Goal: Task Accomplishment & Management: Use online tool/utility

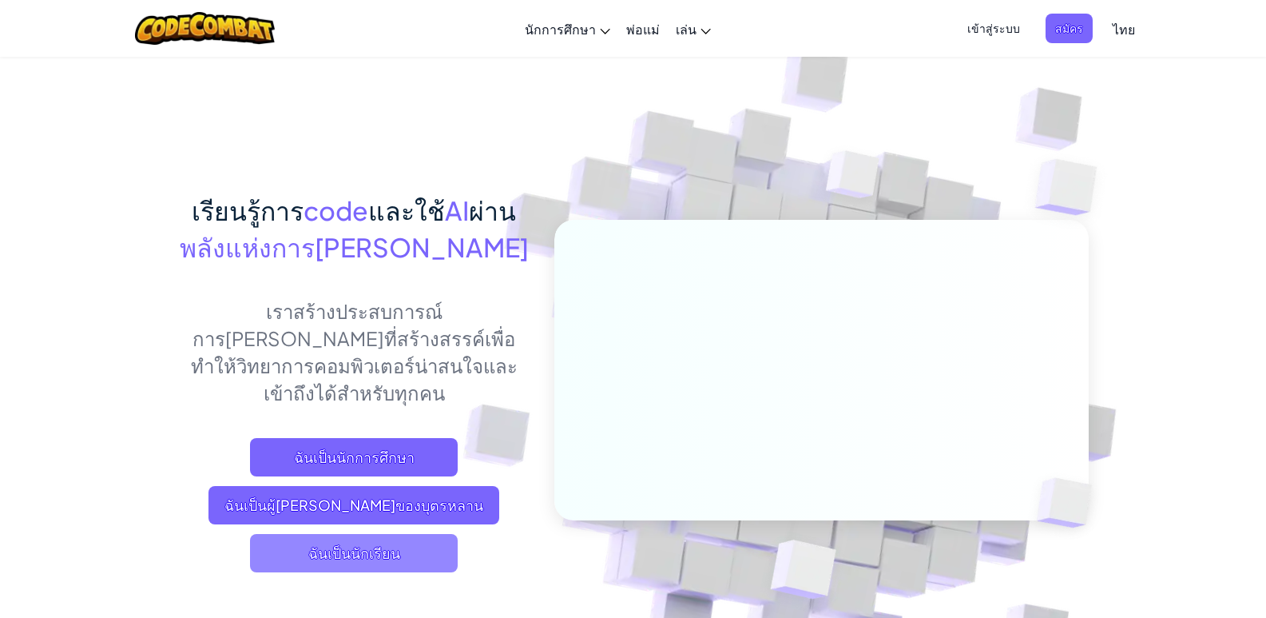
click at [311, 534] on span "ฉันเป็นนักเรียน" at bounding box center [354, 553] width 208 height 38
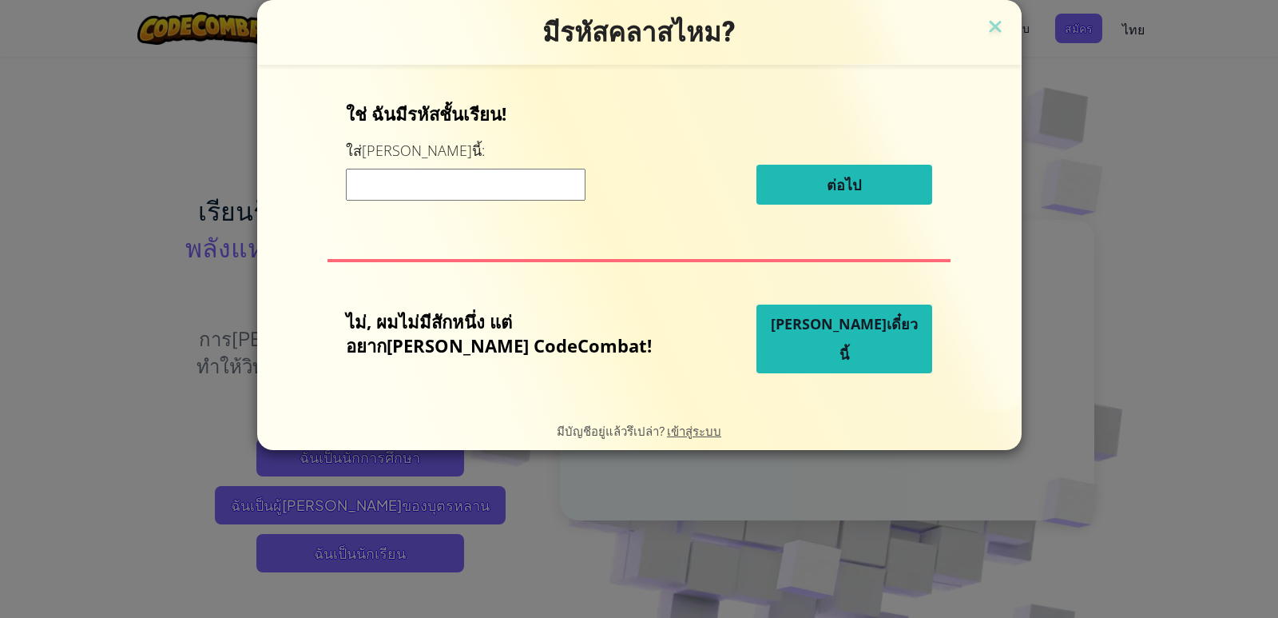
click at [852, 326] on button "เล่นเดี๋ยวนี้" at bounding box center [845, 338] width 176 height 69
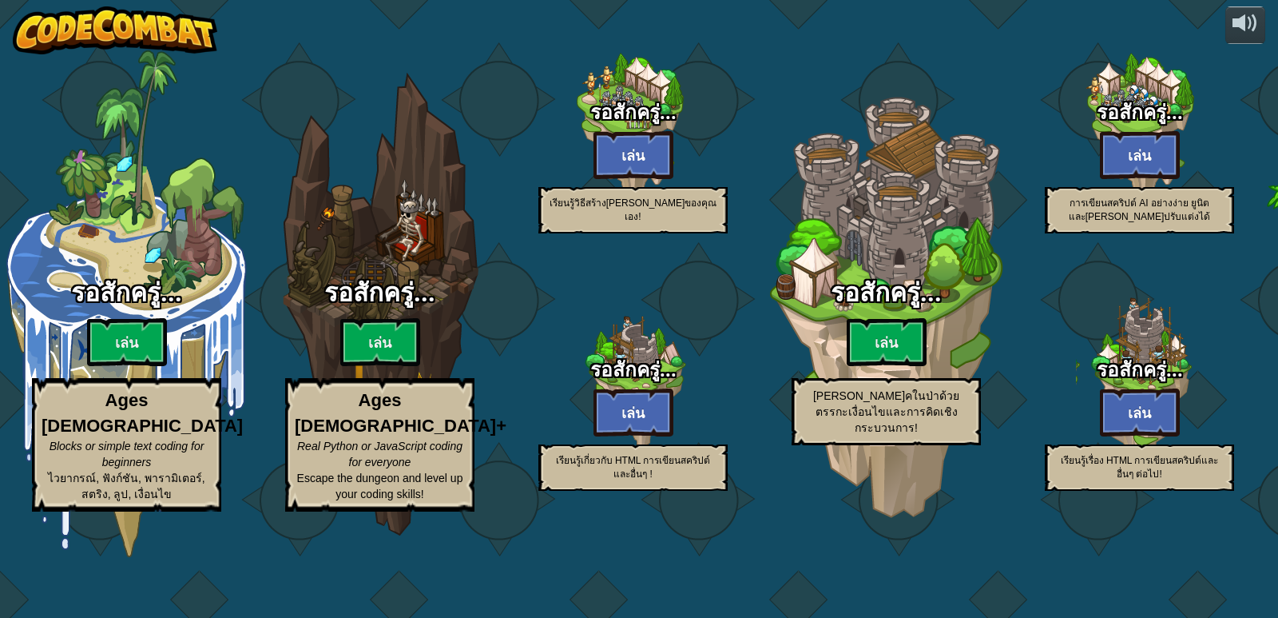
select select "th"
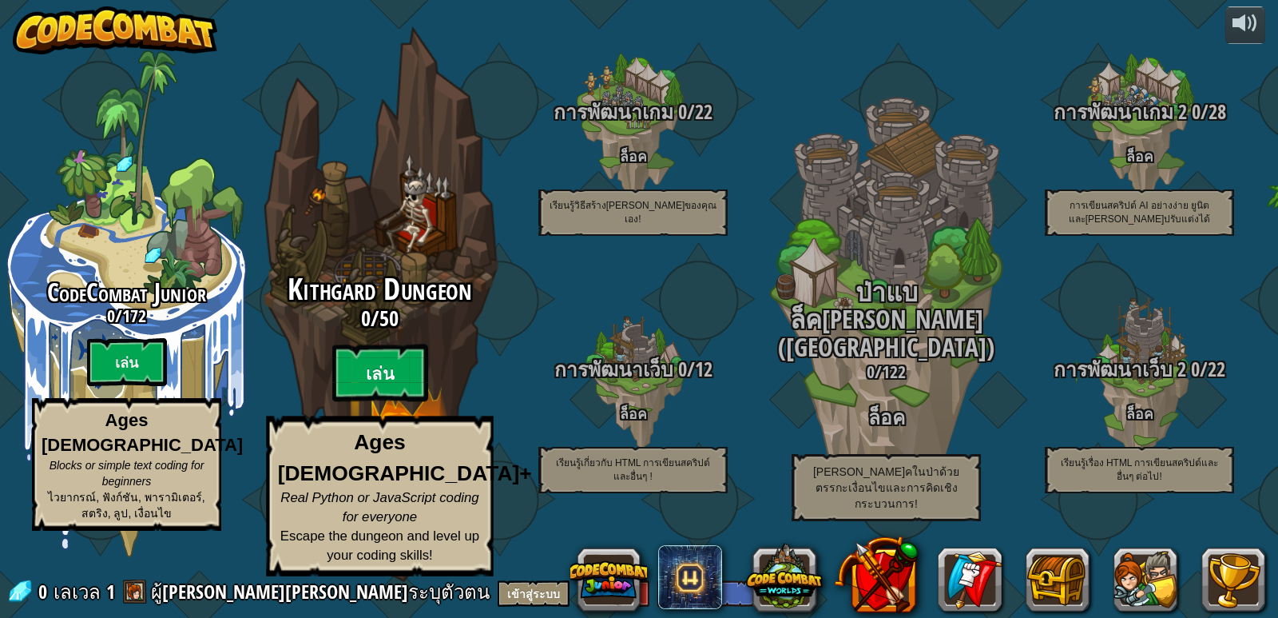
click at [364, 402] on btn "เล่น" at bounding box center [380, 373] width 96 height 58
select select "th"
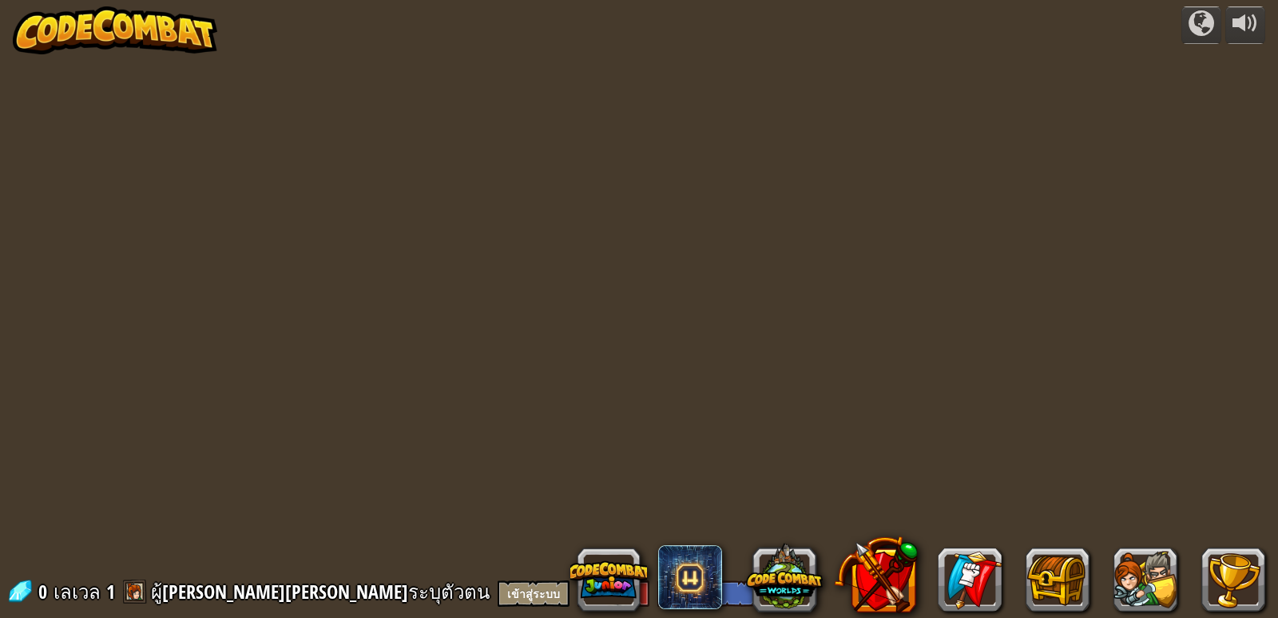
select select "th"
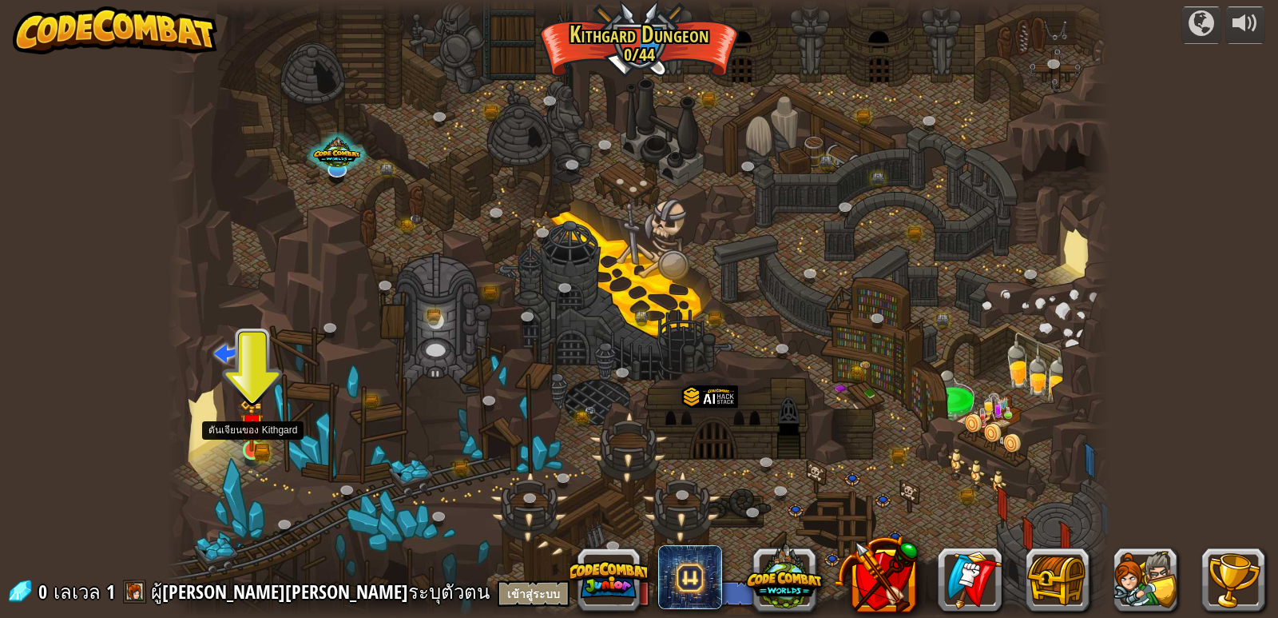
click at [248, 444] on img at bounding box center [252, 425] width 24 height 53
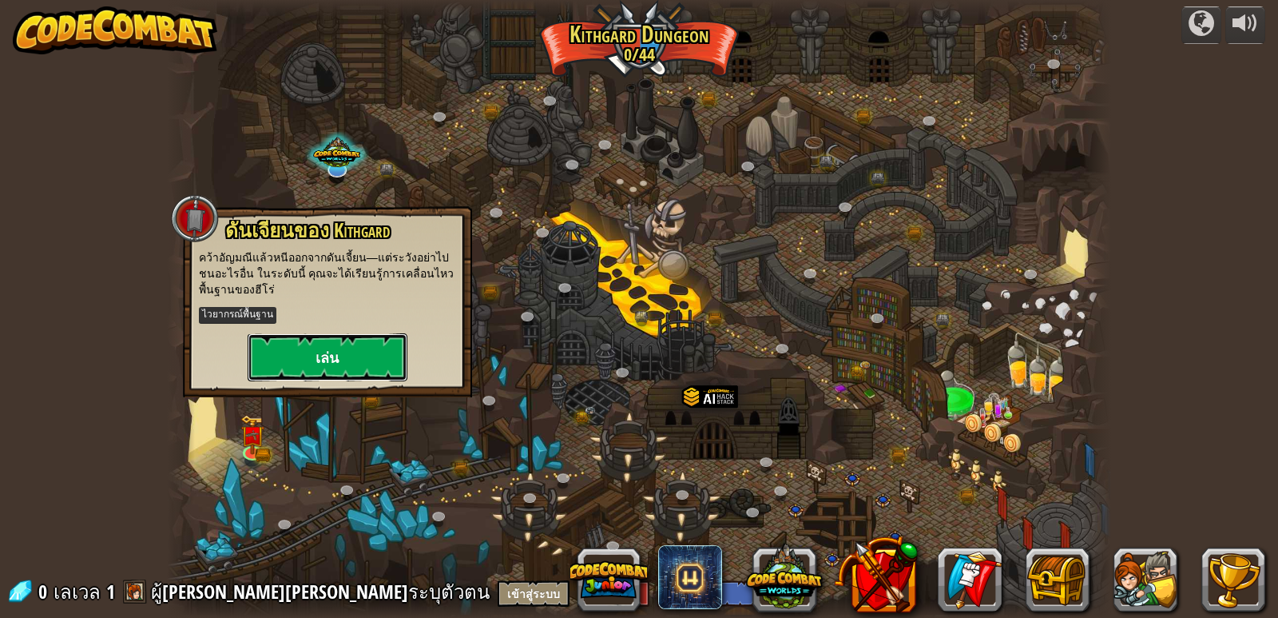
click at [300, 362] on button "เล่น" at bounding box center [328, 357] width 160 height 48
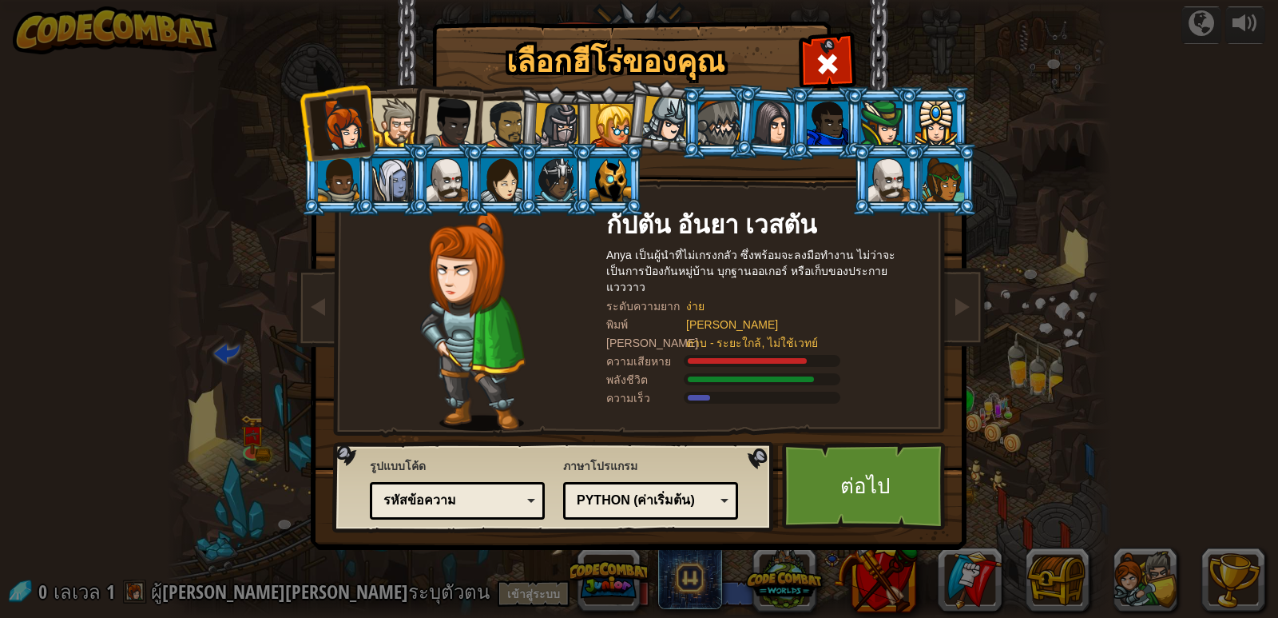
click at [404, 113] on div at bounding box center [396, 122] width 49 height 49
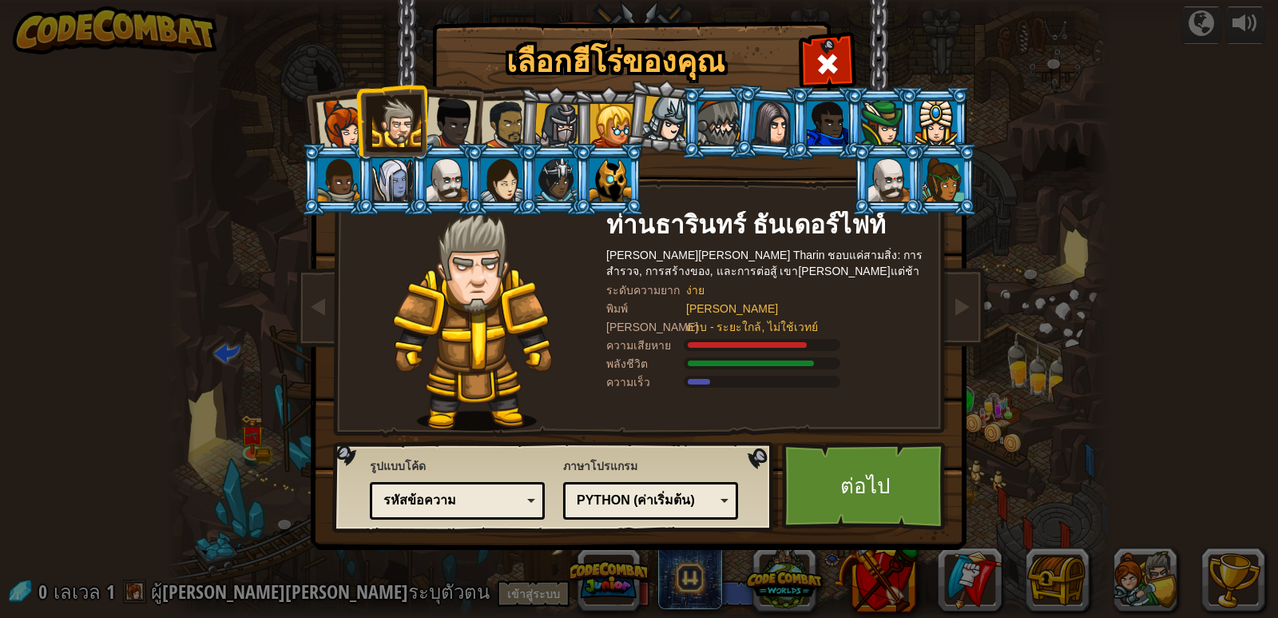
click at [613, 172] on div at bounding box center [611, 179] width 42 height 43
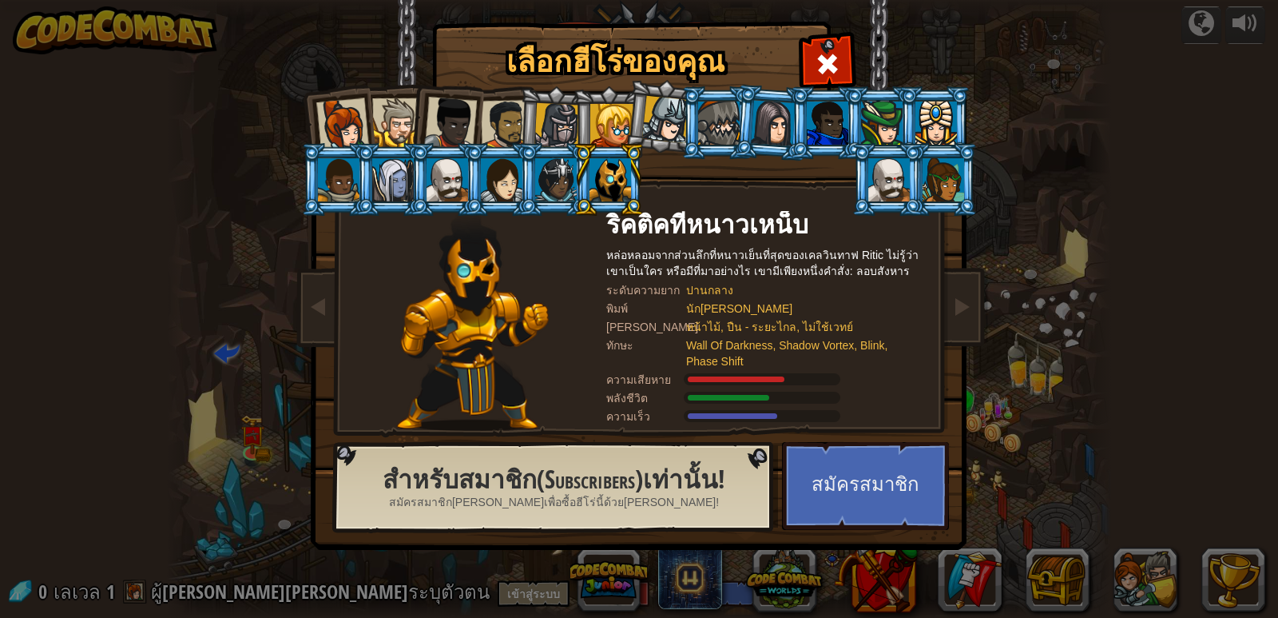
click at [550, 111] on div at bounding box center [557, 126] width 46 height 46
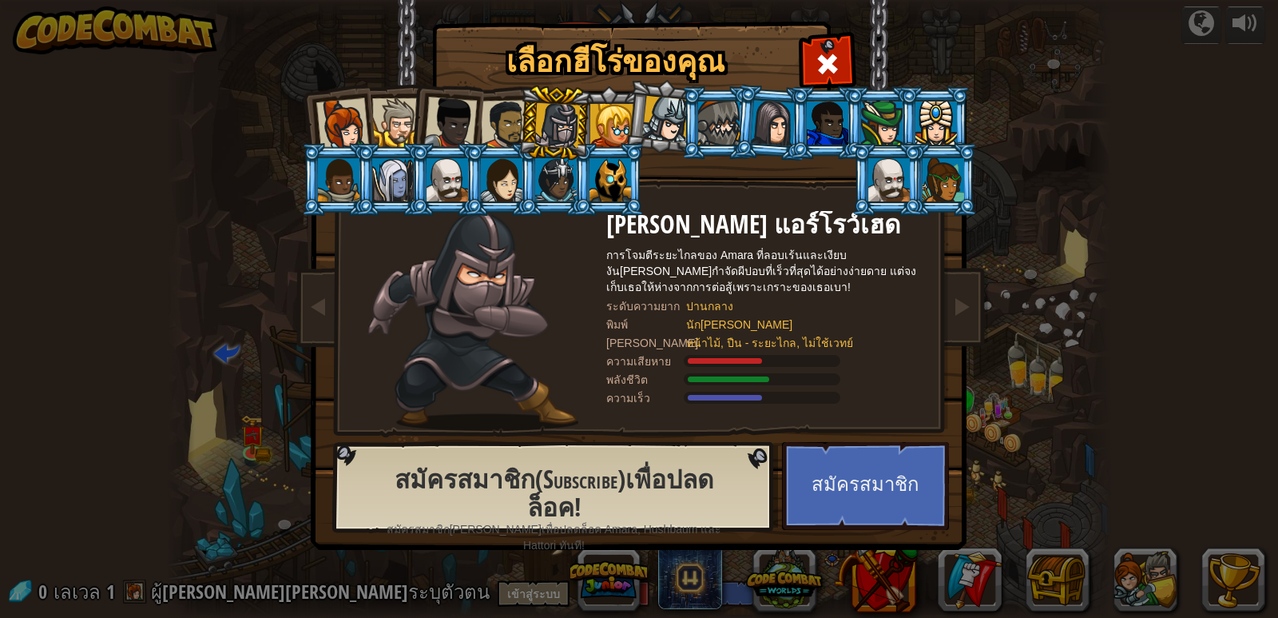
click at [562, 122] on div at bounding box center [557, 126] width 46 height 46
click at [601, 185] on div at bounding box center [611, 179] width 42 height 43
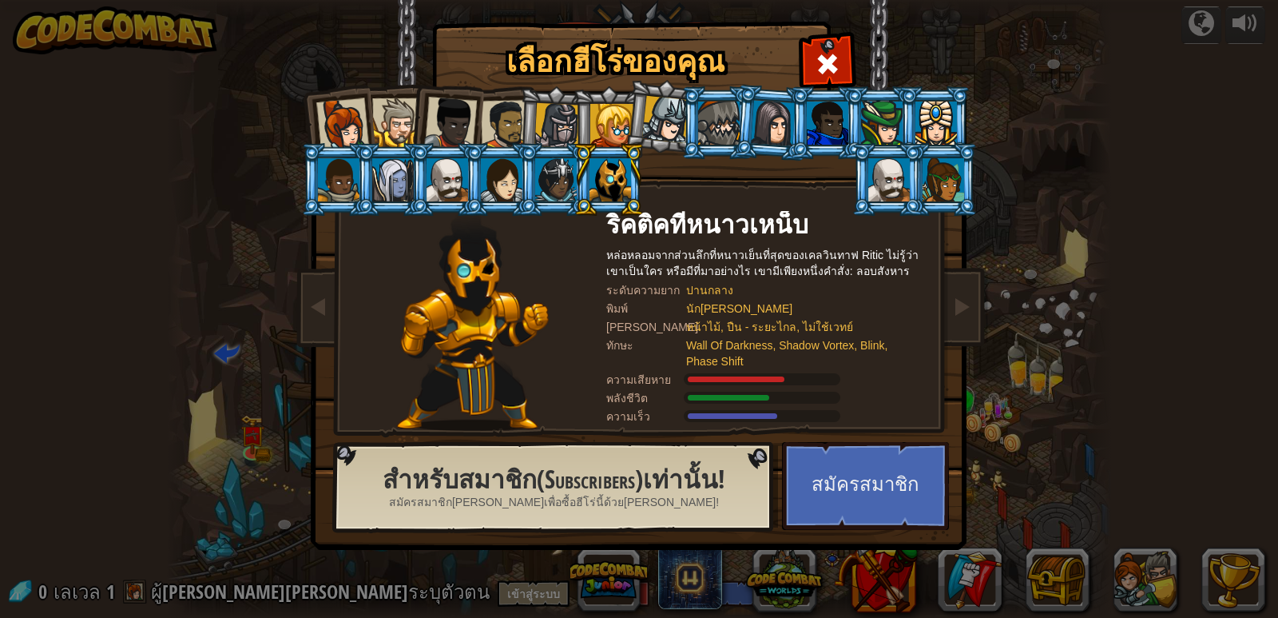
click at [610, 139] on div at bounding box center [611, 125] width 43 height 43
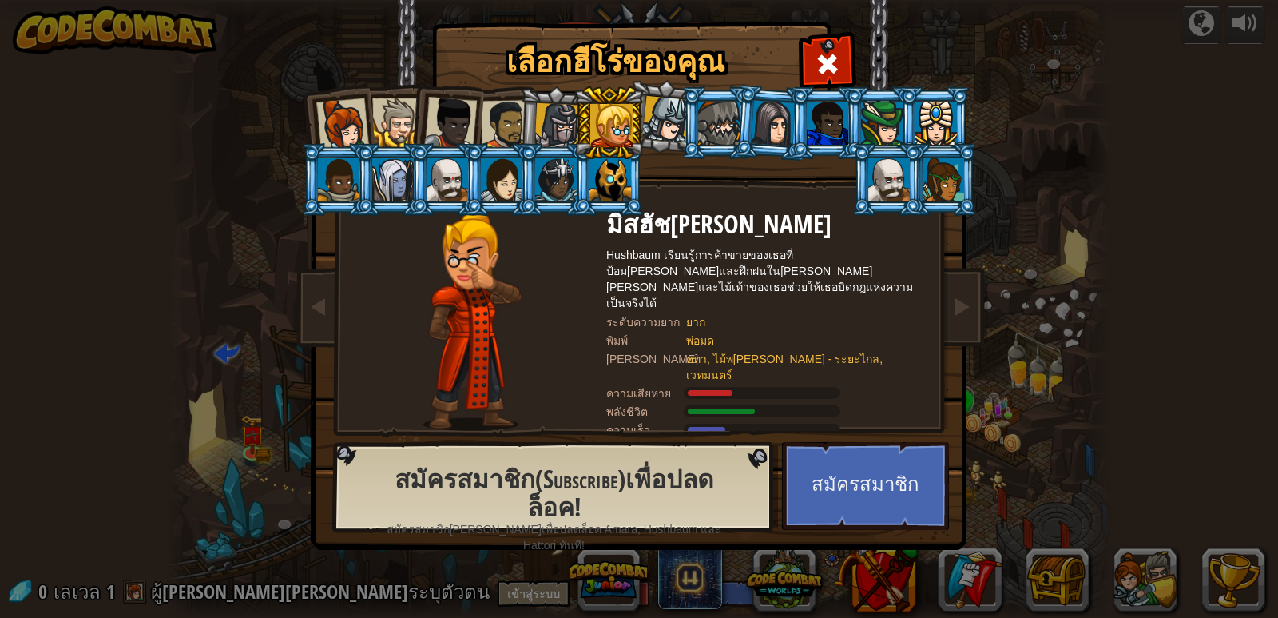
click at [622, 180] on div at bounding box center [611, 179] width 42 height 43
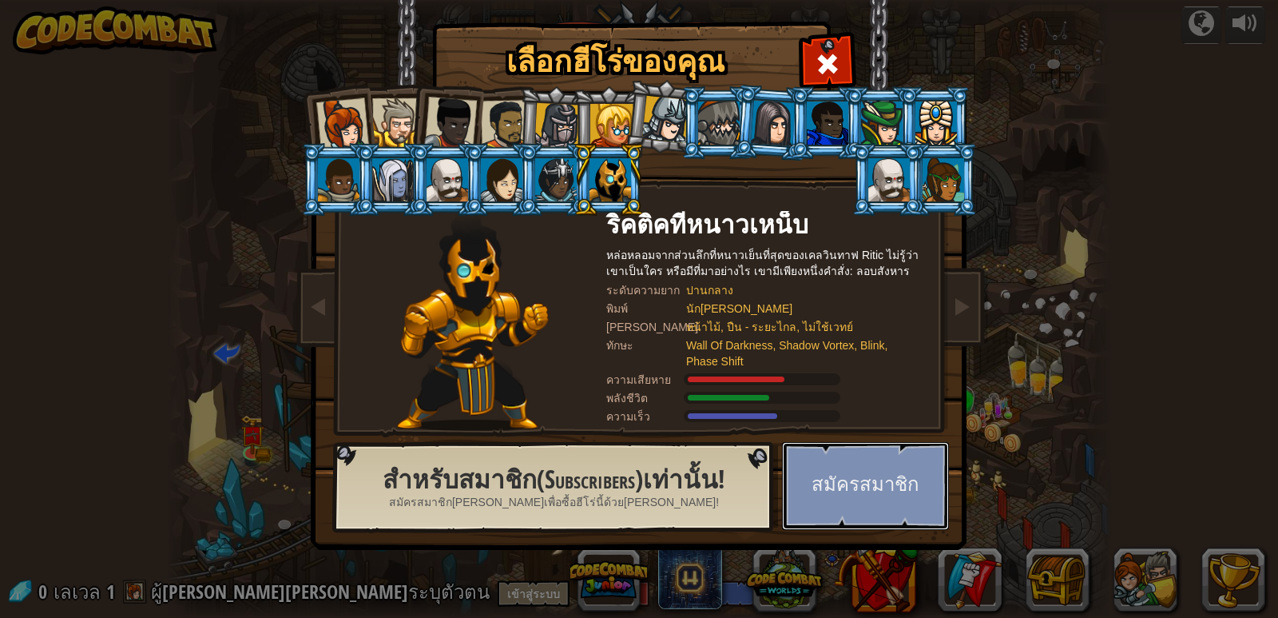
click at [898, 478] on button "สมัครสมาชิก" at bounding box center [865, 486] width 167 height 88
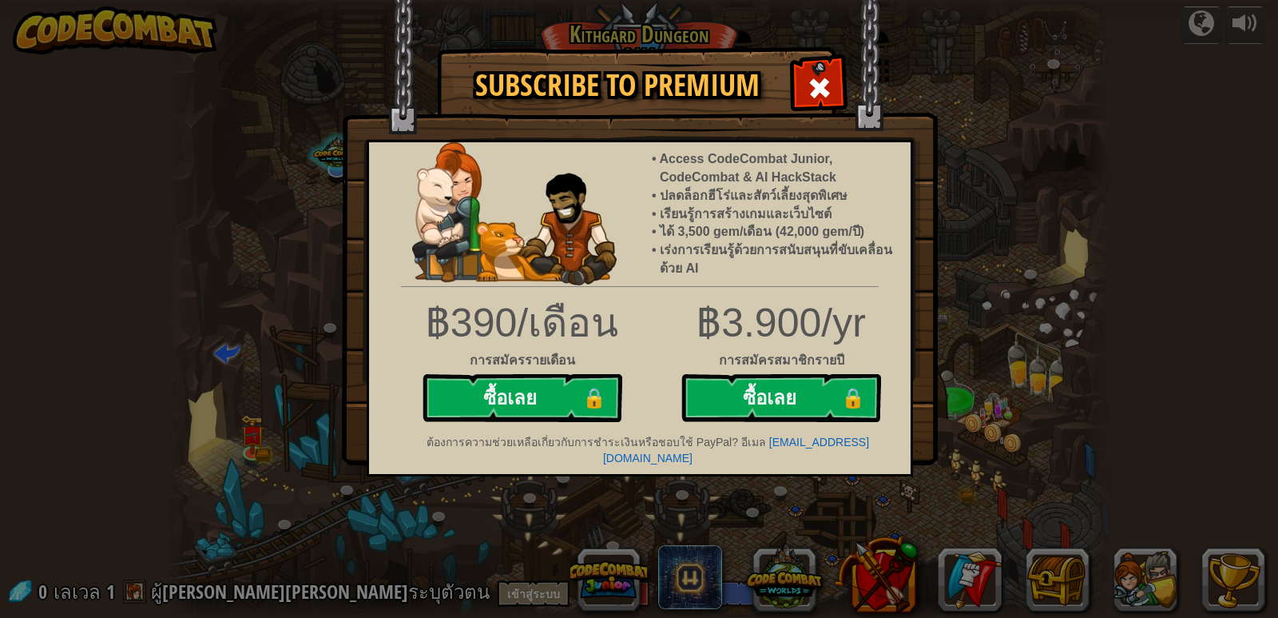
click at [812, 66] on div at bounding box center [819, 86] width 50 height 50
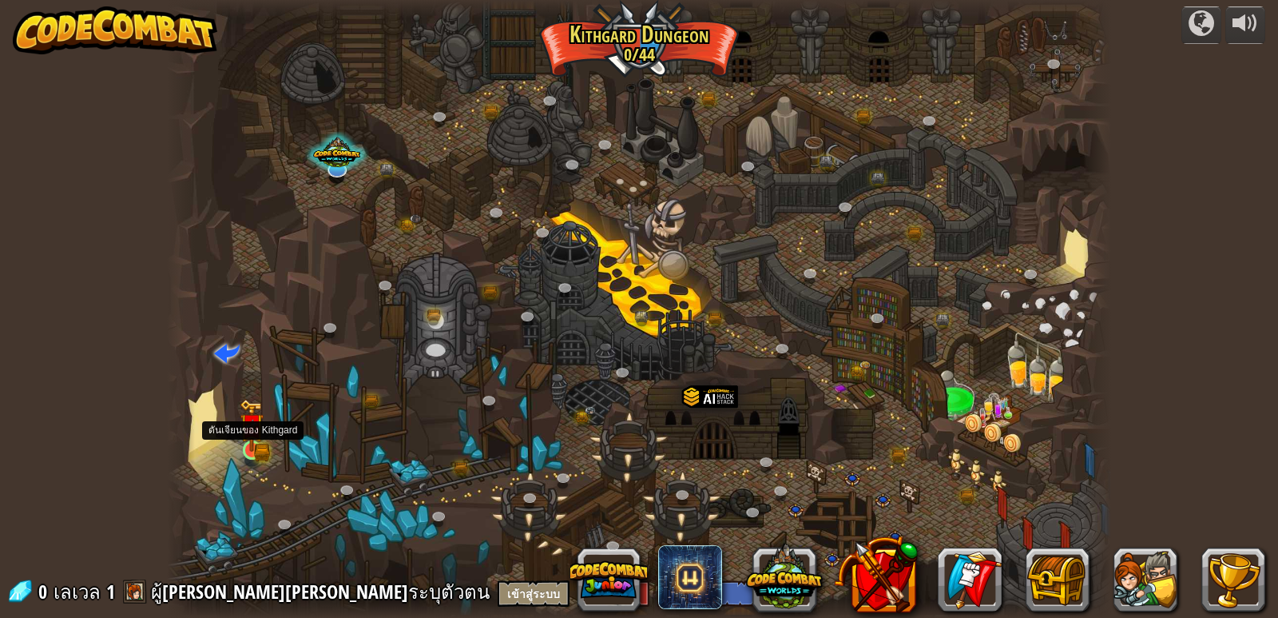
click at [256, 444] on img at bounding box center [252, 425] width 24 height 53
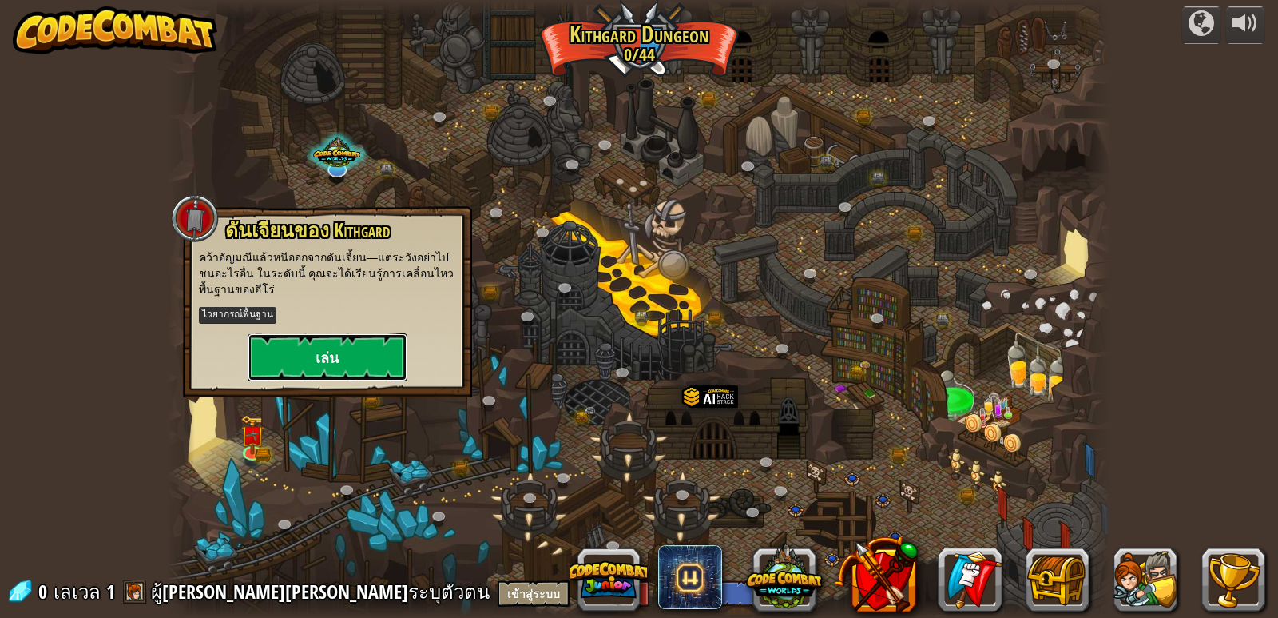
click at [326, 356] on button "เล่น" at bounding box center [328, 357] width 160 height 48
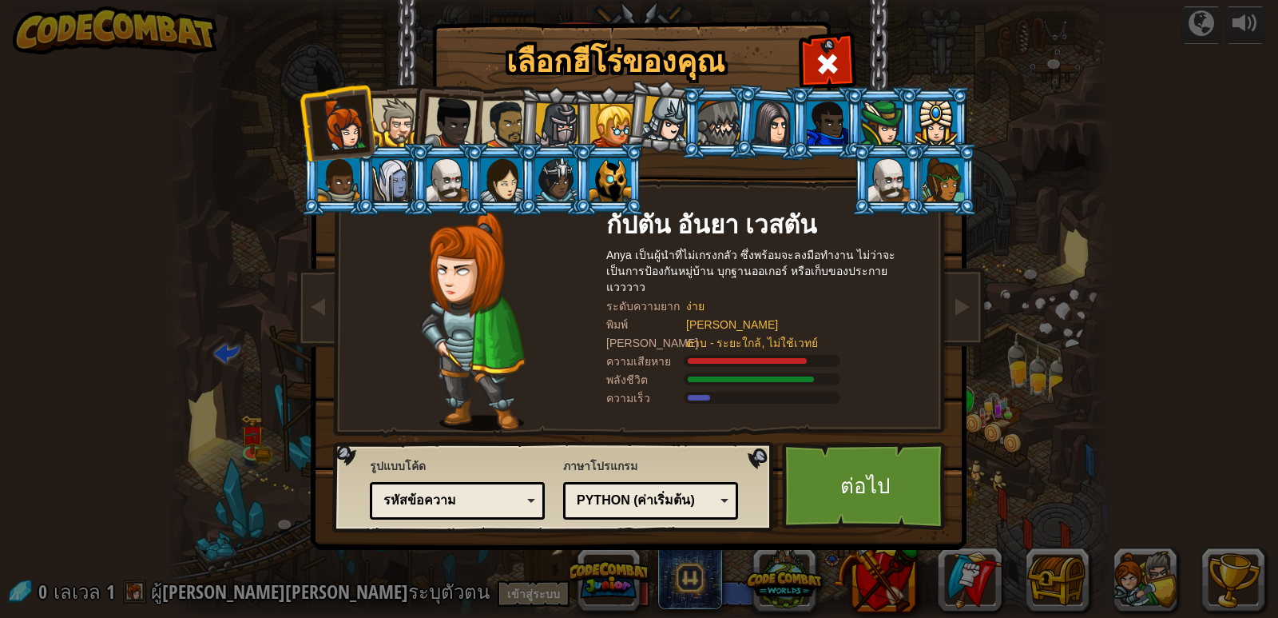
click at [604, 151] on li at bounding box center [609, 179] width 72 height 73
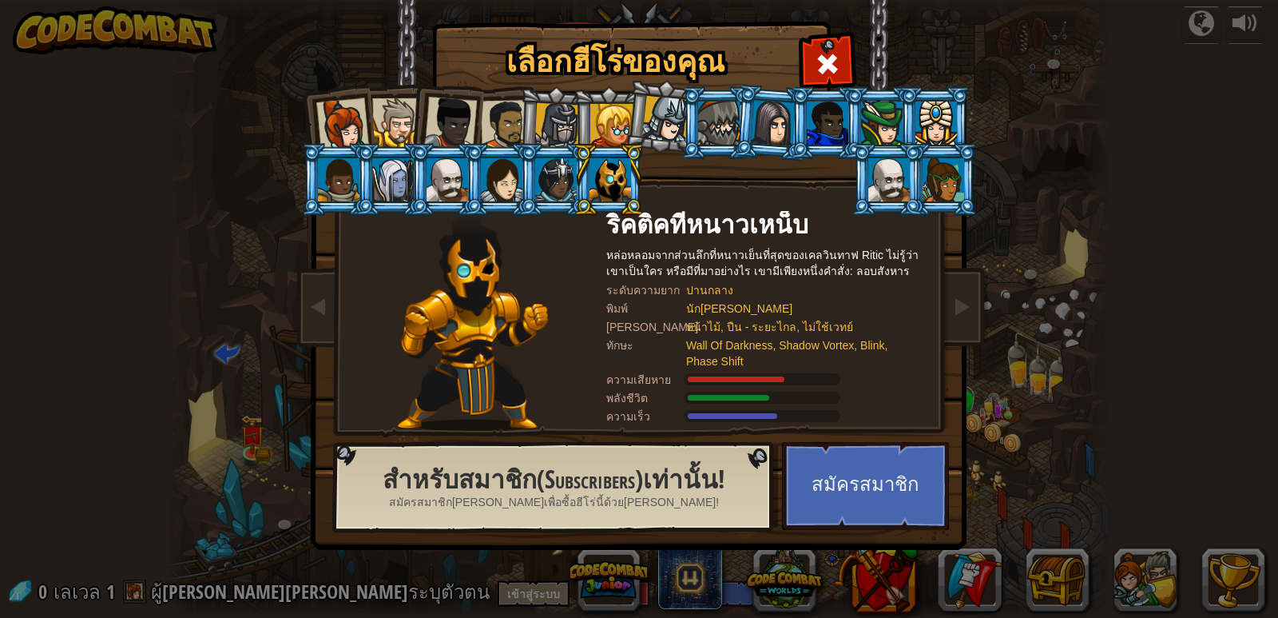
click at [340, 124] on div at bounding box center [342, 124] width 53 height 53
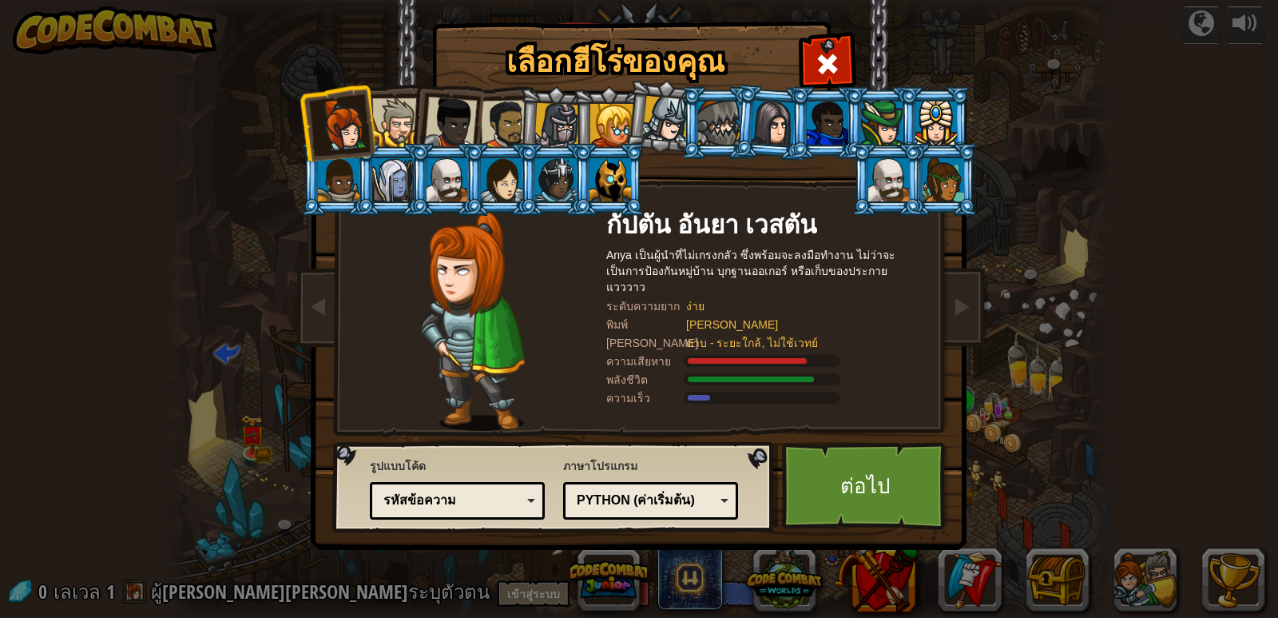
click at [462, 117] on div at bounding box center [450, 123] width 53 height 53
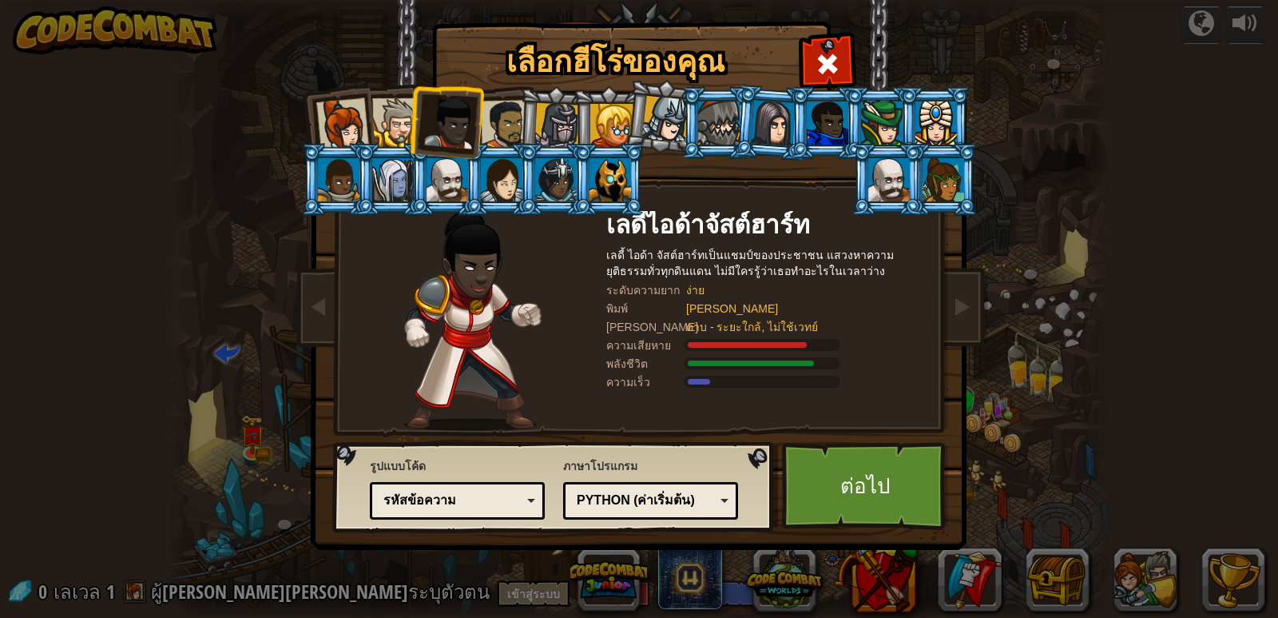
click at [514, 121] on div at bounding box center [506, 125] width 50 height 50
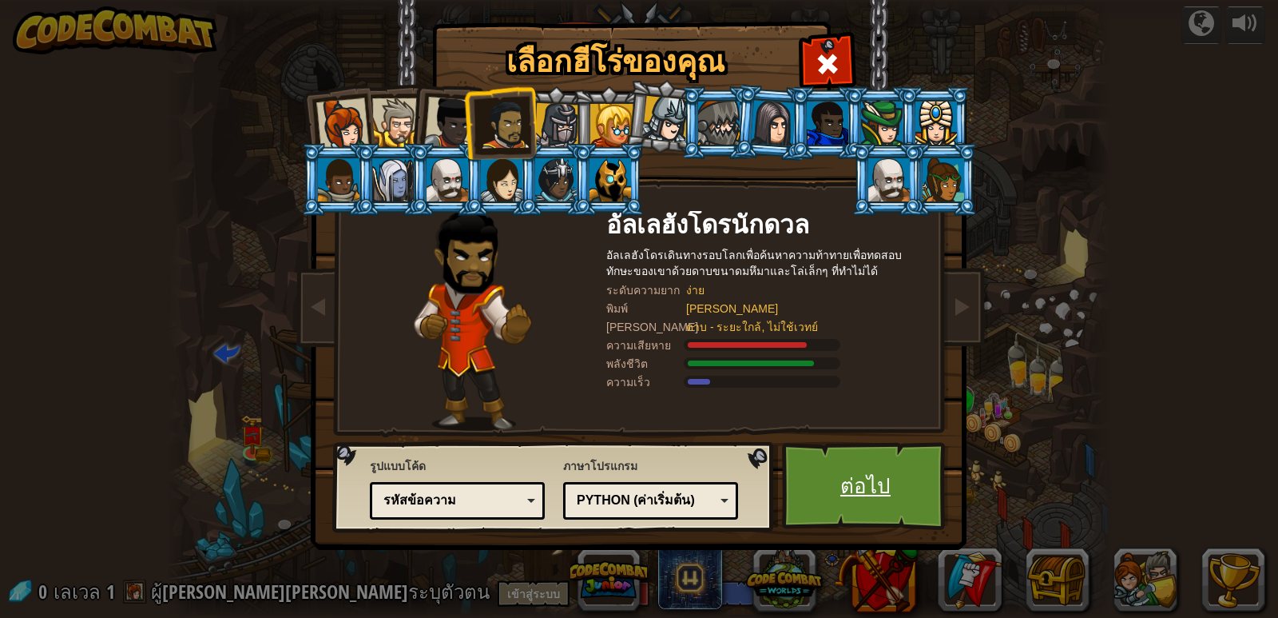
click at [848, 480] on link "ต่อไป" at bounding box center [865, 486] width 167 height 88
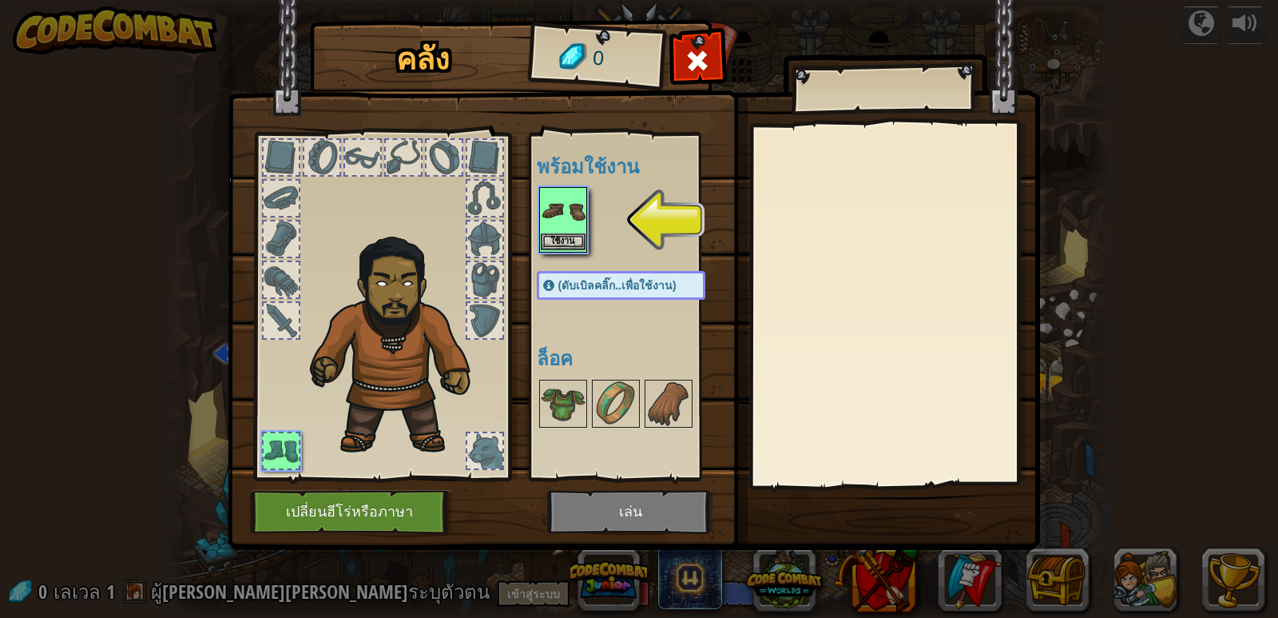
click at [572, 200] on img at bounding box center [563, 211] width 45 height 45
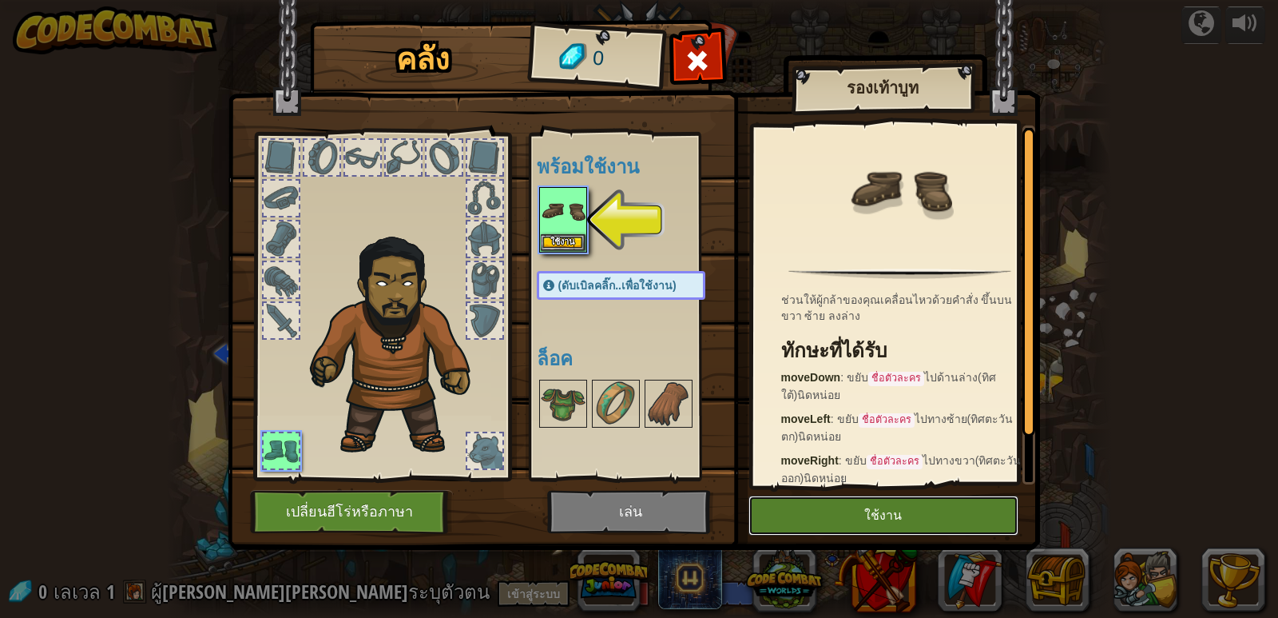
click at [897, 521] on button "ใช้งาน" at bounding box center [884, 515] width 270 height 40
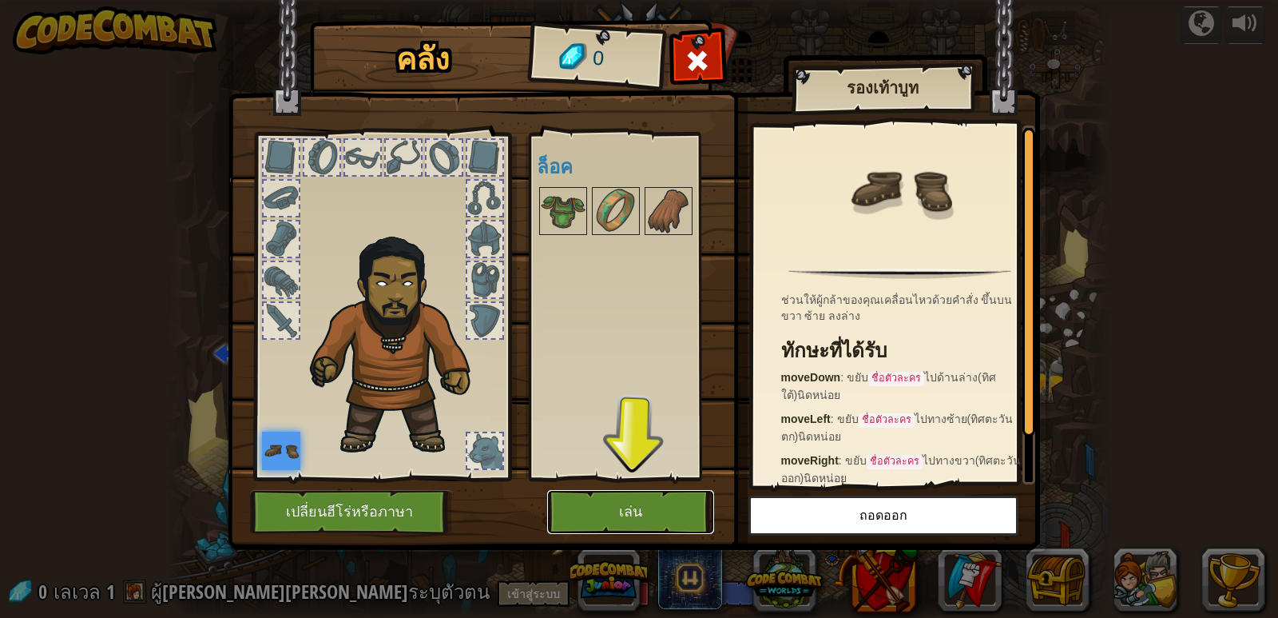
click at [592, 513] on button "เล่น" at bounding box center [630, 512] width 167 height 44
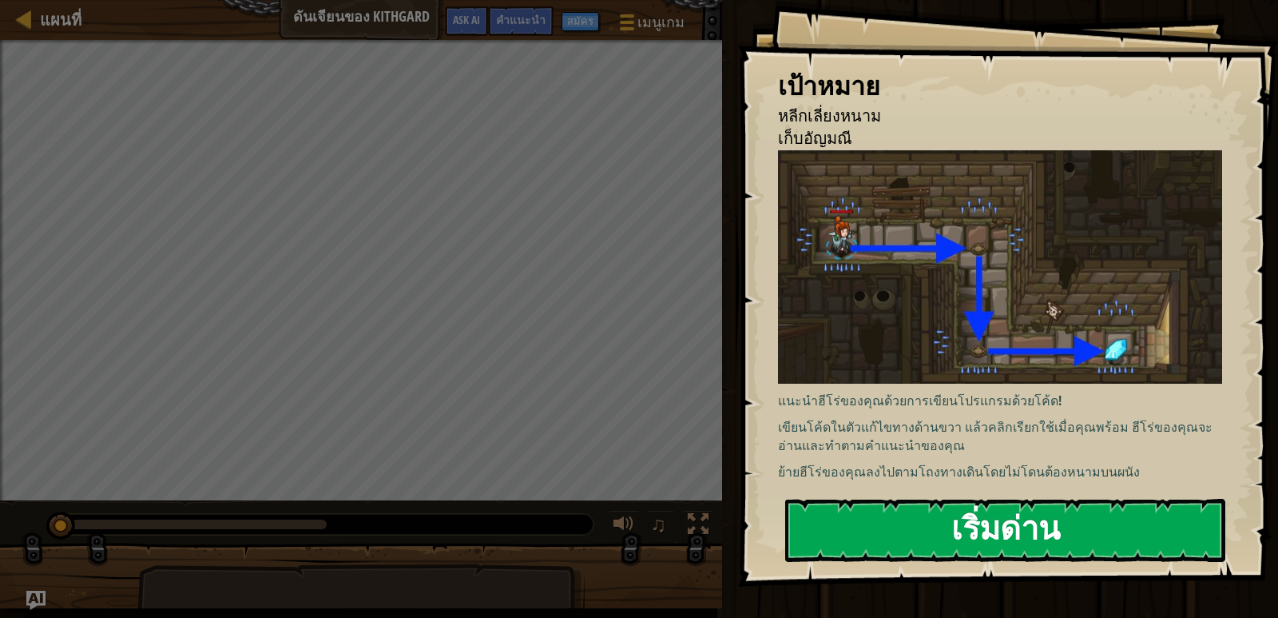
click at [1117, 552] on button "เริ่มด่าน" at bounding box center [1005, 530] width 440 height 63
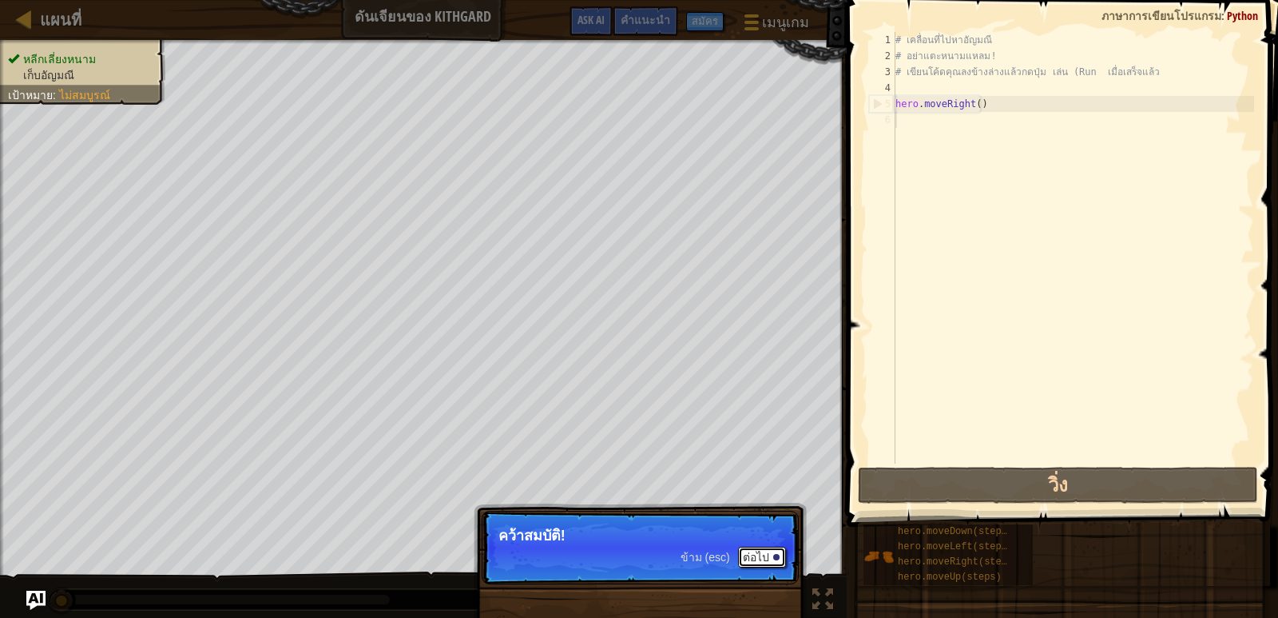
click at [761, 554] on button "ต่อไป" at bounding box center [762, 556] width 48 height 21
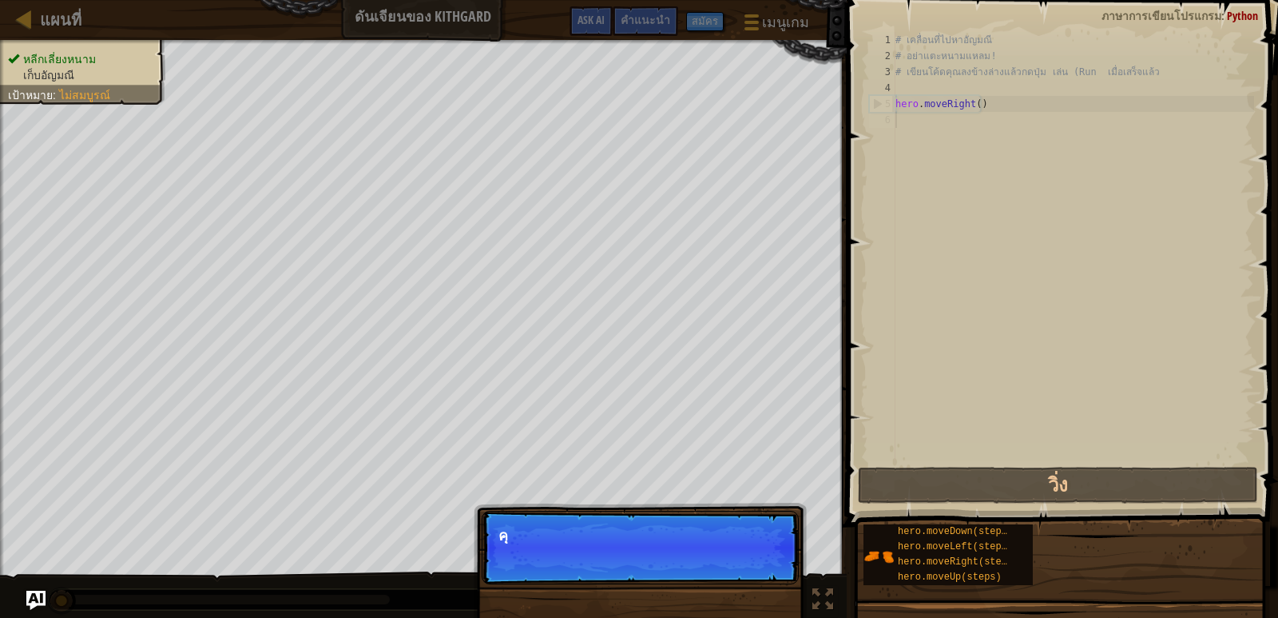
scroll to position [7, 0]
click at [688, 515] on p "ข้าม (esc) ต่อไป คุณสามารถใช้วิธีเหล่านี้" at bounding box center [640, 548] width 317 height 74
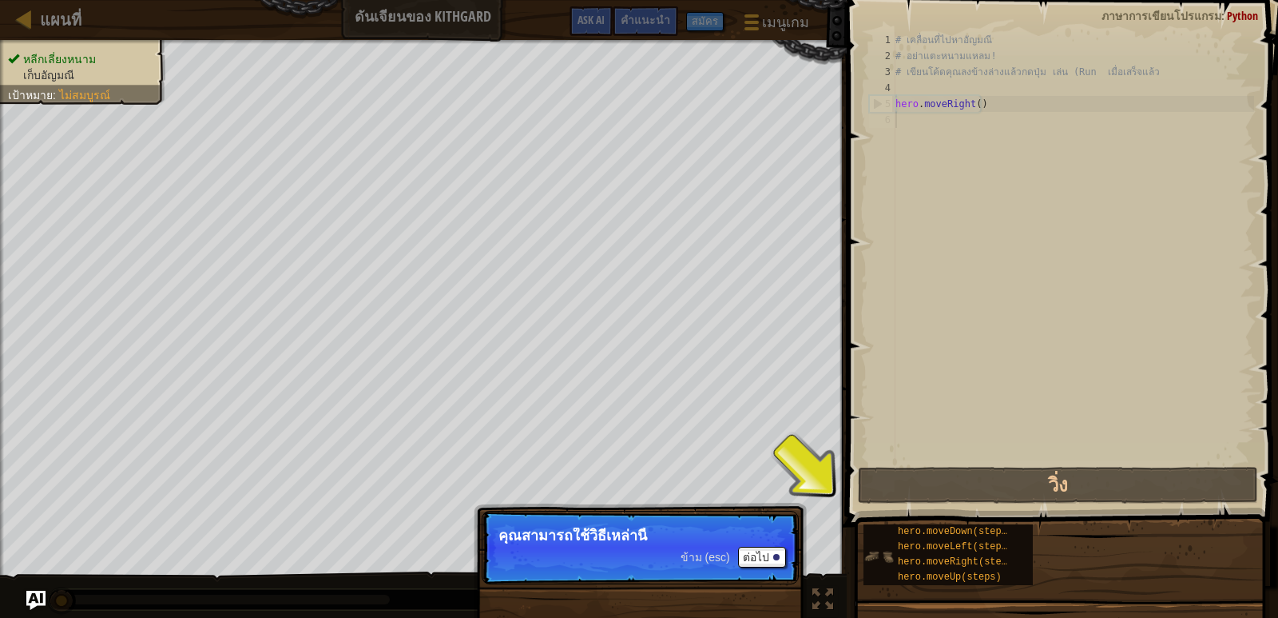
click at [891, 538] on div "hero.moveDown(steps) hero.moveLeft(steps) hero.moveRight(steps) hero.moveUp(ste…" at bounding box center [948, 554] width 169 height 61
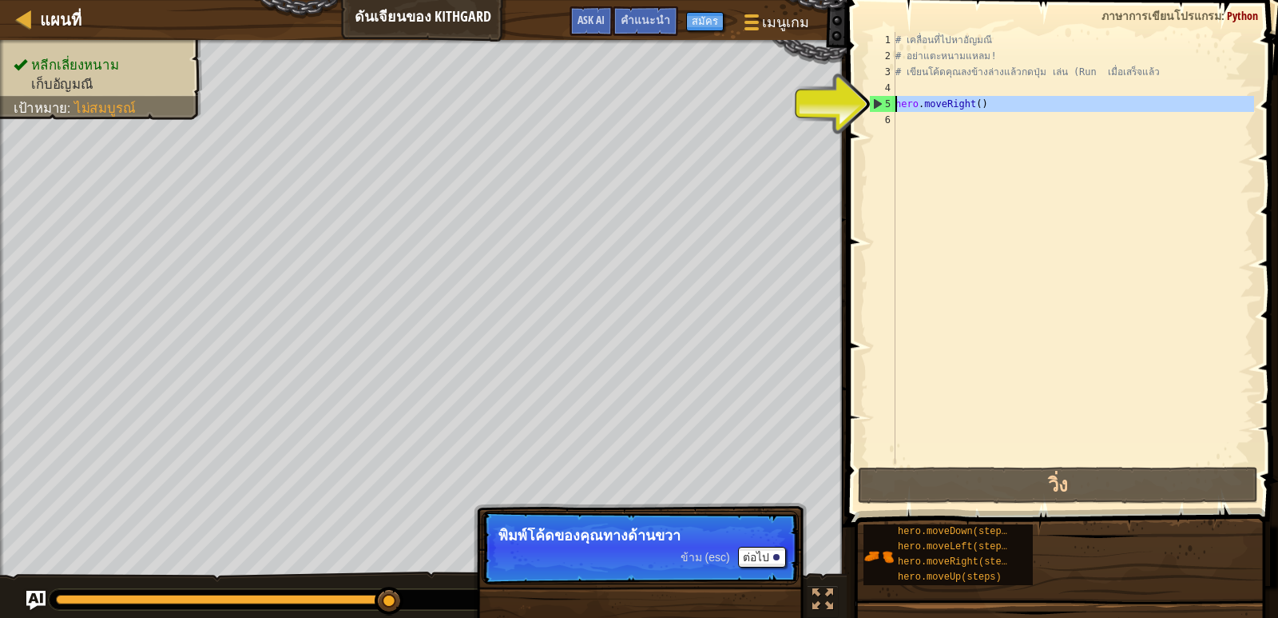
click at [891, 104] on div "5" at bounding box center [883, 104] width 26 height 16
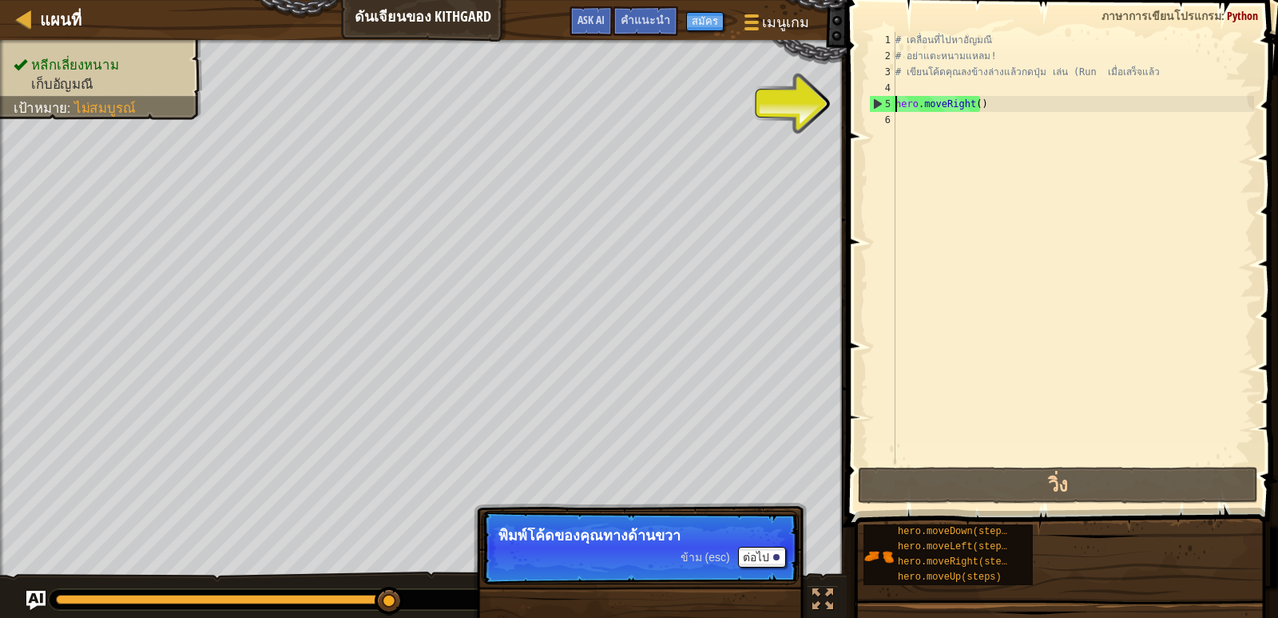
click at [884, 105] on div "5" at bounding box center [883, 104] width 26 height 16
click at [879, 105] on div "5" at bounding box center [883, 104] width 26 height 16
type textarea "hero.moveRight()"
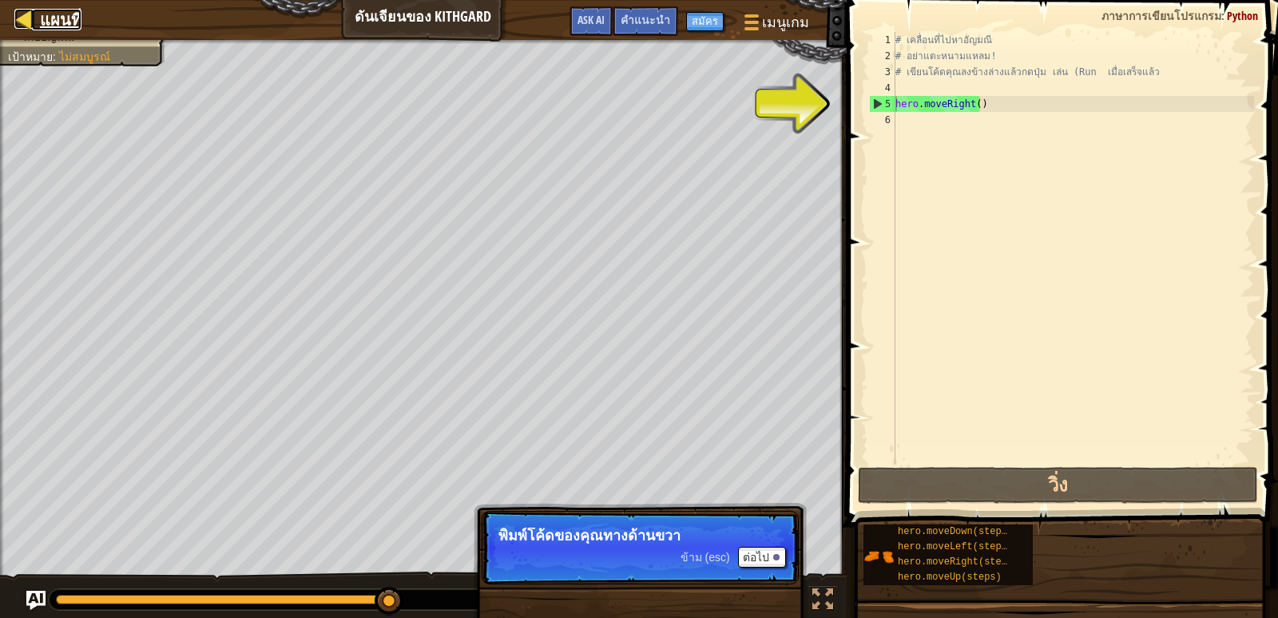
click at [27, 12] on div at bounding box center [24, 19] width 20 height 20
select select "th"
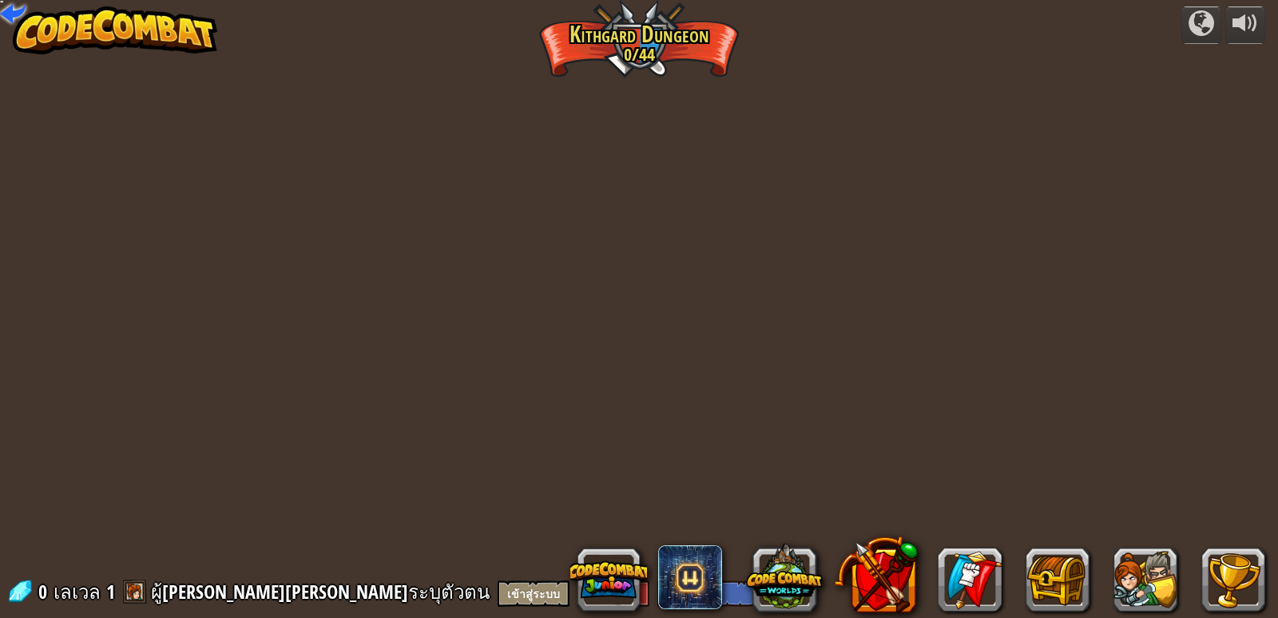
select select "th"
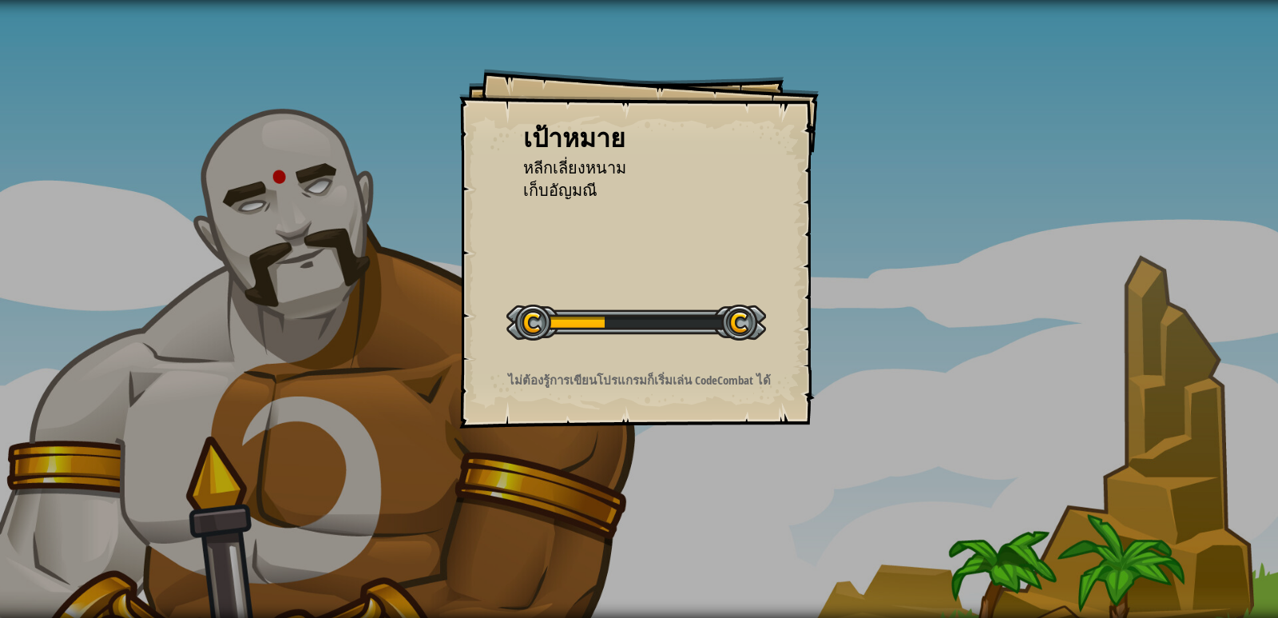
select select "th"
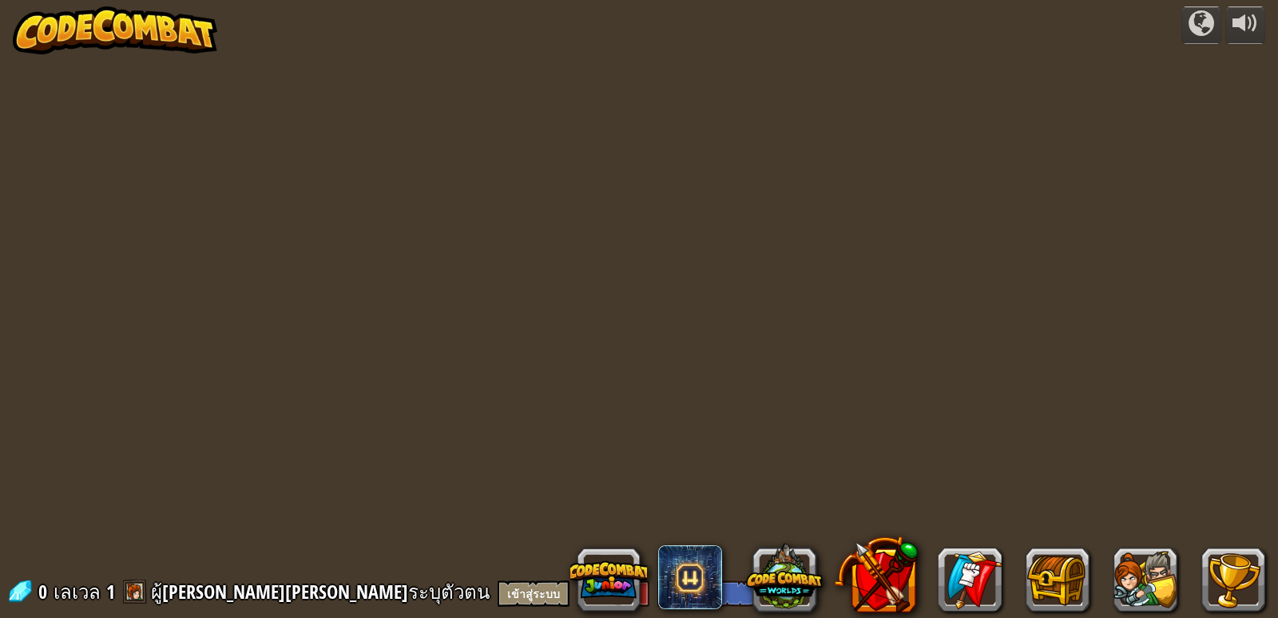
select select "th"
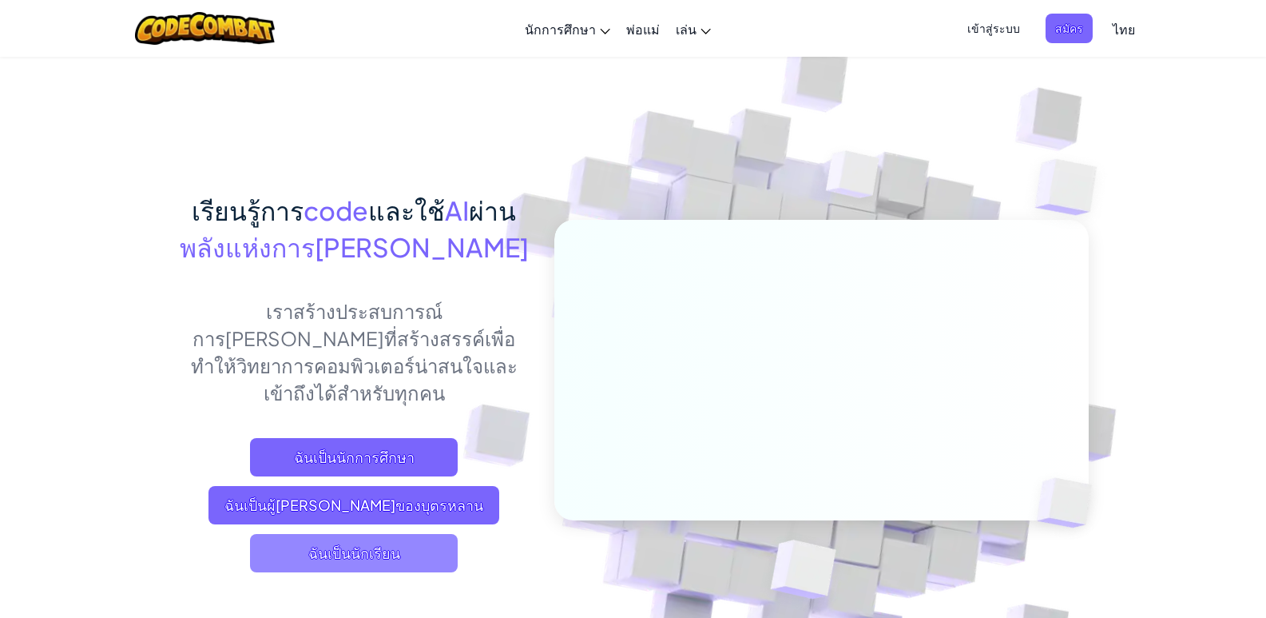
click at [399, 534] on span "ฉันเป็นนักเรียน" at bounding box center [354, 553] width 208 height 38
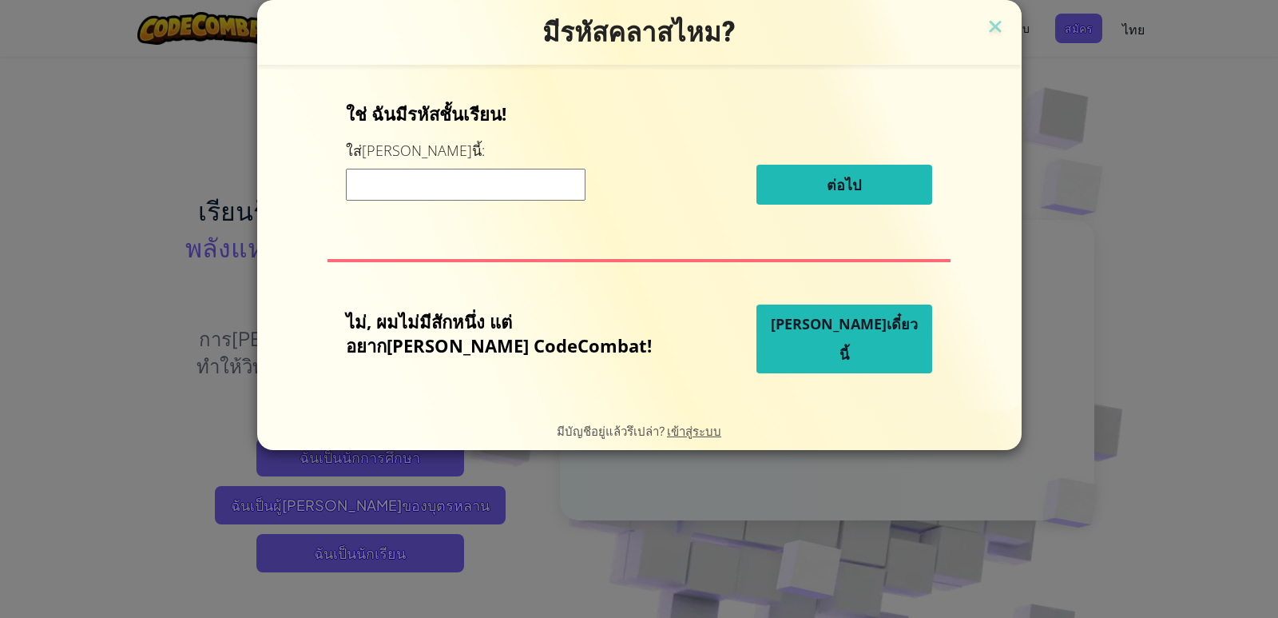
click at [773, 351] on button "เล่นเดี๋ยวนี้" at bounding box center [845, 338] width 176 height 69
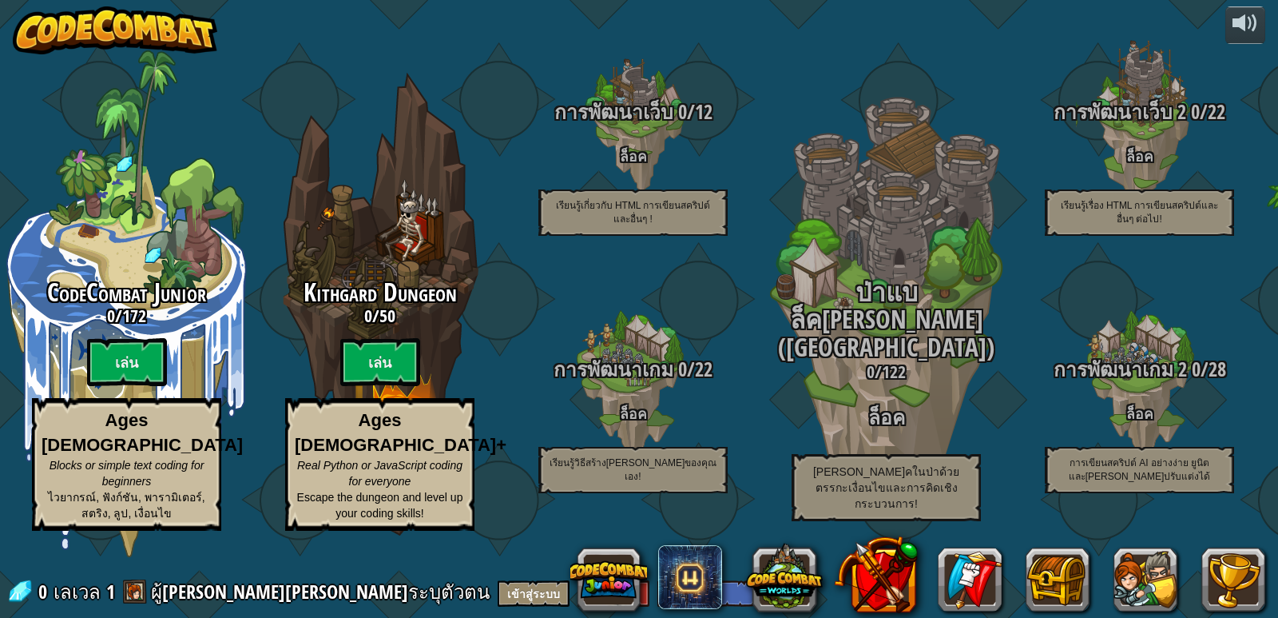
select select "th"
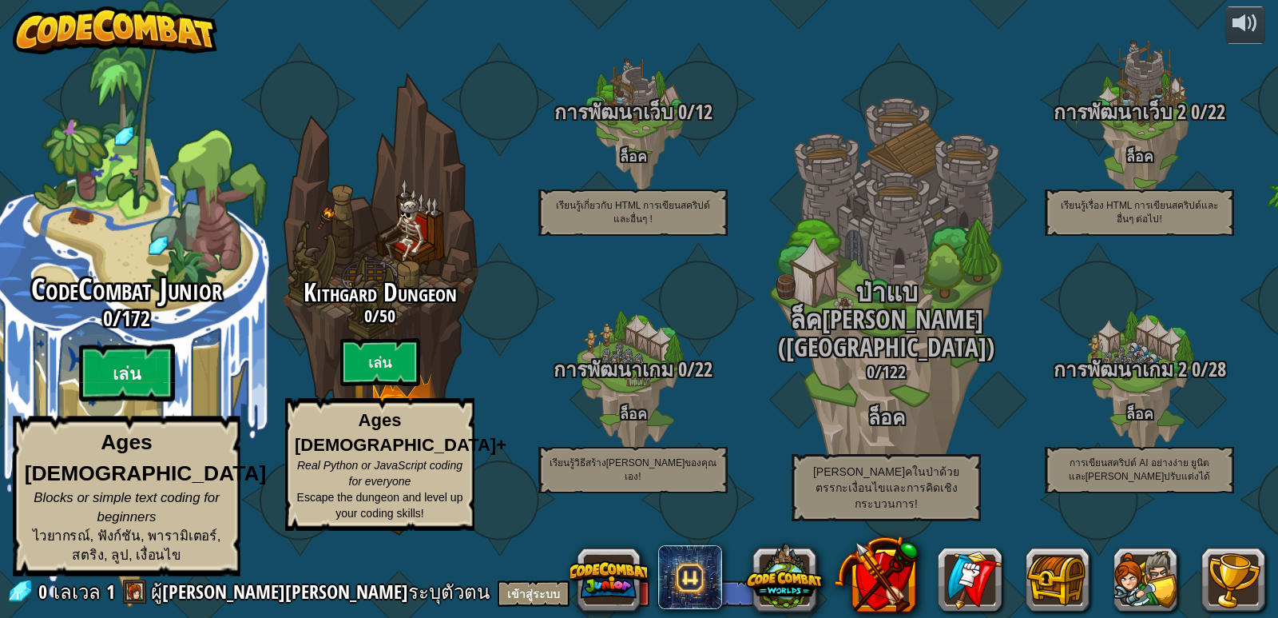
click at [146, 399] on btn "เล่น" at bounding box center [127, 373] width 96 height 58
select select "th"
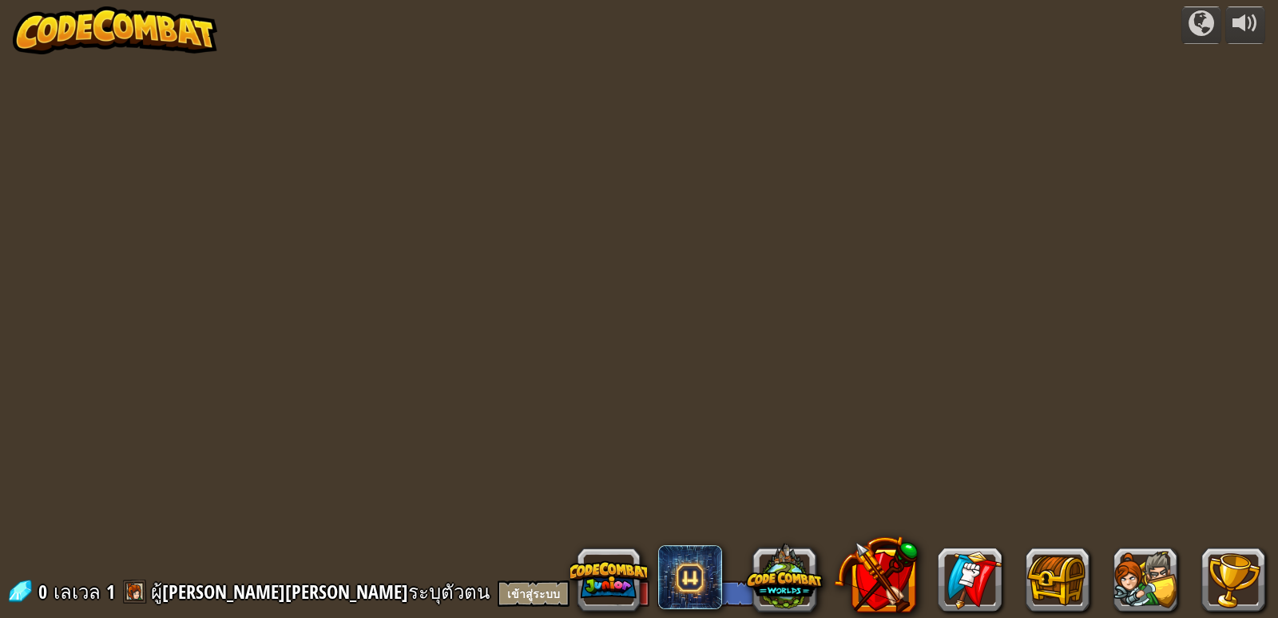
select select "th"
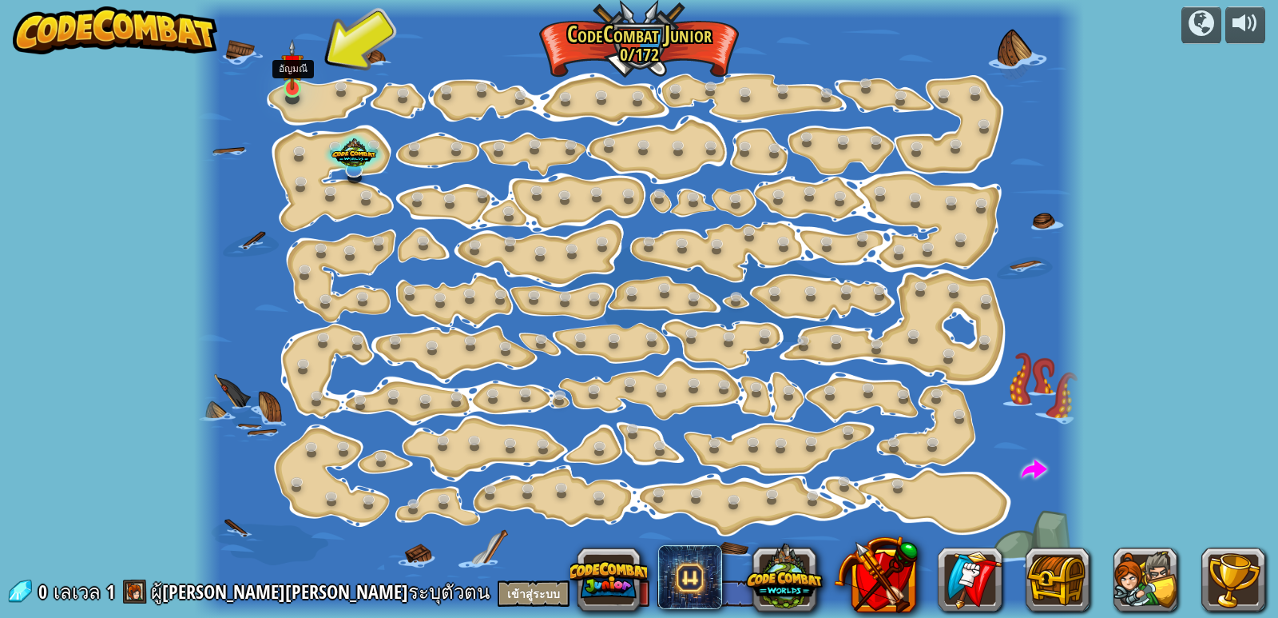
click at [290, 83] on img at bounding box center [292, 64] width 22 height 51
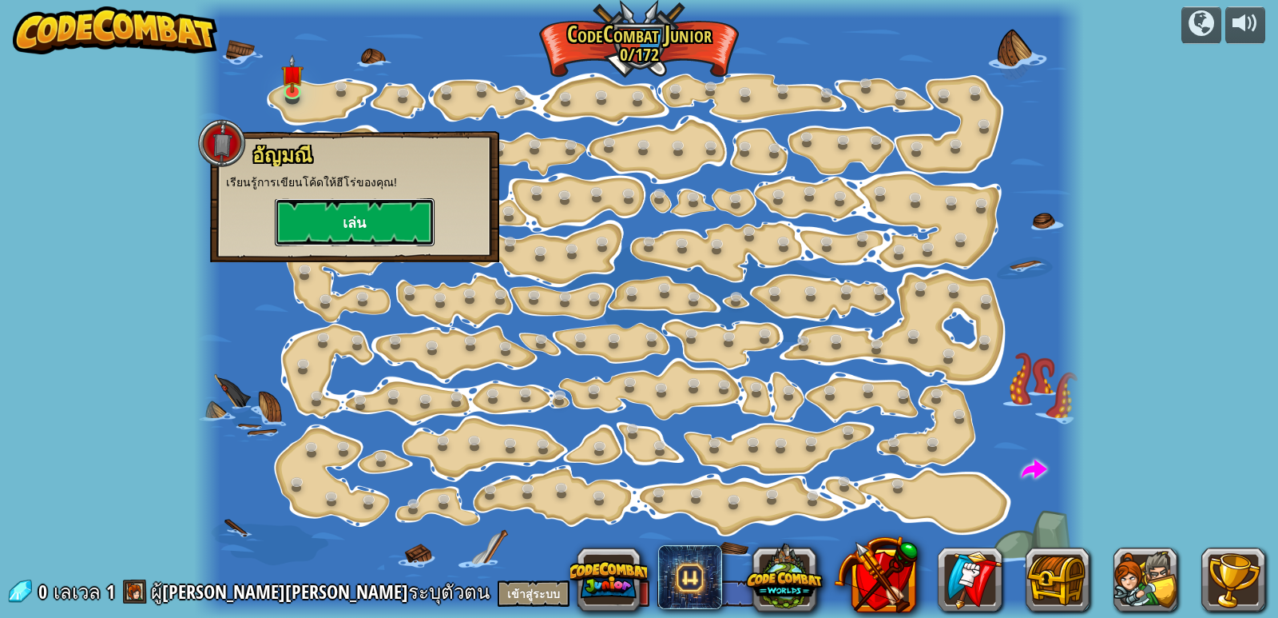
click at [340, 208] on button "เล่น" at bounding box center [355, 222] width 160 height 48
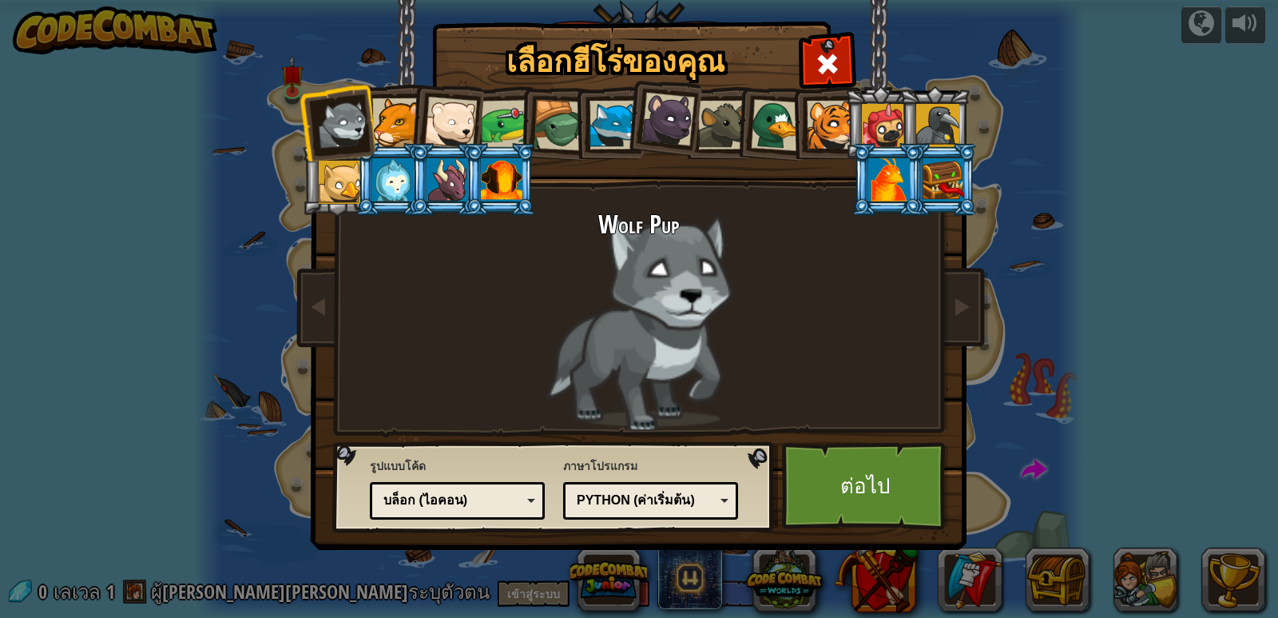
click at [516, 185] on div at bounding box center [502, 179] width 42 height 43
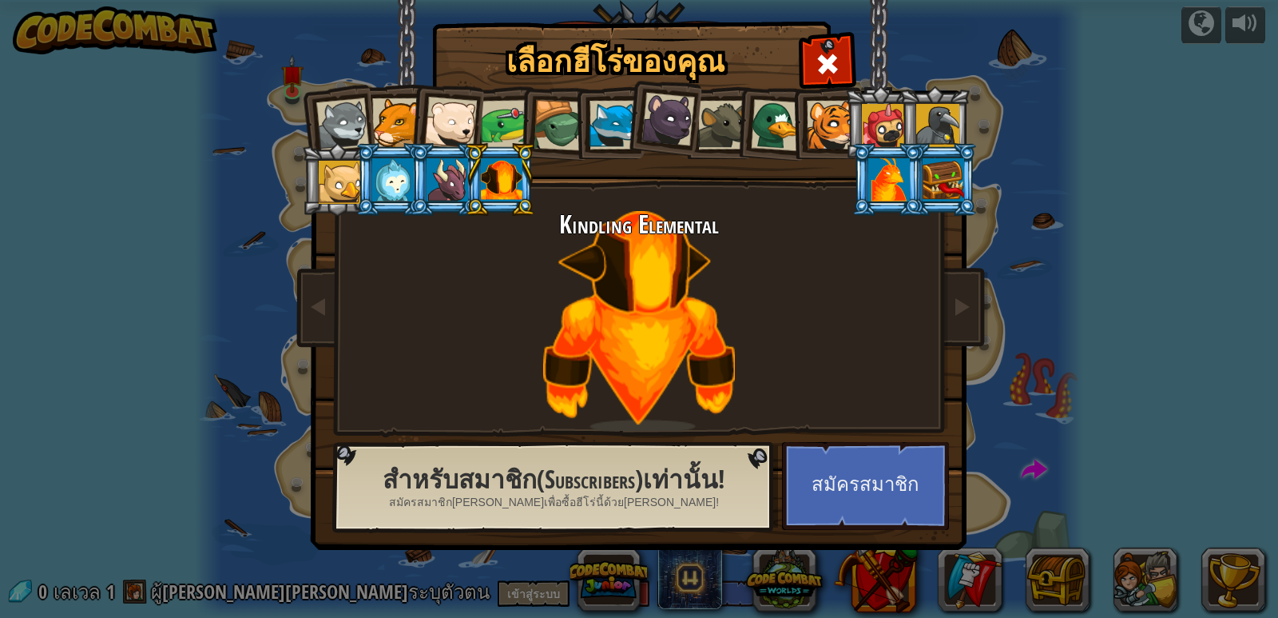
click at [399, 136] on div at bounding box center [396, 122] width 49 height 49
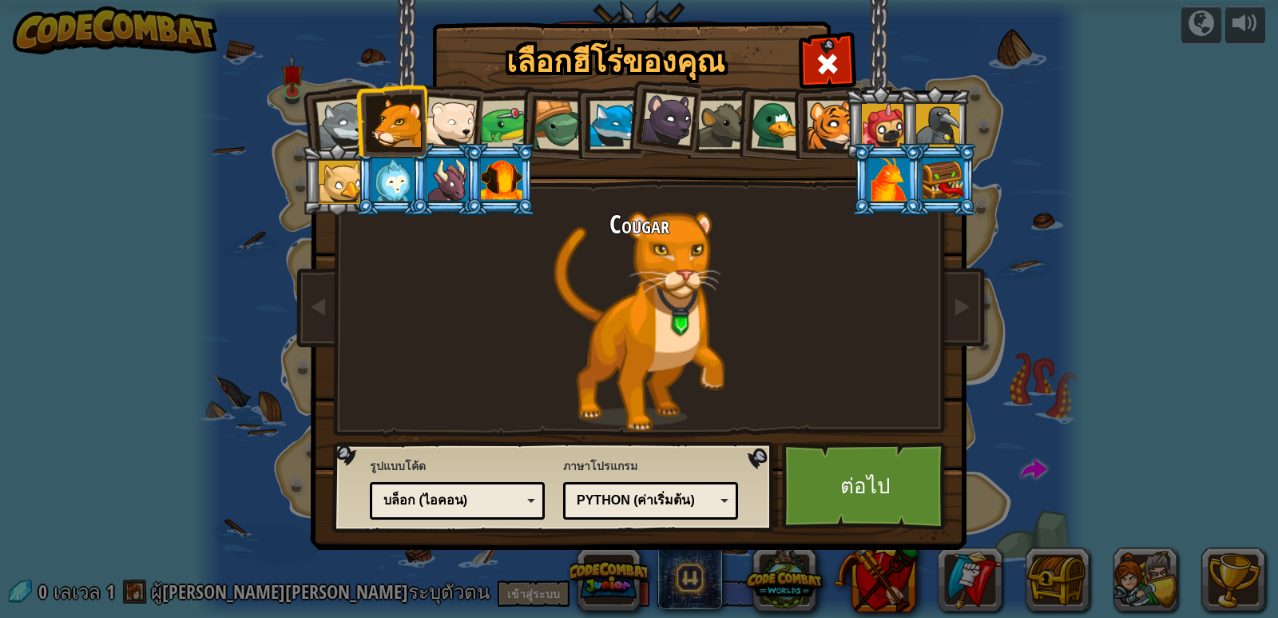
click at [828, 124] on div at bounding box center [831, 125] width 49 height 49
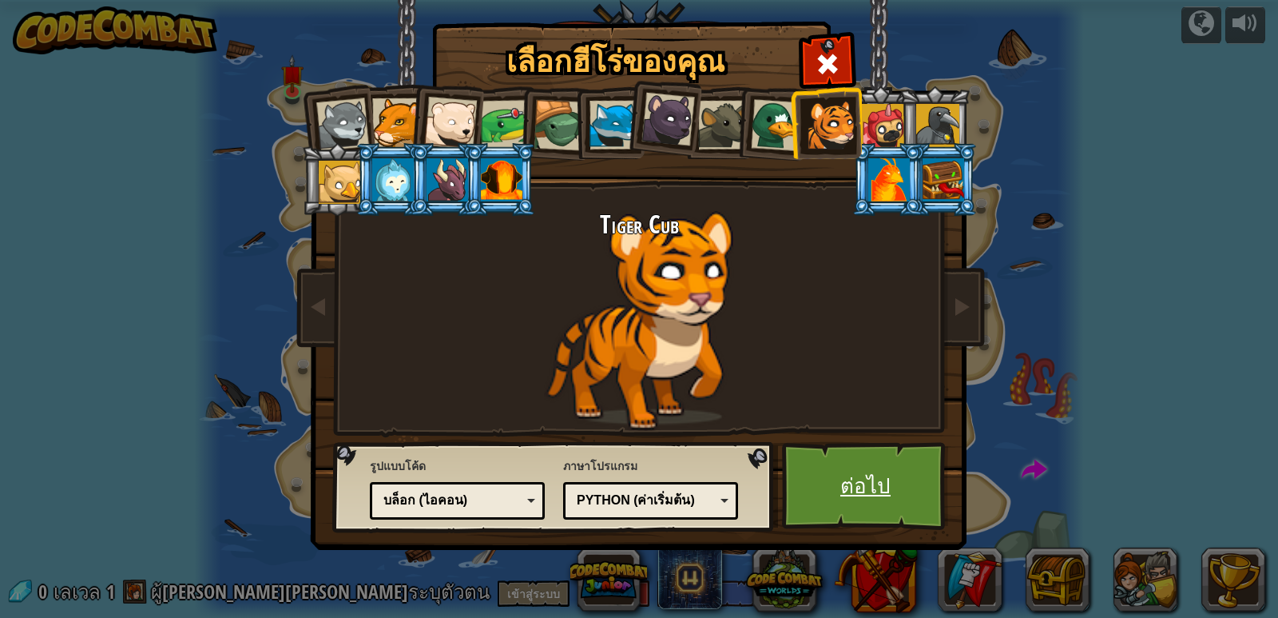
click at [861, 480] on link "ต่อไป" at bounding box center [865, 486] width 167 height 88
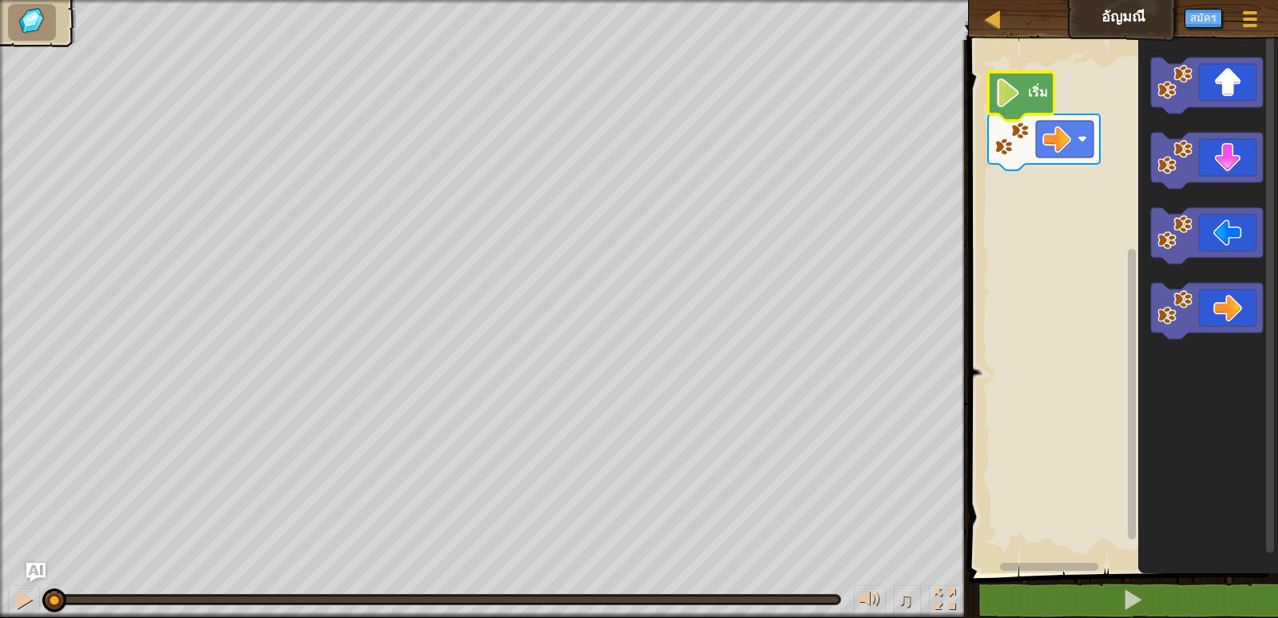
click at [1022, 109] on icon "พื้นที่ทำงาน Blockly" at bounding box center [1021, 96] width 66 height 49
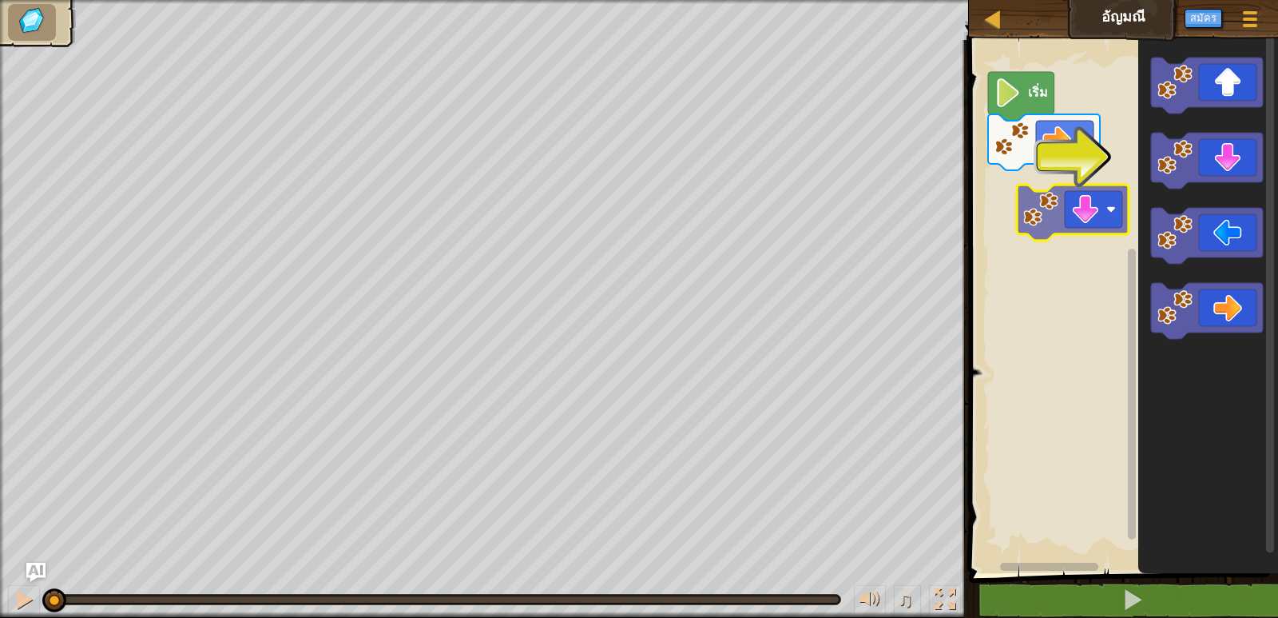
click at [975, 161] on div "เริ่ม" at bounding box center [1121, 302] width 314 height 541
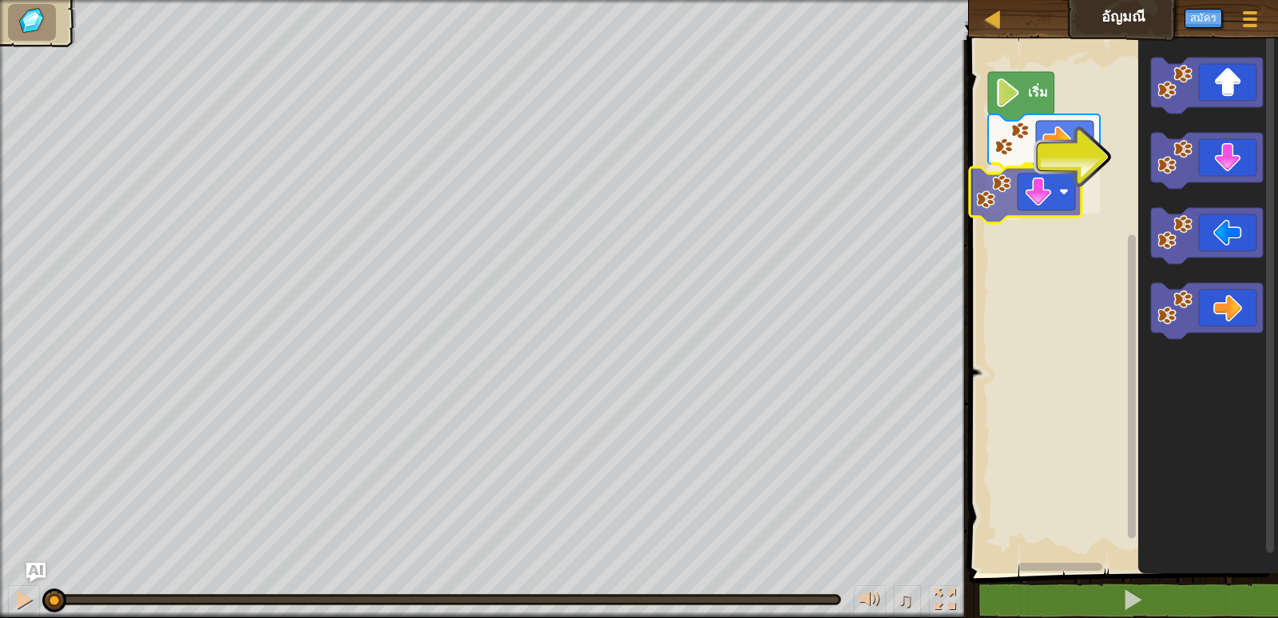
click at [1026, 199] on div "เริ่ม" at bounding box center [1121, 302] width 314 height 541
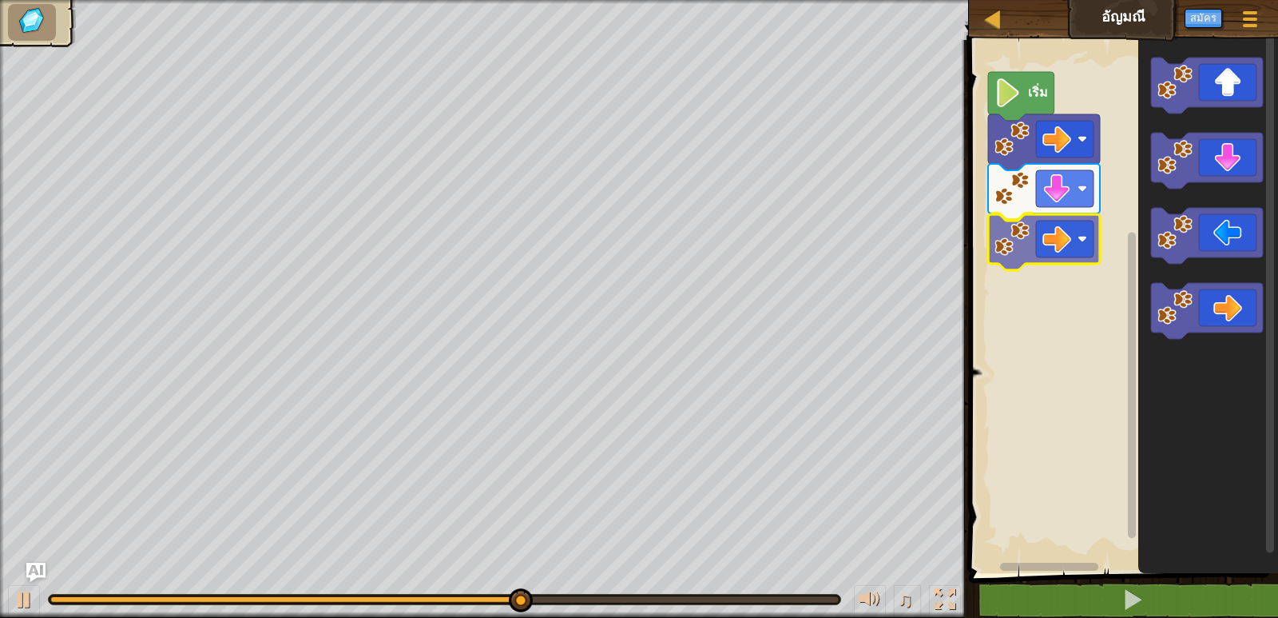
click at [1019, 249] on div "เริ่ม" at bounding box center [1121, 302] width 314 height 541
click at [1019, 249] on image "พื้นที่ทำงาน Blockly" at bounding box center [1012, 238] width 35 height 35
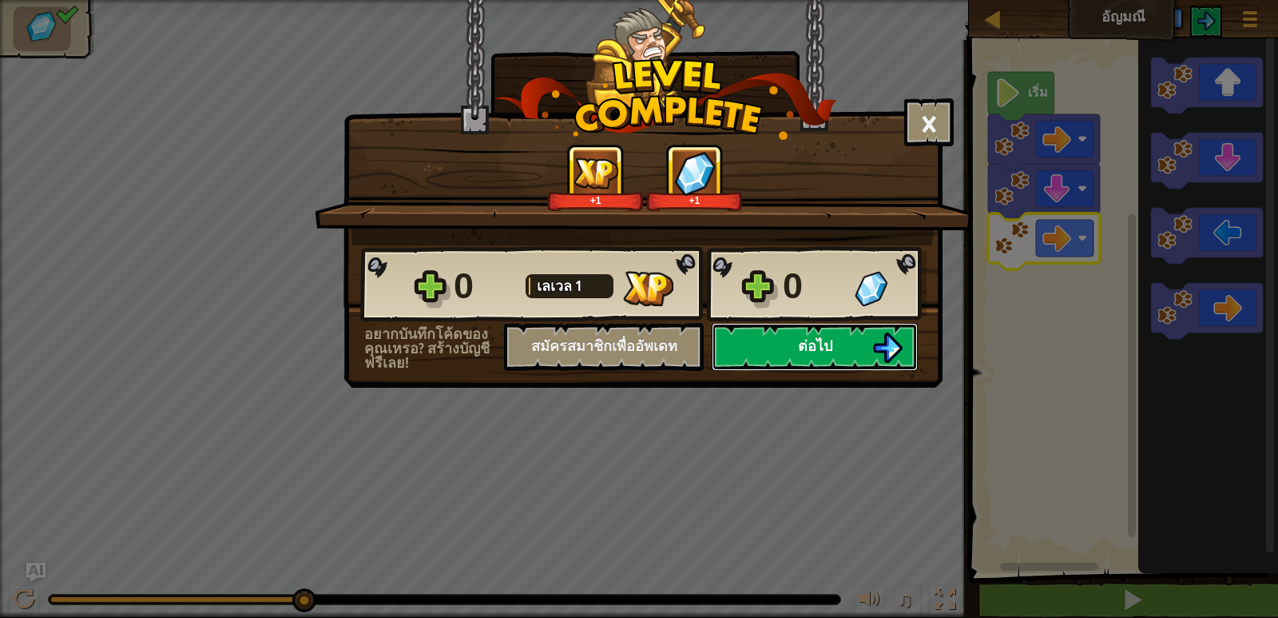
click at [871, 343] on button "ต่อไป" at bounding box center [815, 347] width 206 height 48
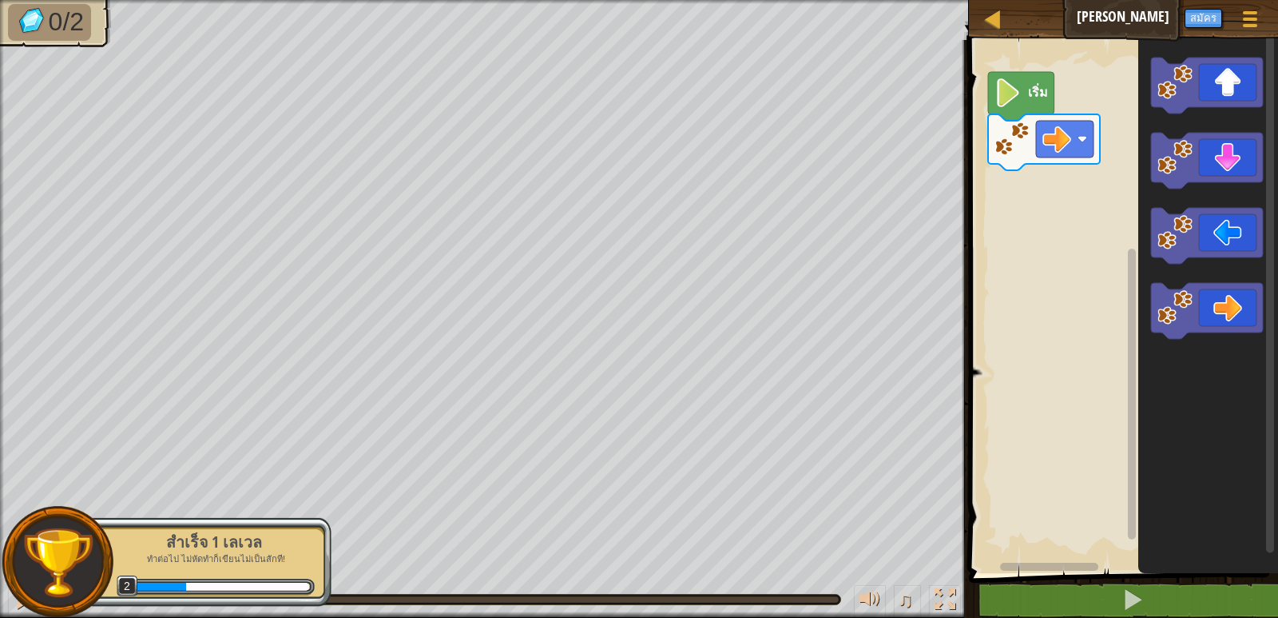
click at [1013, 98] on image "พื้นที่ทำงาน Blockly" at bounding box center [1008, 92] width 27 height 29
click at [1080, 187] on div "เริ่ม" at bounding box center [1121, 302] width 314 height 541
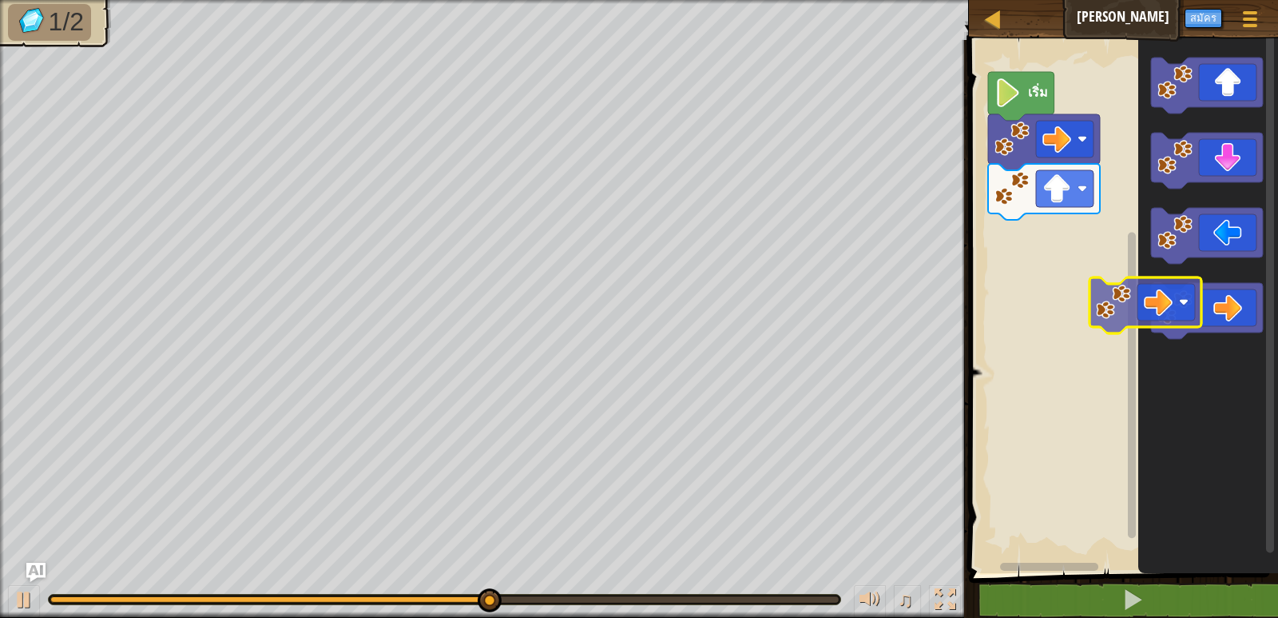
click at [1214, 305] on icon "พื้นที่ทำงาน Blockly" at bounding box center [1207, 311] width 112 height 56
click at [1209, 297] on icon "พื้นที่ทำงาน Blockly" at bounding box center [1207, 311] width 112 height 56
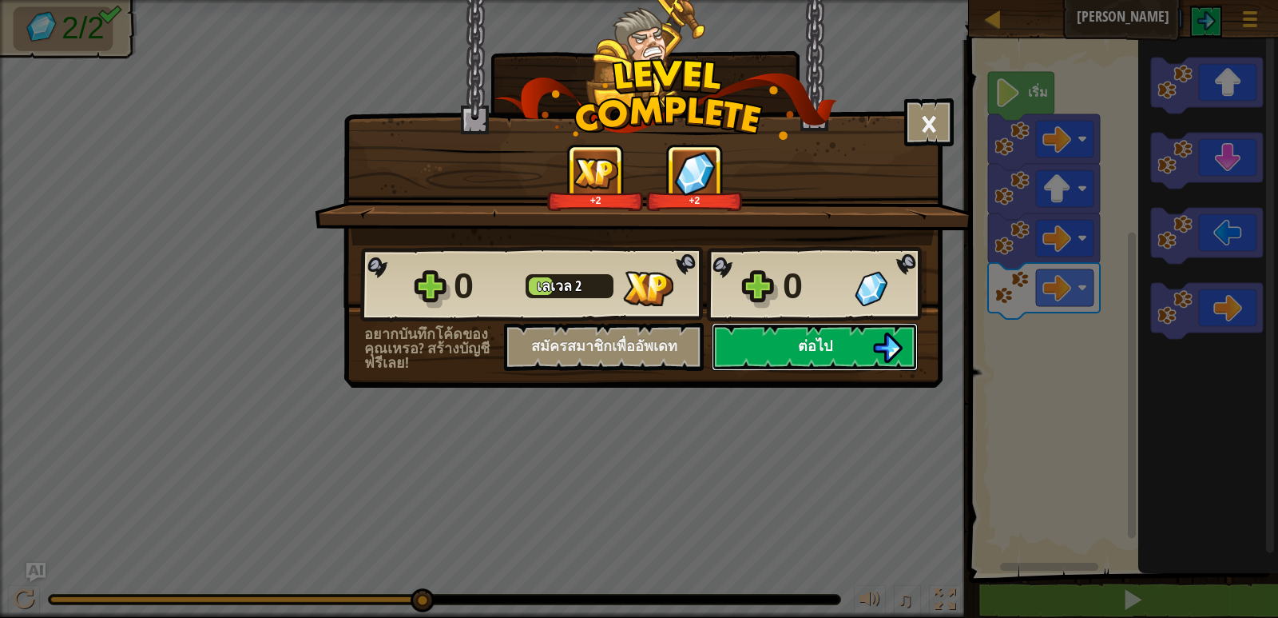
click at [841, 350] on button "ต่อไป" at bounding box center [815, 347] width 206 height 48
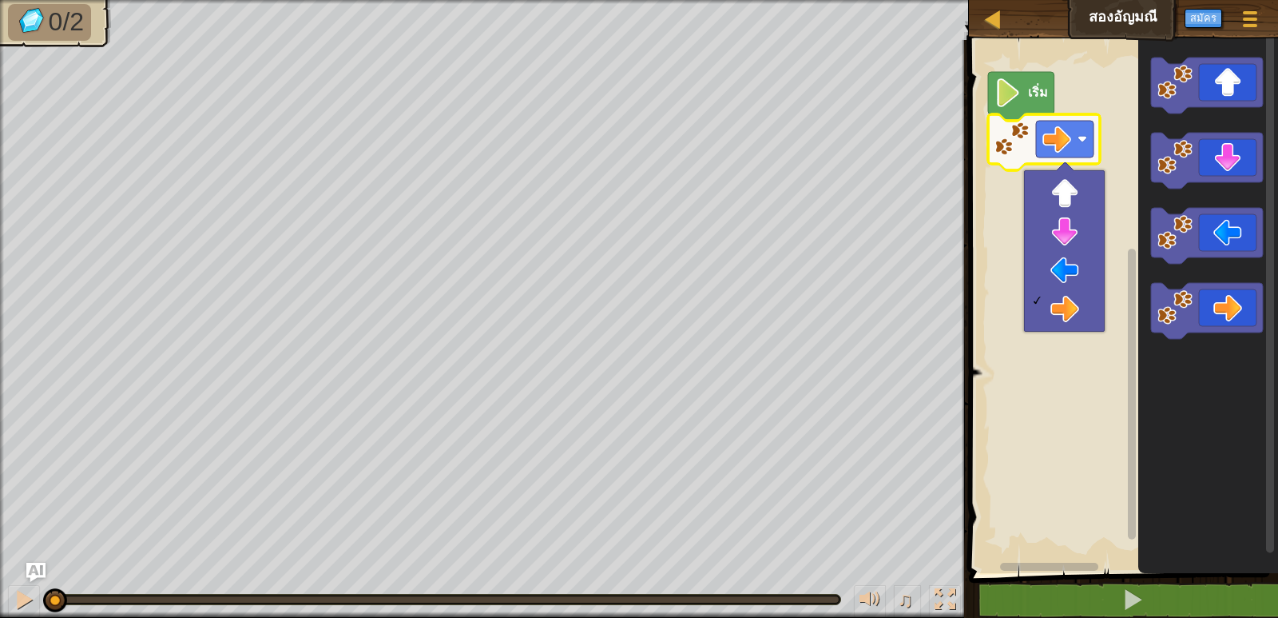
click at [1106, 81] on rect "พื้นที่ทำงาน Blockly" at bounding box center [1121, 302] width 314 height 541
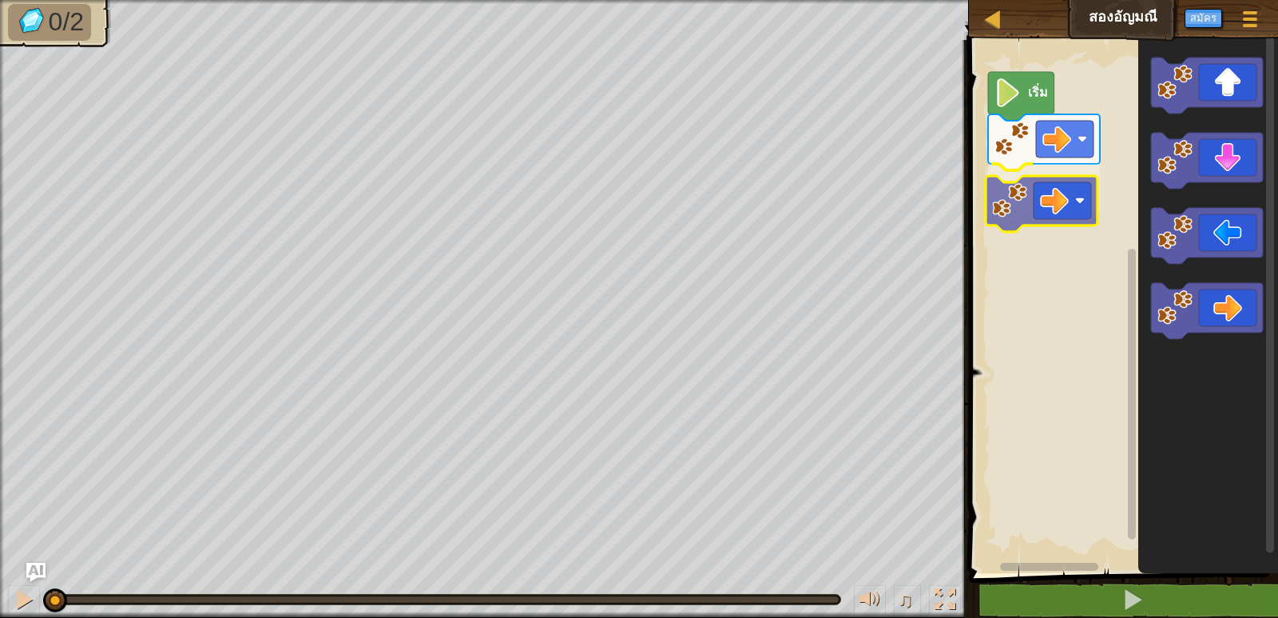
click at [1043, 223] on div "เริ่ม" at bounding box center [1121, 302] width 314 height 541
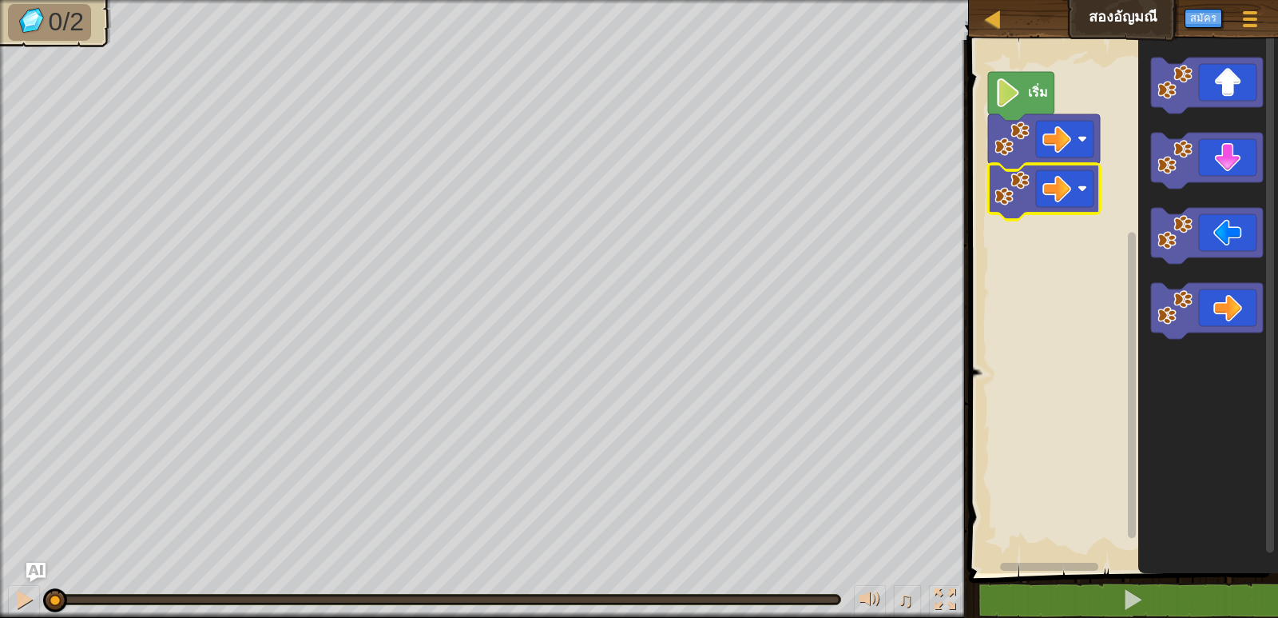
click at [1043, 223] on rect "พื้นที่ทำงาน Blockly" at bounding box center [1121, 302] width 314 height 541
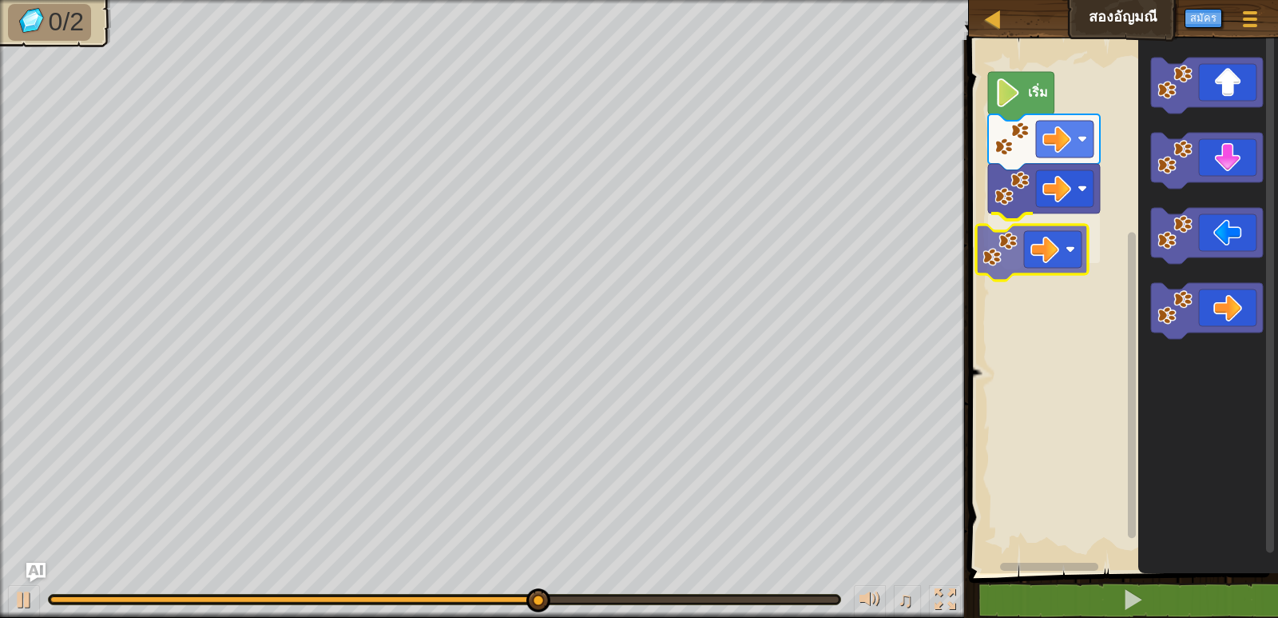
click at [1034, 267] on div "เริ่ม" at bounding box center [1121, 302] width 314 height 541
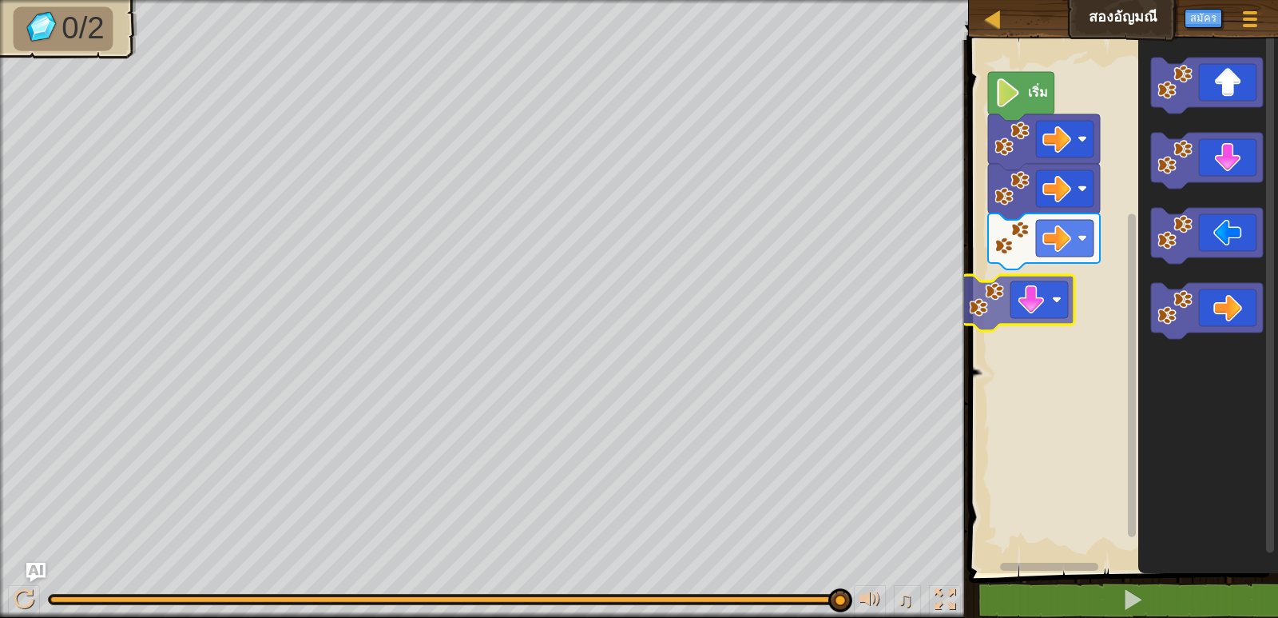
click at [1031, 308] on div "เริ่ม" at bounding box center [1121, 302] width 314 height 541
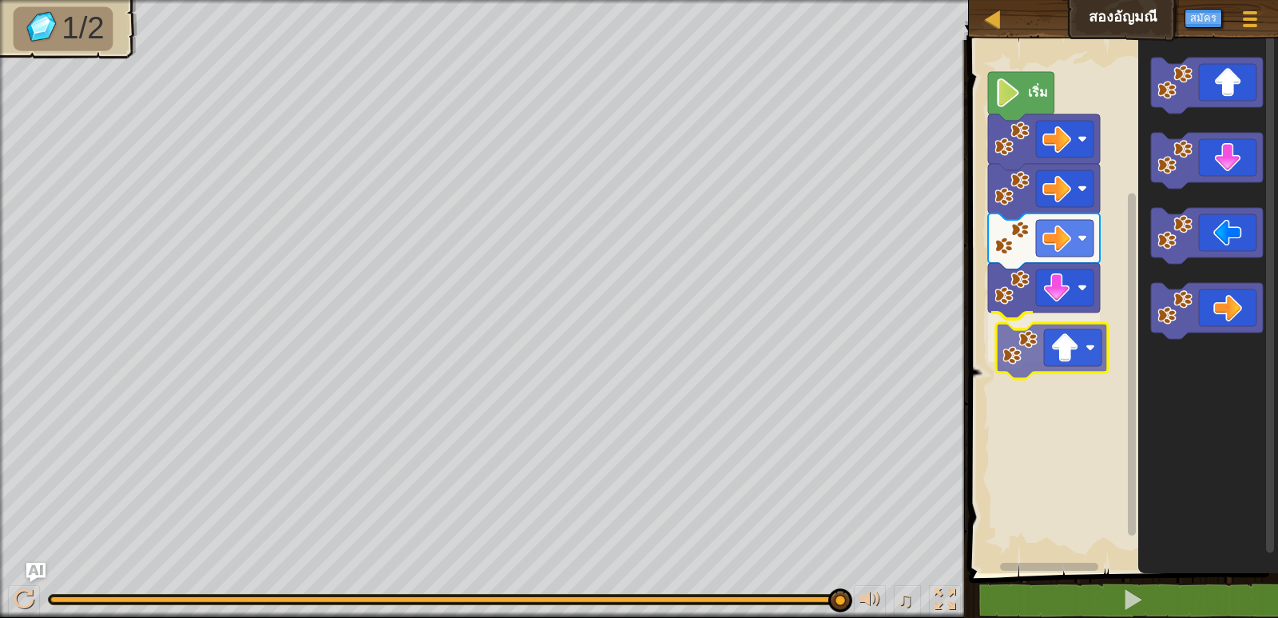
click at [1080, 374] on div "เริ่ม" at bounding box center [1121, 302] width 314 height 541
click at [1080, 374] on rect "พื้นที่ทำงาน Blockly" at bounding box center [1121, 302] width 314 height 541
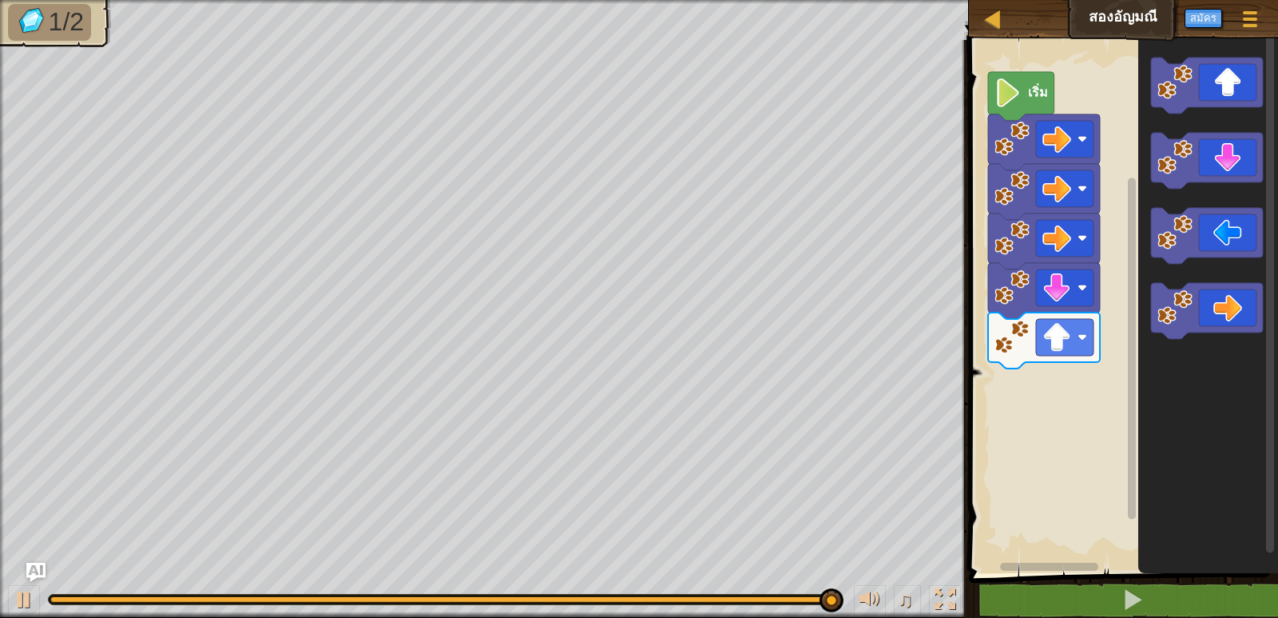
click at [1138, 180] on icon "พื้นที่ทำงาน Blockly" at bounding box center [1208, 302] width 140 height 541
click at [1142, 172] on icon "พื้นที่ทำงาน Blockly" at bounding box center [1208, 302] width 140 height 541
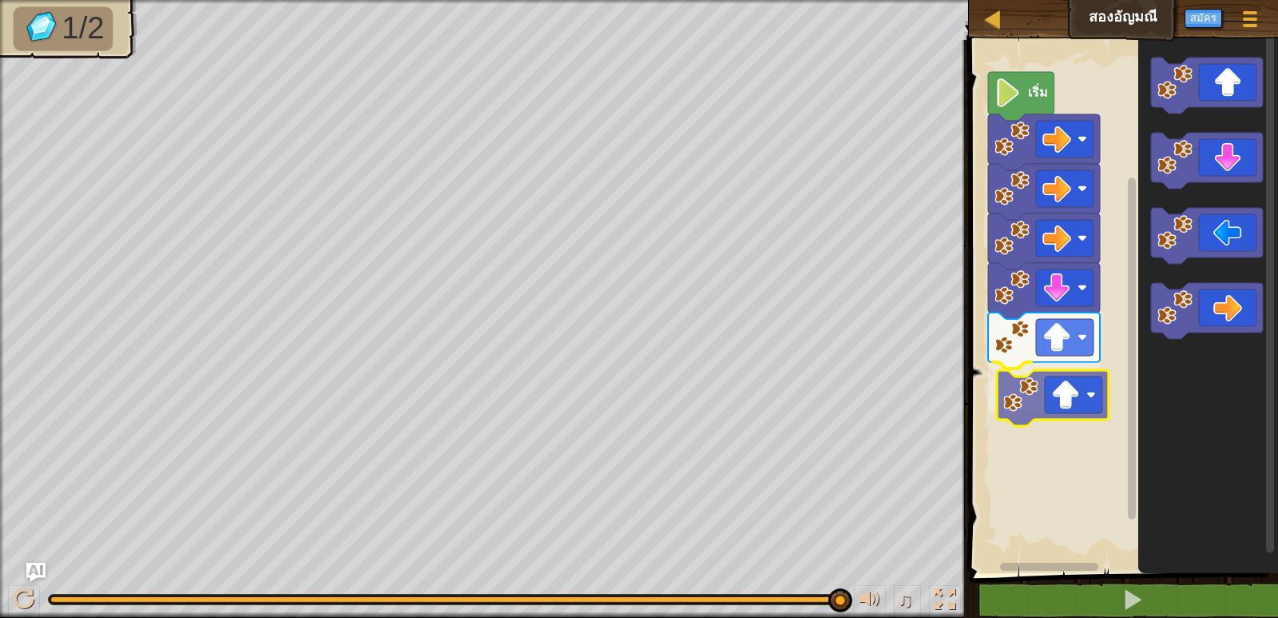
click at [1035, 395] on div "เริ่ม" at bounding box center [1121, 302] width 314 height 541
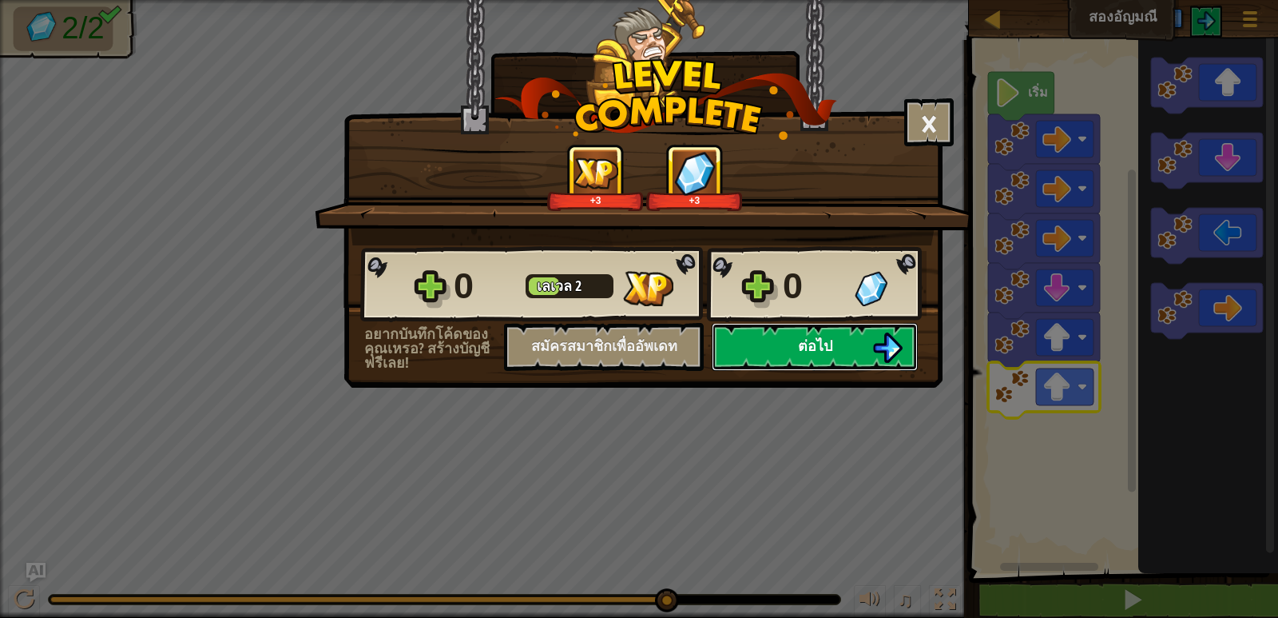
click at [840, 358] on button "ต่อไป" at bounding box center [815, 347] width 206 height 48
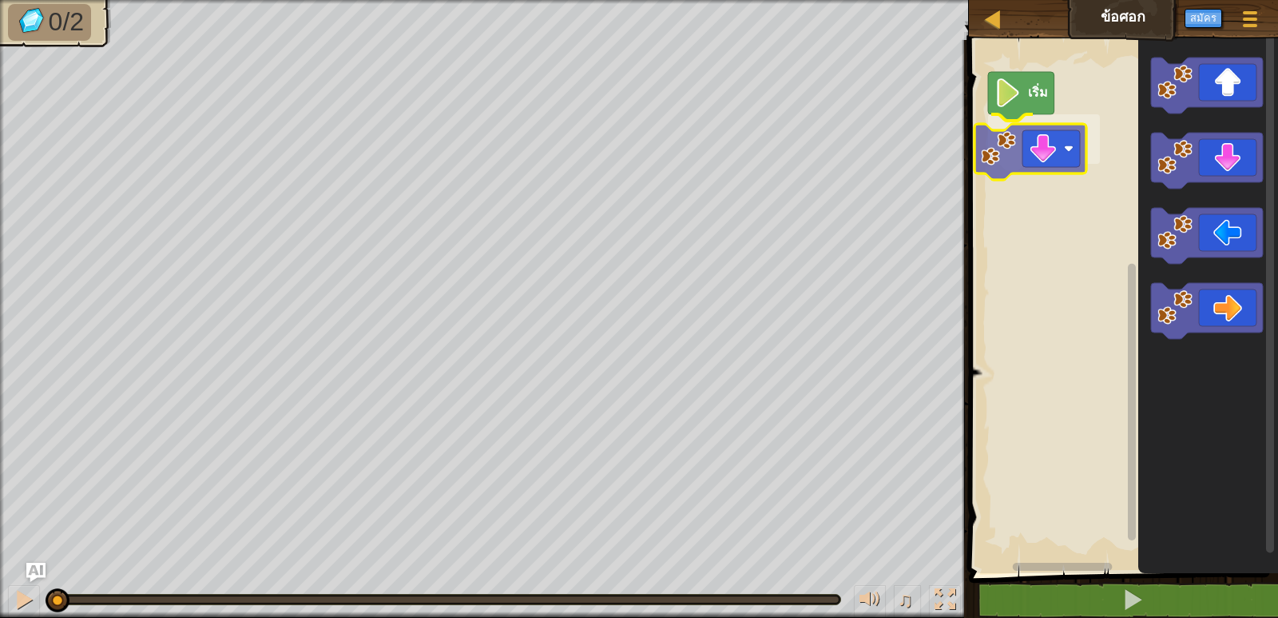
click at [1022, 150] on div "เริ่ม" at bounding box center [1121, 302] width 314 height 541
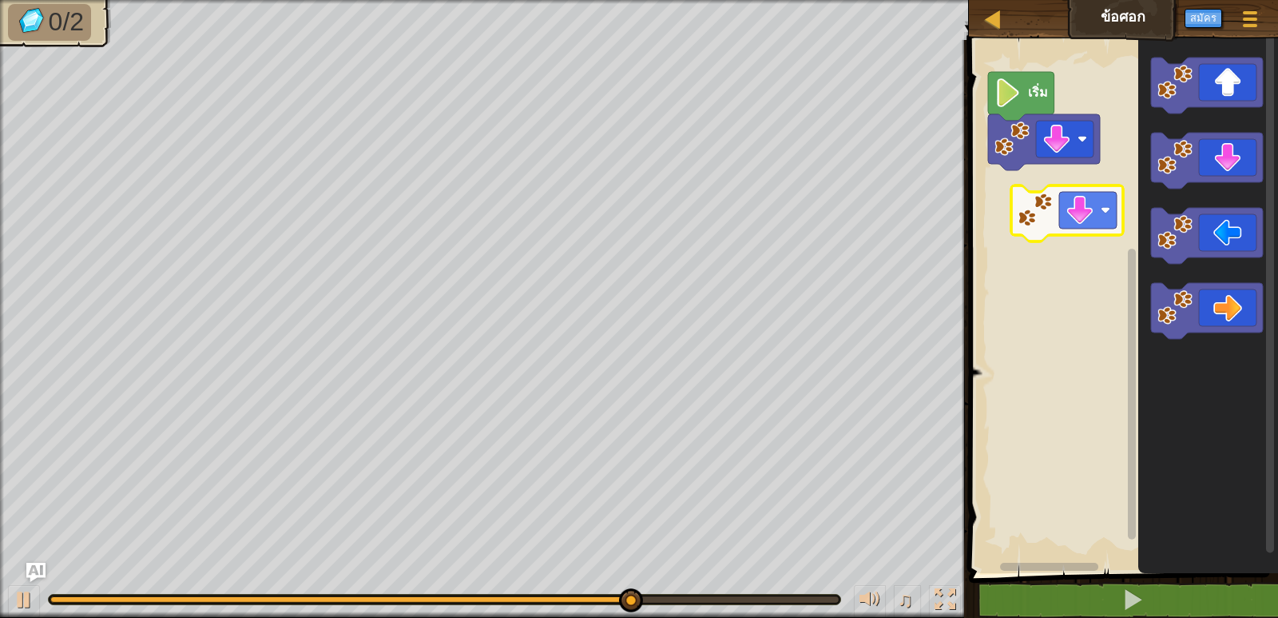
click at [1060, 229] on div "เริ่ม" at bounding box center [1121, 302] width 314 height 541
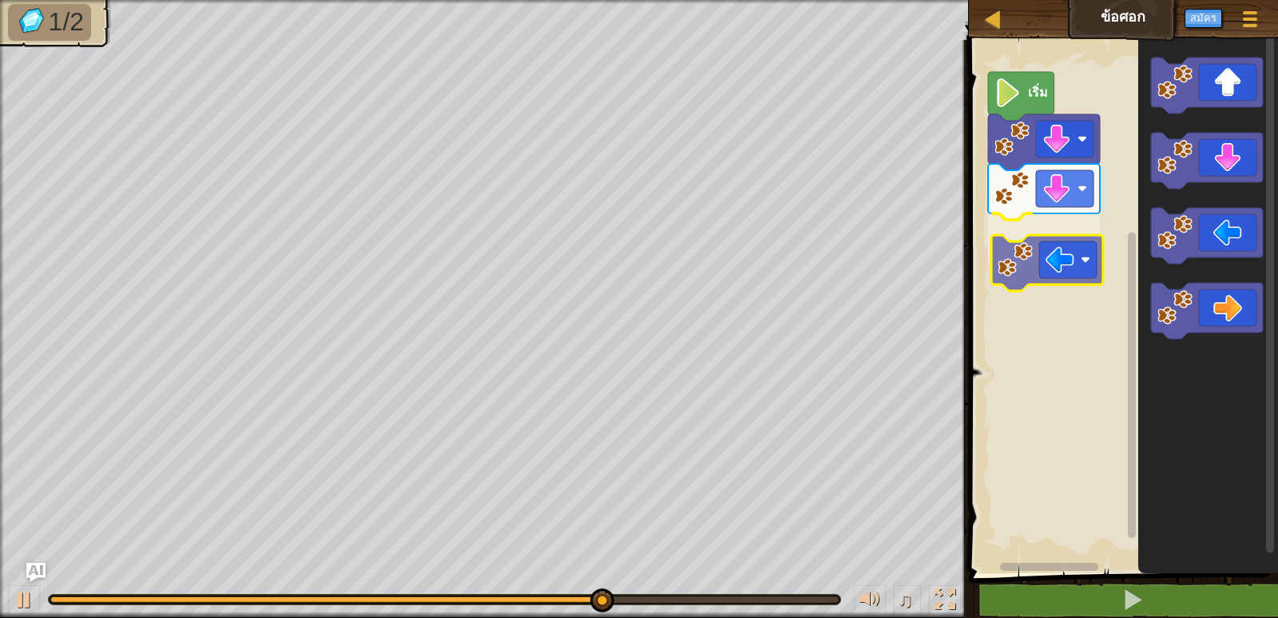
click at [1077, 276] on div "เริ่ม" at bounding box center [1121, 302] width 314 height 541
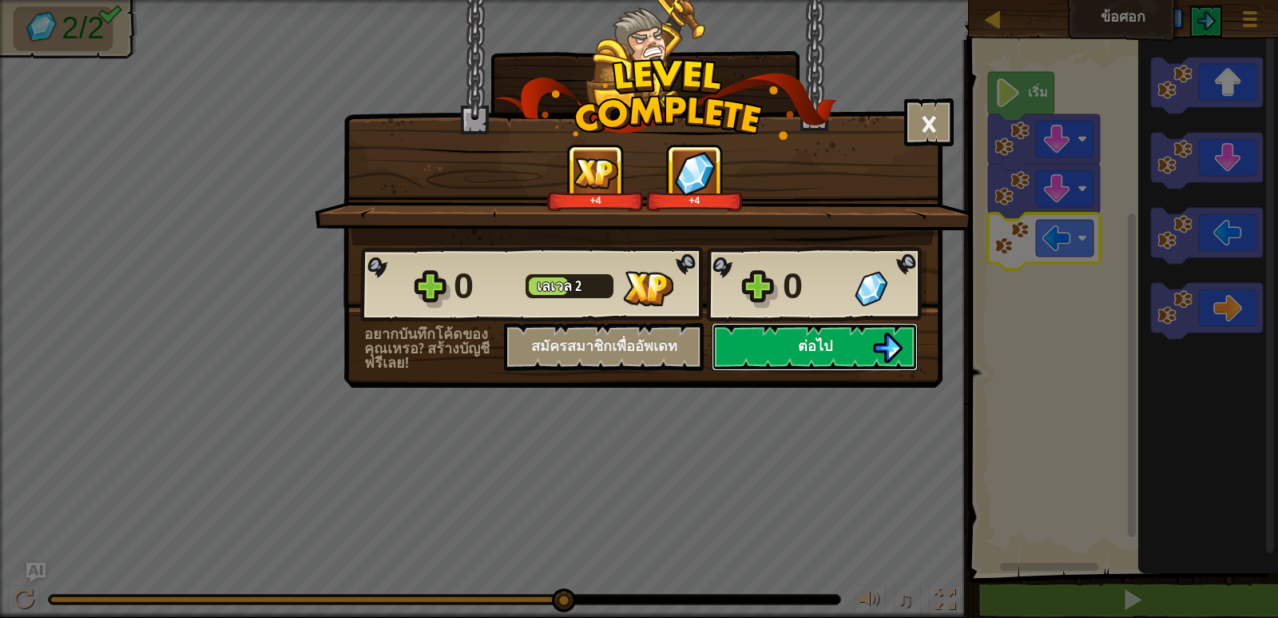
click at [787, 350] on button "ต่อไป" at bounding box center [815, 347] width 206 height 48
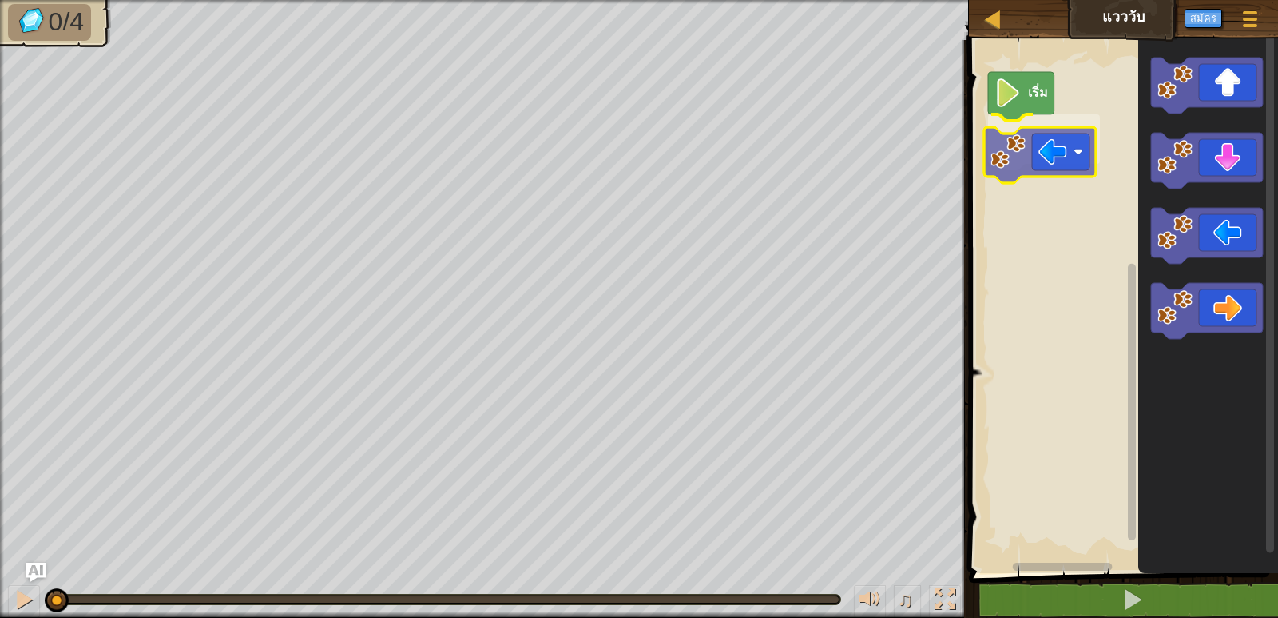
click at [1083, 134] on div "เริ่ม" at bounding box center [1121, 302] width 314 height 541
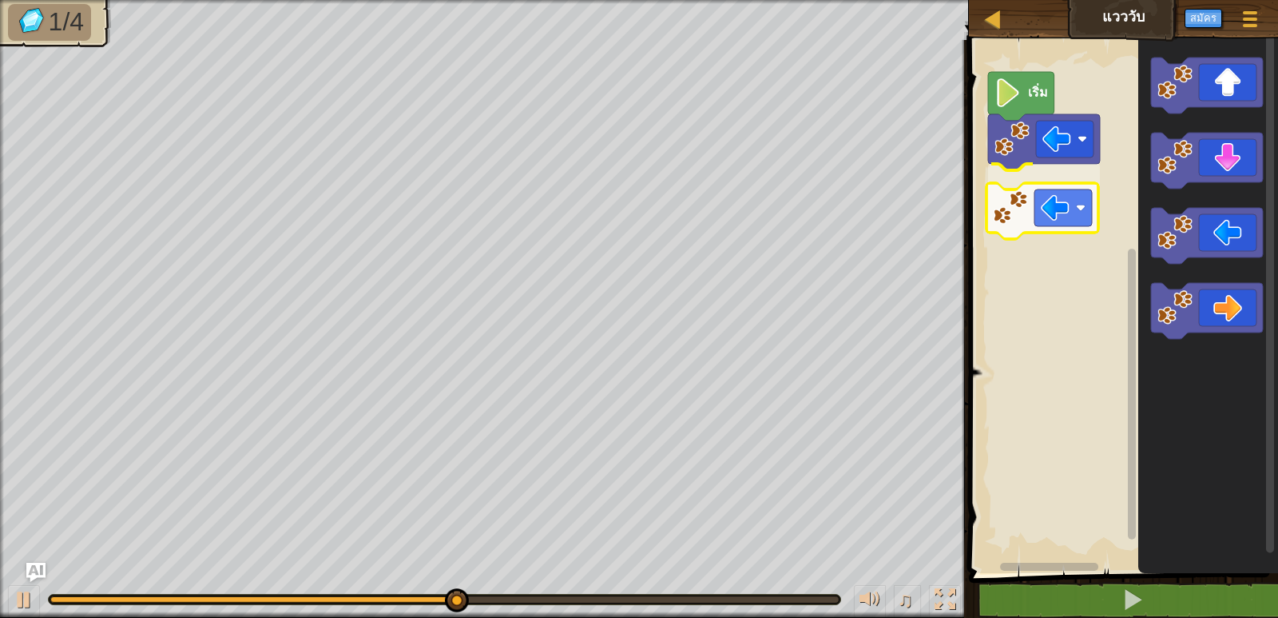
click at [1078, 209] on div "เริ่ม" at bounding box center [1121, 302] width 314 height 541
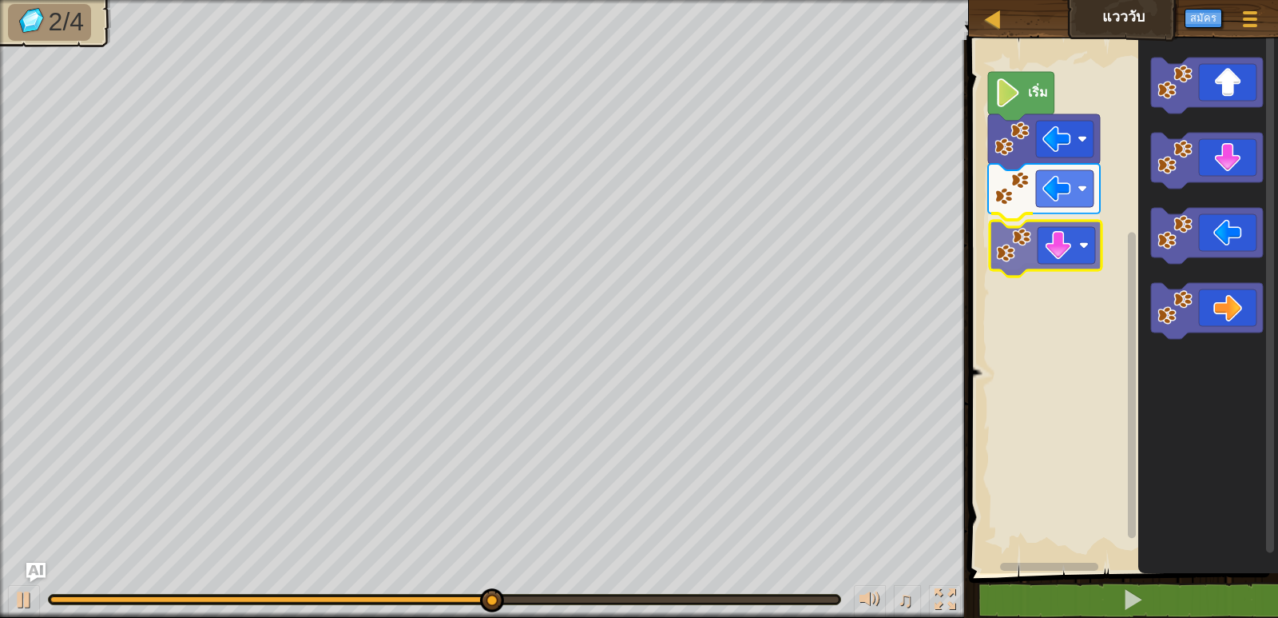
click at [1043, 263] on div "เริ่ม" at bounding box center [1121, 302] width 314 height 541
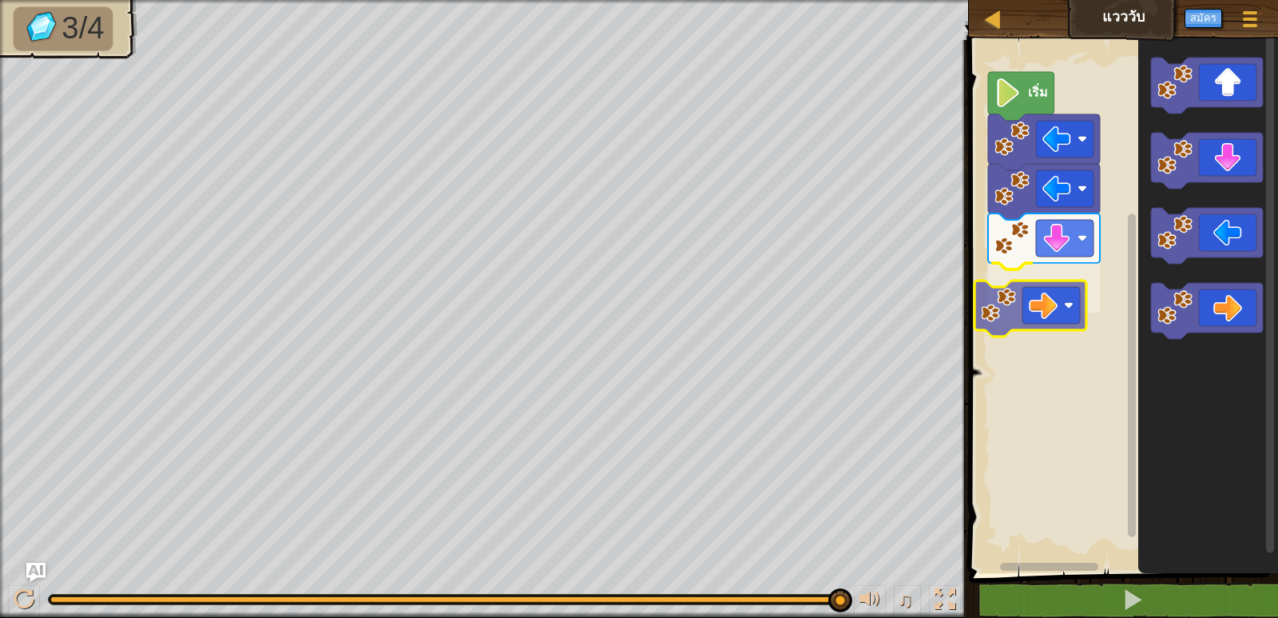
click at [1026, 319] on div "เริ่ม" at bounding box center [1121, 302] width 314 height 541
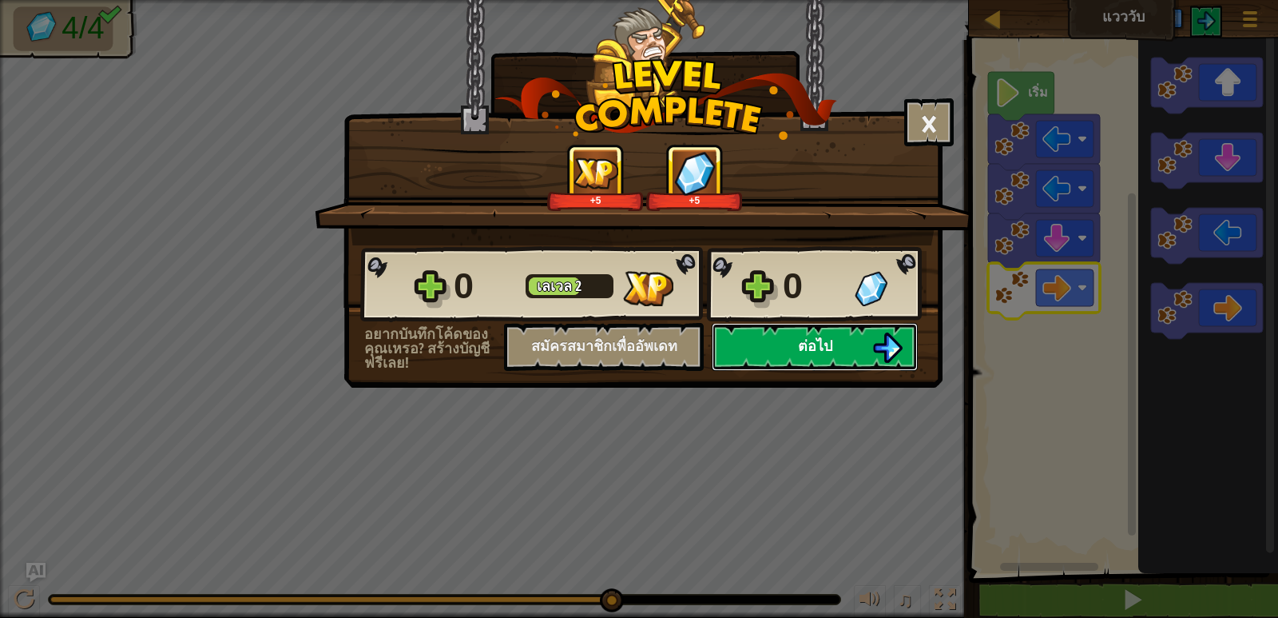
click at [799, 352] on span "ต่อไป" at bounding box center [815, 346] width 34 height 20
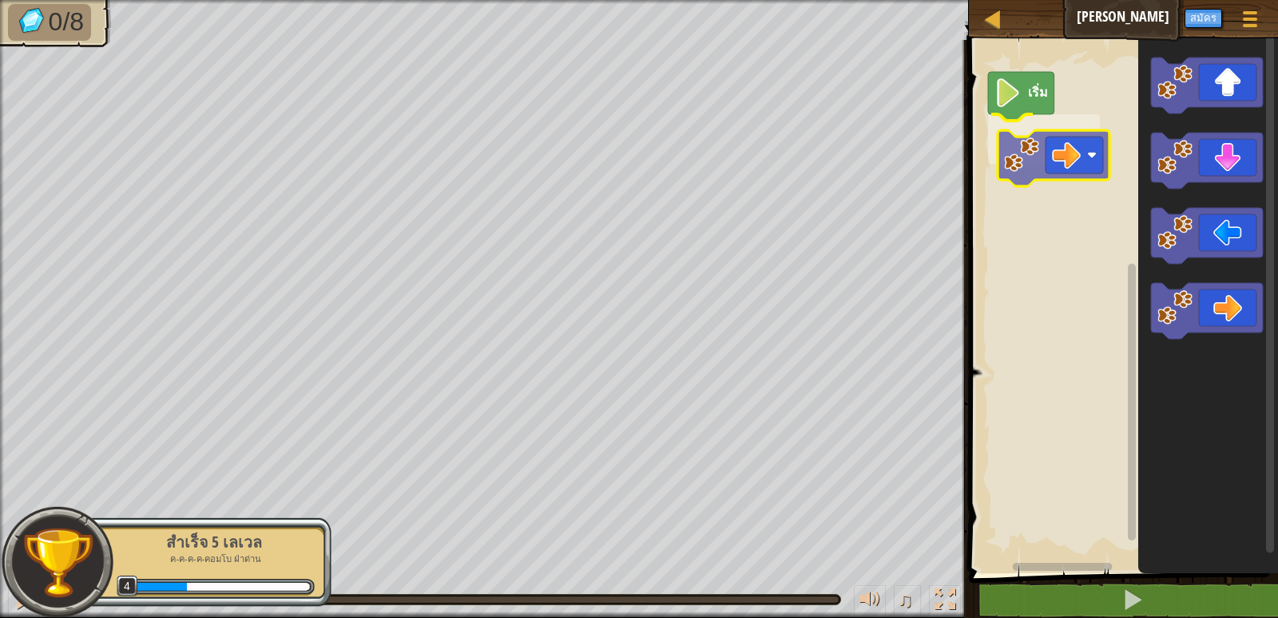
click at [1071, 157] on div "เริ่ม" at bounding box center [1121, 302] width 314 height 541
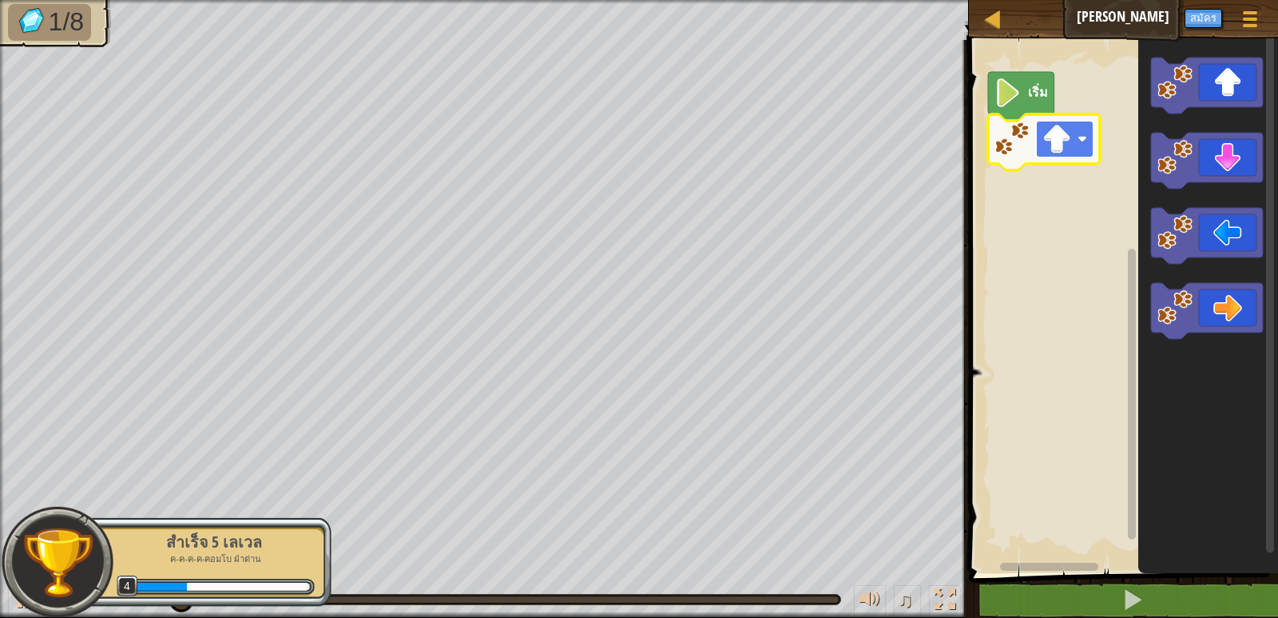
click at [1047, 141] on image "พื้นที่ทำงาน Blockly" at bounding box center [1057, 139] width 29 height 29
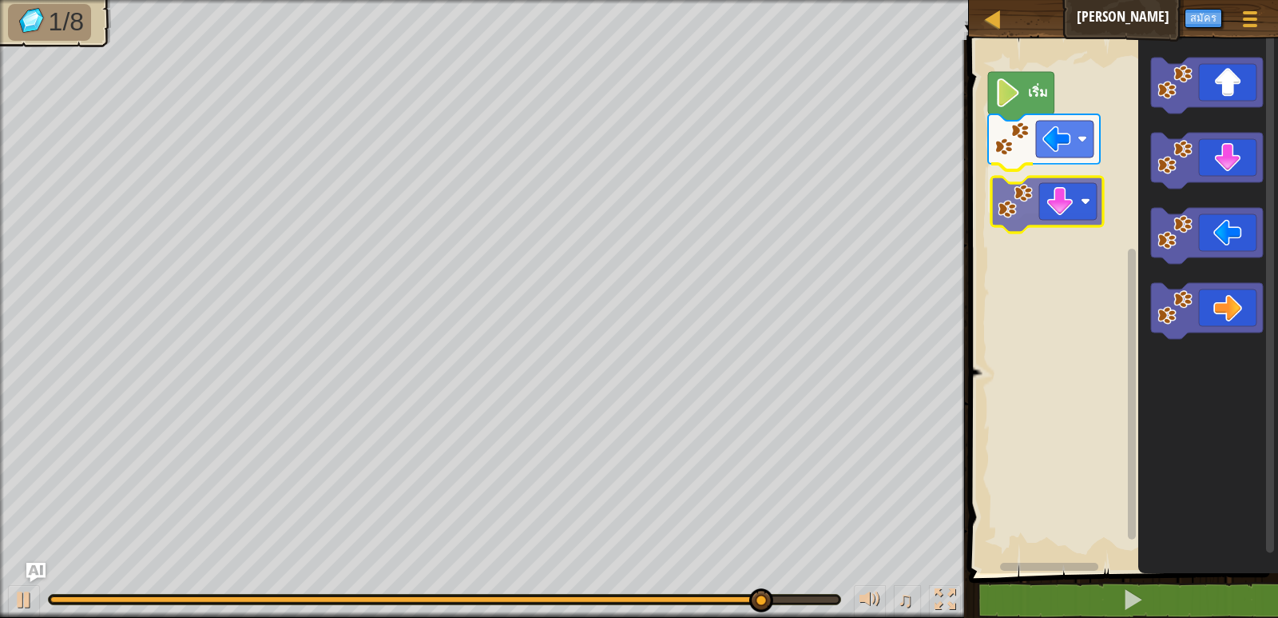
click at [1068, 217] on div "เริ่ม" at bounding box center [1121, 302] width 314 height 541
click at [1068, 217] on rect "พื้นที่ทำงาน Blockly" at bounding box center [1121, 302] width 314 height 541
click at [1067, 218] on rect "พื้นที่ทำงาน Blockly" at bounding box center [1121, 302] width 314 height 541
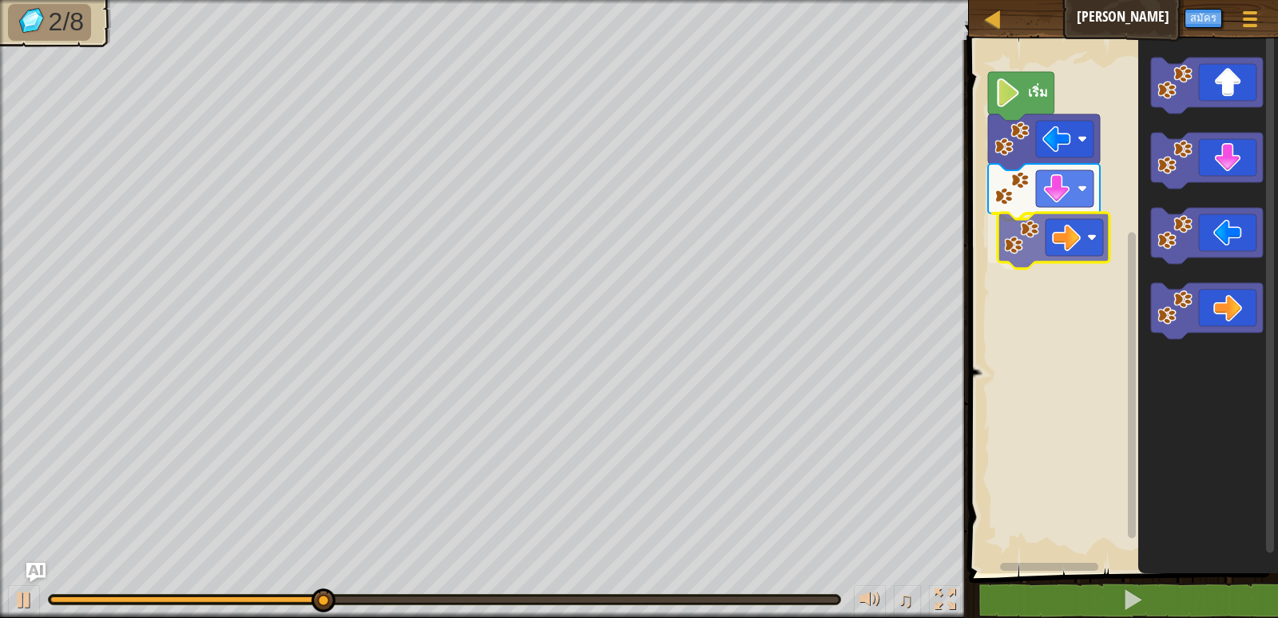
click at [1067, 248] on div "เริ่ม" at bounding box center [1121, 302] width 314 height 541
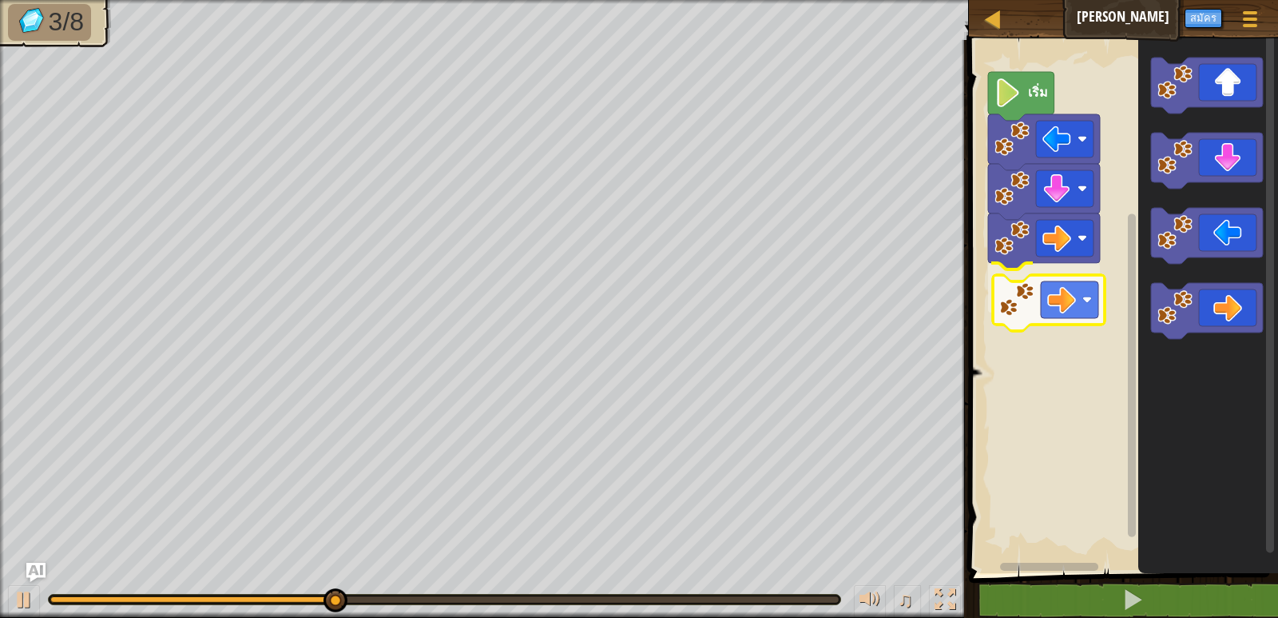
click at [1041, 318] on div "เริ่ม" at bounding box center [1121, 302] width 314 height 541
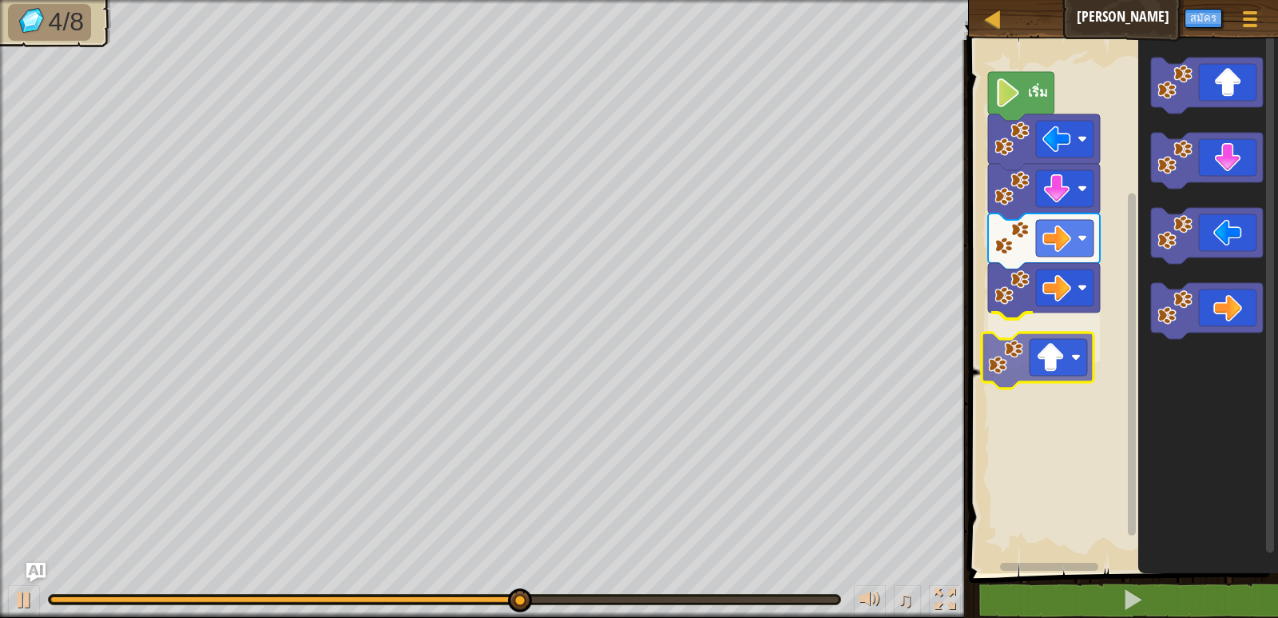
click at [1065, 364] on div "เริ่ม" at bounding box center [1121, 302] width 314 height 541
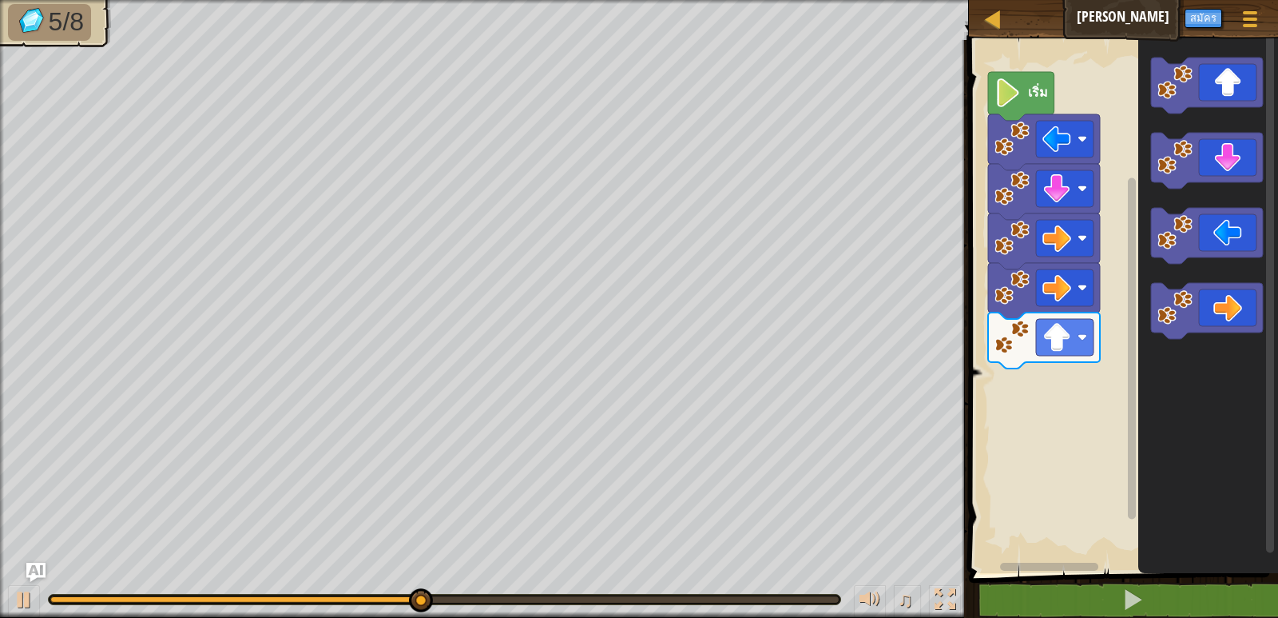
click at [1173, 145] on g "พื้นที่ทำงาน Blockly" at bounding box center [1207, 198] width 112 height 281
click at [1162, 160] on g "พื้นที่ทำงาน Blockly" at bounding box center [1207, 198] width 112 height 281
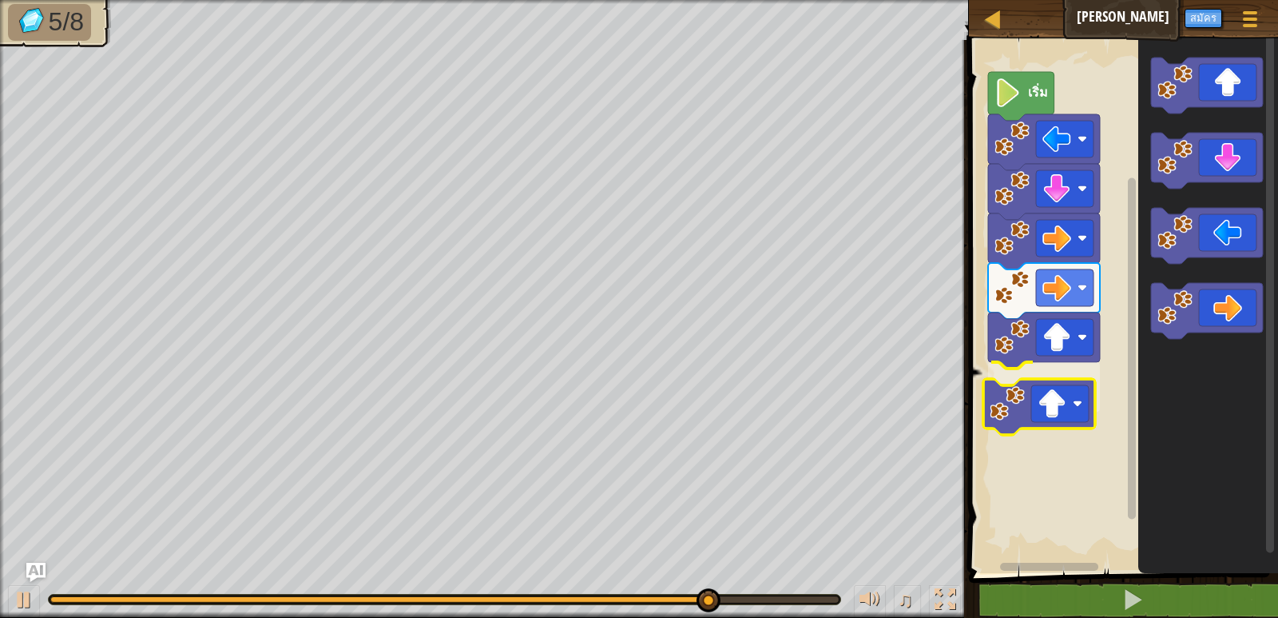
click at [1004, 399] on div "เริ่ม" at bounding box center [1121, 302] width 314 height 541
click at [999, 395] on image "พื้นที่ทำงาน Blockly" at bounding box center [1007, 403] width 35 height 35
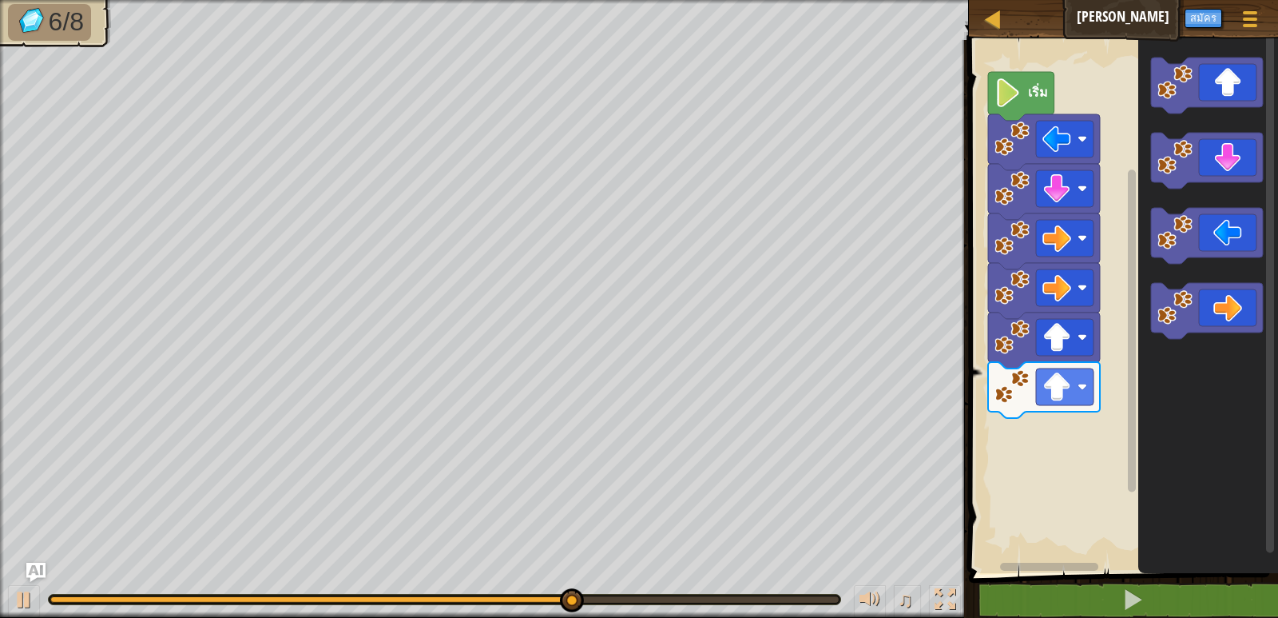
click at [1152, 338] on g "พื้นที่ทำงาน Blockly" at bounding box center [1207, 198] width 112 height 281
click at [1154, 320] on icon "พื้นที่ทำงาน Blockly" at bounding box center [1207, 311] width 112 height 56
click at [1159, 295] on g "พื้นที่ทำงาน Blockly" at bounding box center [1207, 311] width 112 height 56
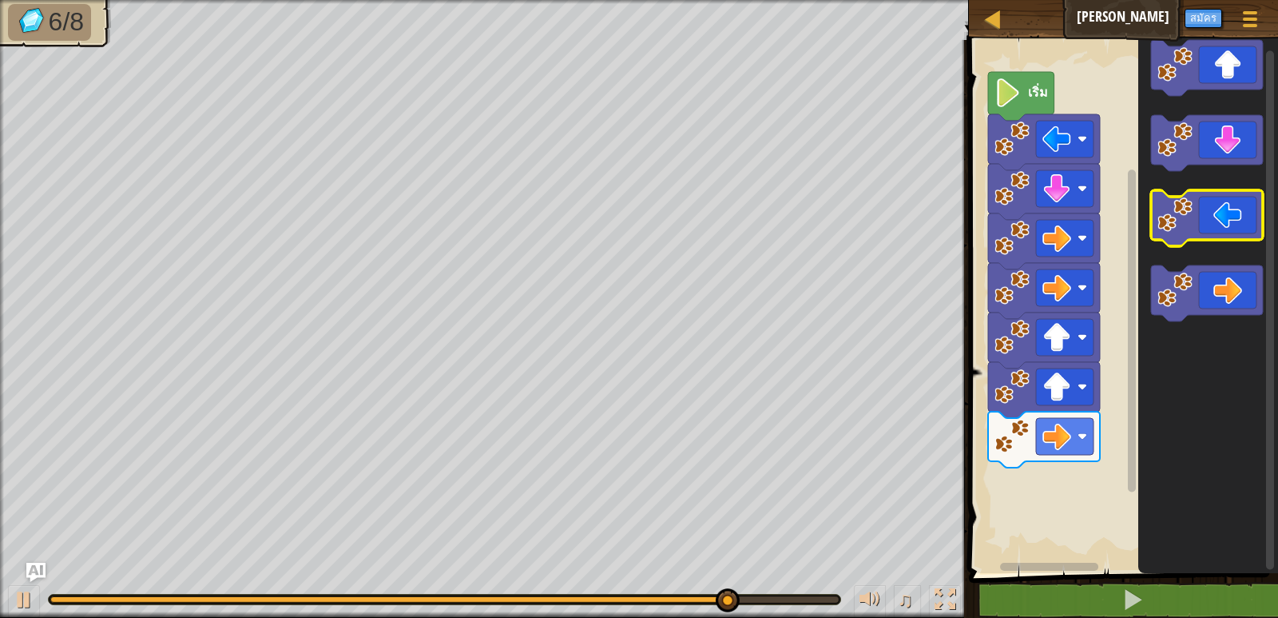
click at [1222, 224] on icon "พื้นที่ทำงาน Blockly" at bounding box center [1207, 218] width 112 height 56
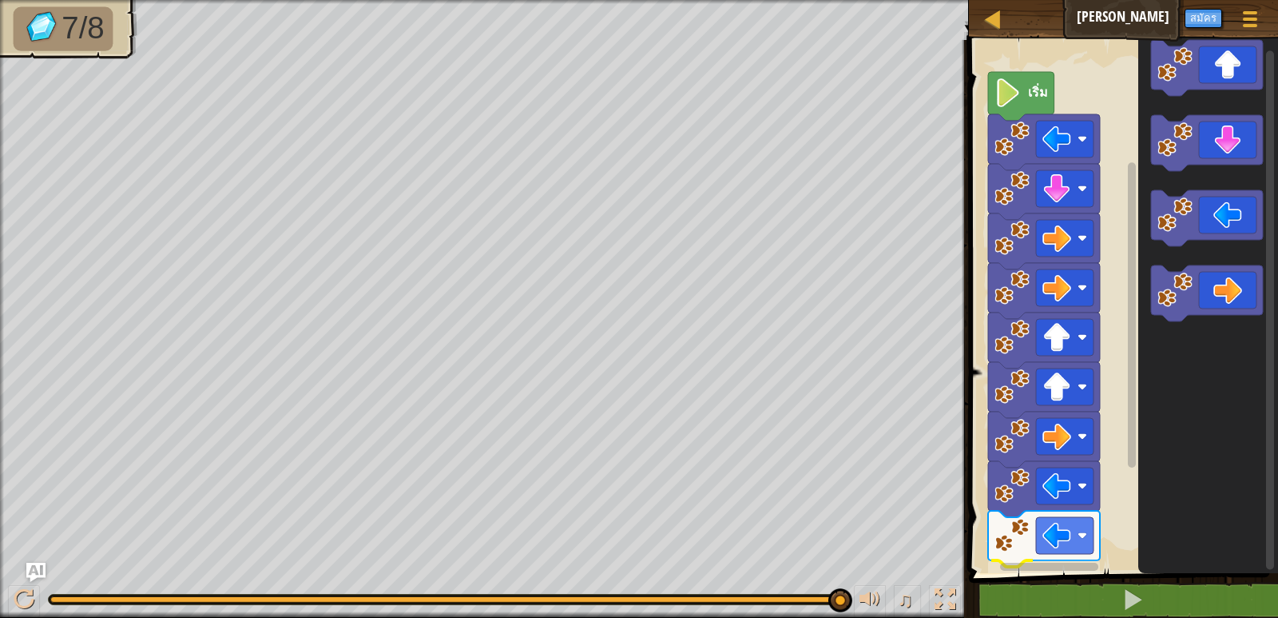
click at [1079, 594] on div "1 ההההההההההההההההההההההההההההההההההההההההההההההההההההההההההההההההההההההההההההה…" at bounding box center [1121, 353] width 314 height 611
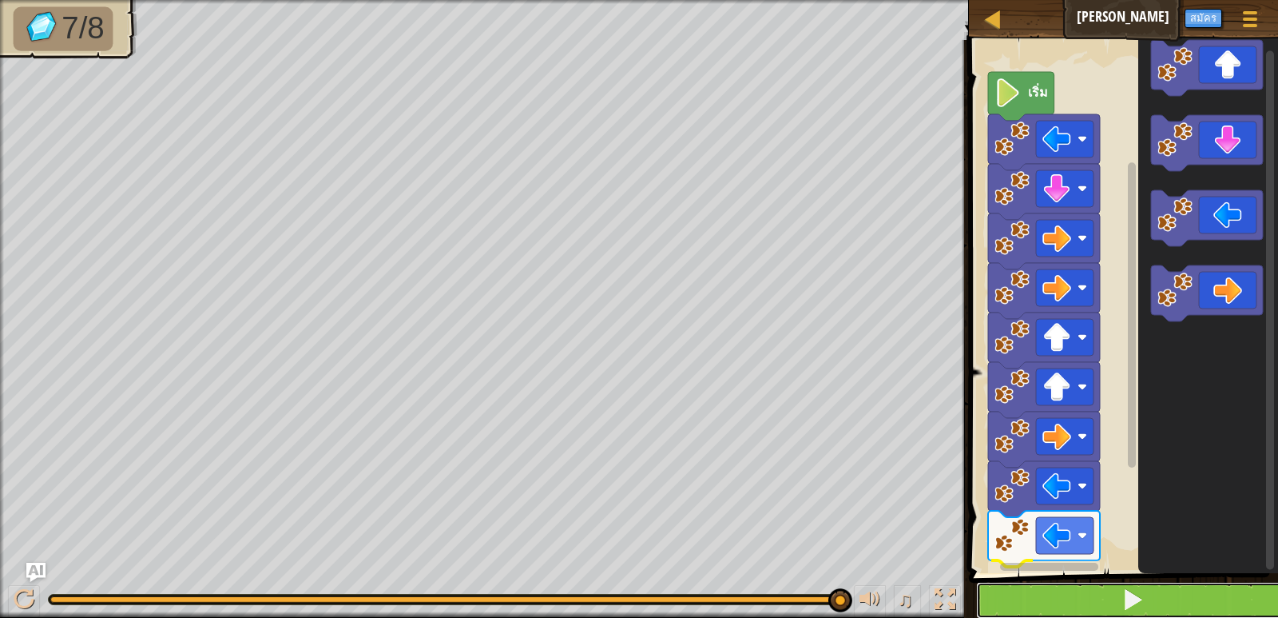
drag, startPoint x: 1248, startPoint y: 218, endPoint x: 1077, endPoint y: 589, distance: 408.2
click at [1077, 593] on button at bounding box center [1133, 600] width 314 height 37
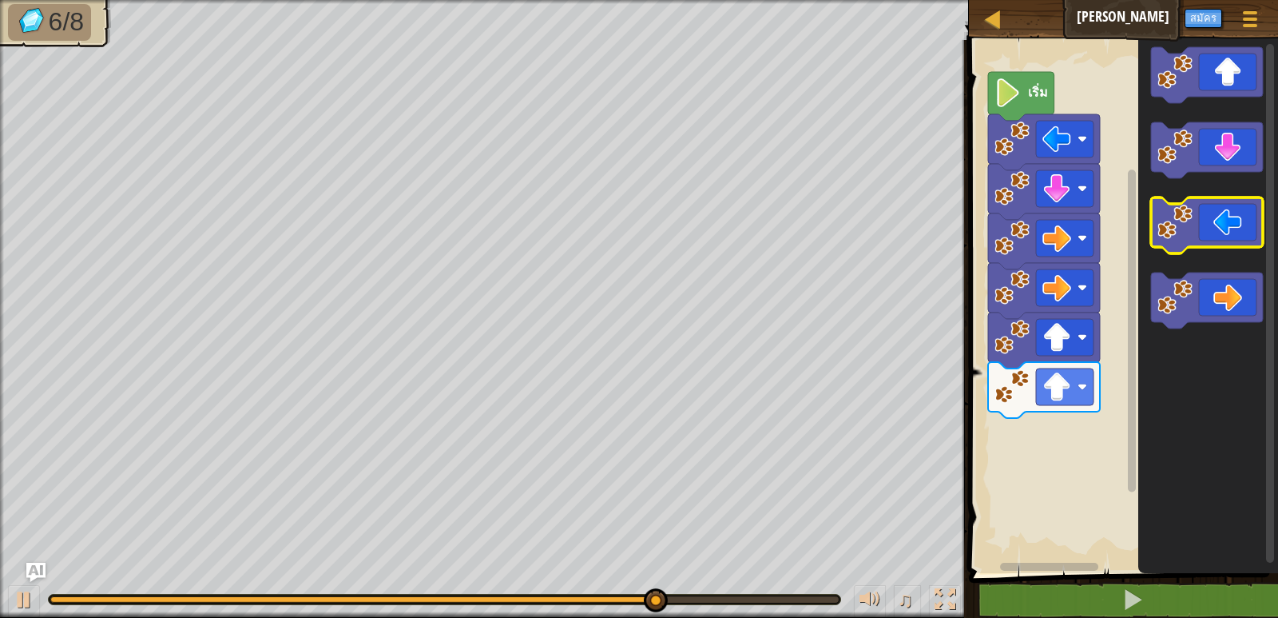
click at [1216, 237] on icon "พื้นที่ทำงาน Blockly" at bounding box center [1207, 225] width 112 height 56
click at [1216, 236] on icon "พื้นที่ทำงาน Blockly" at bounding box center [1207, 225] width 112 height 56
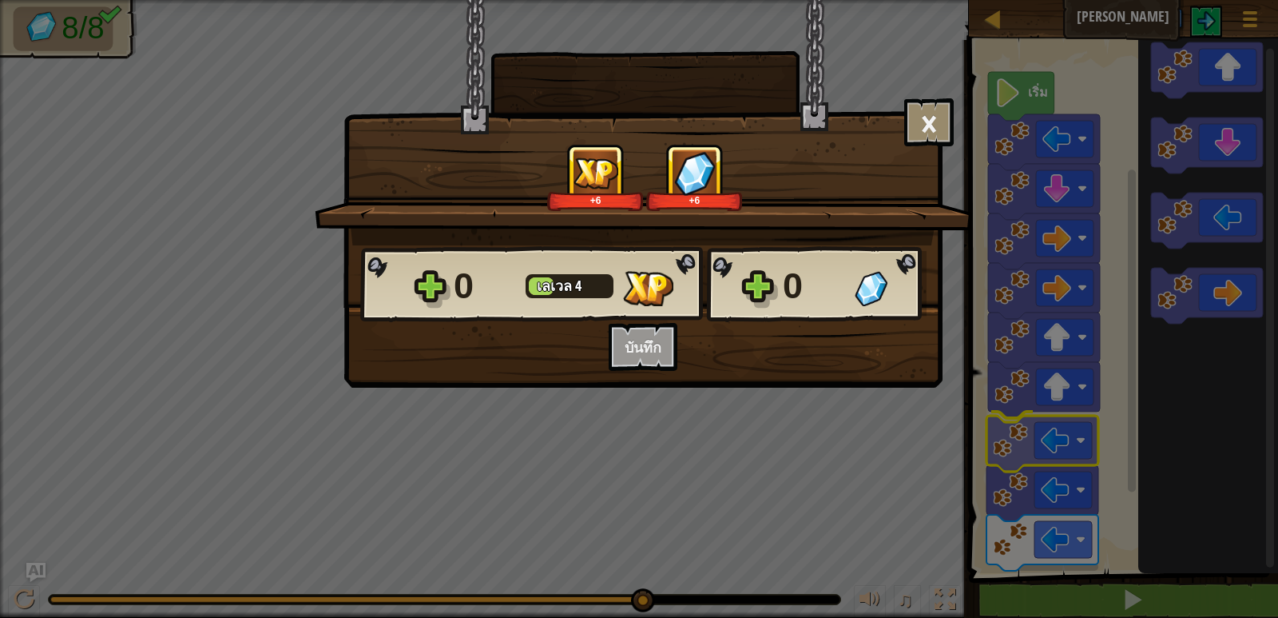
click at [1044, 437] on div "× ด่านนี้สนุกแค่ไหน? +6 +6 Reticulating Splines... 0 [PERSON_NAME] 4 0 อยากบันท…" at bounding box center [639, 309] width 1278 height 618
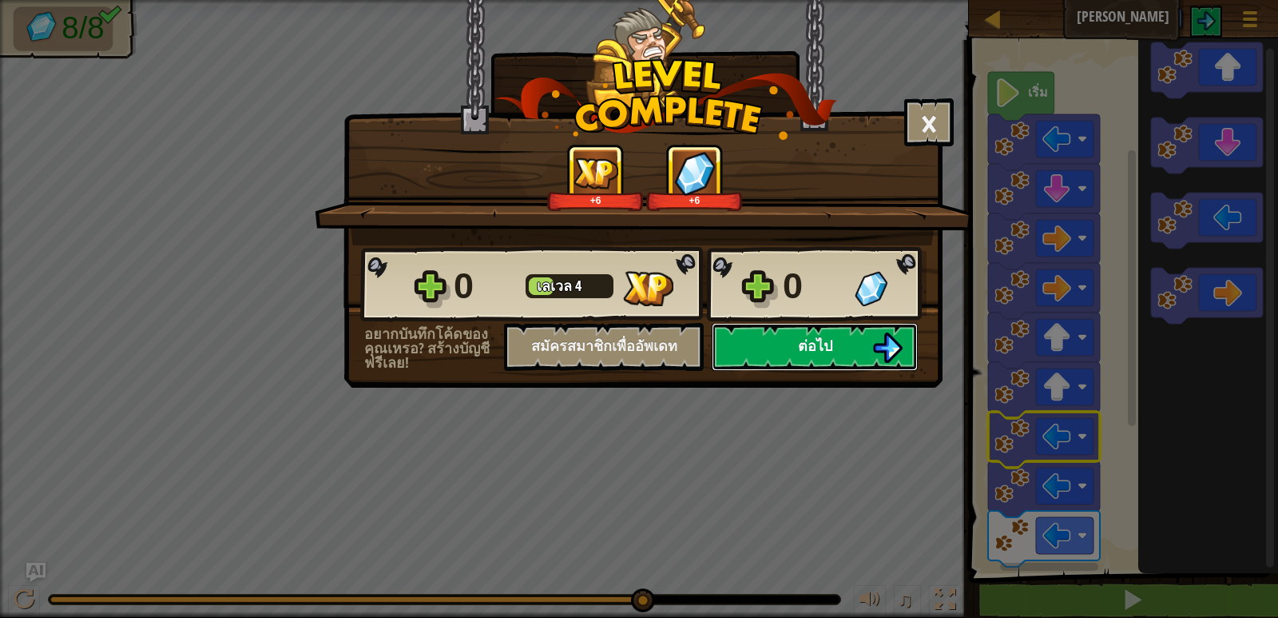
click at [865, 347] on button "ต่อไป" at bounding box center [815, 347] width 206 height 48
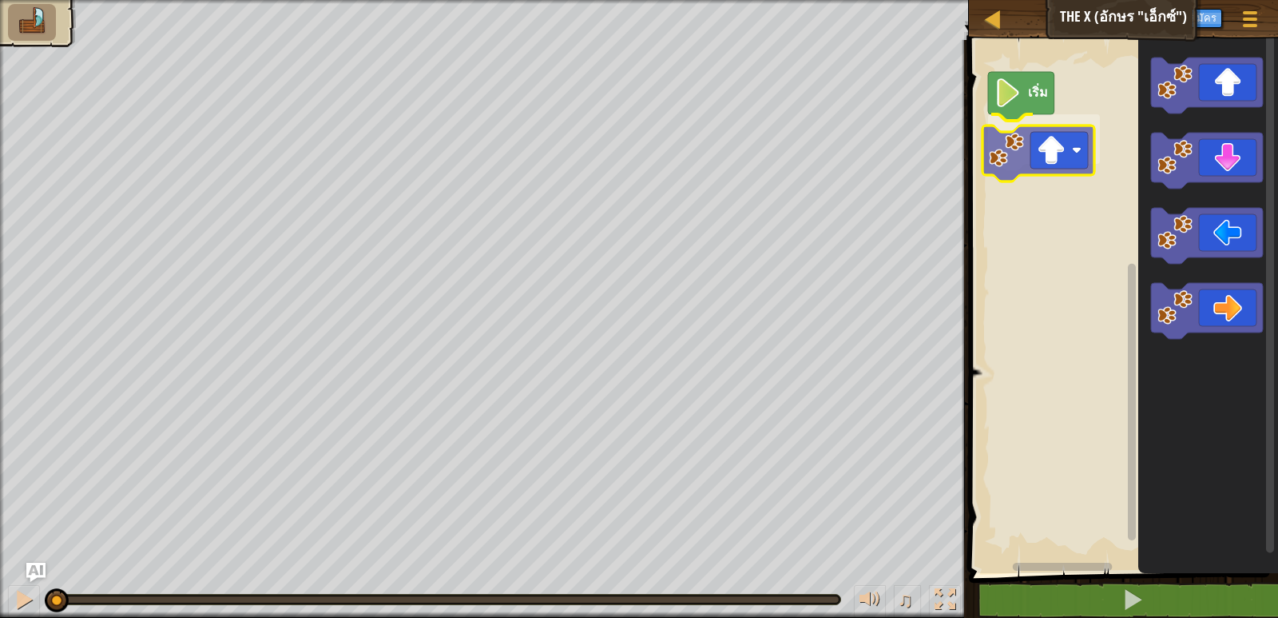
click at [1055, 157] on div "เริ่ม" at bounding box center [1121, 302] width 314 height 541
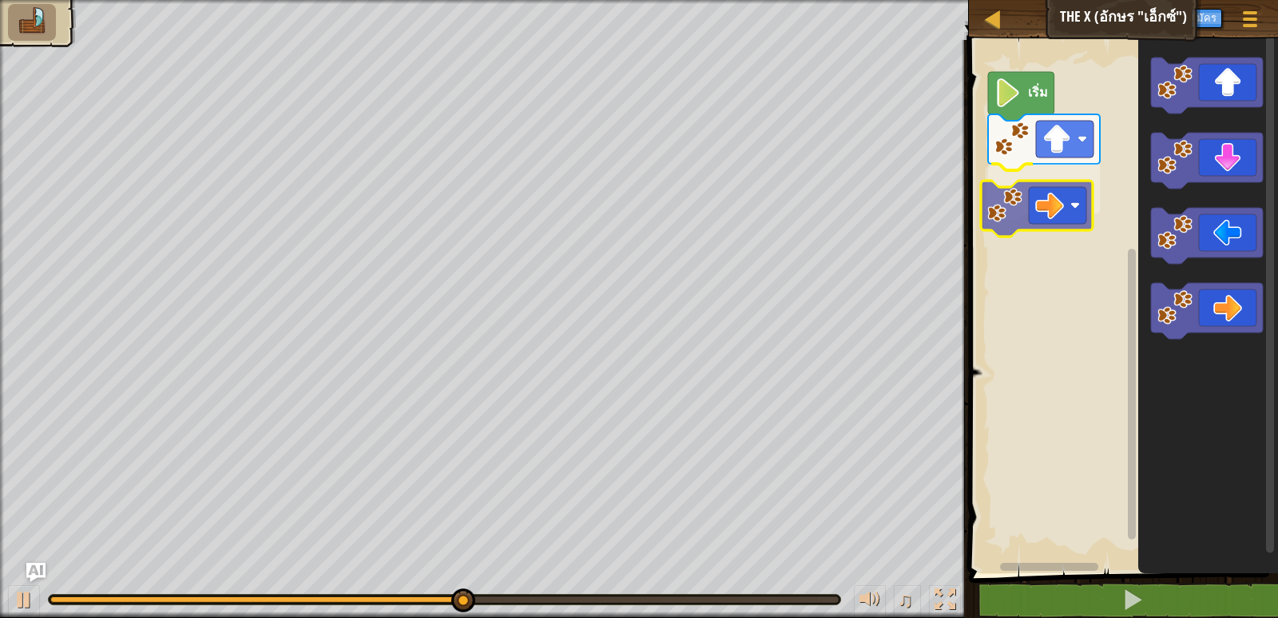
click at [1045, 222] on div "เริ่ม" at bounding box center [1121, 302] width 314 height 541
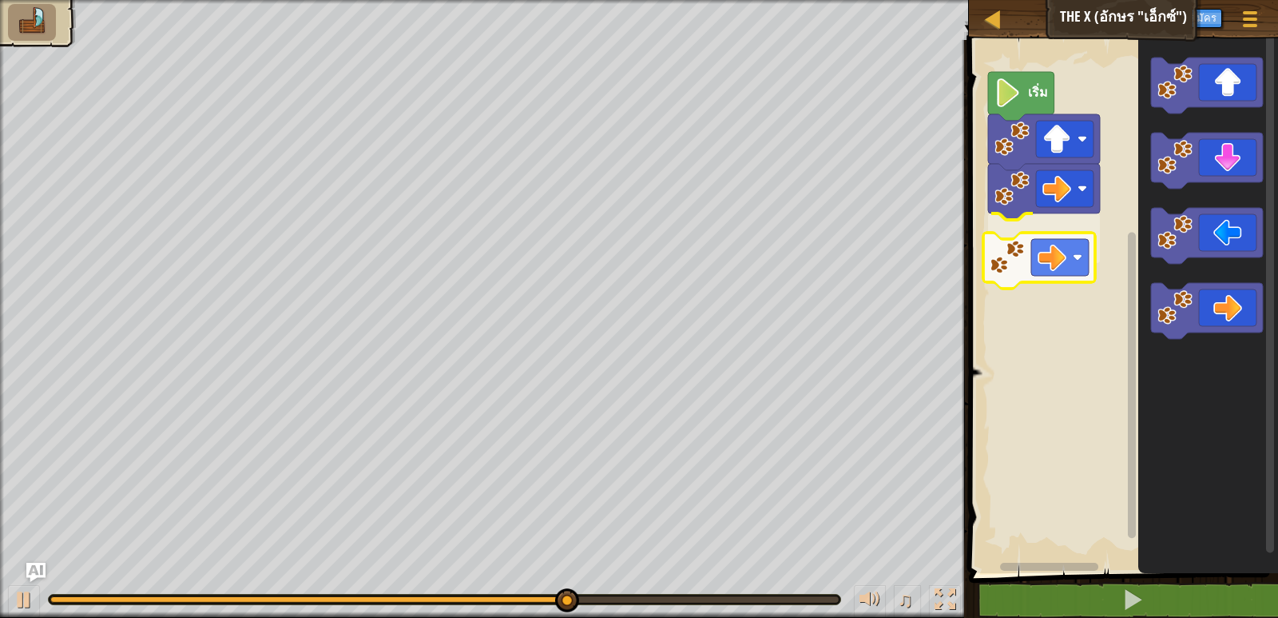
click at [1054, 252] on div "เริ่ม" at bounding box center [1121, 302] width 314 height 541
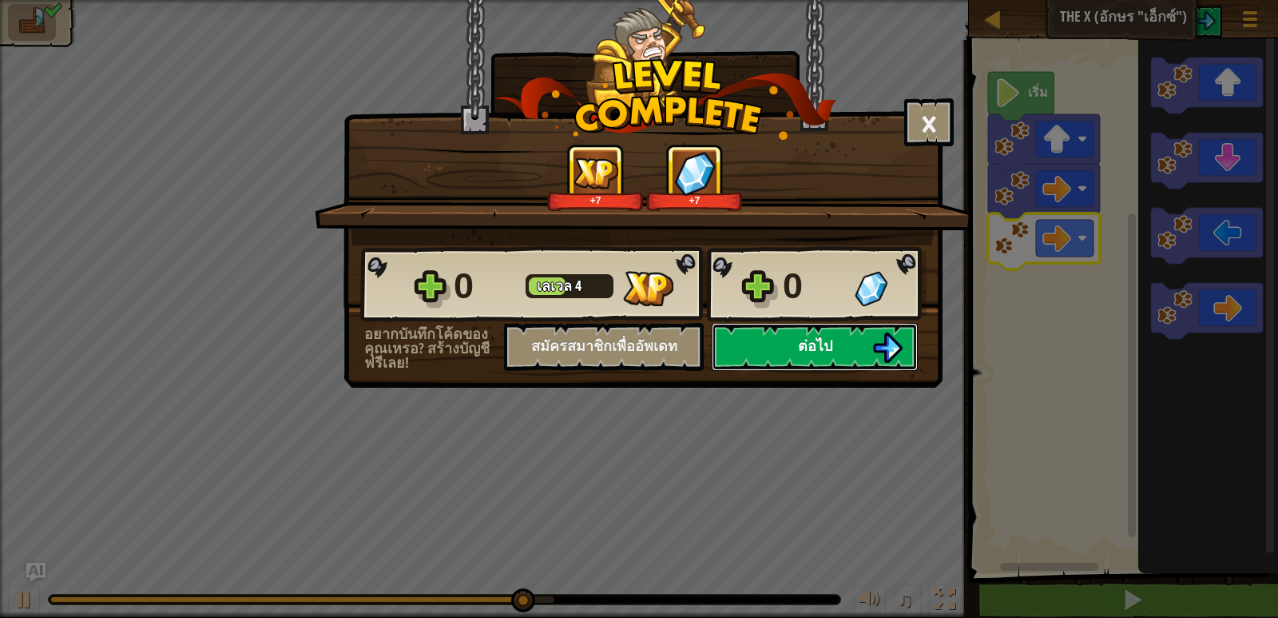
click at [808, 353] on span "ต่อไป" at bounding box center [815, 346] width 34 height 20
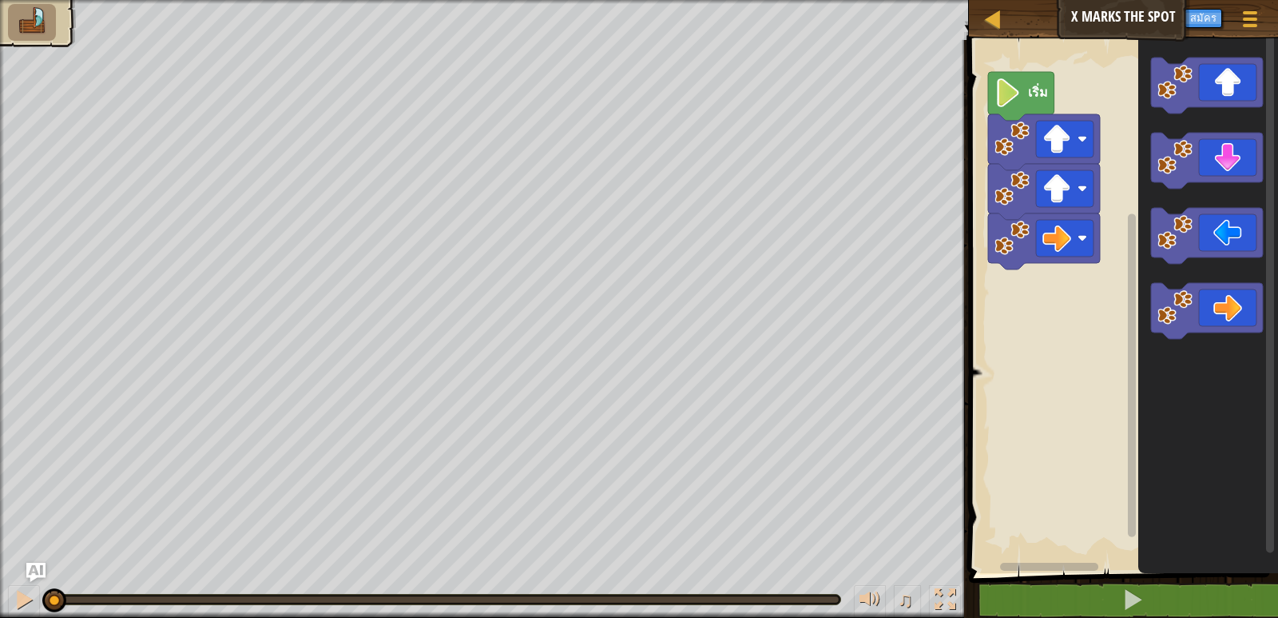
click at [1015, 112] on icon "พื้นที่ทำงาน Blockly" at bounding box center [1021, 96] width 66 height 49
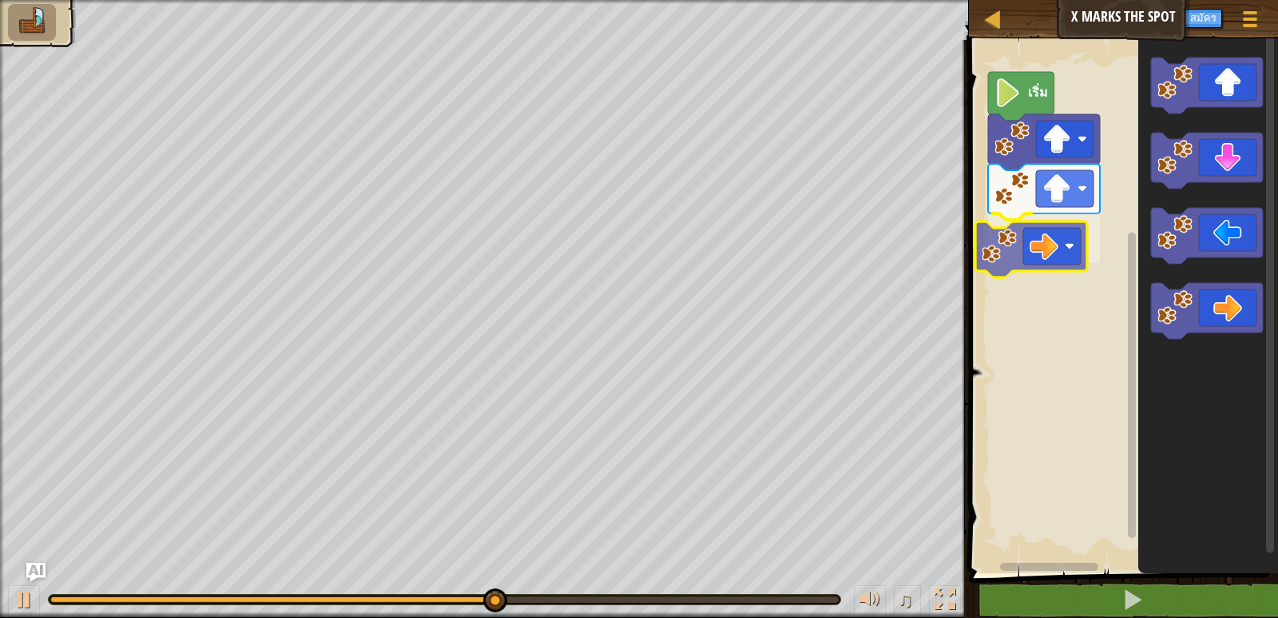
click at [1031, 228] on div "เริ่ม" at bounding box center [1121, 302] width 314 height 541
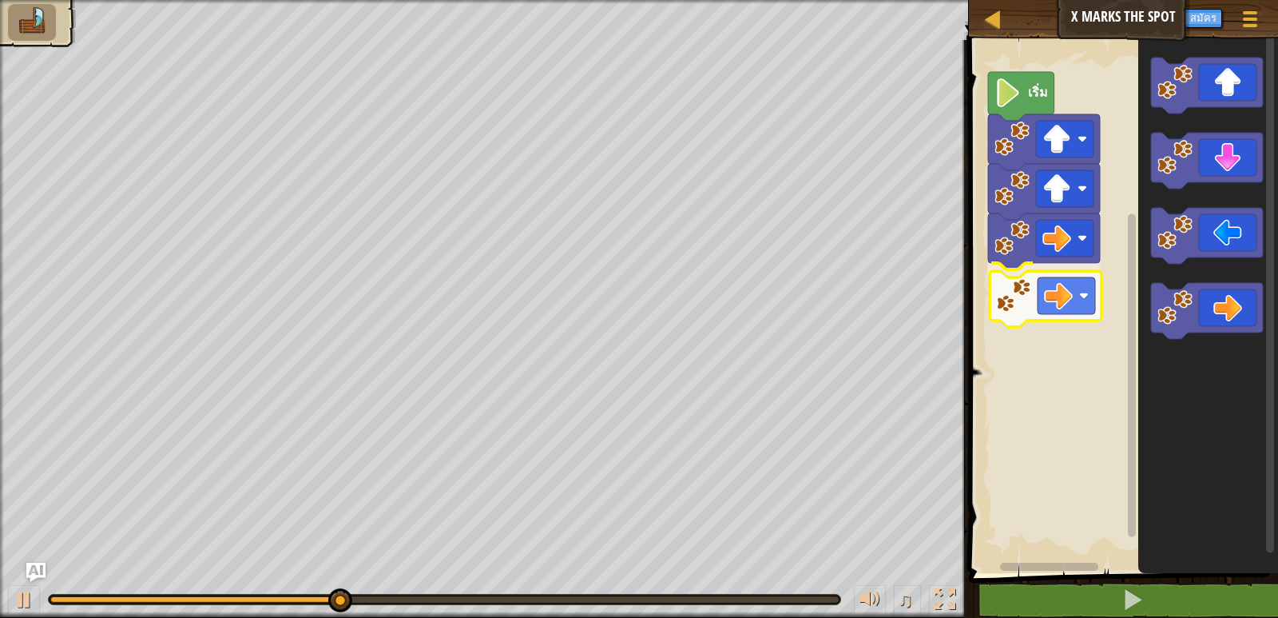
click at [1087, 296] on div "เริ่ม" at bounding box center [1121, 302] width 314 height 541
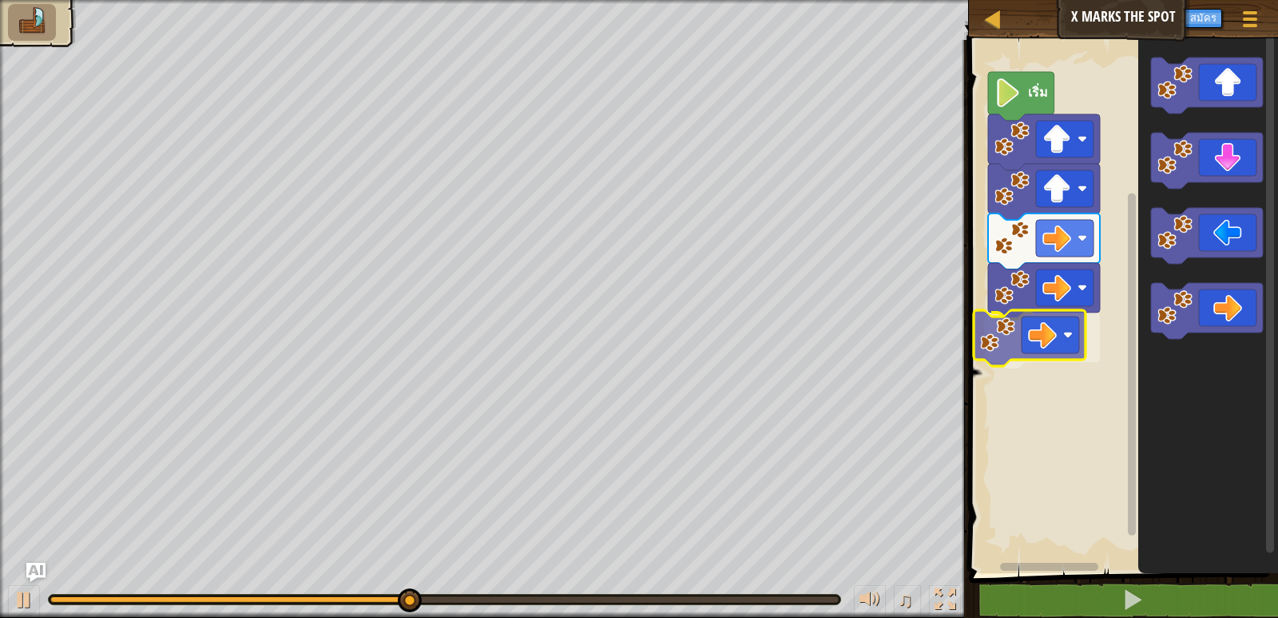
click at [1067, 359] on div "เริ่ม" at bounding box center [1121, 302] width 314 height 541
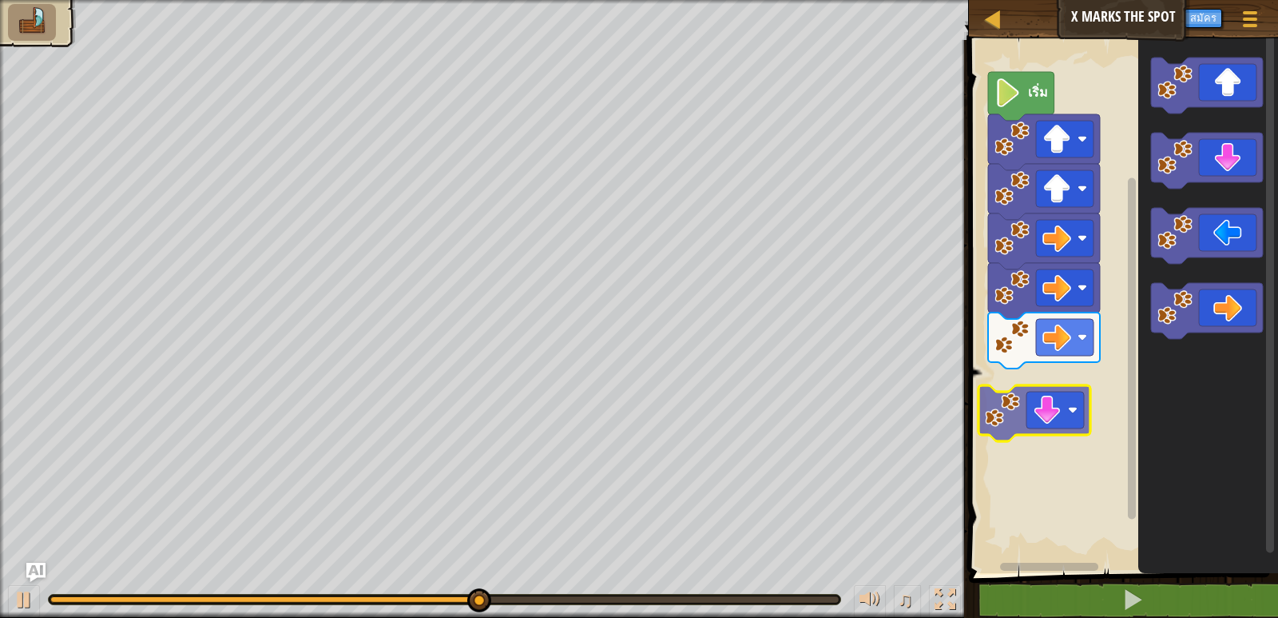
click at [1071, 431] on div "เริ่ม" at bounding box center [1121, 302] width 314 height 541
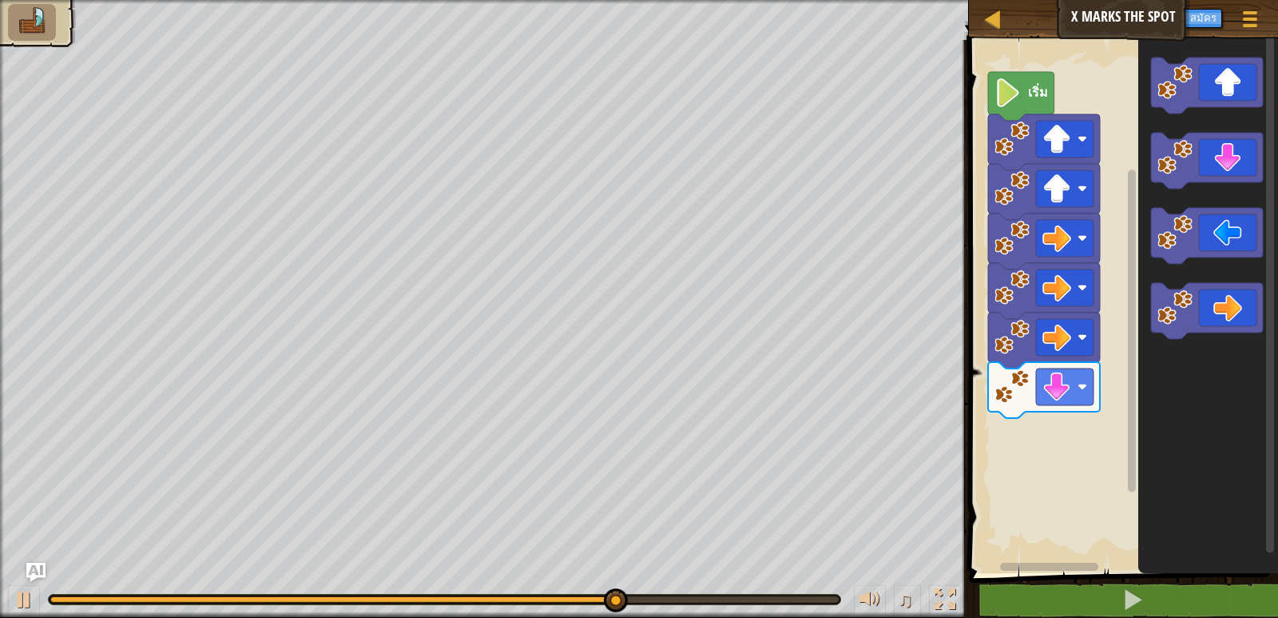
click at [1167, 257] on g "พื้นที่ทำงาน Blockly" at bounding box center [1207, 198] width 112 height 281
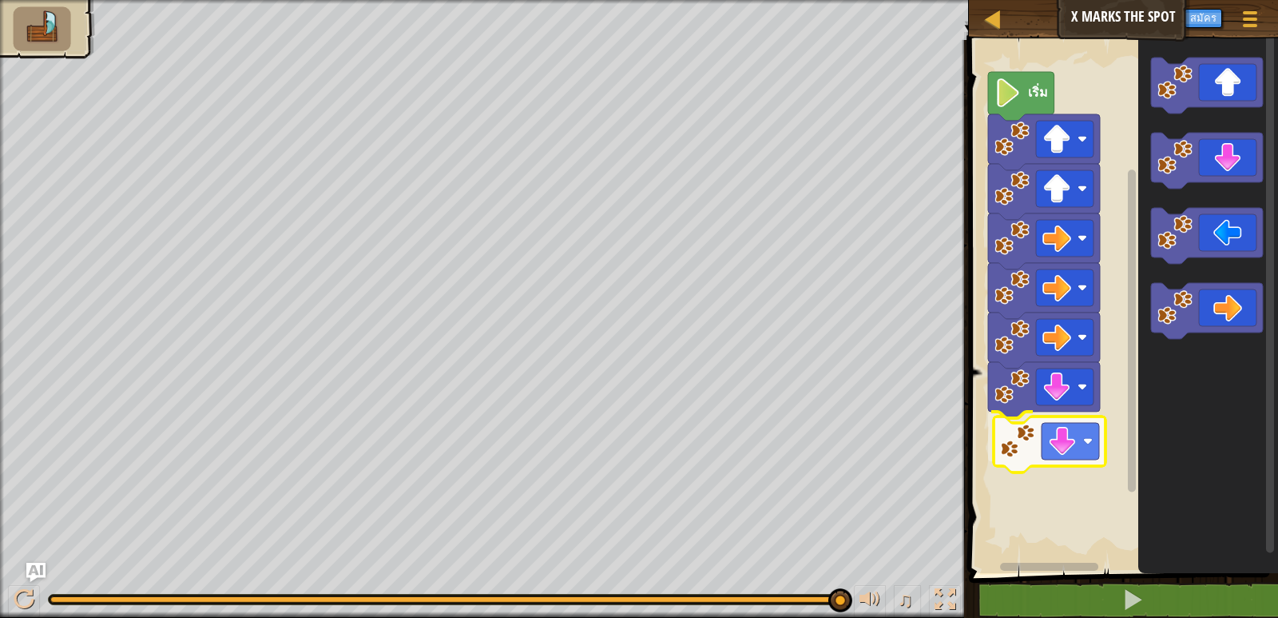
click at [1067, 449] on div "เริ่ม" at bounding box center [1121, 302] width 314 height 541
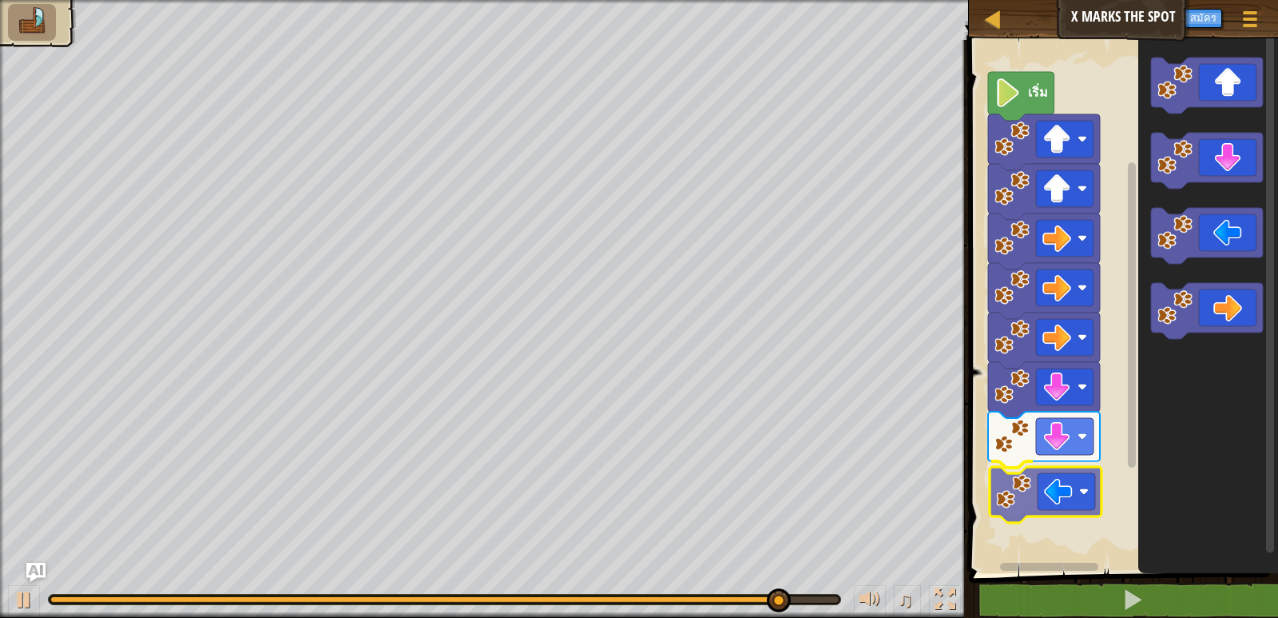
click at [1072, 511] on div "เริ่ม" at bounding box center [1121, 302] width 314 height 541
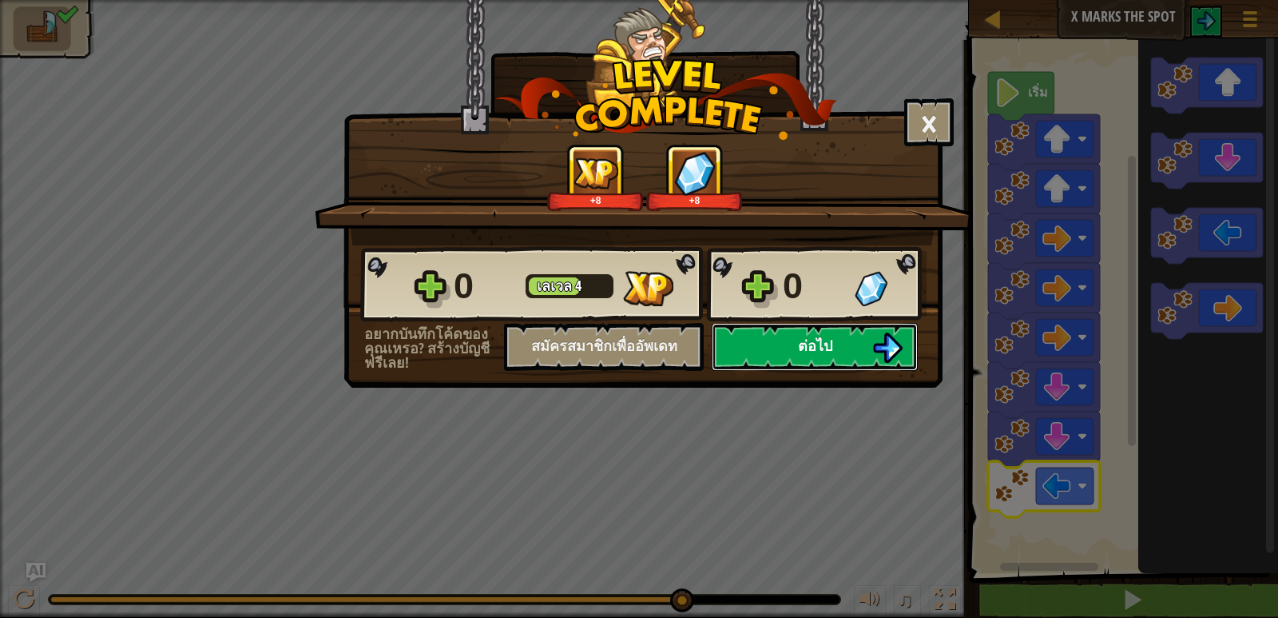
click at [819, 342] on span "ต่อไป" at bounding box center [815, 346] width 34 height 20
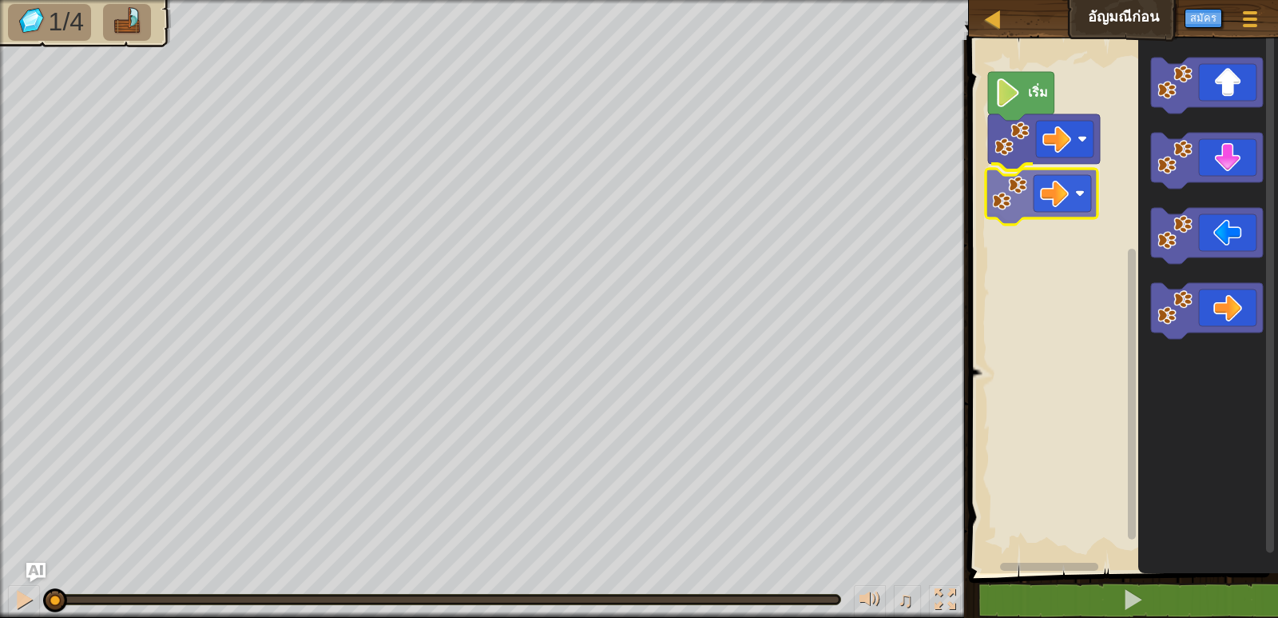
click at [1052, 185] on div "เริ่ม" at bounding box center [1121, 302] width 314 height 541
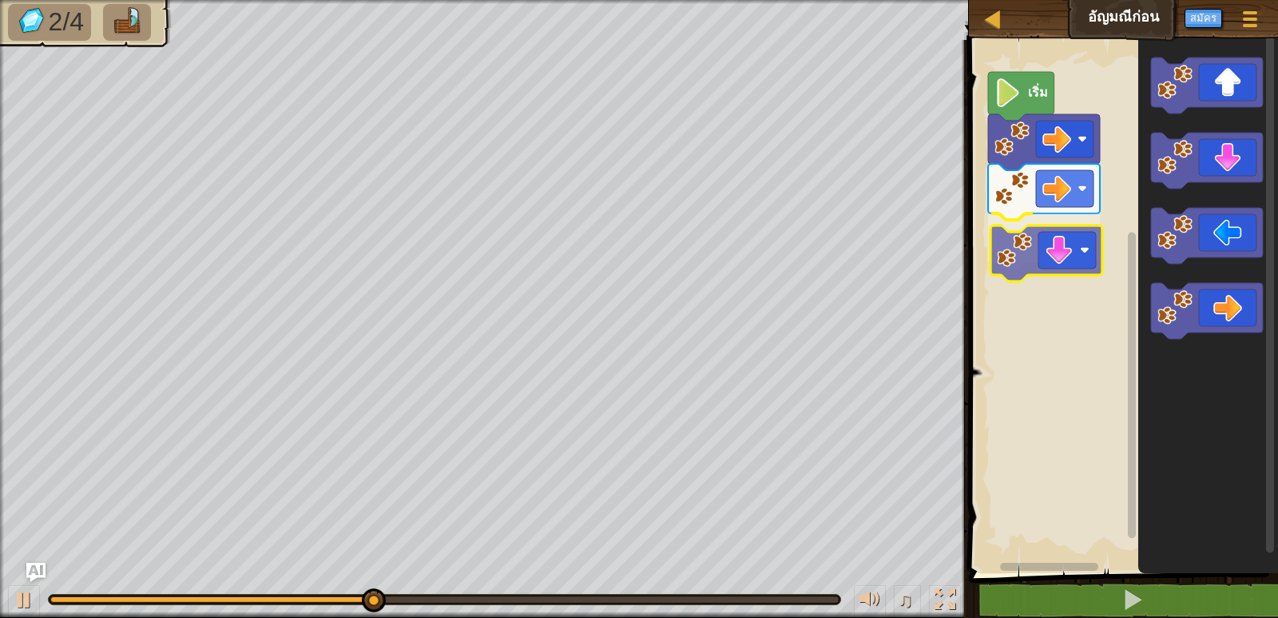
click at [1067, 267] on div "เริ่ม" at bounding box center [1121, 302] width 314 height 541
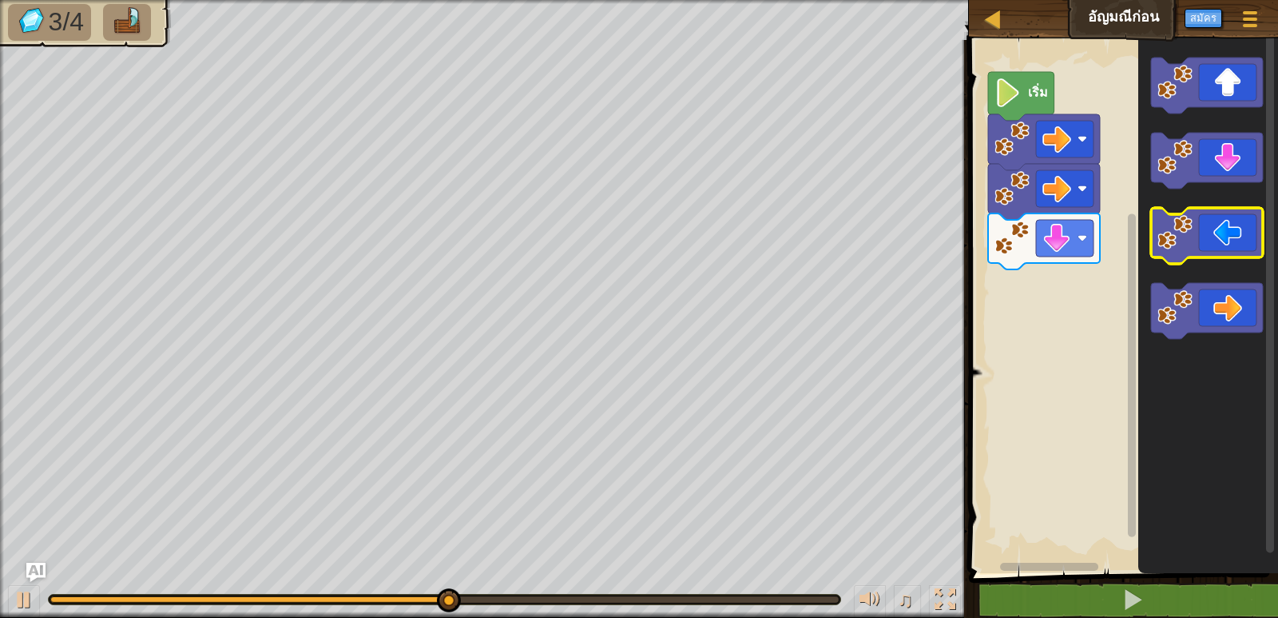
click at [1198, 205] on icon "พื้นที่ทำงาน Blockly" at bounding box center [1208, 302] width 140 height 541
click at [1188, 188] on icon "พื้นที่ทำงาน Blockly" at bounding box center [1208, 302] width 140 height 541
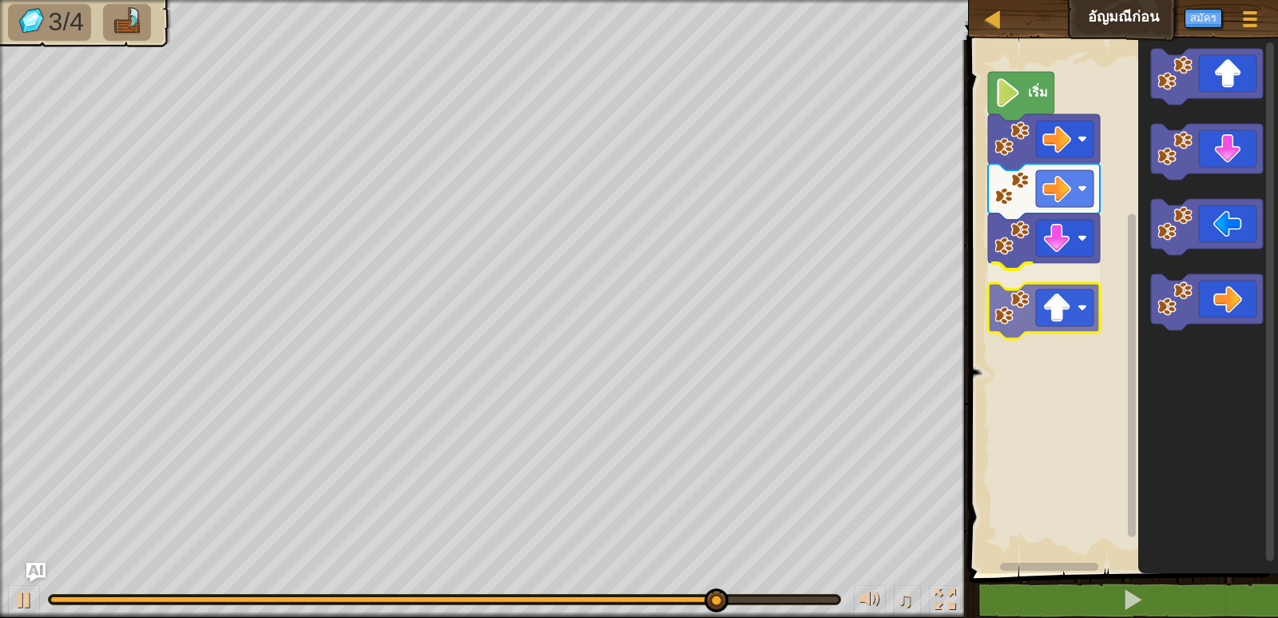
click at [1045, 324] on div "เริ่ม" at bounding box center [1121, 302] width 314 height 541
click at [1045, 324] on rect "พื้นที่ทำงาน Blockly" at bounding box center [1121, 302] width 314 height 541
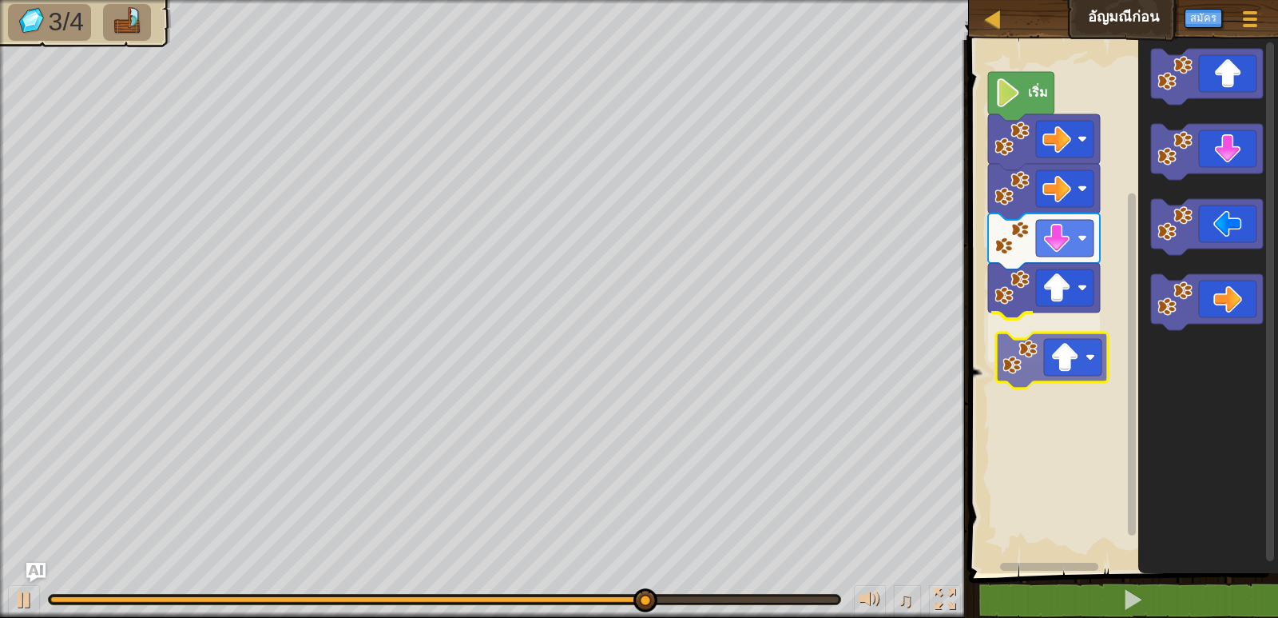
click at [1068, 340] on div "เริ่ม" at bounding box center [1121, 302] width 314 height 541
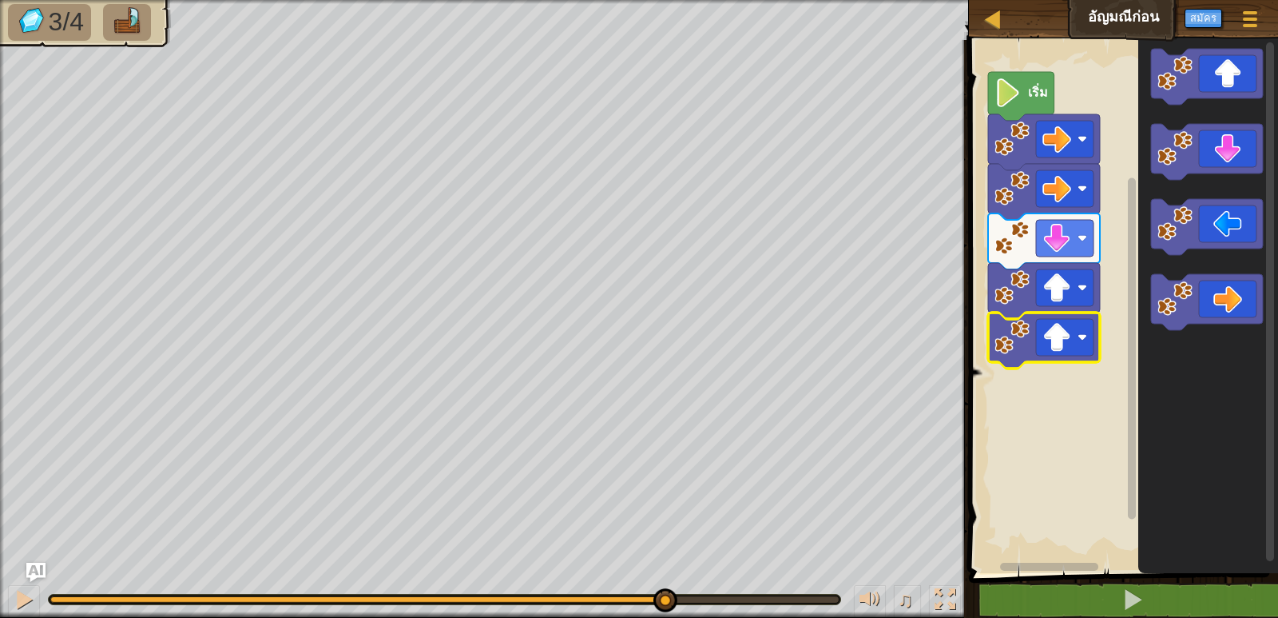
click at [1067, 339] on g "เริ่ม" at bounding box center [1121, 302] width 314 height 541
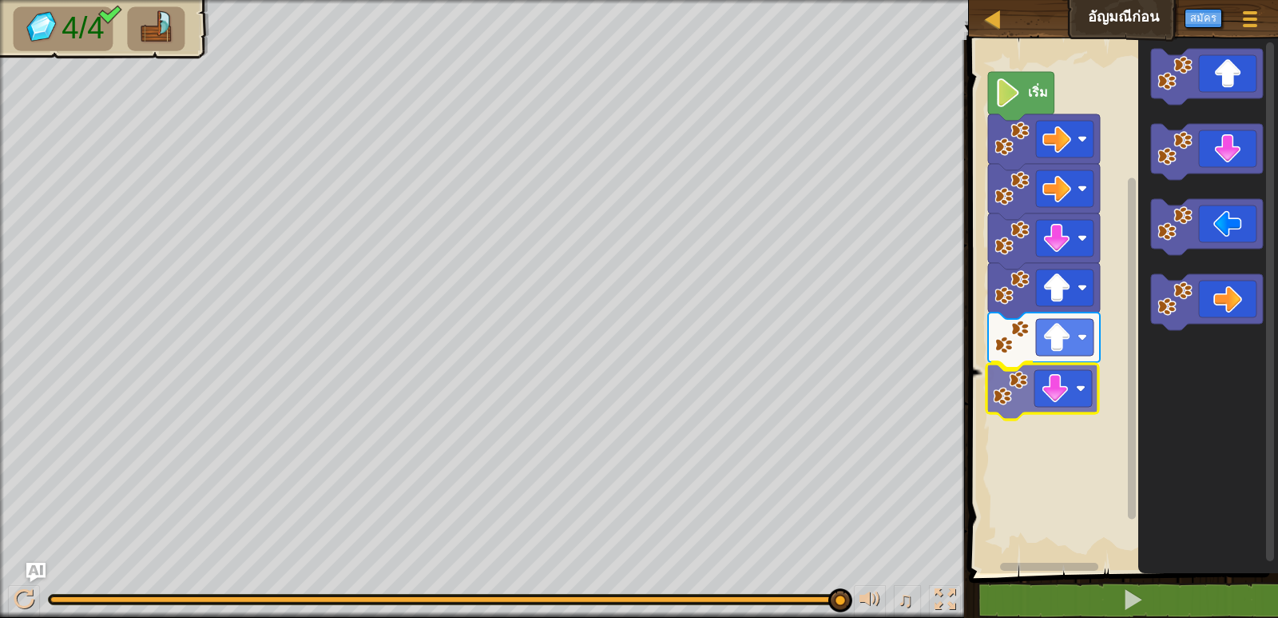
click at [1051, 395] on div "เริ่ม" at bounding box center [1121, 302] width 314 height 541
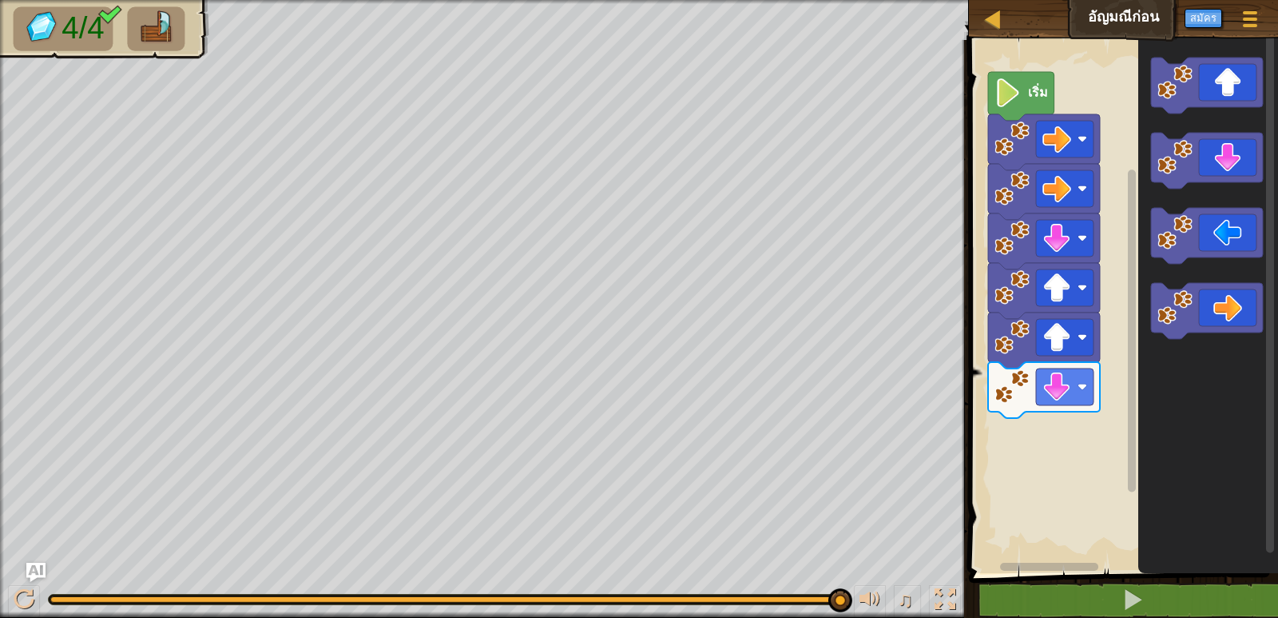
click at [1206, 348] on icon "พื้นที่ทำงาน Blockly" at bounding box center [1208, 302] width 140 height 541
click at [1206, 343] on icon "พื้นที่ทำงาน Blockly" at bounding box center [1208, 302] width 140 height 541
click at [1067, 435] on div "เริ่ม" at bounding box center [1121, 302] width 314 height 541
click at [1067, 435] on rect "พื้นที่ทำงาน Blockly" at bounding box center [1121, 302] width 314 height 541
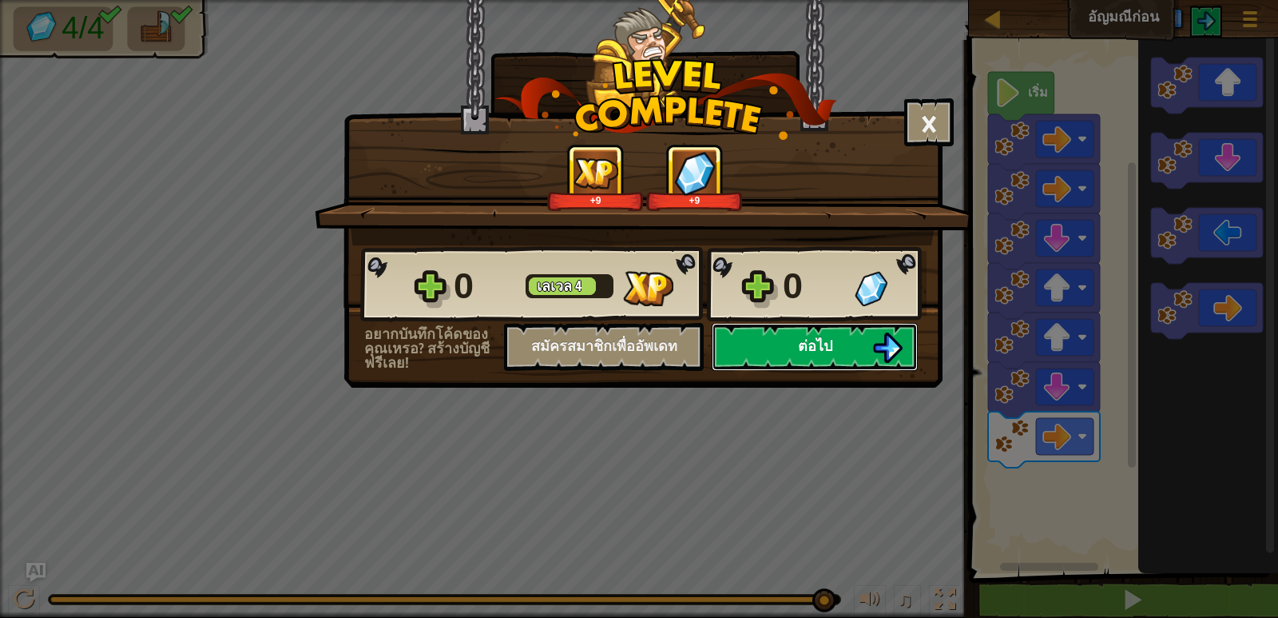
click at [789, 339] on button "ต่อไป" at bounding box center [815, 347] width 206 height 48
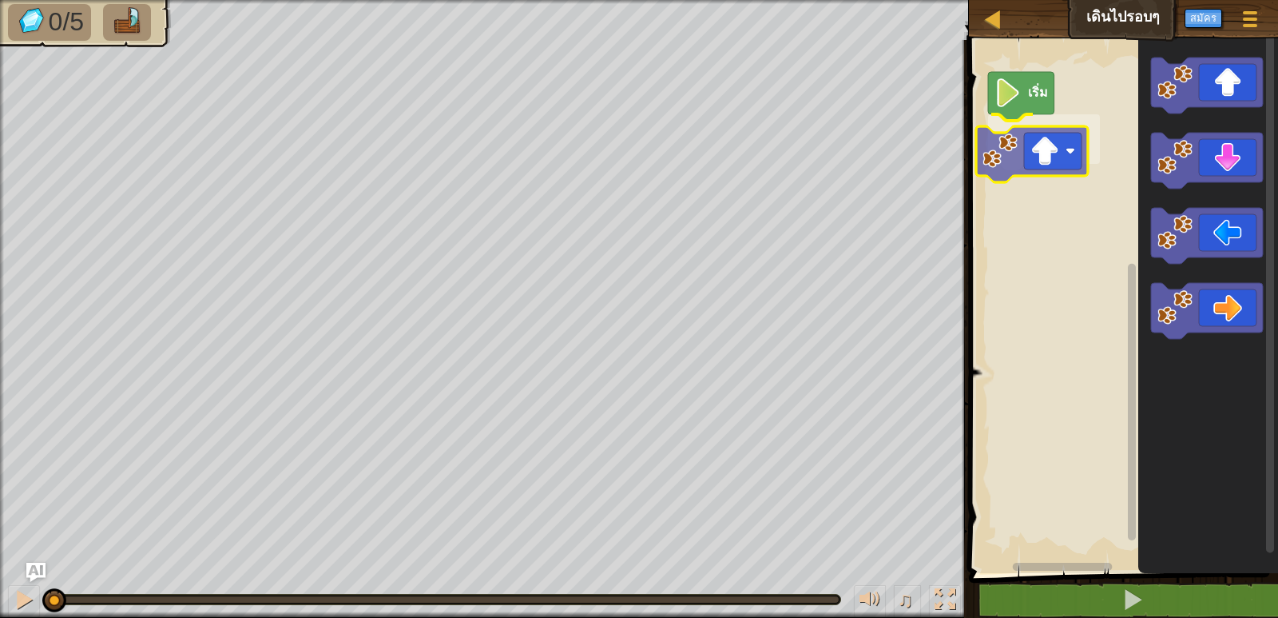
click at [1055, 161] on div "เริ่ม" at bounding box center [1121, 302] width 314 height 541
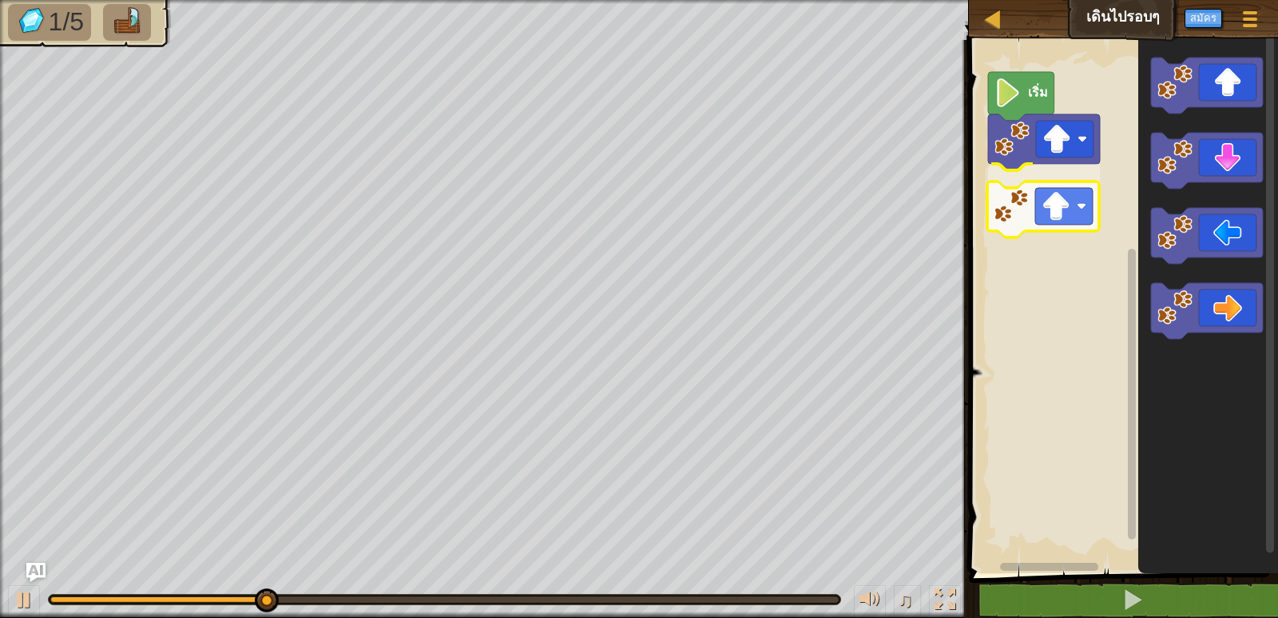
click at [1050, 205] on div "เริ่ม" at bounding box center [1121, 302] width 314 height 541
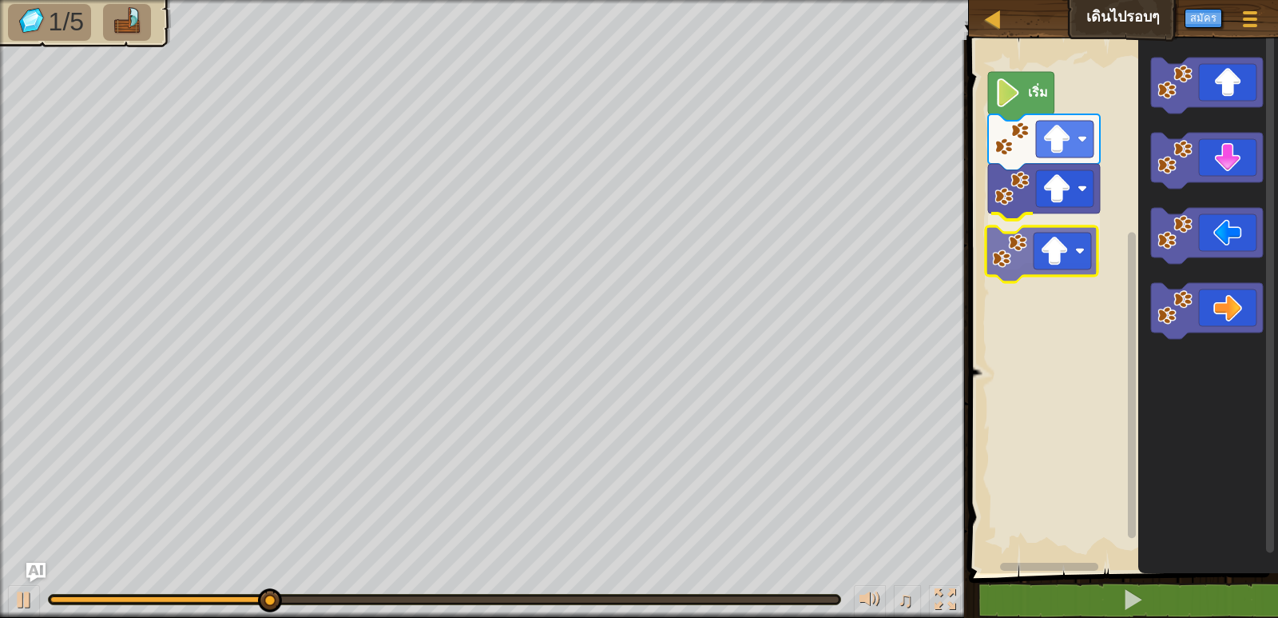
click at [1049, 272] on div "เริ่ม" at bounding box center [1121, 302] width 314 height 541
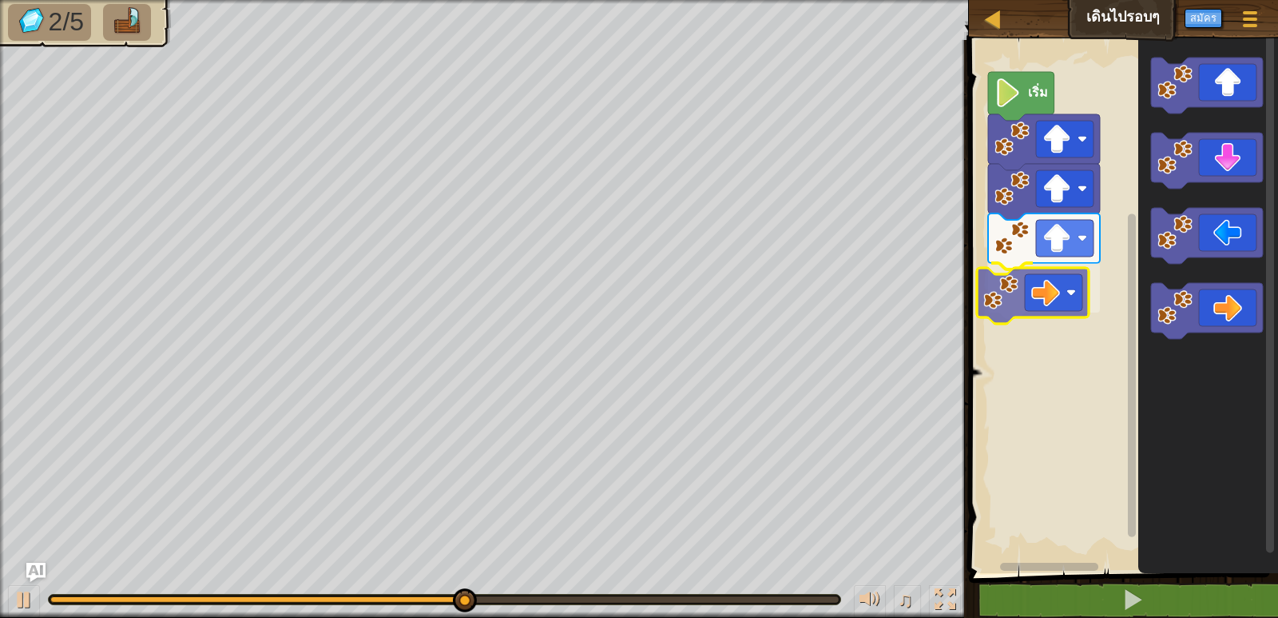
click at [1044, 316] on div "เริ่ม" at bounding box center [1121, 302] width 314 height 541
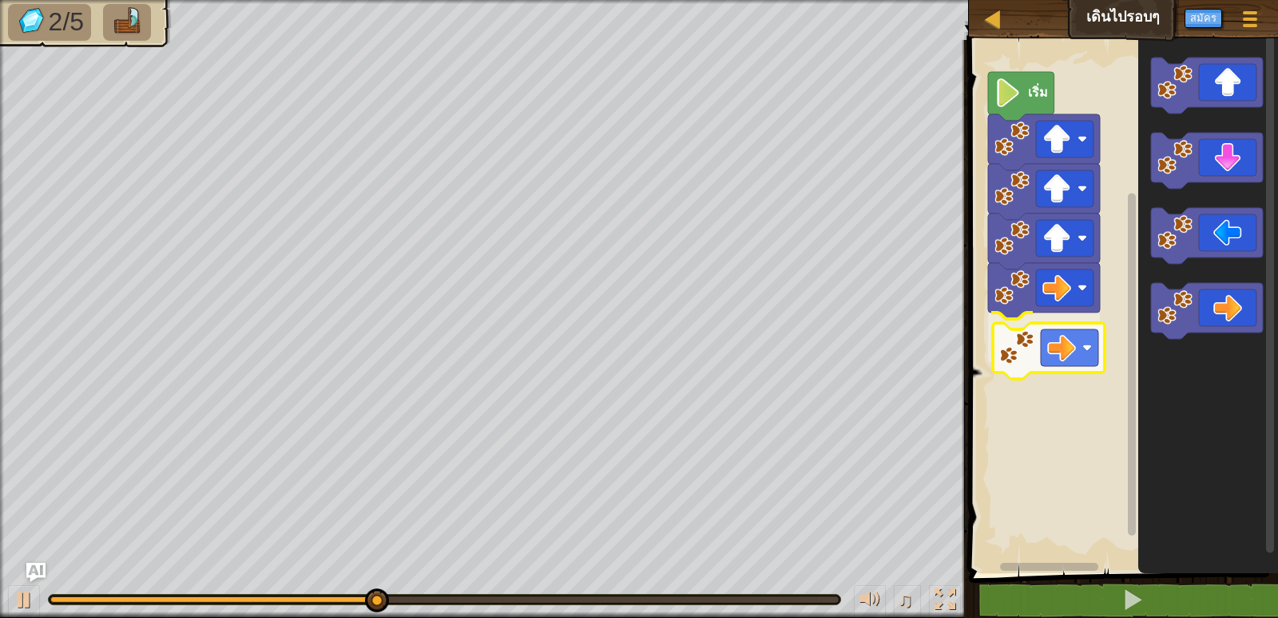
click at [1063, 352] on div "เริ่ม" at bounding box center [1121, 302] width 314 height 541
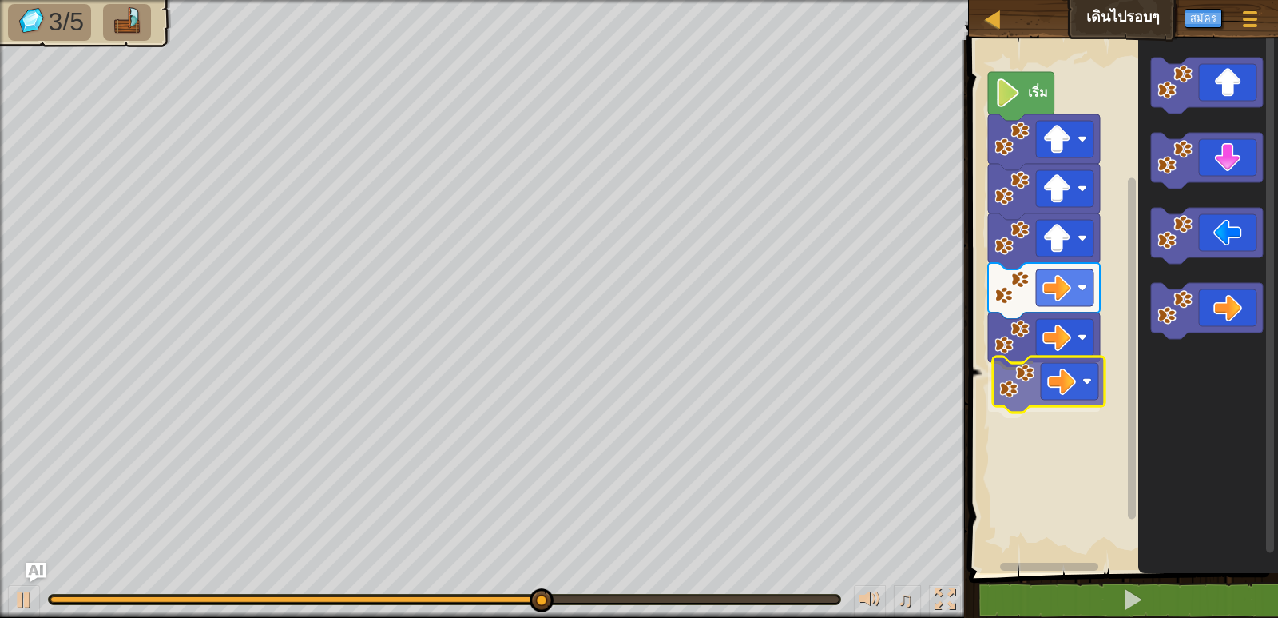
click at [1048, 387] on div "เริ่ม" at bounding box center [1121, 302] width 314 height 541
click at [1048, 387] on g "เริ่ม" at bounding box center [1121, 302] width 314 height 541
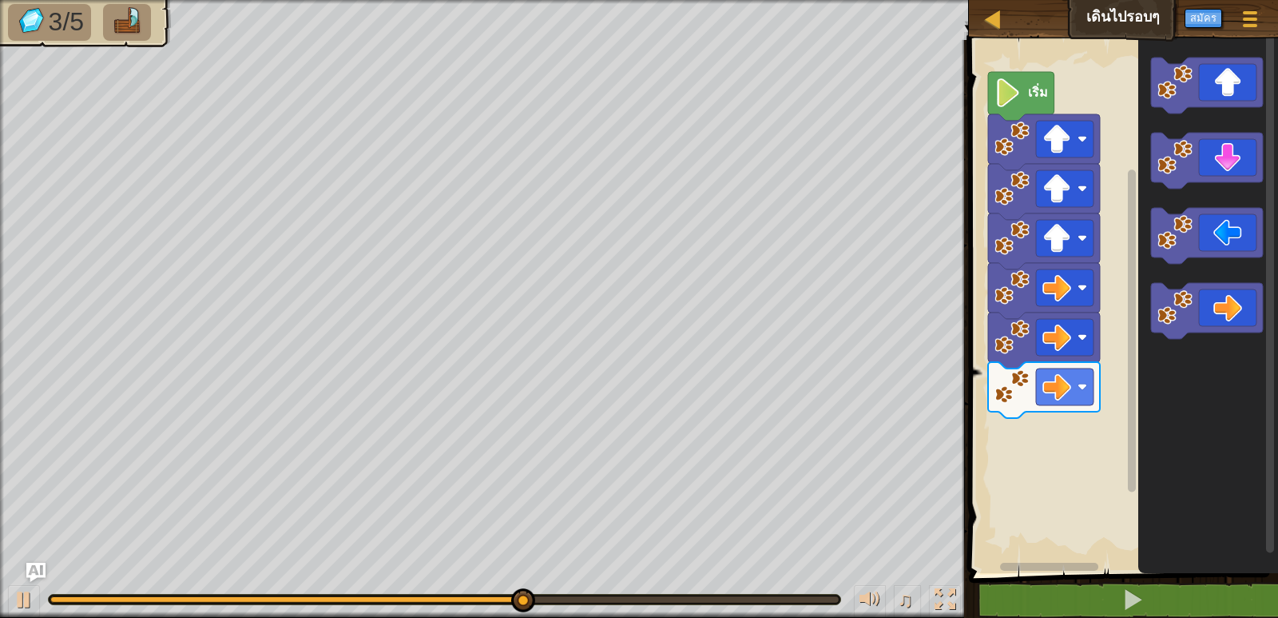
click at [1122, 428] on div "เริ่ม" at bounding box center [1121, 302] width 314 height 541
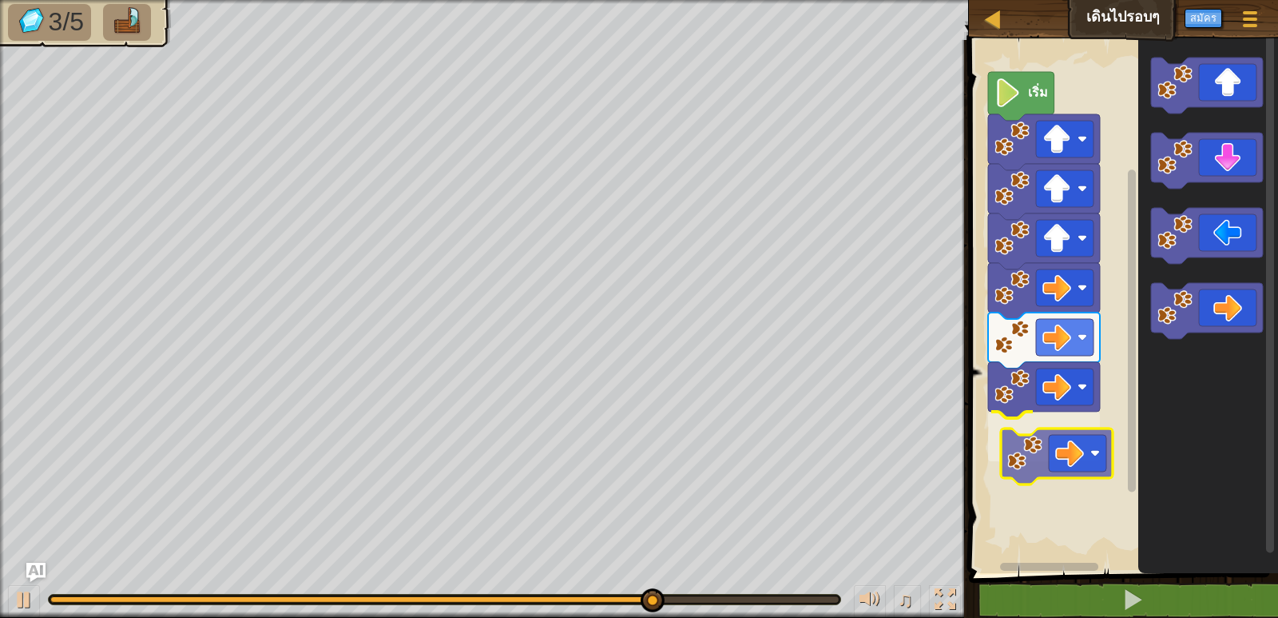
click at [1083, 472] on div "เริ่ม" at bounding box center [1121, 302] width 314 height 541
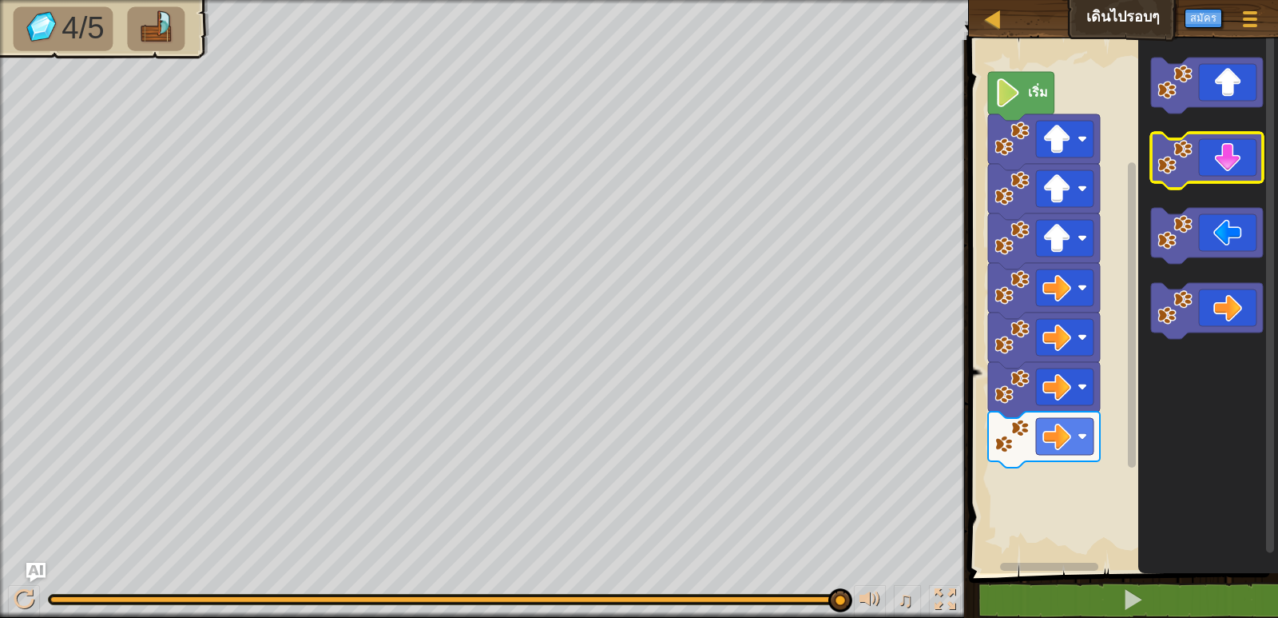
click at [1220, 179] on icon "พื้นที่ทำงาน Blockly" at bounding box center [1207, 161] width 112 height 56
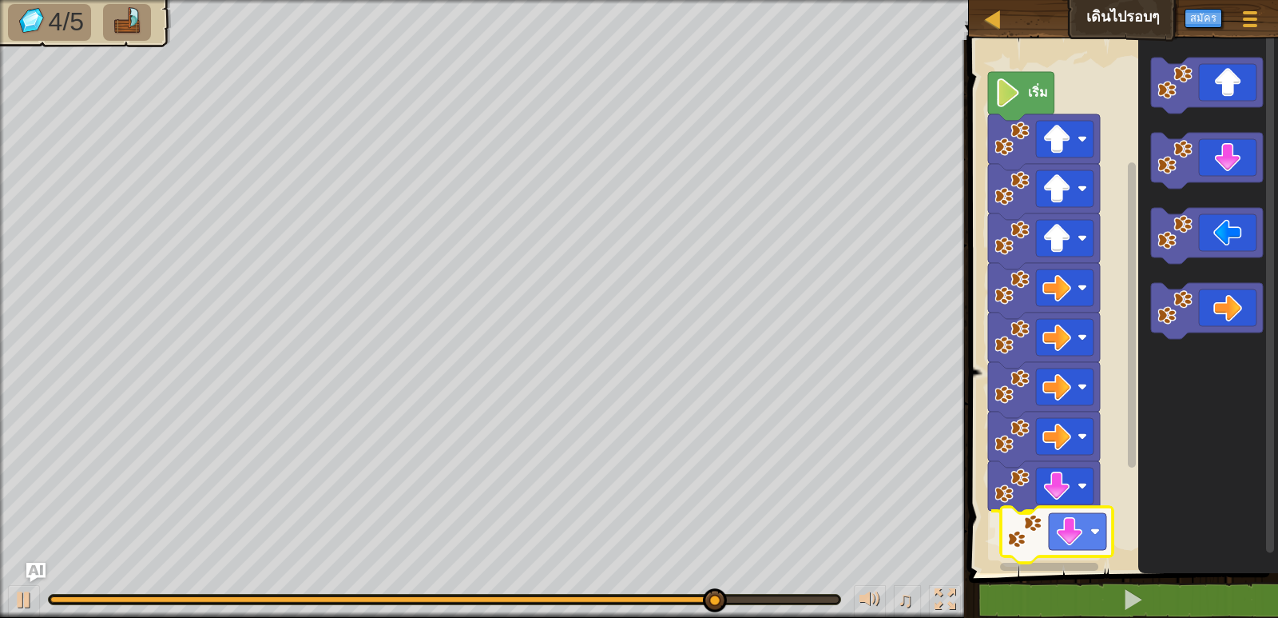
click at [1076, 534] on div "เริ่ม" at bounding box center [1121, 302] width 314 height 541
click at [1076, 534] on g "เริ่ม" at bounding box center [1121, 302] width 314 height 541
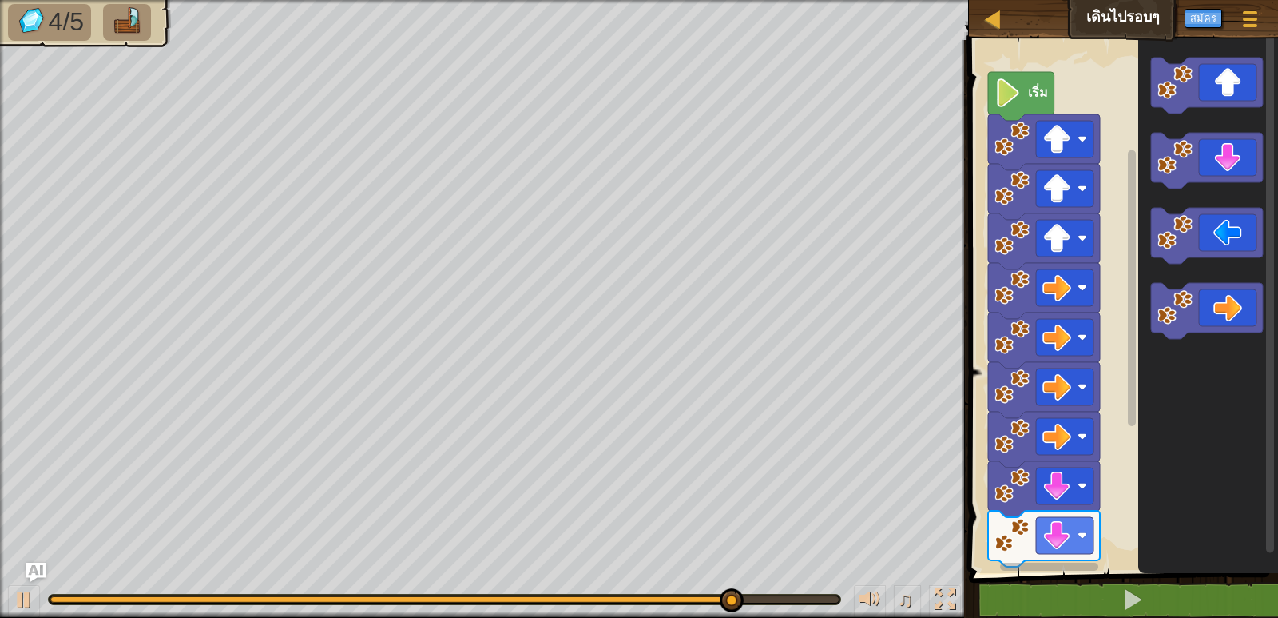
click at [1160, 394] on icon "พื้นที่ทำงาน Blockly" at bounding box center [1208, 302] width 140 height 541
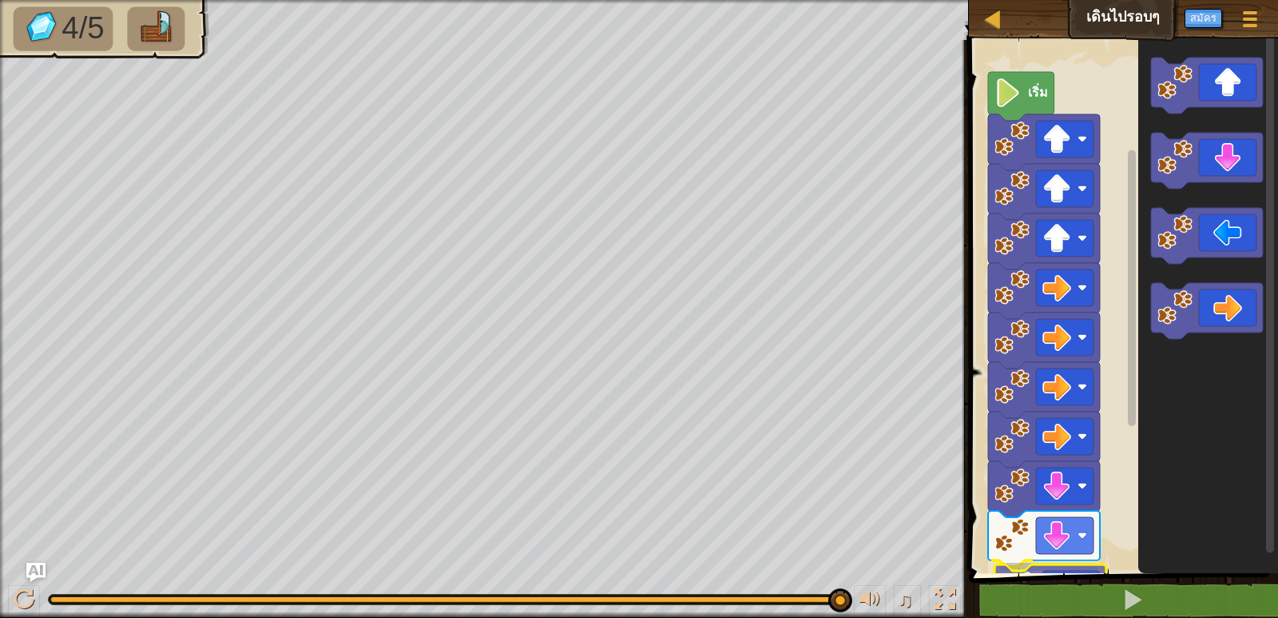
click at [1060, 594] on div "1 ההההההההההההההההההההההההההההההההההההההההההההההההההההההההההההההההההההההההההההה…" at bounding box center [1121, 353] width 314 height 611
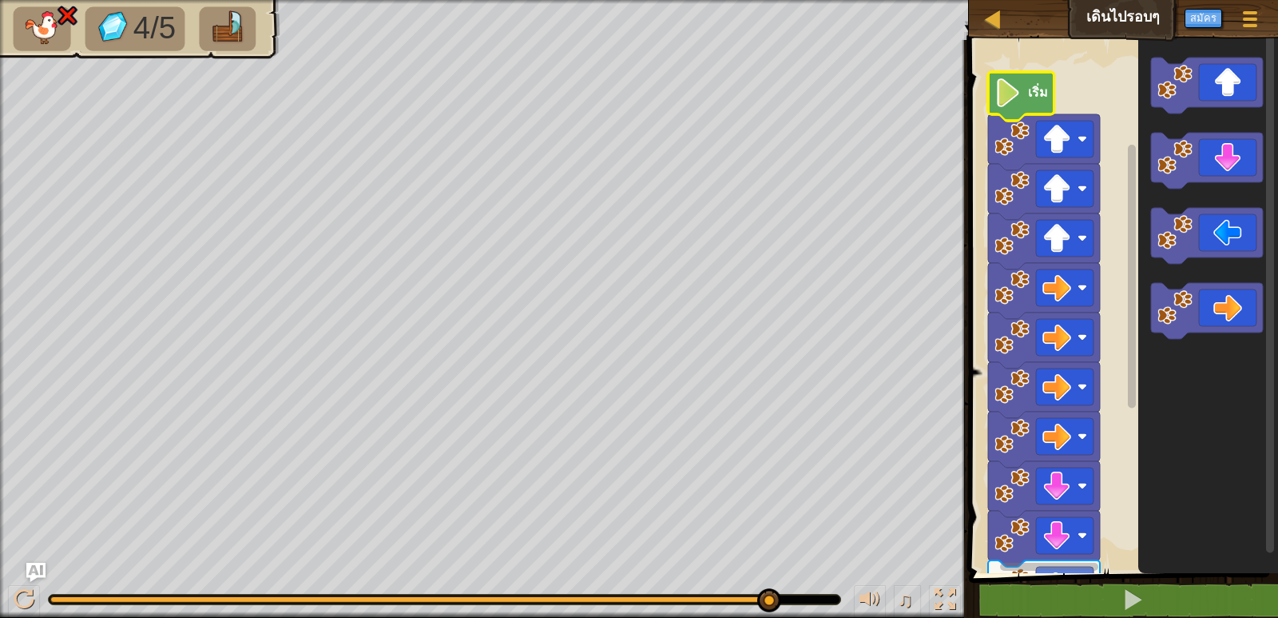
click at [1001, 106] on image "พื้นที่ทำงาน Blockly" at bounding box center [1008, 92] width 27 height 29
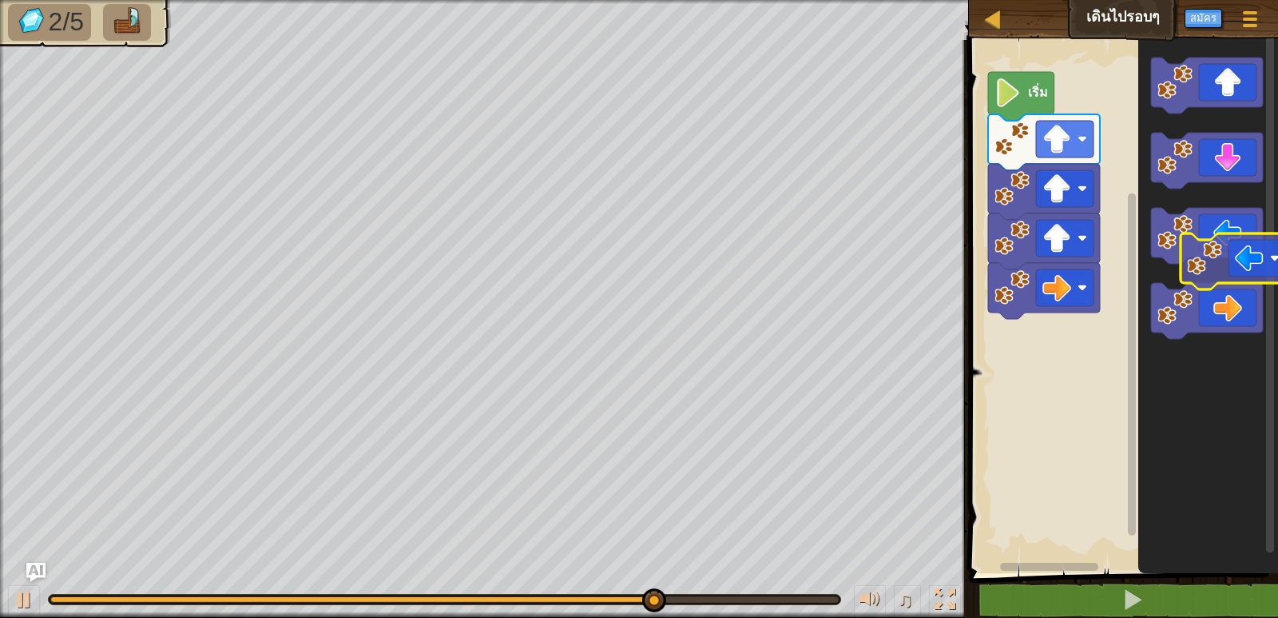
click at [1225, 279] on icon "พื้นที่ทำงาน Blockly" at bounding box center [1208, 302] width 140 height 541
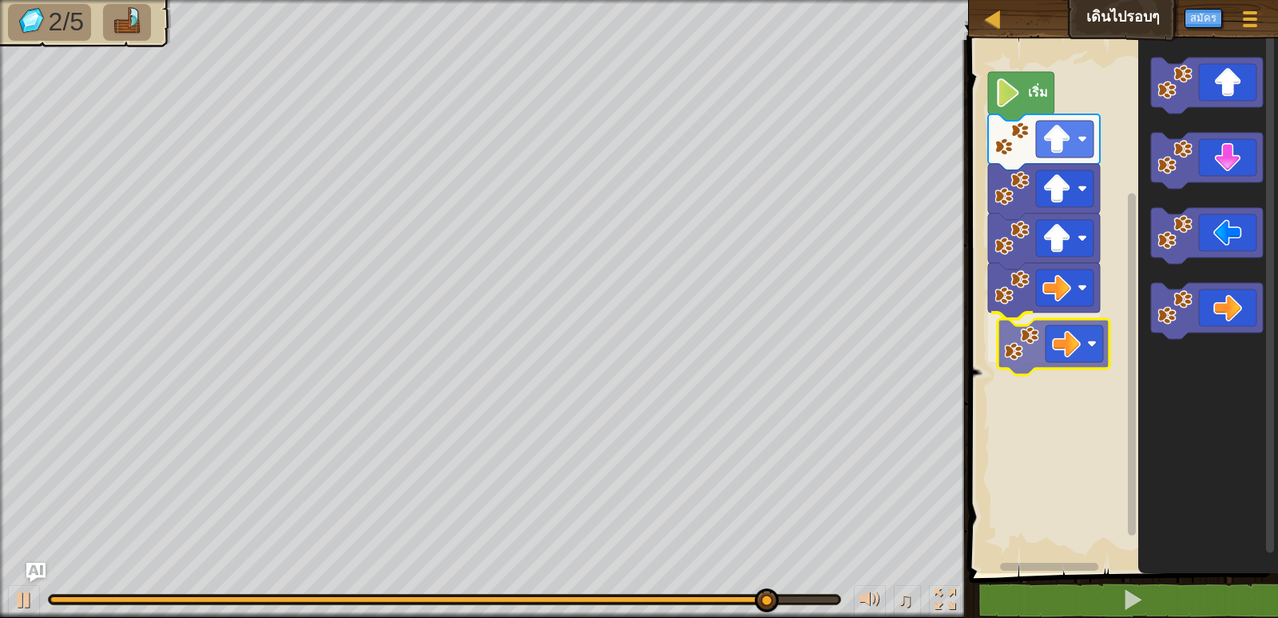
click at [1036, 357] on div "เริ่ม" at bounding box center [1121, 302] width 314 height 541
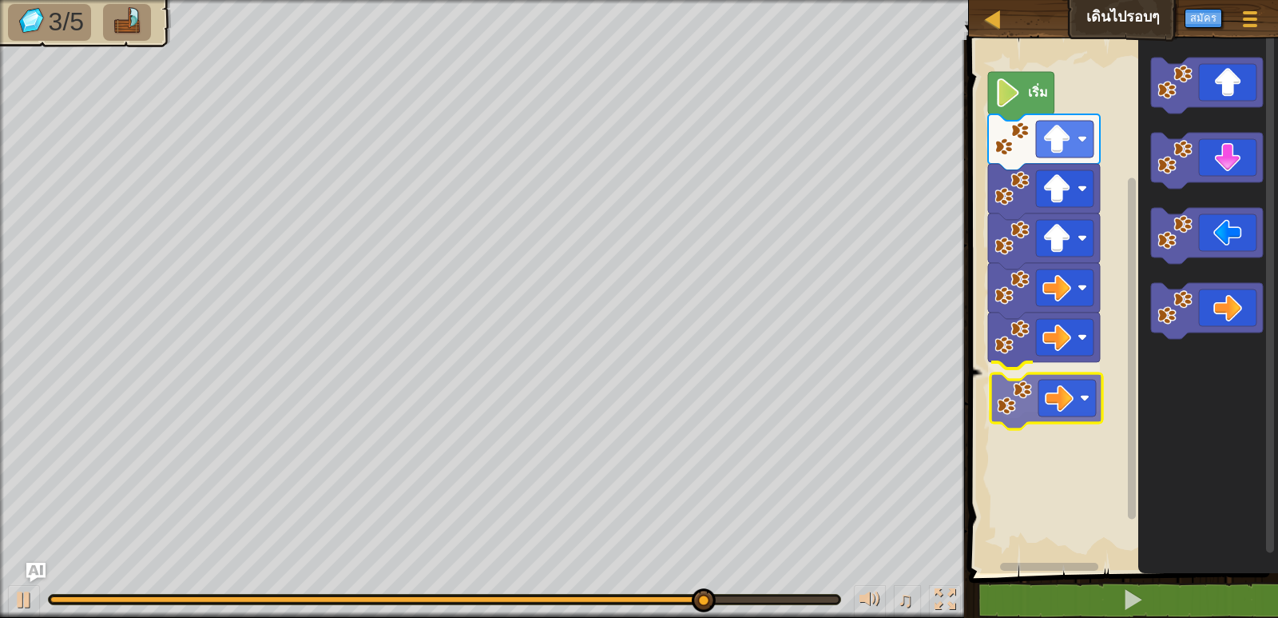
click at [1065, 410] on div "เริ่ม" at bounding box center [1121, 302] width 314 height 541
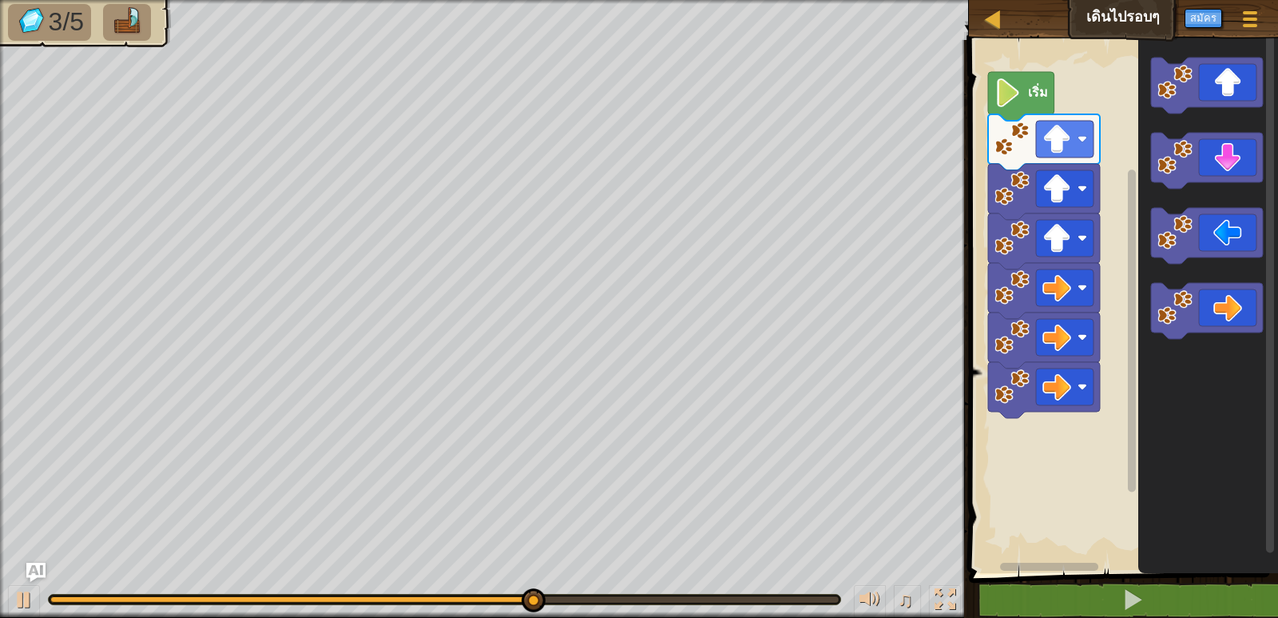
click at [1182, 345] on icon "พื้นที่ทำงาน Blockly" at bounding box center [1208, 302] width 140 height 541
click at [1198, 336] on icon "พื้นที่ทำงาน Blockly" at bounding box center [1208, 302] width 140 height 541
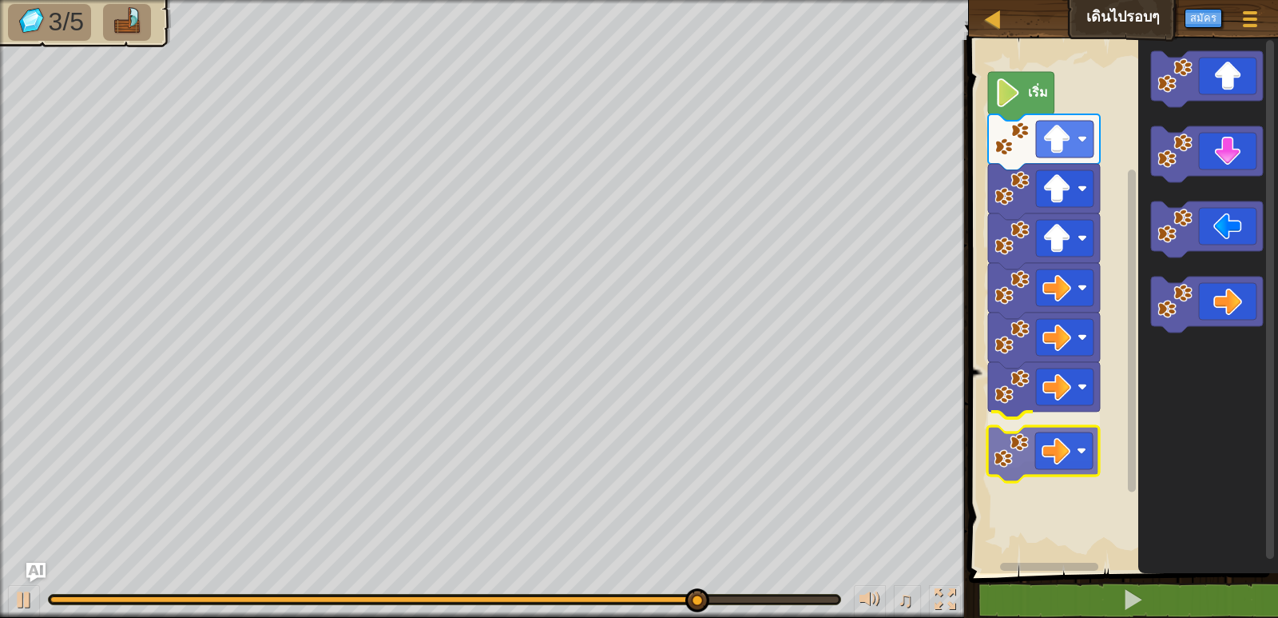
click at [1051, 464] on div "เริ่ม" at bounding box center [1121, 302] width 314 height 541
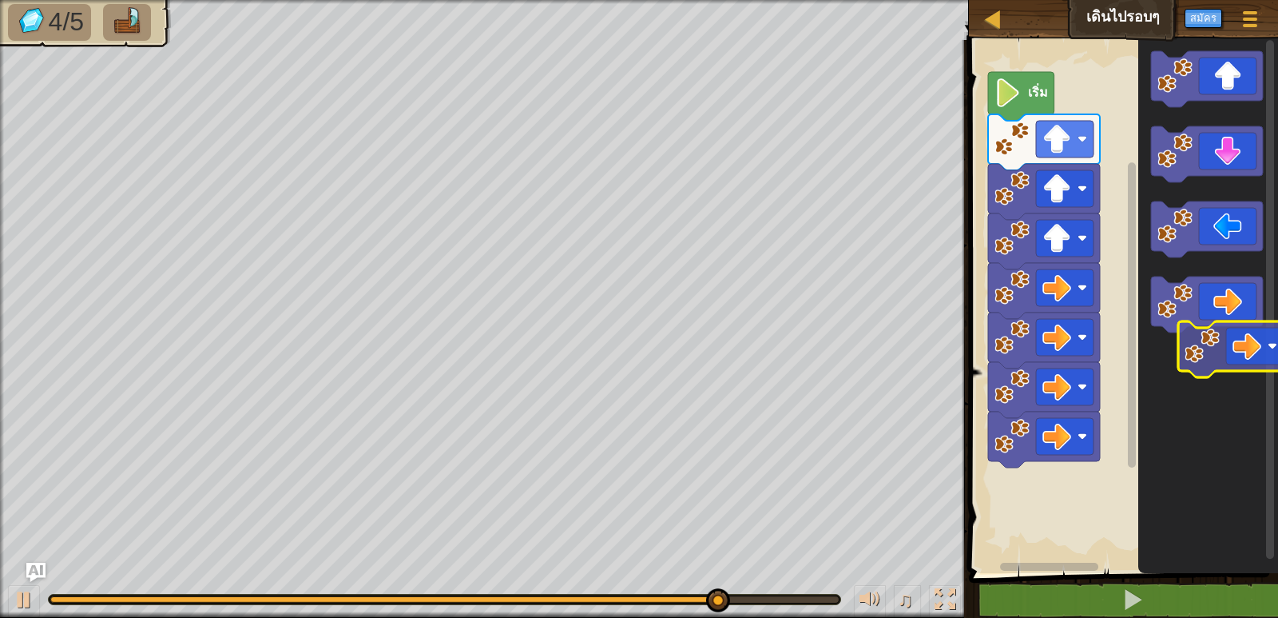
click at [1242, 360] on icon "พื้นที่ทำงาน Blockly" at bounding box center [1208, 302] width 140 height 541
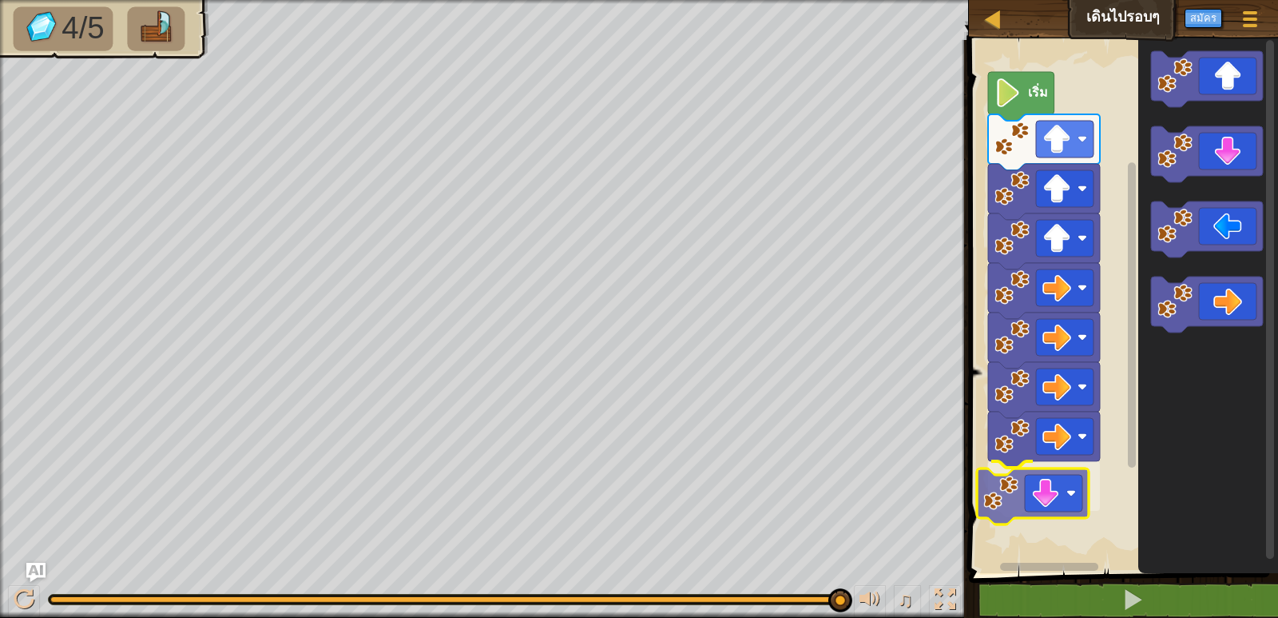
click at [1015, 495] on div "เริ่ม" at bounding box center [1121, 302] width 314 height 541
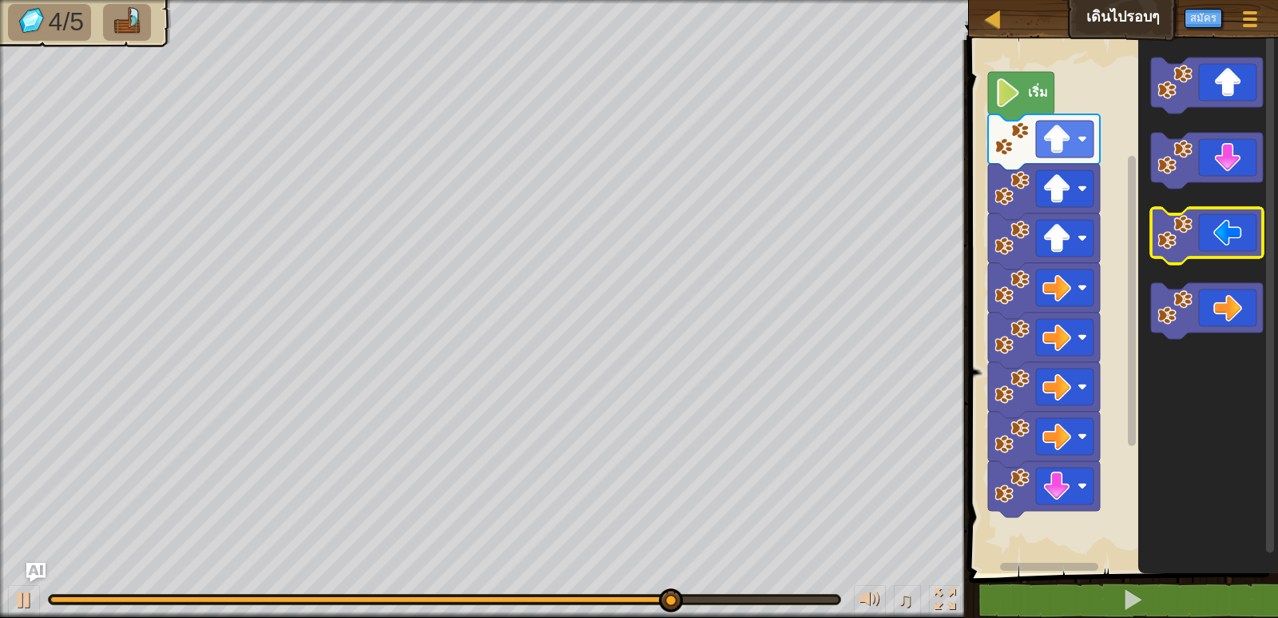
click at [1216, 218] on g "พื้นที่ทำงาน Blockly" at bounding box center [1207, 198] width 112 height 281
click at [1189, 201] on icon "พื้นที่ทำงาน Blockly" at bounding box center [1208, 302] width 140 height 541
click at [1198, 191] on icon "พื้นที่ทำงาน Blockly" at bounding box center [1208, 302] width 140 height 541
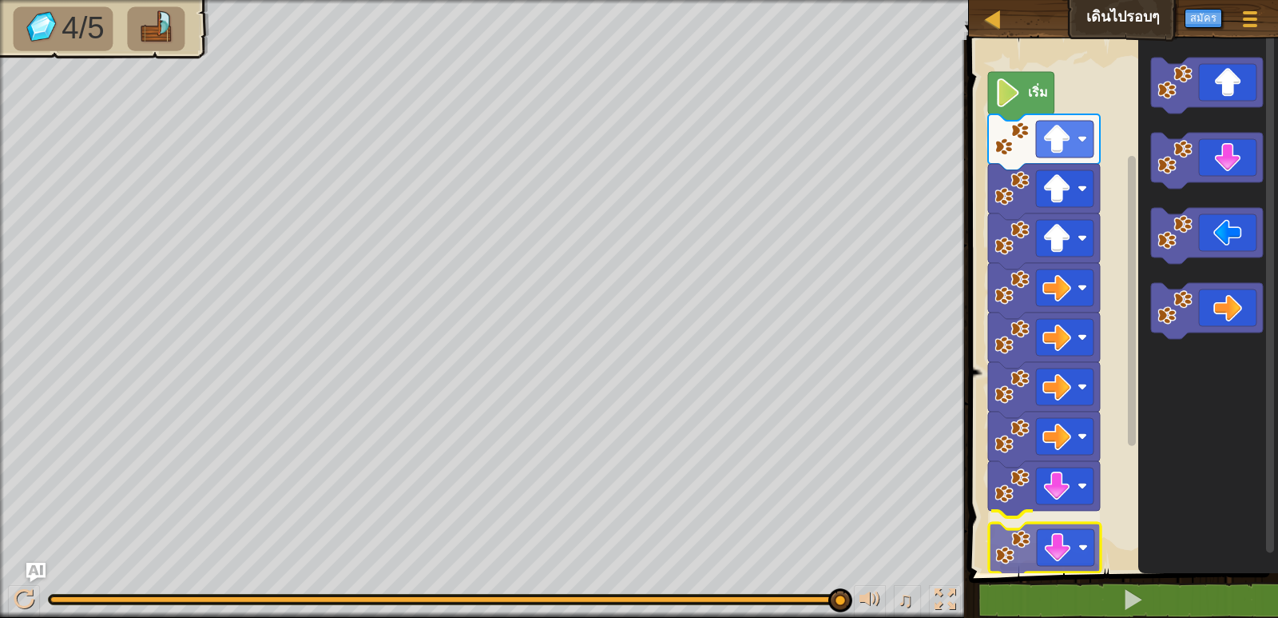
click at [1054, 556] on div "เริ่ม" at bounding box center [1121, 302] width 314 height 541
click at [1054, 556] on icon "พื้นที่ทำงาน Blockly" at bounding box center [1045, 550] width 112 height 56
click at [1141, 333] on div "เริ่ม" at bounding box center [1121, 302] width 314 height 541
click at [1121, 364] on div "เริ่ม" at bounding box center [1121, 302] width 314 height 541
click at [1128, 432] on div "เริ่ม" at bounding box center [1121, 302] width 314 height 541
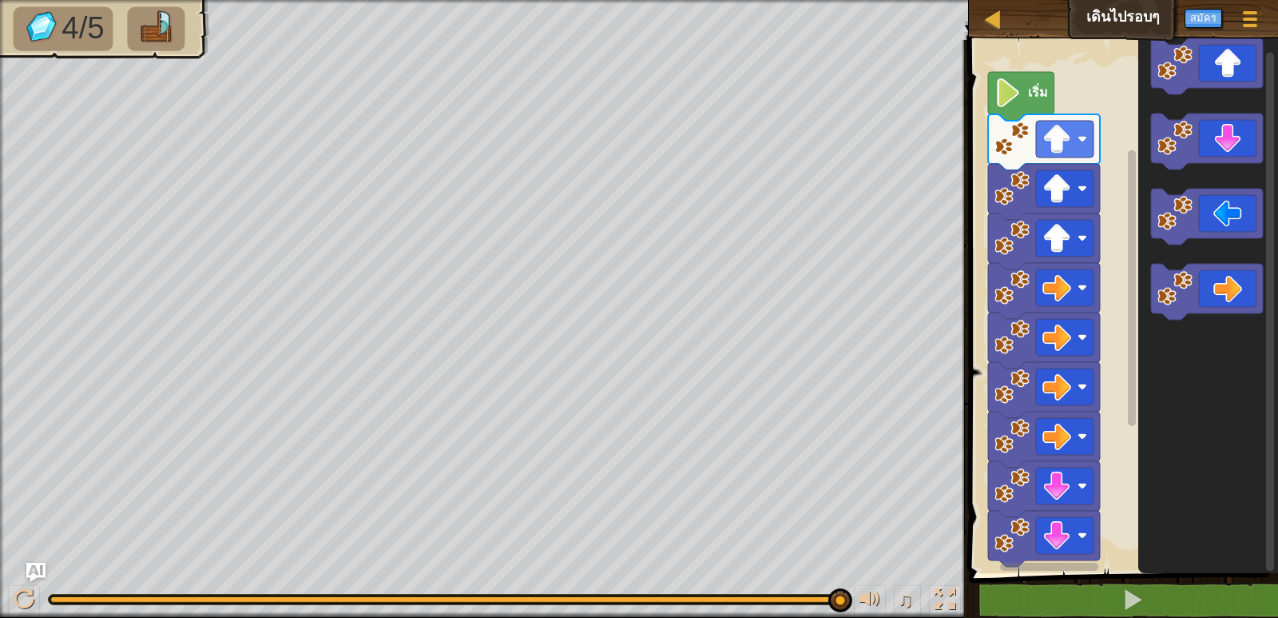
click at [1246, 458] on div "เริ่ม" at bounding box center [1121, 302] width 314 height 541
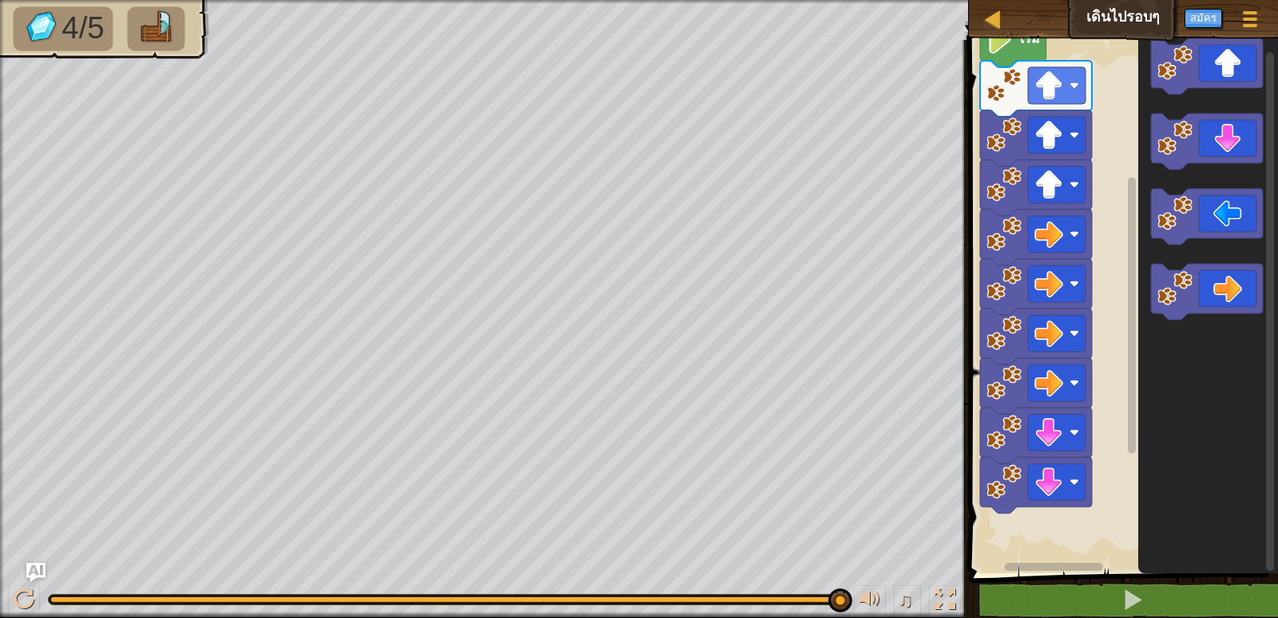
click at [1117, 368] on rect "พื้นที่ทำงาน Blockly" at bounding box center [1121, 302] width 314 height 541
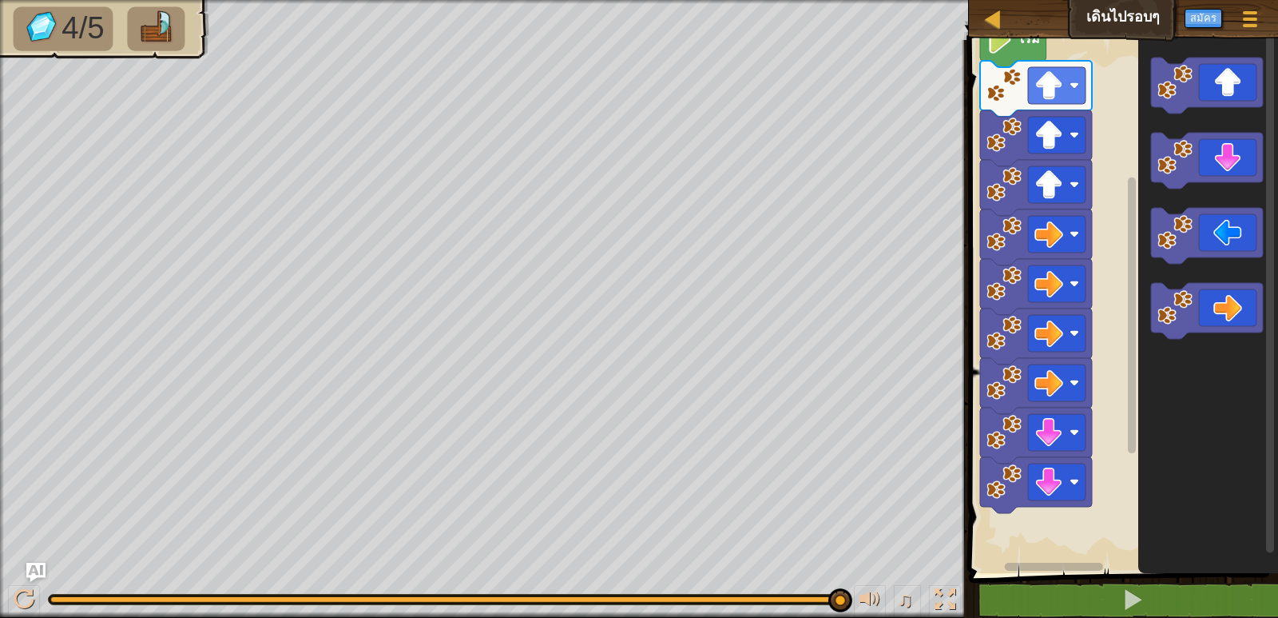
click at [1048, 530] on div "เริ่ม" at bounding box center [1121, 302] width 314 height 541
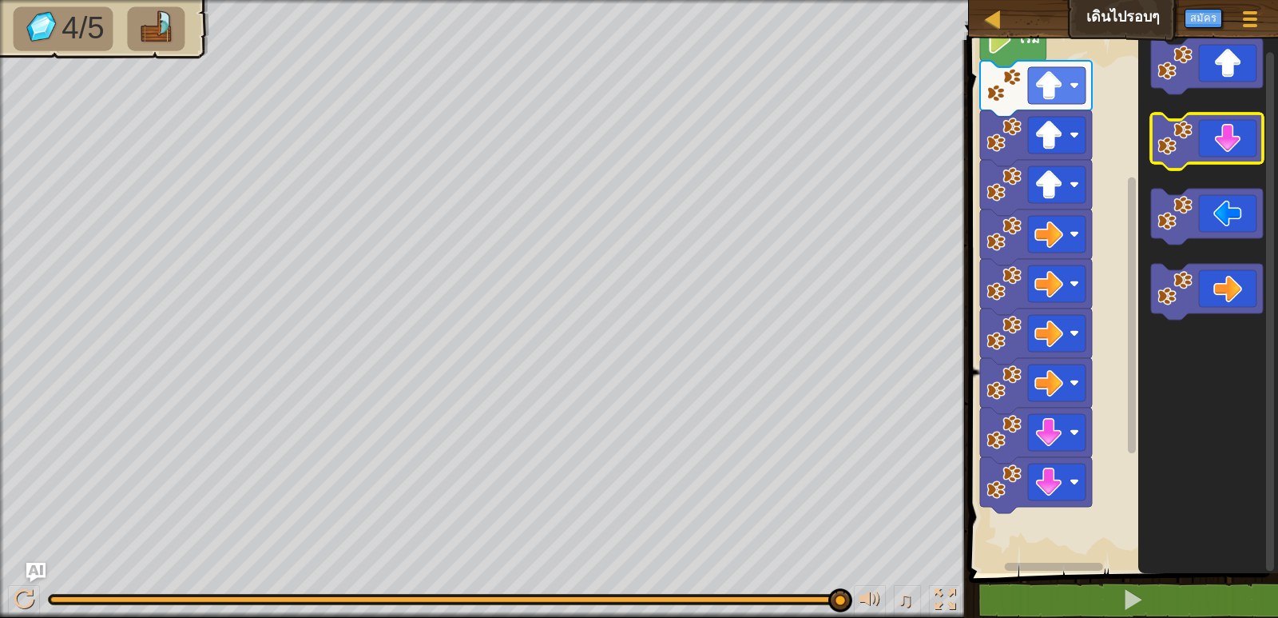
click at [1229, 155] on icon "พื้นที่ทำงาน Blockly" at bounding box center [1207, 141] width 112 height 56
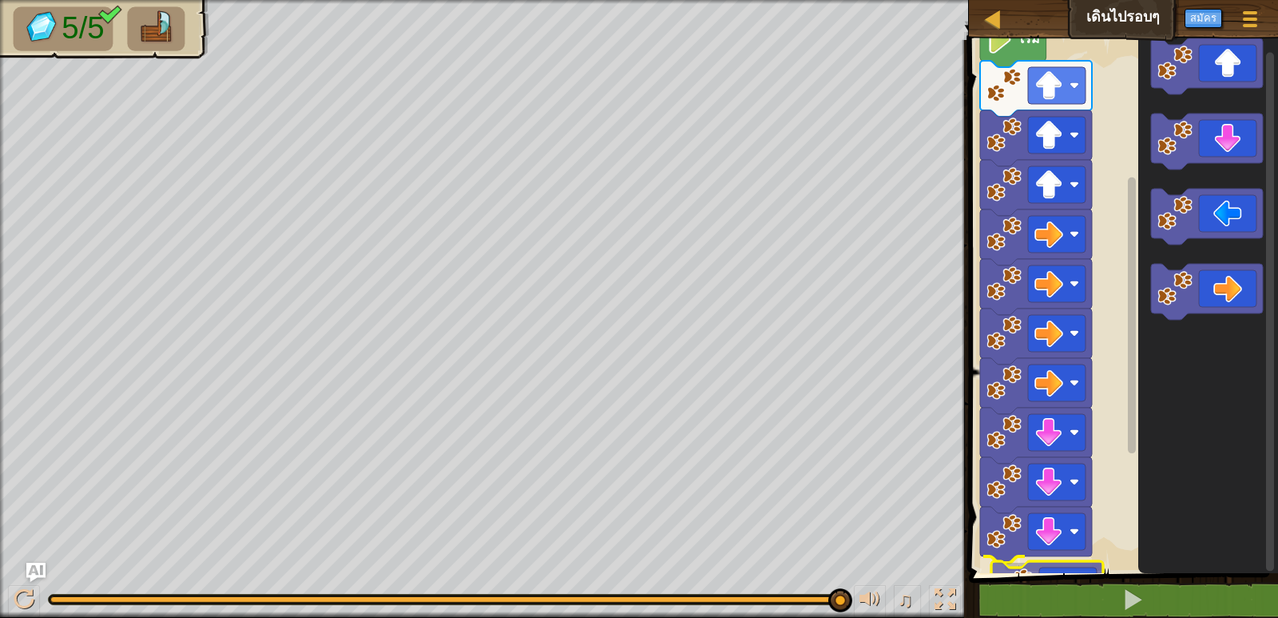
click at [997, 576] on div "1 ההההההההההההההההההההההההההההההההההההההההההההההההההההההההההההההההההההההההההההה…" at bounding box center [1121, 353] width 314 height 611
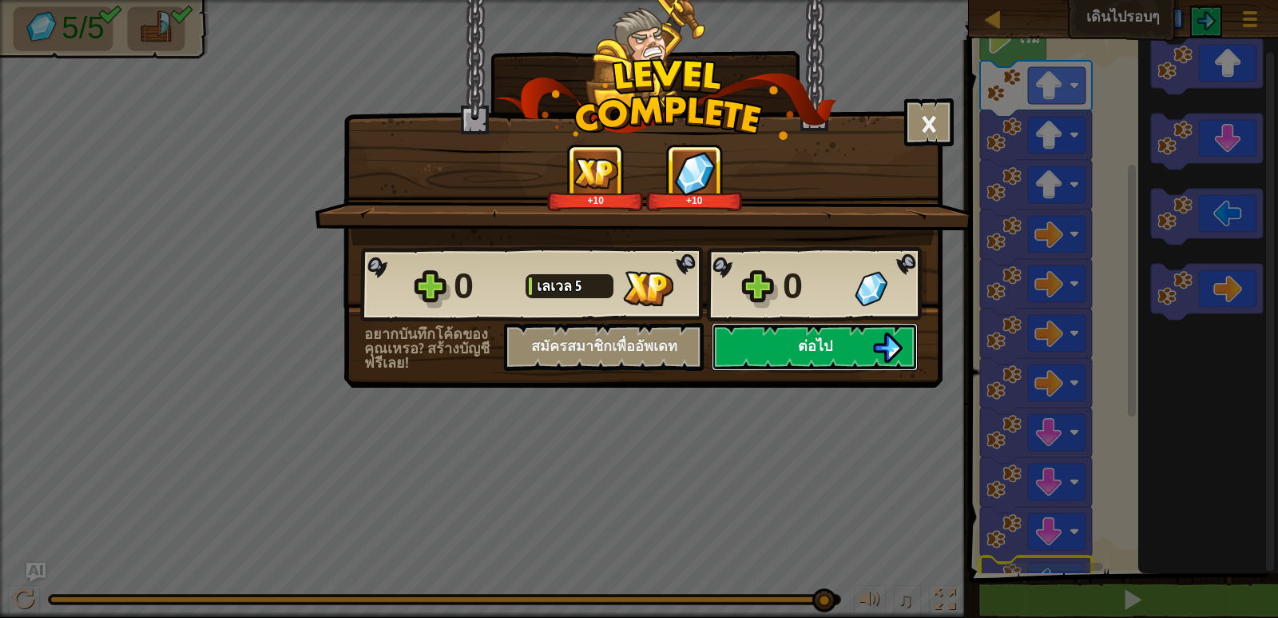
click at [839, 361] on button "ต่อไป" at bounding box center [815, 347] width 206 height 48
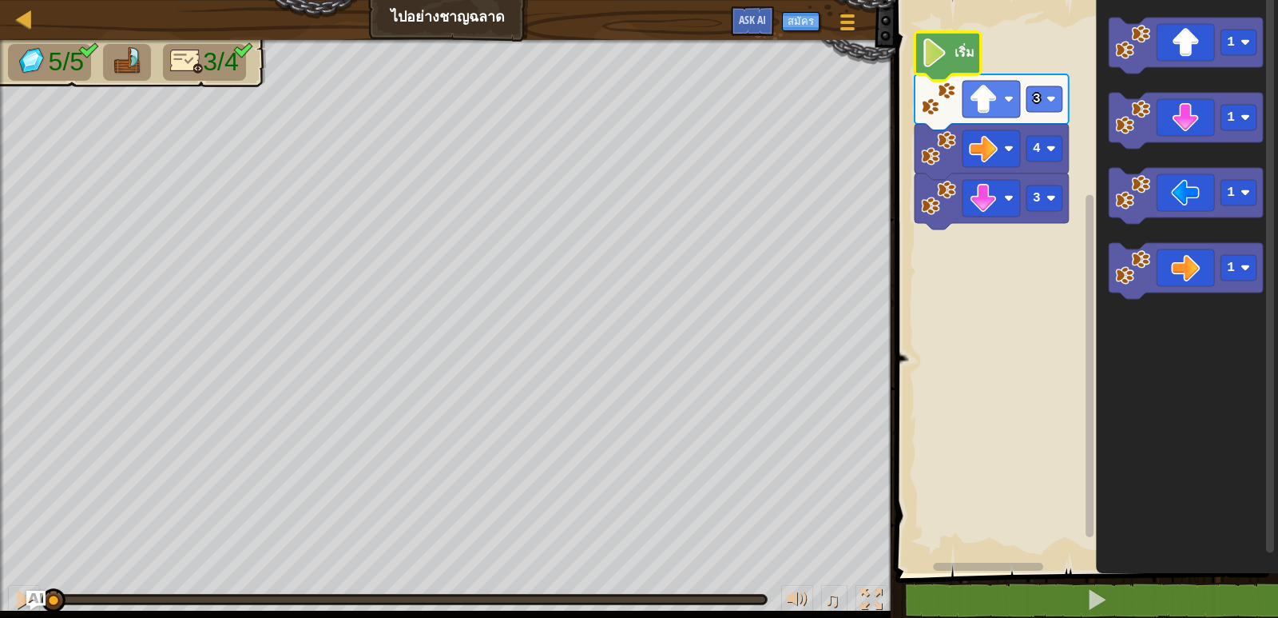
click at [942, 64] on image "พื้นที่ทำงาน Blockly" at bounding box center [934, 52] width 27 height 29
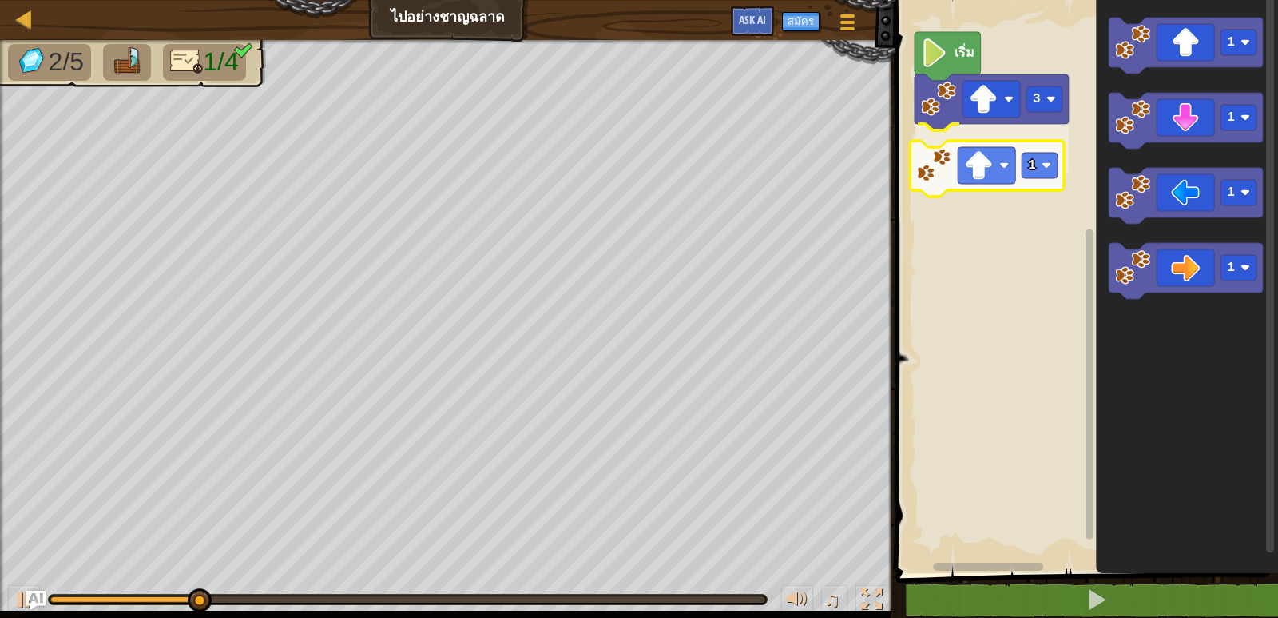
click at [991, 194] on div "3 1 เริ่ม 1 1 1 1 1" at bounding box center [1084, 282] width 387 height 581
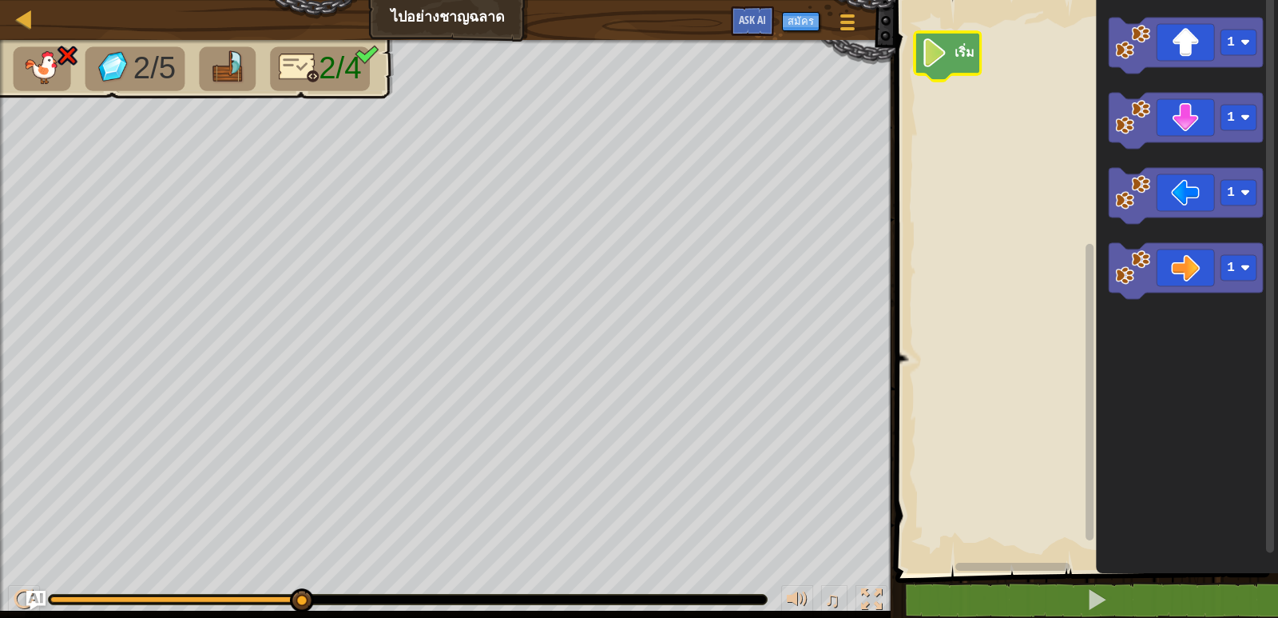
click at [959, 61] on icon "พื้นที่ทำงาน Blockly" at bounding box center [948, 56] width 66 height 49
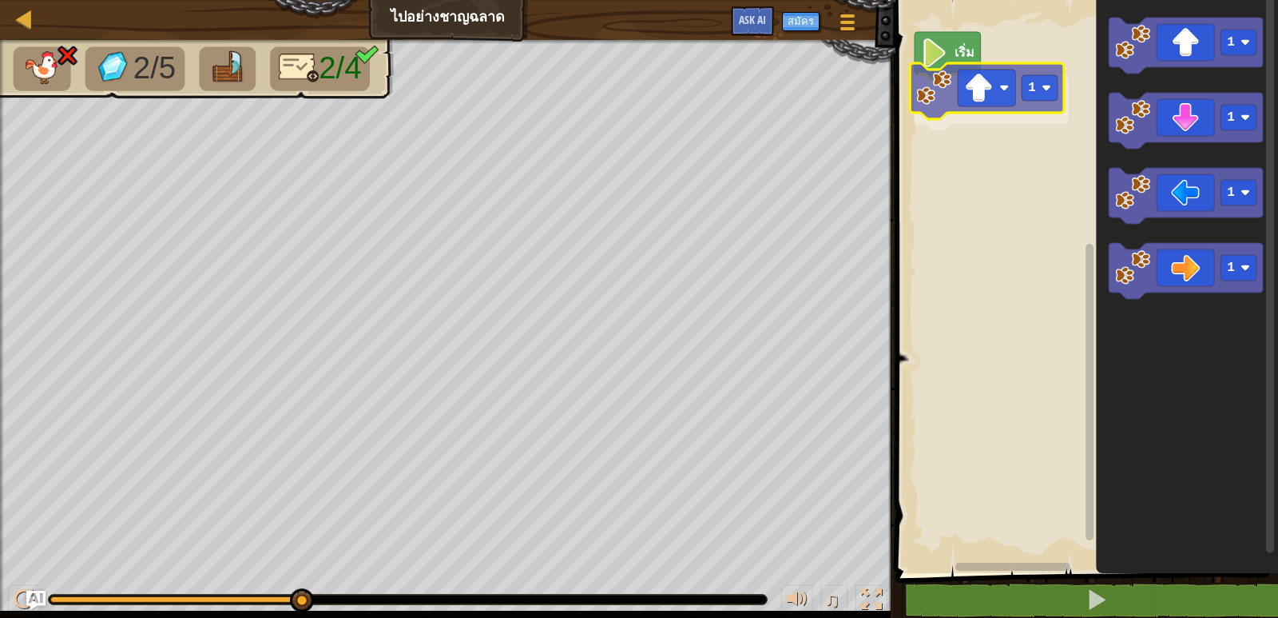
click at [983, 88] on div "เริ่ม 1 1 1 1 1 1" at bounding box center [1084, 282] width 387 height 581
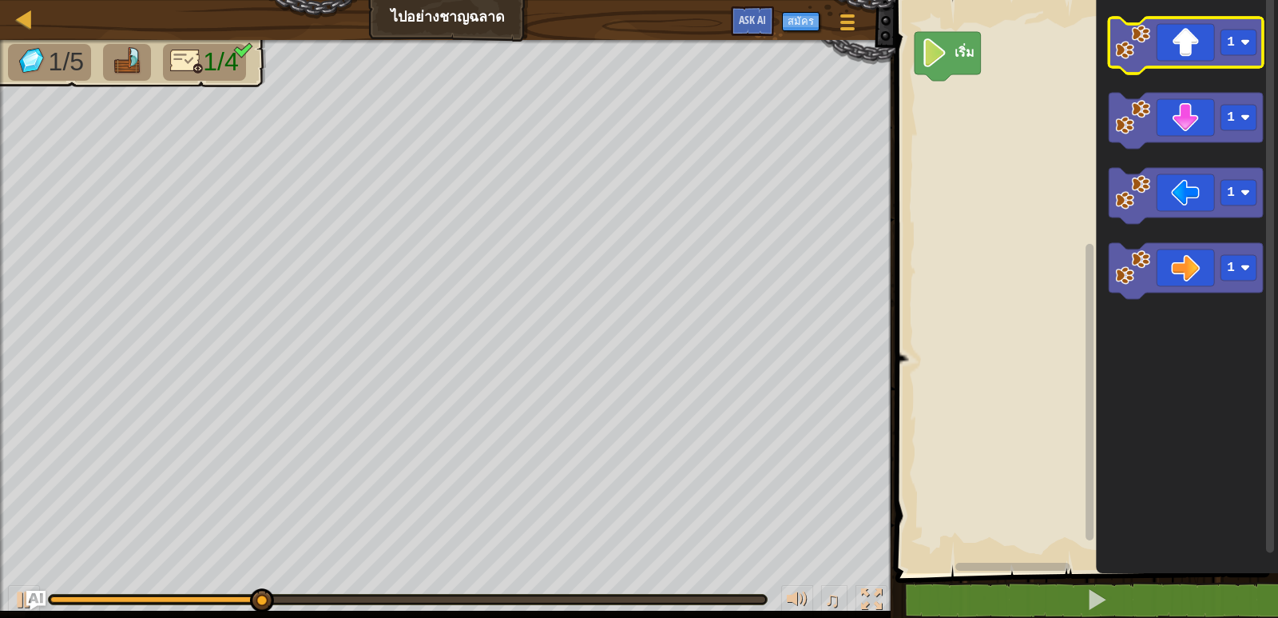
click at [1237, 56] on icon "พื้นที่ทำงาน Blockly" at bounding box center [1186, 46] width 154 height 56
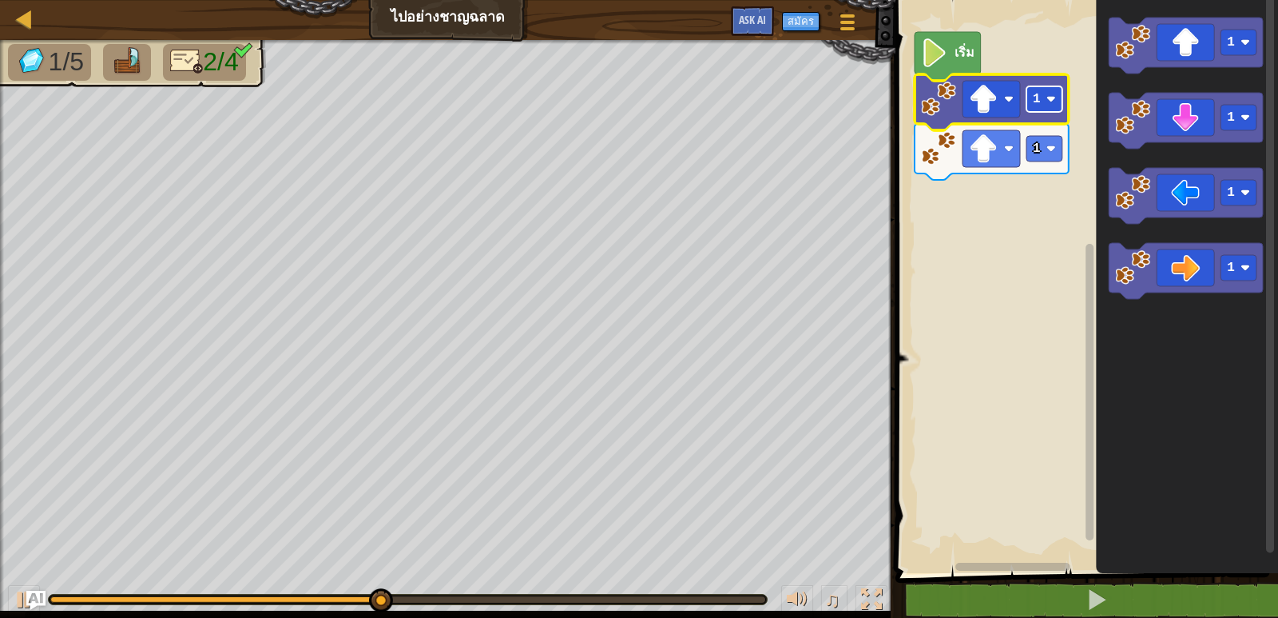
click at [1047, 93] on rect "พื้นที่ทำงาน Blockly" at bounding box center [1045, 99] width 36 height 26
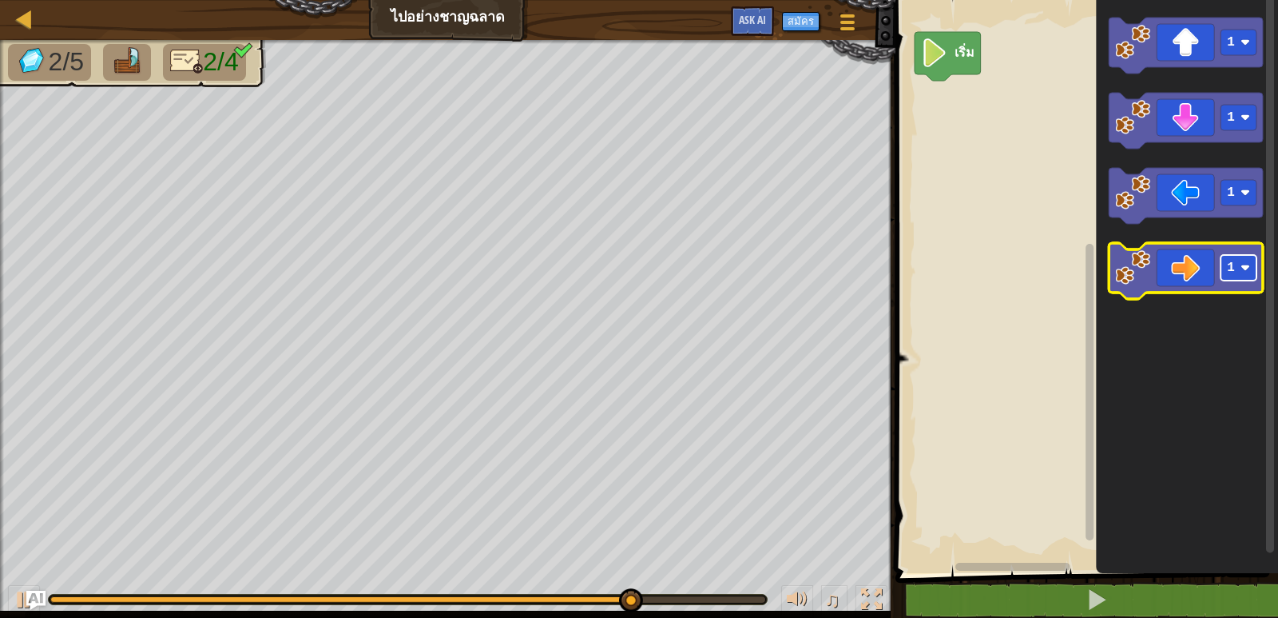
click at [1244, 264] on image "พื้นที่ทำงาน Blockly" at bounding box center [1246, 268] width 10 height 10
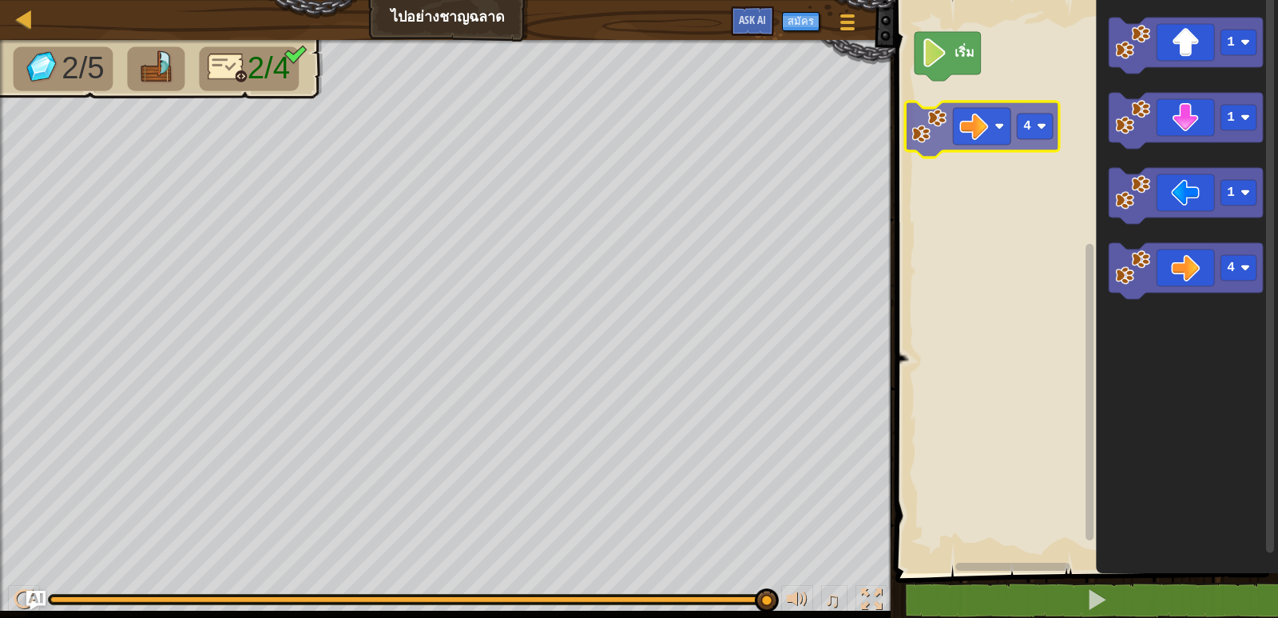
click at [999, 137] on div "เริ่ม 1 1 1 4 4" at bounding box center [1084, 282] width 387 height 581
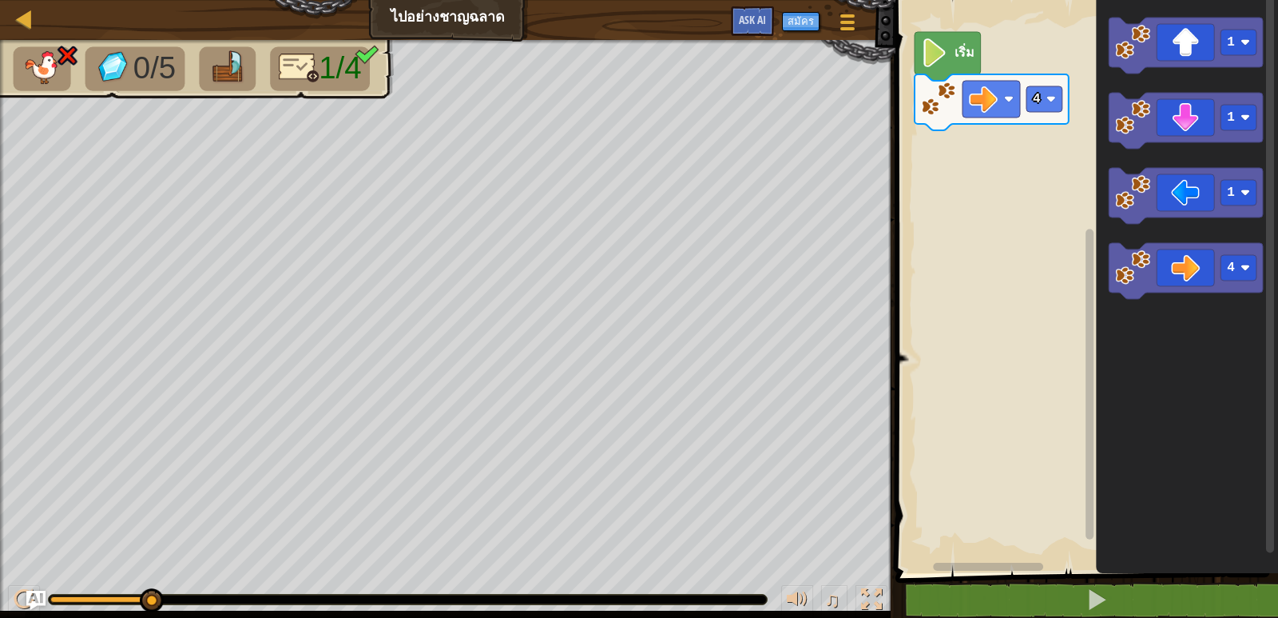
click at [976, 63] on icon "พื้นที่ทำงาน Blockly" at bounding box center [948, 56] width 66 height 49
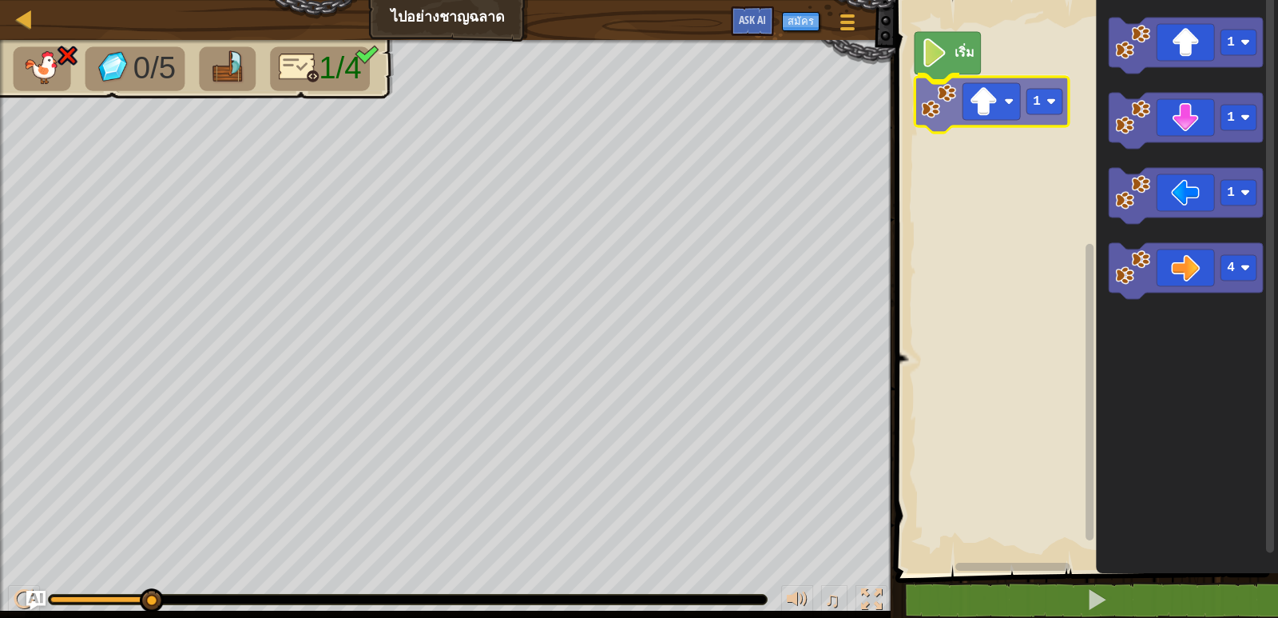
click at [982, 115] on div "เริ่ม 1 1 1 1 4 1" at bounding box center [1084, 282] width 387 height 581
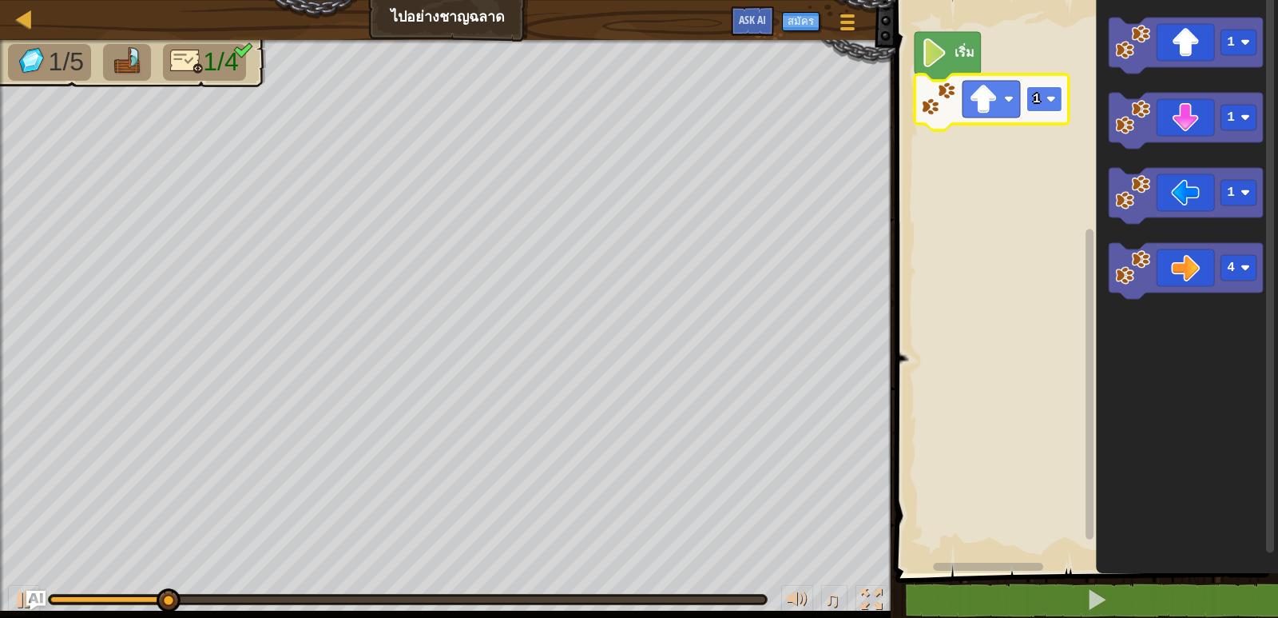
click at [1060, 105] on rect "พื้นที่ทำงาน Blockly" at bounding box center [1045, 99] width 36 height 26
click at [1054, 108] on rect "พื้นที่ทำงาน Blockly" at bounding box center [1045, 99] width 36 height 26
click at [1039, 105] on text "1" at bounding box center [1037, 99] width 8 height 14
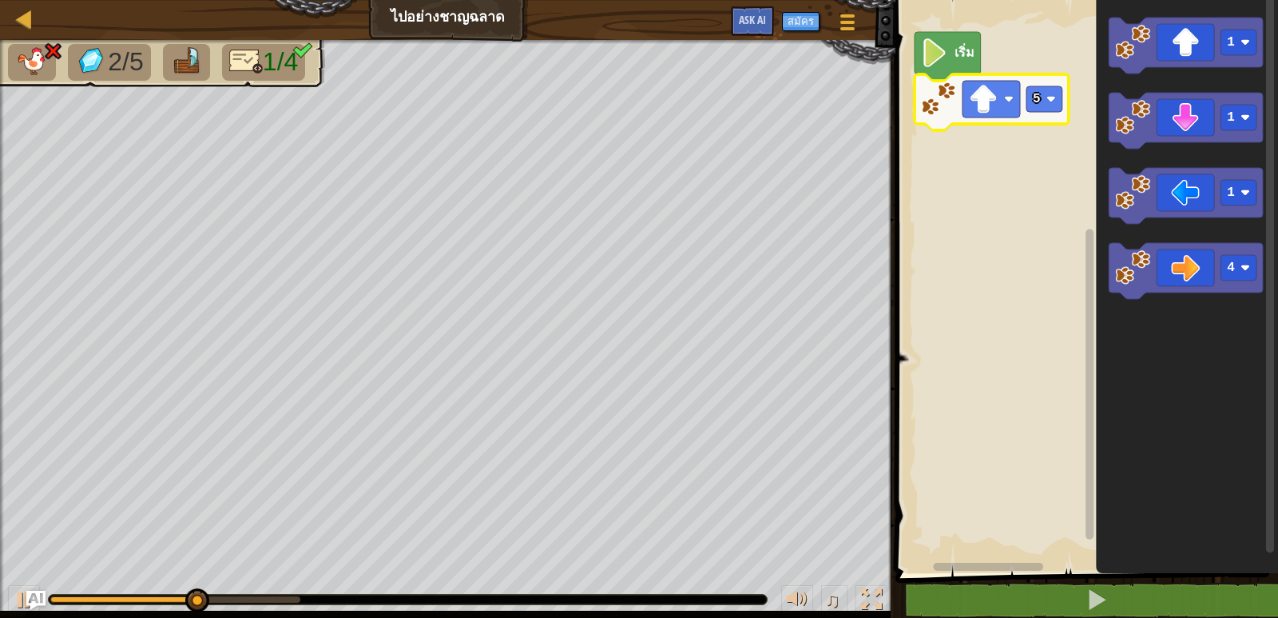
click at [1023, 103] on icon "พื้นที่ทำงาน Blockly" at bounding box center [992, 102] width 154 height 56
click at [1043, 104] on rect "พื้นที่ทำงาน Blockly" at bounding box center [1045, 99] width 36 height 26
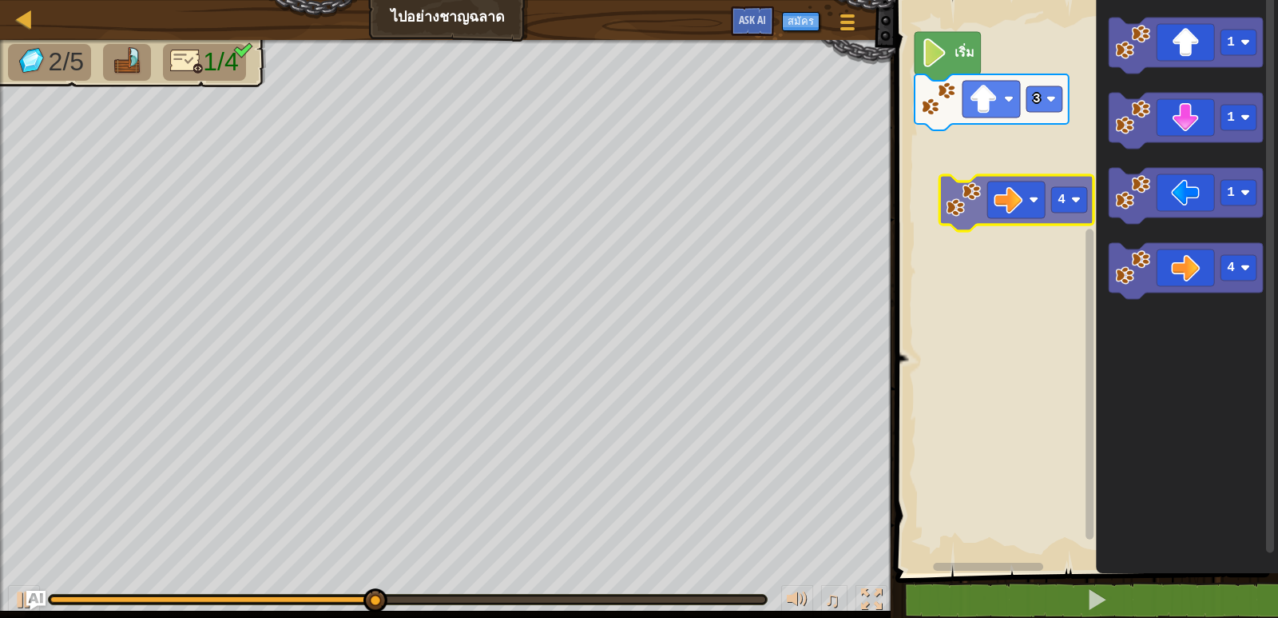
click at [999, 192] on div "เริ่ม 3 1 1 1 4 4" at bounding box center [1084, 282] width 387 height 581
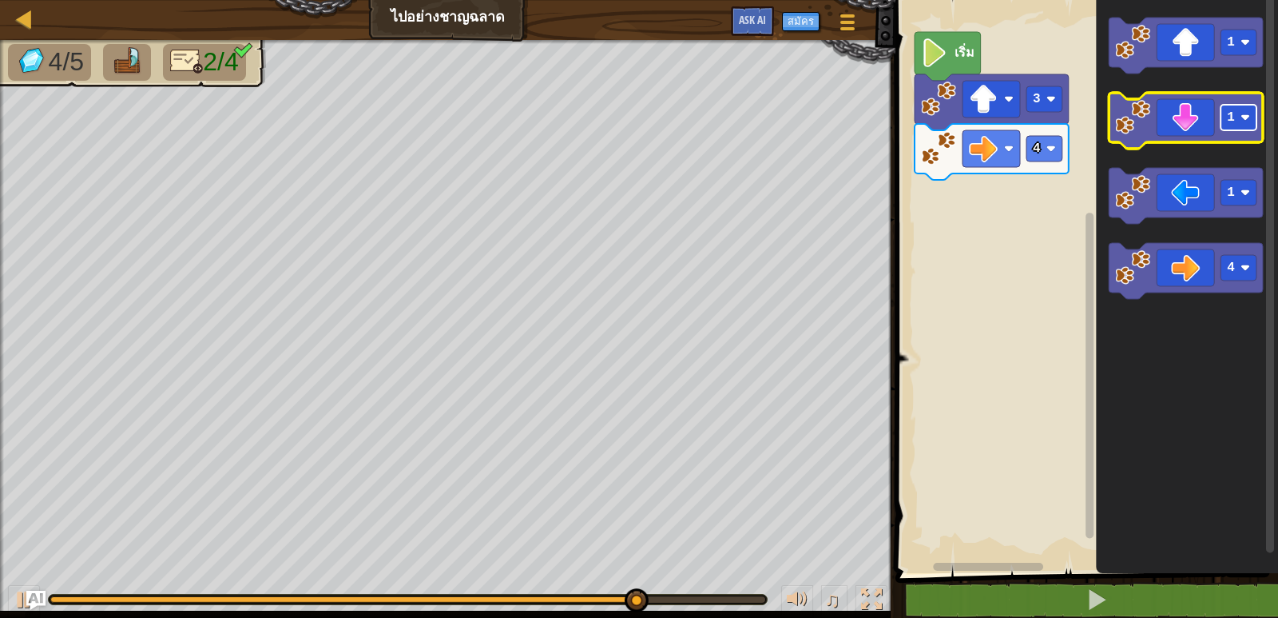
click at [1230, 121] on text "1" at bounding box center [1231, 117] width 8 height 14
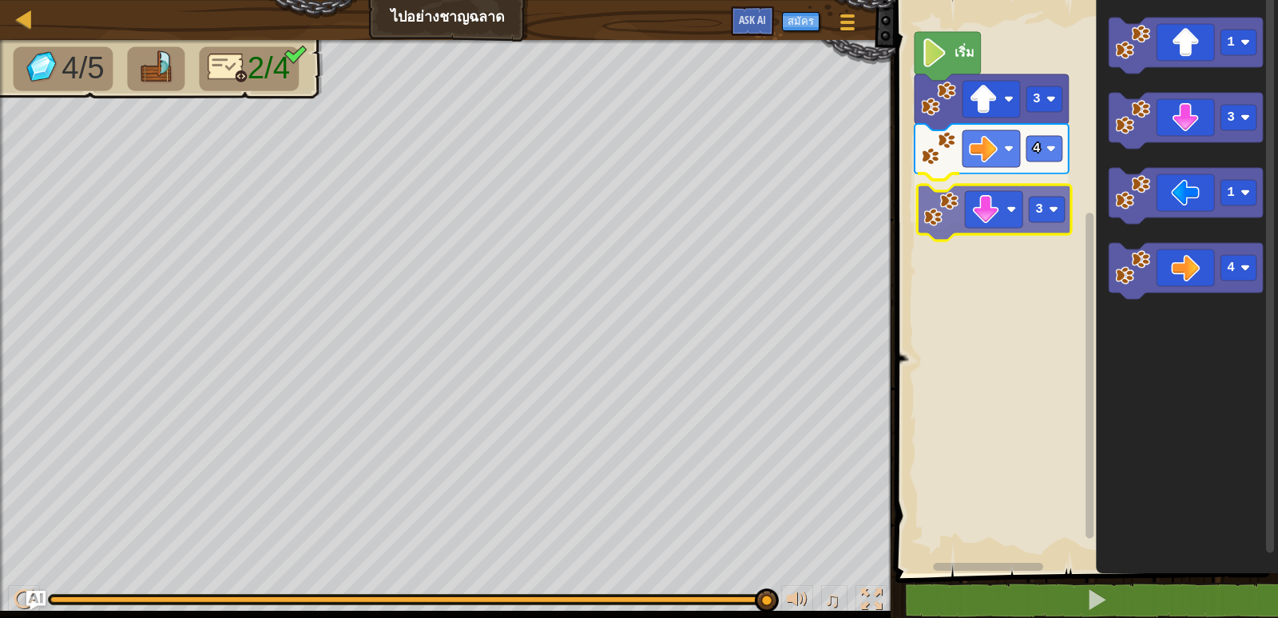
click at [998, 205] on div "4 3 3 เริ่ม 1 3 1 4 3" at bounding box center [1084, 282] width 387 height 581
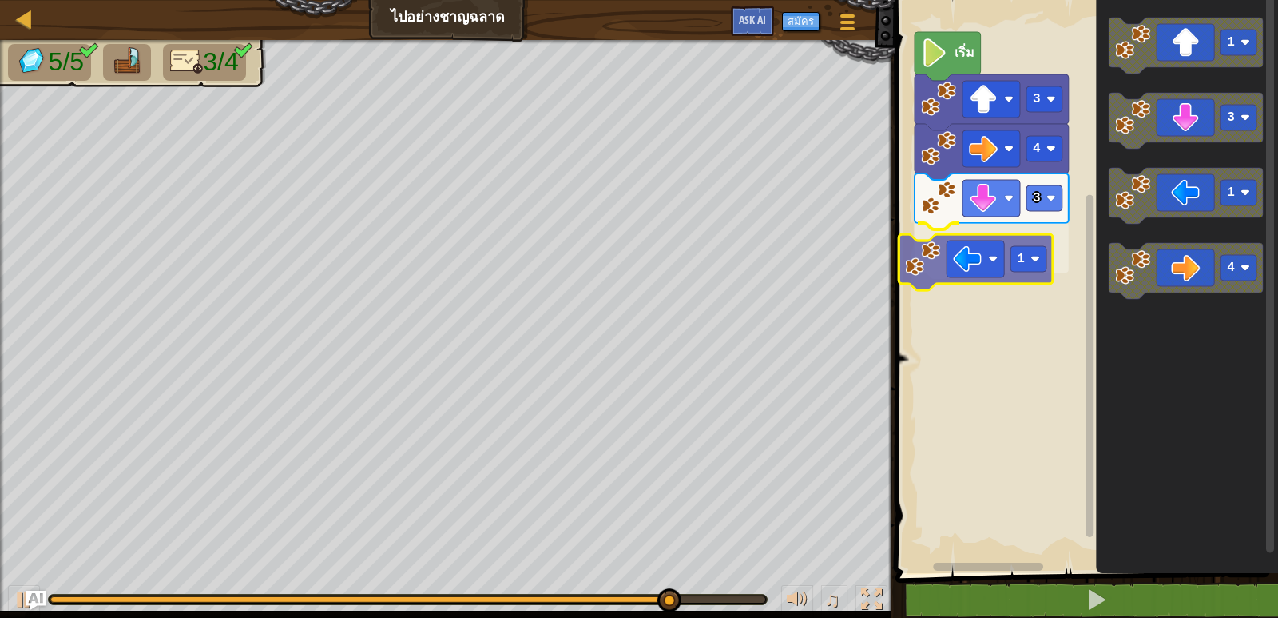
click at [1003, 276] on div "4 3 1 3 เริ่ม 1 3 1 4 1" at bounding box center [1084, 282] width 387 height 581
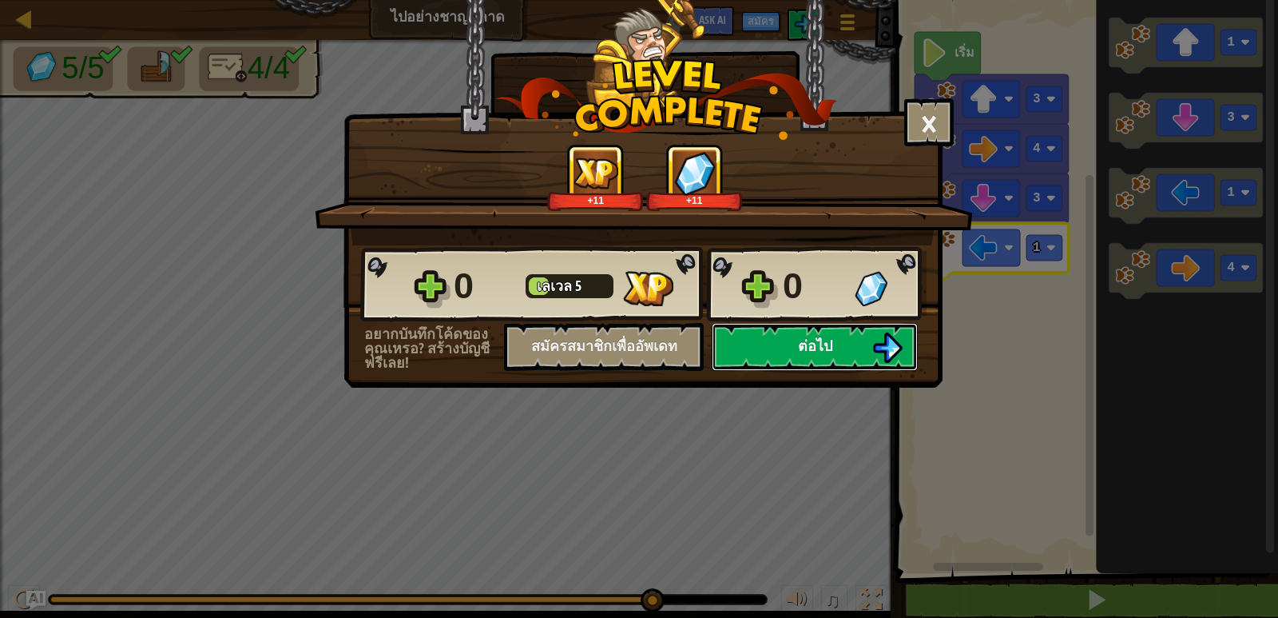
click at [809, 344] on span "ต่อไป" at bounding box center [815, 346] width 34 height 20
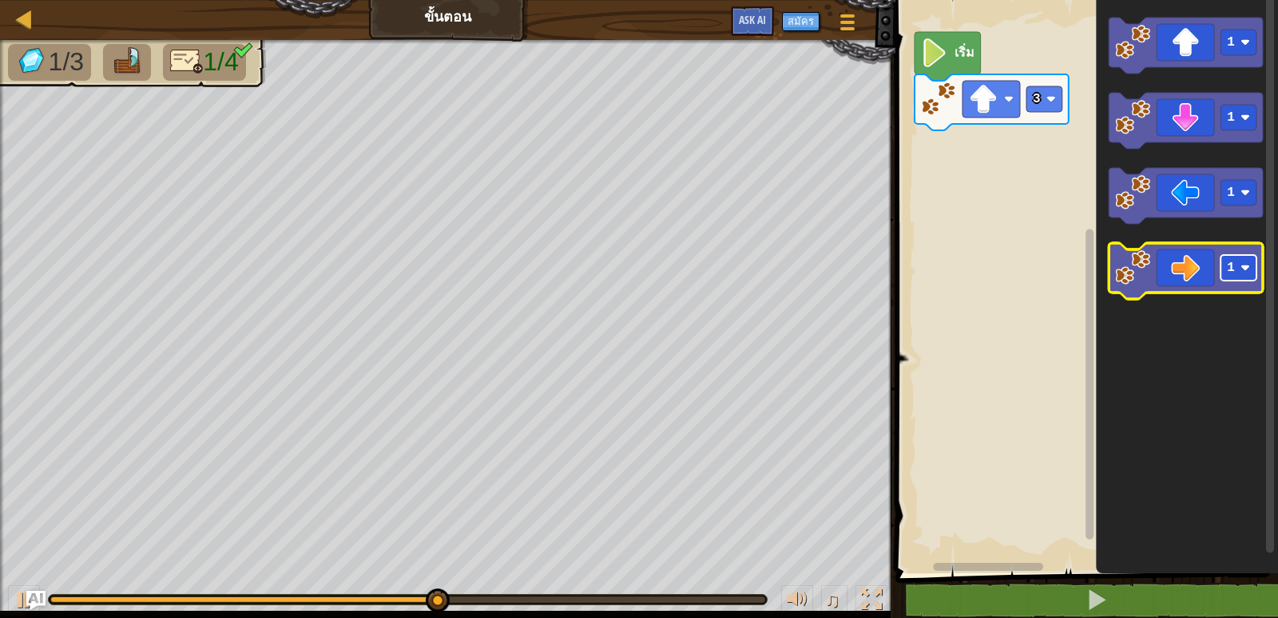
click at [1243, 263] on image "พื้นที่ทำงาน Blockly" at bounding box center [1246, 268] width 10 height 10
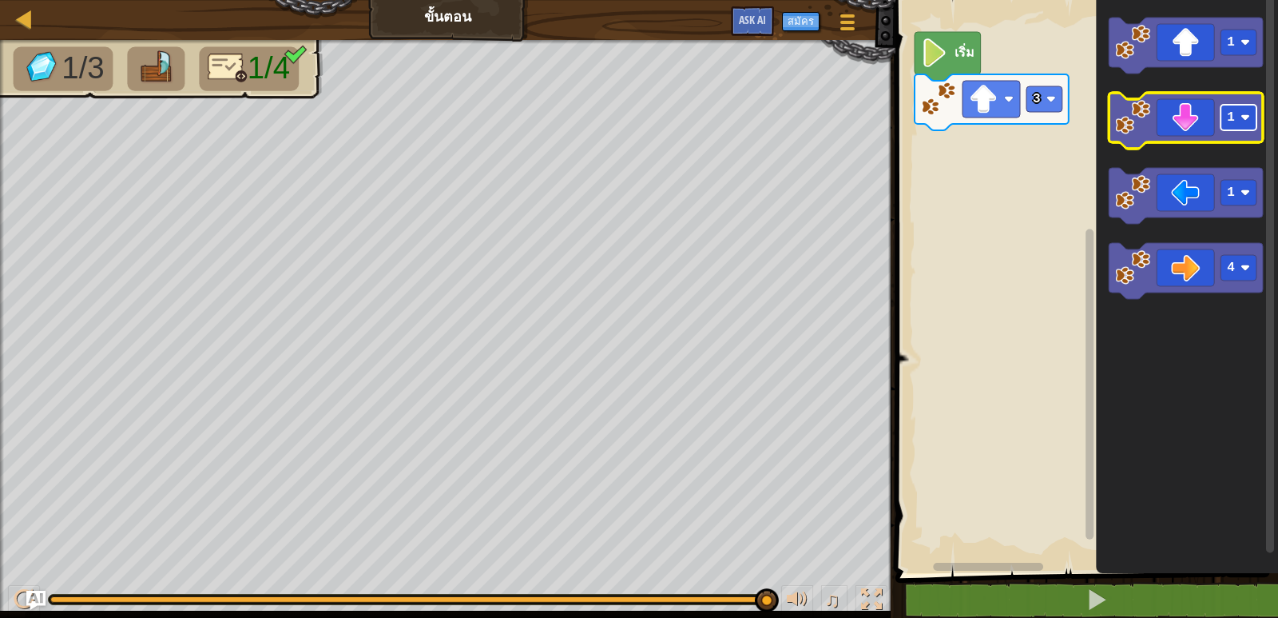
click at [1251, 119] on rect "พื้นที่ทำงาน Blockly" at bounding box center [1239, 118] width 36 height 26
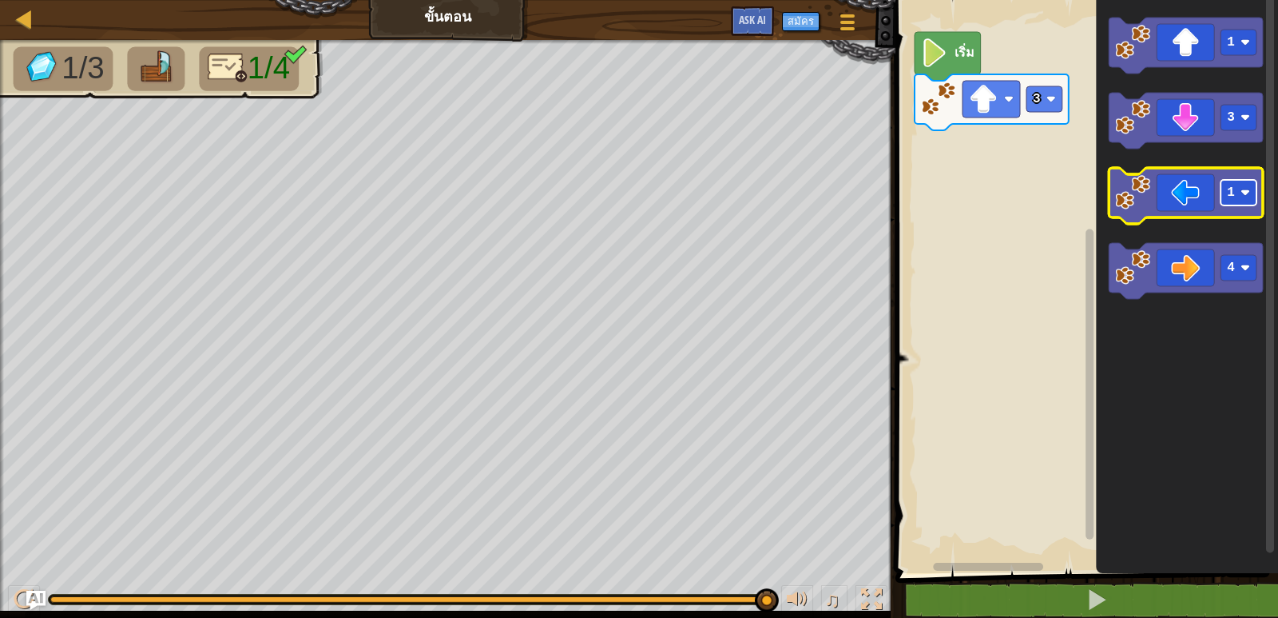
click at [1252, 200] on rect "พื้นที่ทำงาน Blockly" at bounding box center [1239, 193] width 36 height 26
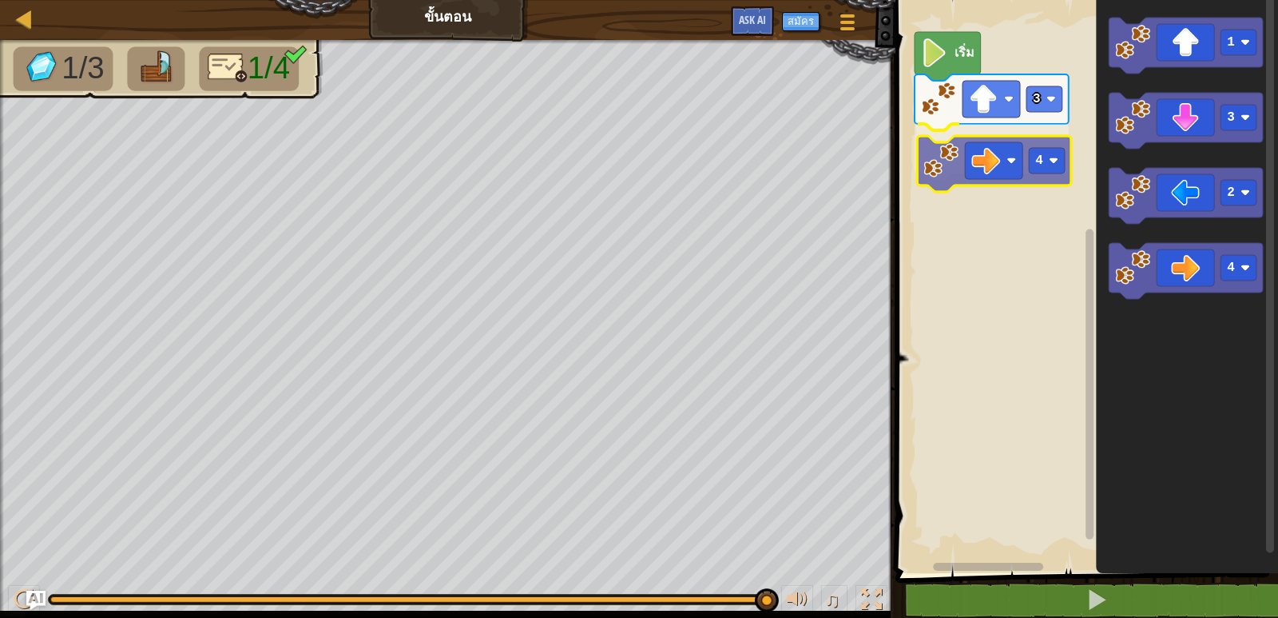
click at [1002, 154] on div "3 4 เริ่ม 1 3 2 4 4" at bounding box center [1084, 282] width 387 height 581
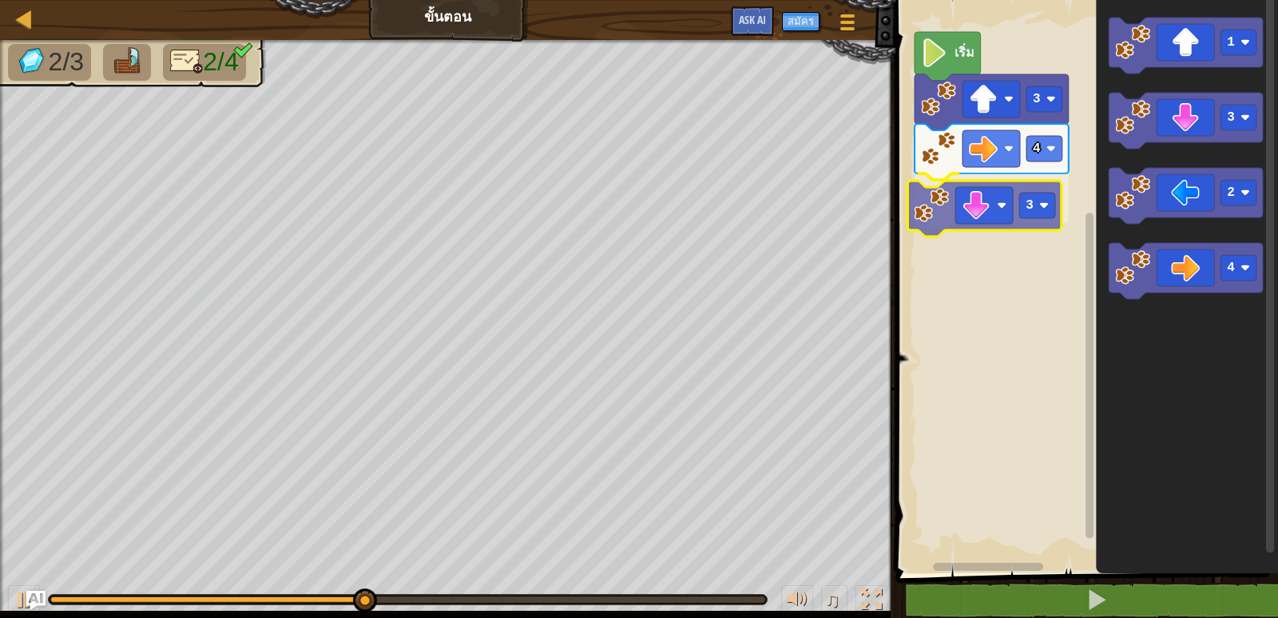
click at [959, 210] on div "3 4 3 เริ่ม 1 3 2 4 3" at bounding box center [1084, 282] width 387 height 581
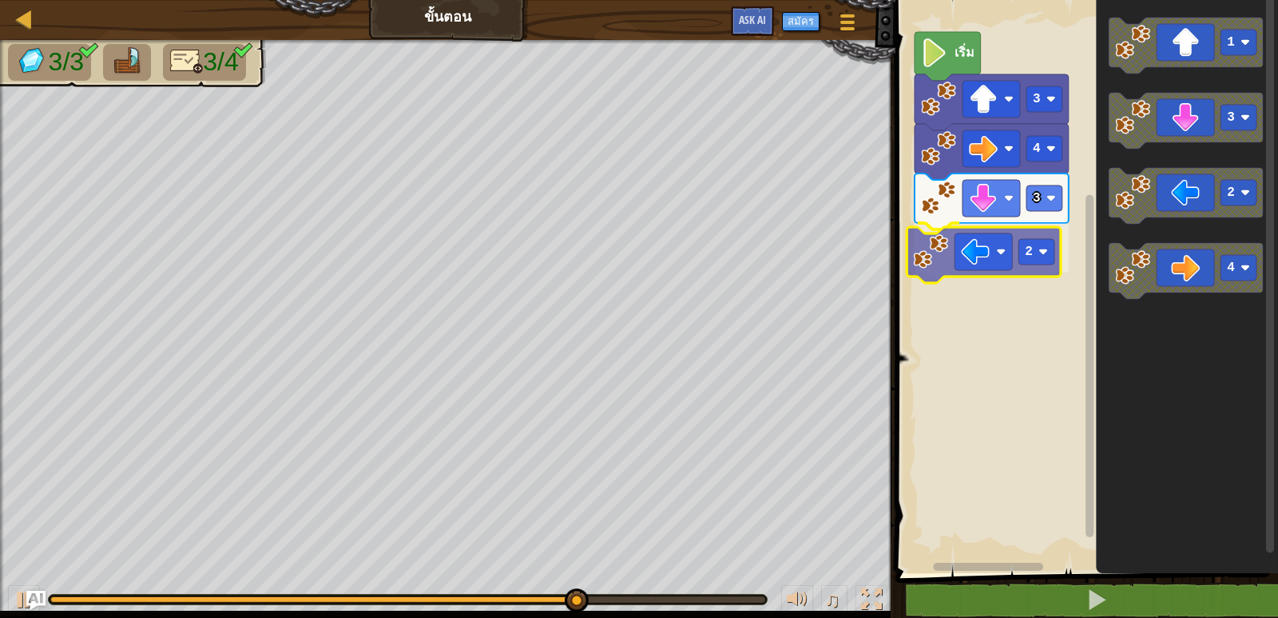
click at [956, 244] on div "3 4 3 2 เริ่ม 1 3 2 4 2" at bounding box center [1084, 282] width 387 height 581
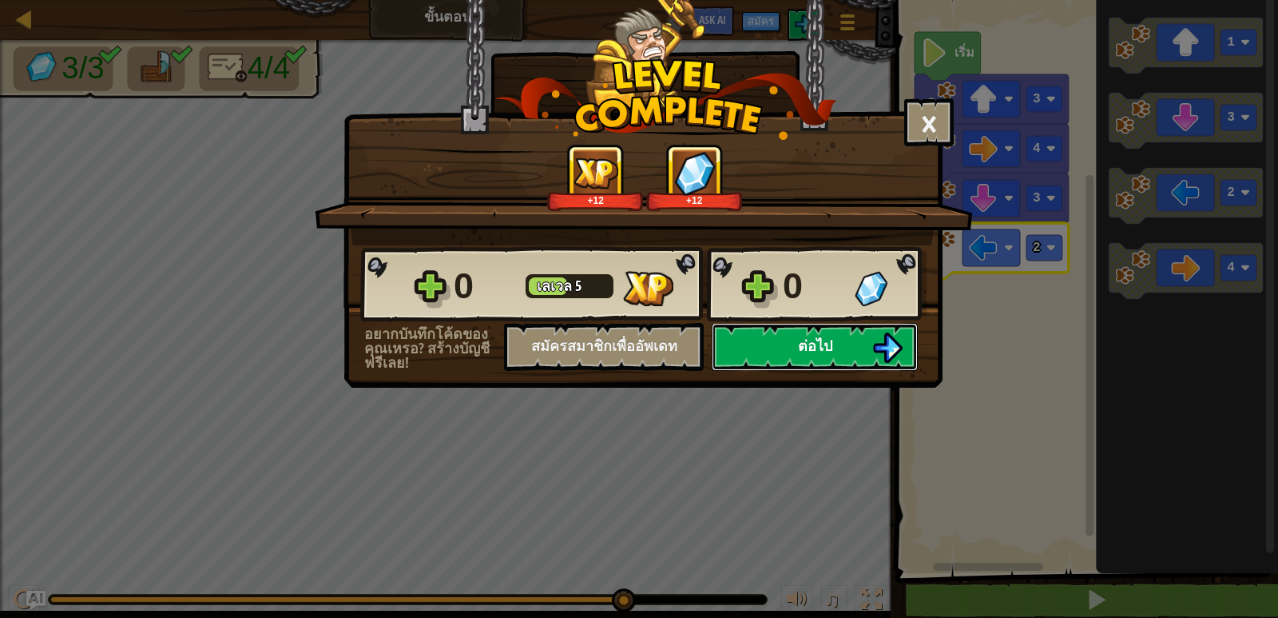
click at [810, 359] on button "ต่อไป" at bounding box center [815, 347] width 206 height 48
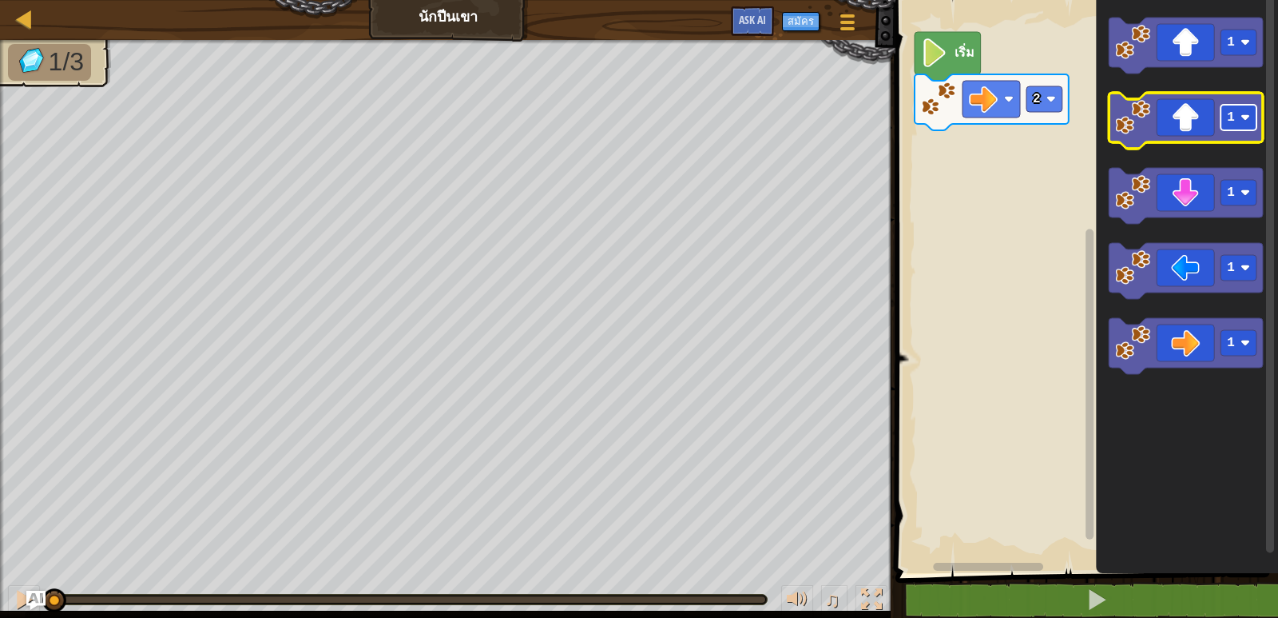
click at [1247, 120] on image "พื้นที่ทำงาน Blockly" at bounding box center [1246, 118] width 10 height 10
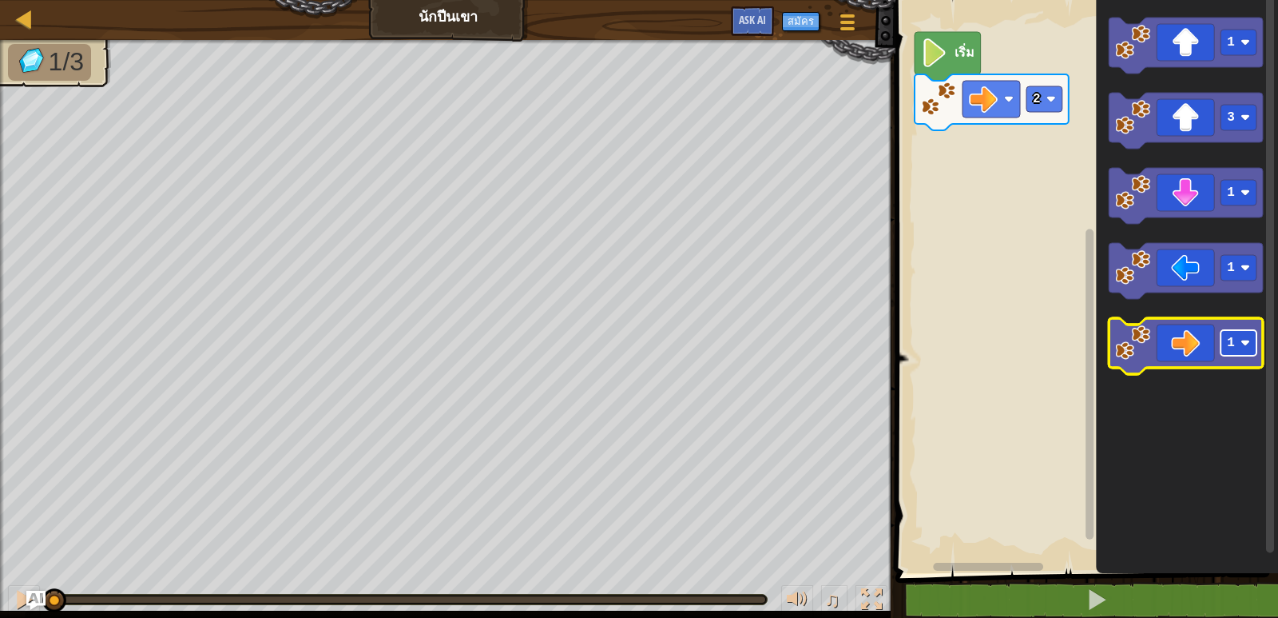
click at [1250, 349] on rect "พื้นที่ทำงาน Blockly" at bounding box center [1239, 343] width 36 height 26
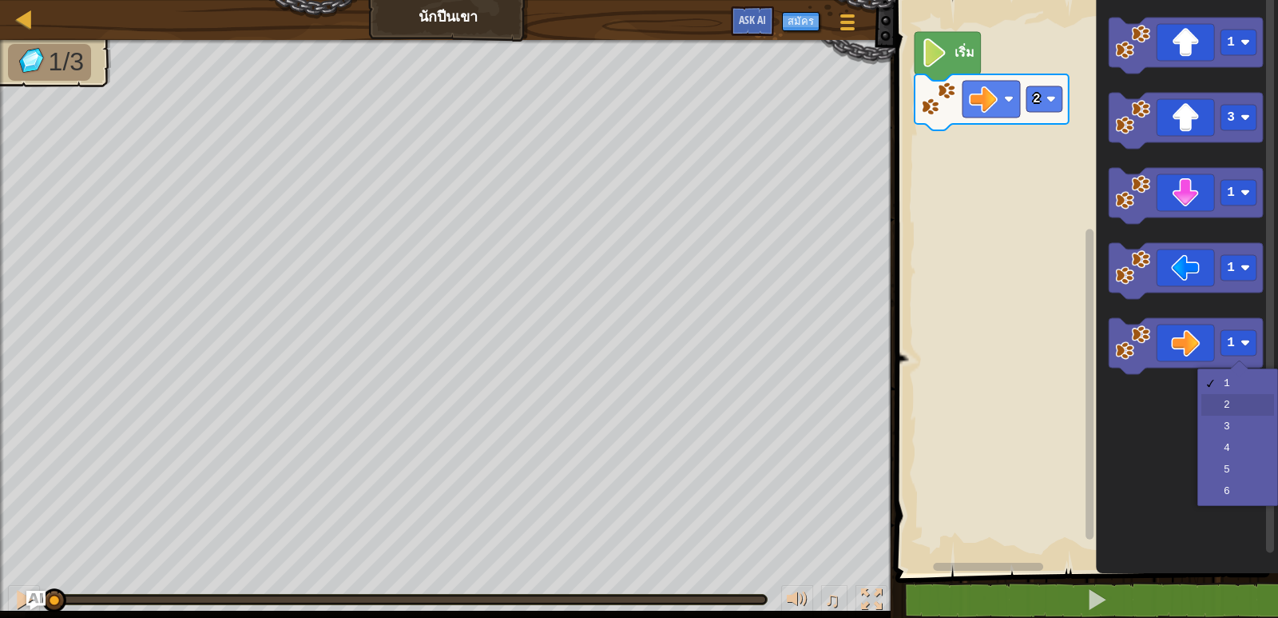
drag, startPoint x: 1232, startPoint y: 404, endPoint x: 1214, endPoint y: 391, distance: 22.2
click at [1226, 400] on icon "พื้นที่ทำงาน Blockly" at bounding box center [1187, 282] width 182 height 581
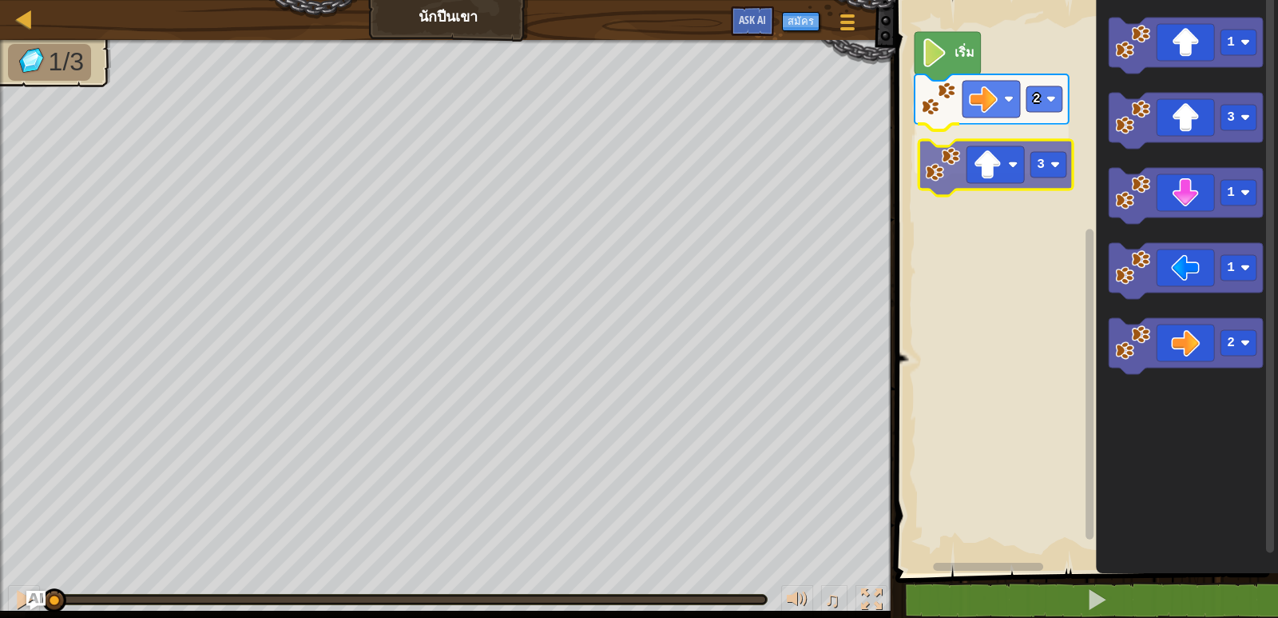
click at [995, 166] on div "2 3 เริ่ม 1 3 1 1 2 3" at bounding box center [1084, 282] width 387 height 581
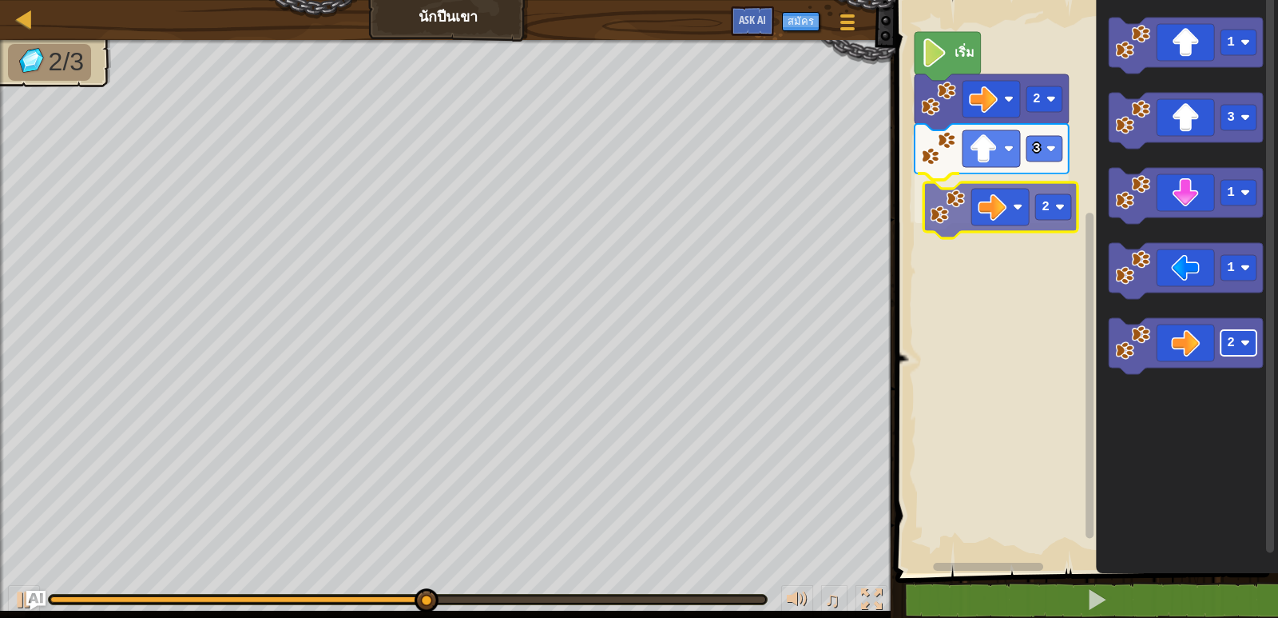
click at [1039, 212] on div "2 3 2 เริ่ม 1 3 1 1 2 2" at bounding box center [1084, 282] width 387 height 581
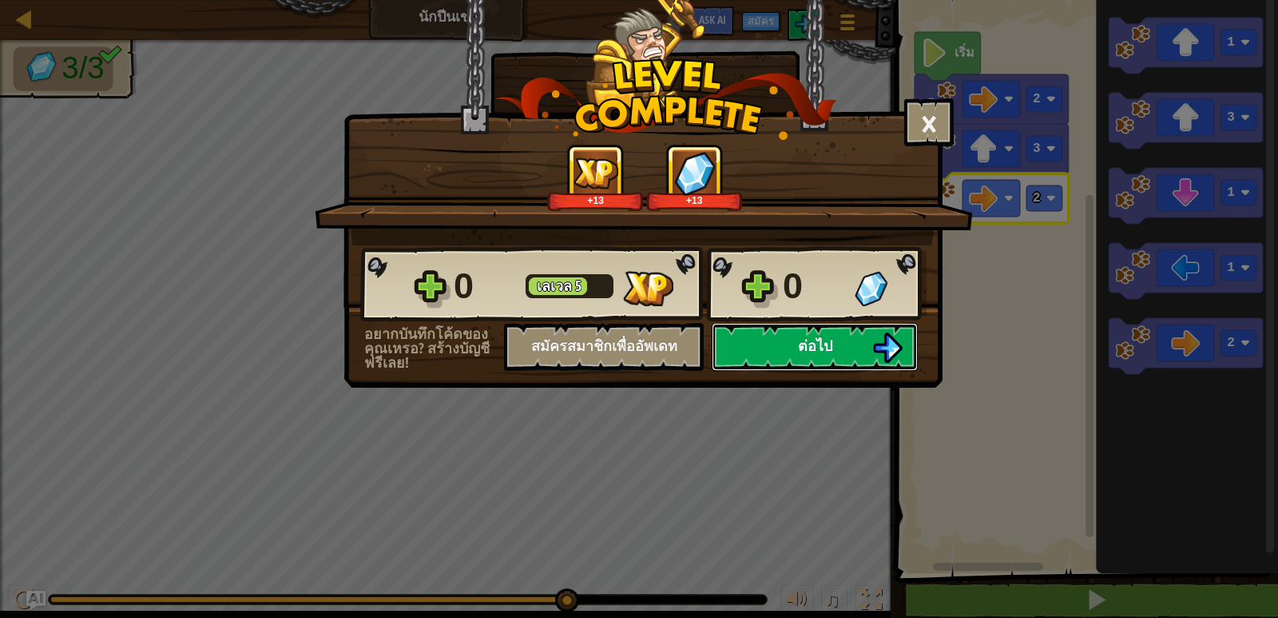
click at [817, 339] on span "ต่อไป" at bounding box center [815, 346] width 34 height 20
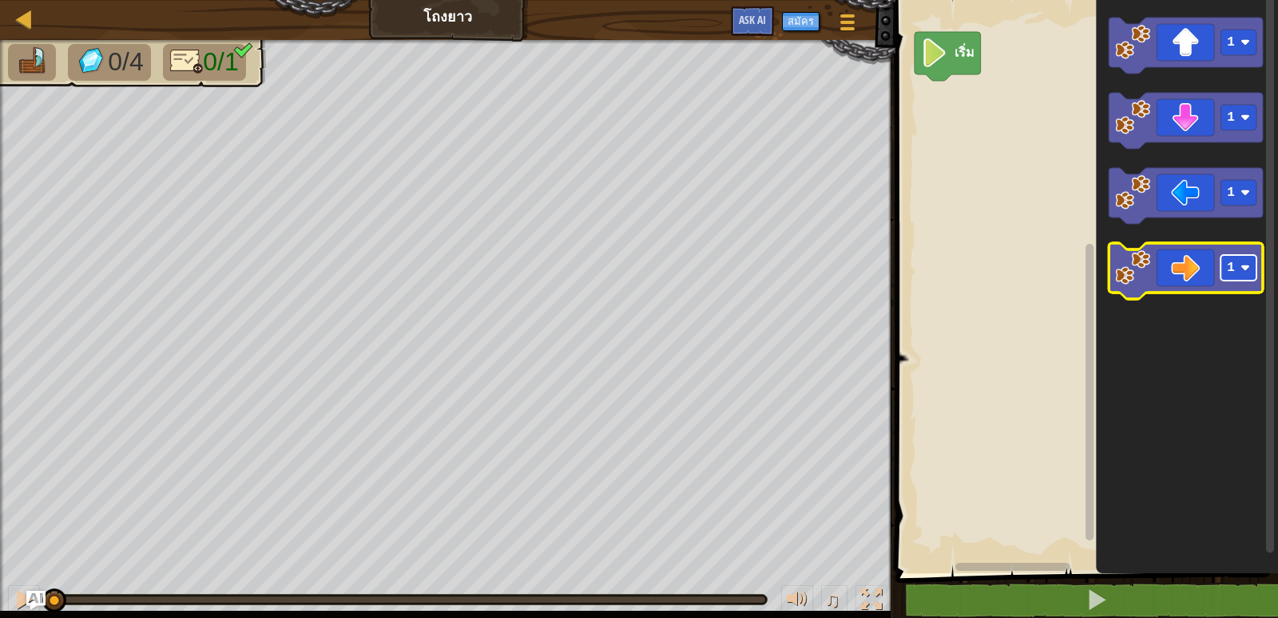
click at [1249, 272] on image "พื้นที่ทำงาน Blockly" at bounding box center [1246, 268] width 10 height 10
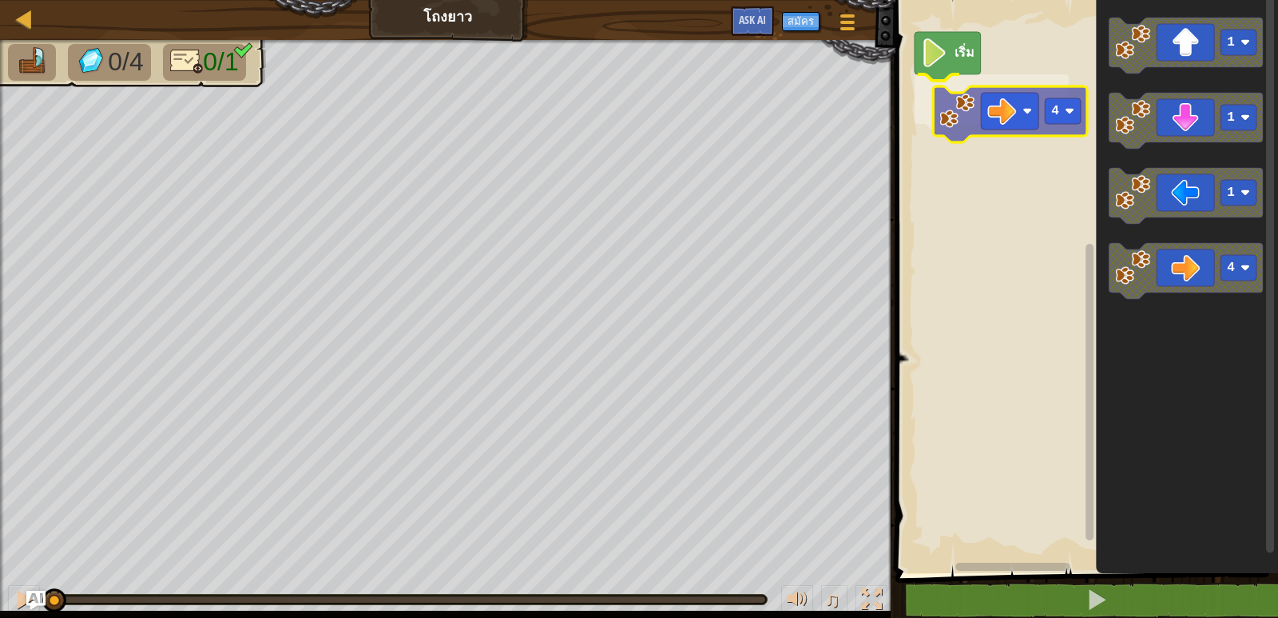
click at [987, 117] on div "เริ่ม 4 1 1 1 4 4" at bounding box center [1084, 282] width 387 height 581
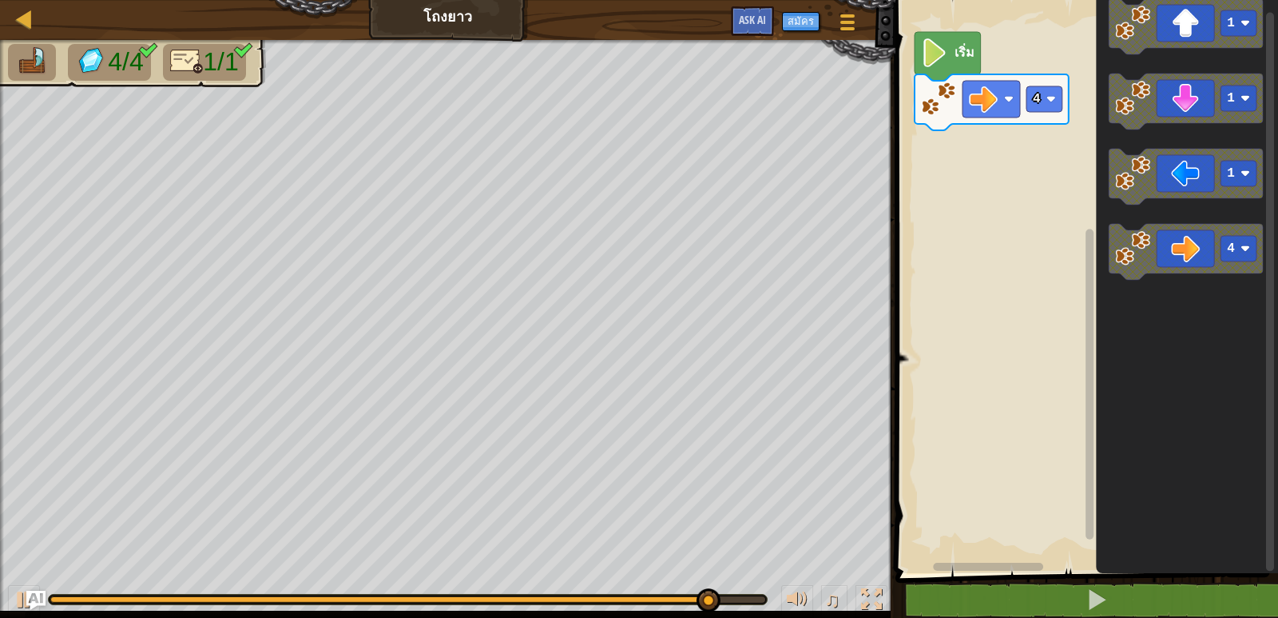
click at [919, 197] on div "4 เริ่ม 1 1 1 4" at bounding box center [1084, 282] width 387 height 581
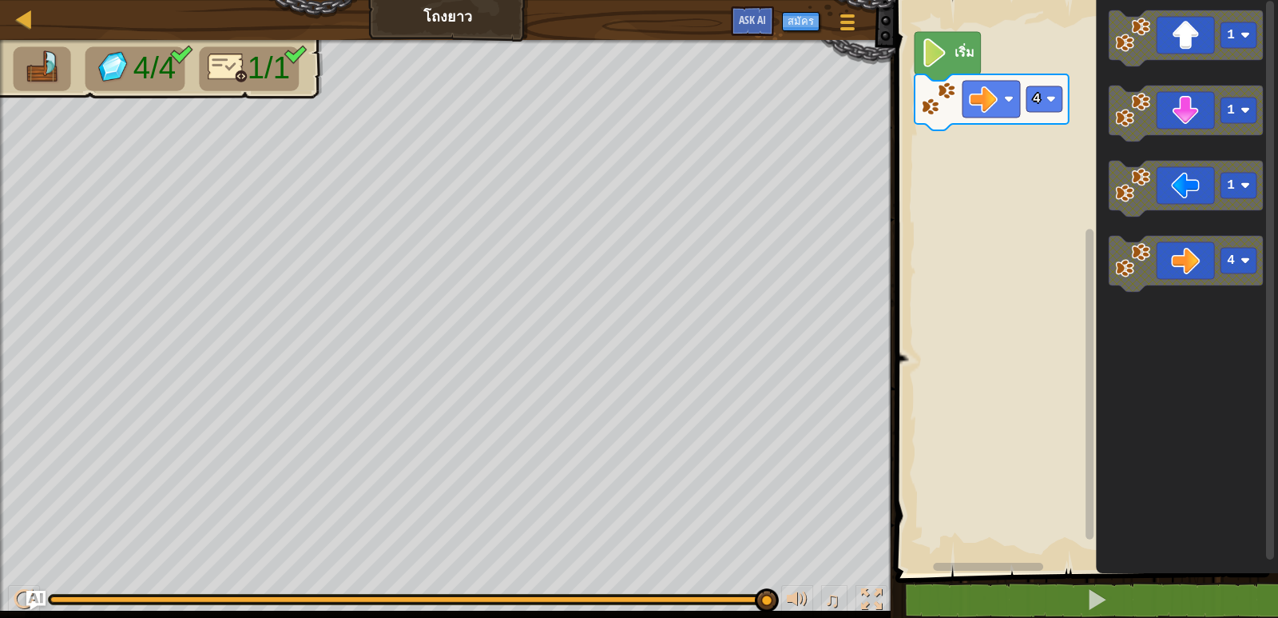
click at [1049, 268] on div "4 เริ่ม 1 1 1 4" at bounding box center [1084, 282] width 387 height 581
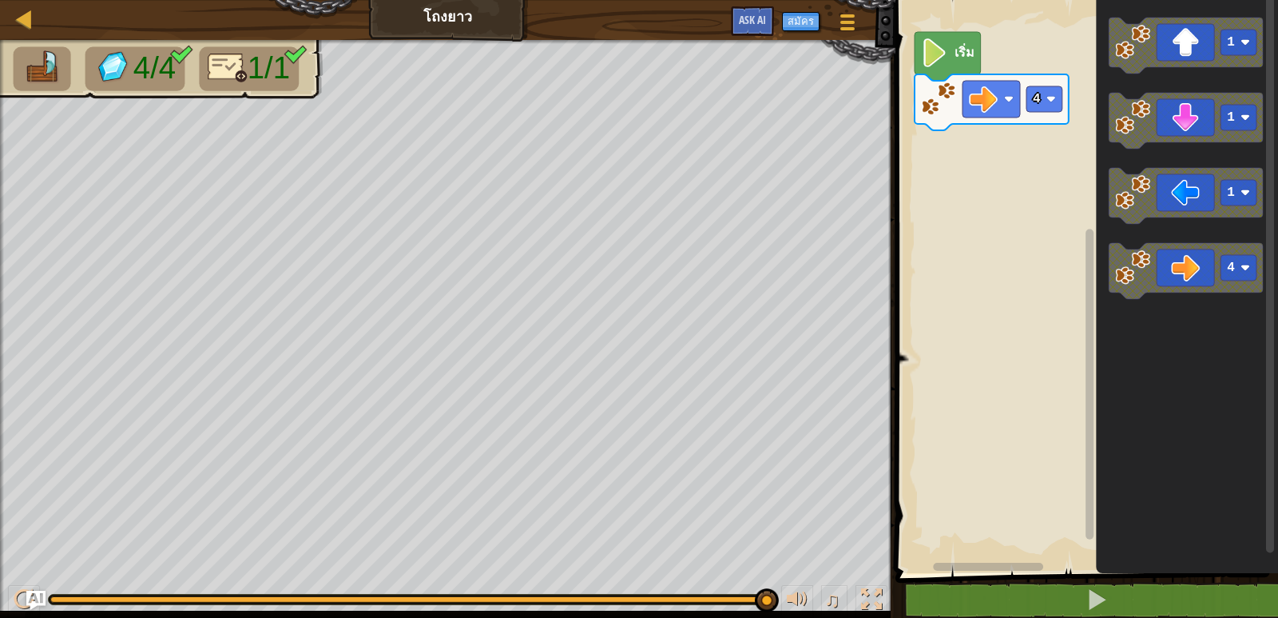
click at [1117, 274] on g "4" at bounding box center [1186, 271] width 154 height 56
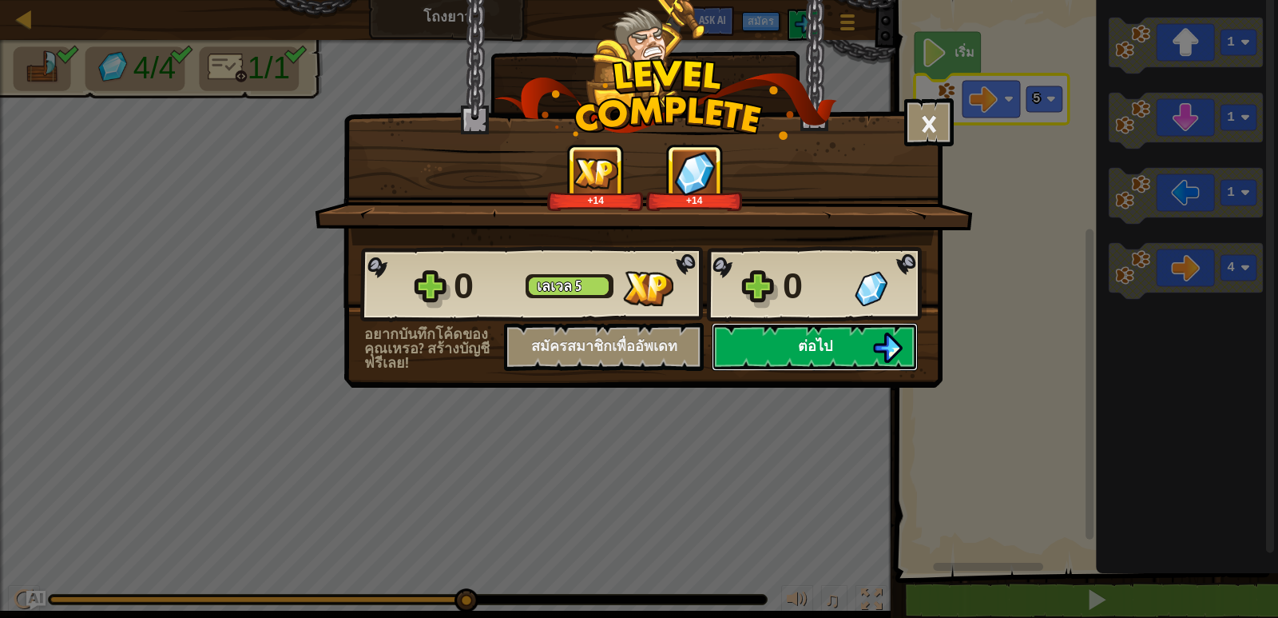
click at [826, 360] on button "ต่อไป" at bounding box center [815, 347] width 206 height 48
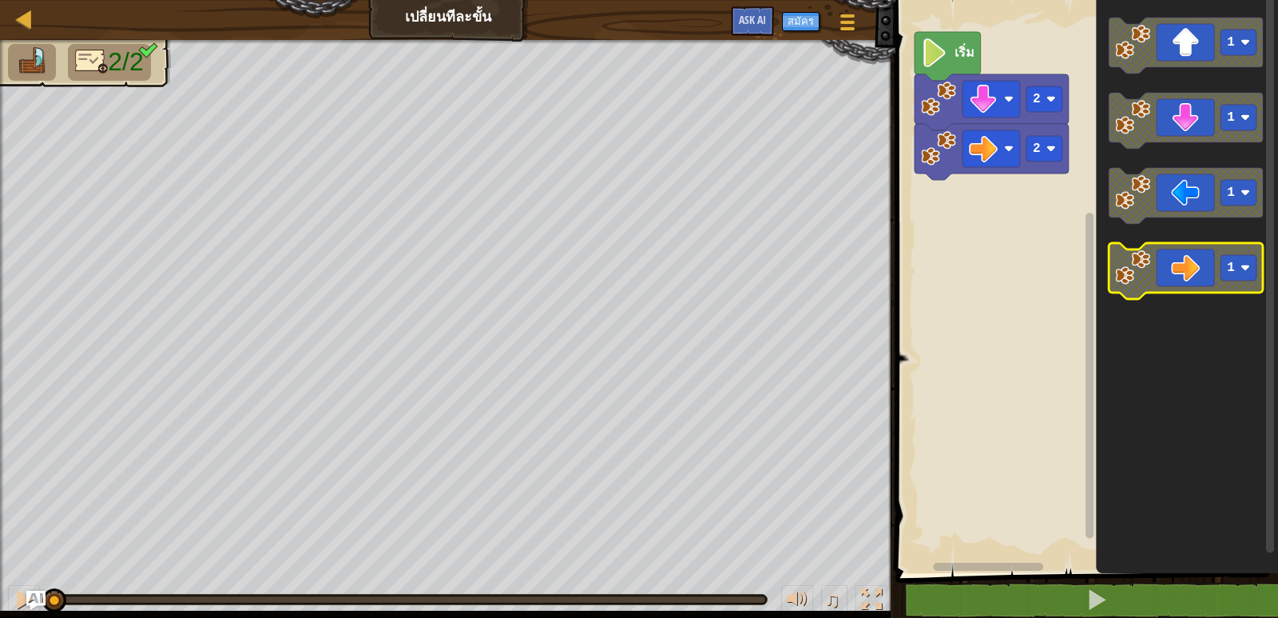
click at [1236, 272] on rect "พื้นที่ทำงาน Blockly" at bounding box center [1239, 268] width 36 height 26
click at [1119, 267] on g "3" at bounding box center [1186, 271] width 154 height 56
click at [1186, 323] on icon "1 1 1 3" at bounding box center [1187, 282] width 182 height 581
click at [1153, 269] on icon "พื้นที่ทำงาน Blockly" at bounding box center [1186, 271] width 154 height 56
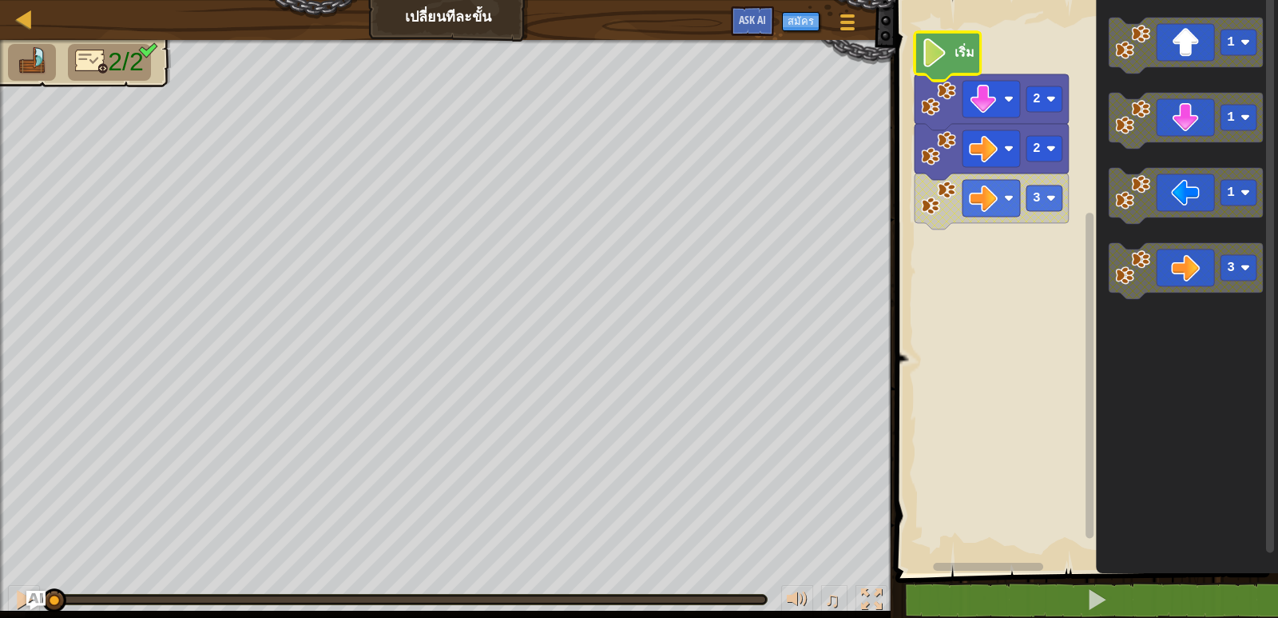
click at [961, 46] on text "เริ่ม" at bounding box center [965, 52] width 20 height 18
click at [945, 53] on image "พื้นที่ทำงาน Blockly" at bounding box center [934, 52] width 27 height 29
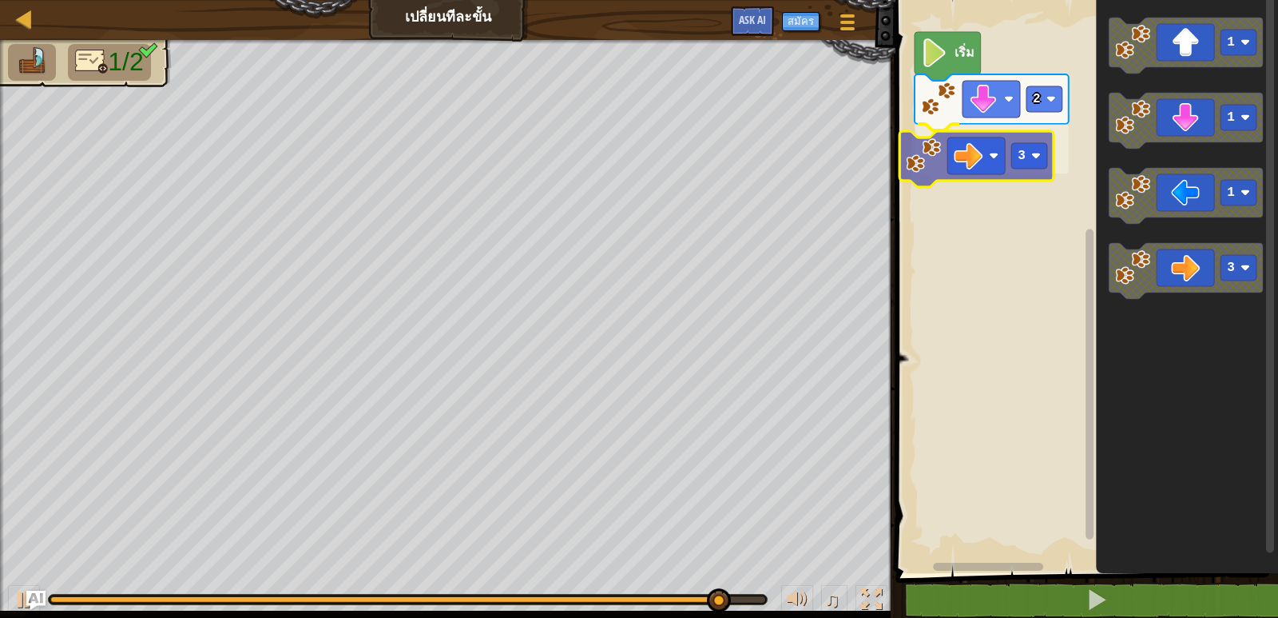
click at [1035, 153] on div "2 3 เริ่ม 1 1 1 3 3" at bounding box center [1084, 282] width 387 height 581
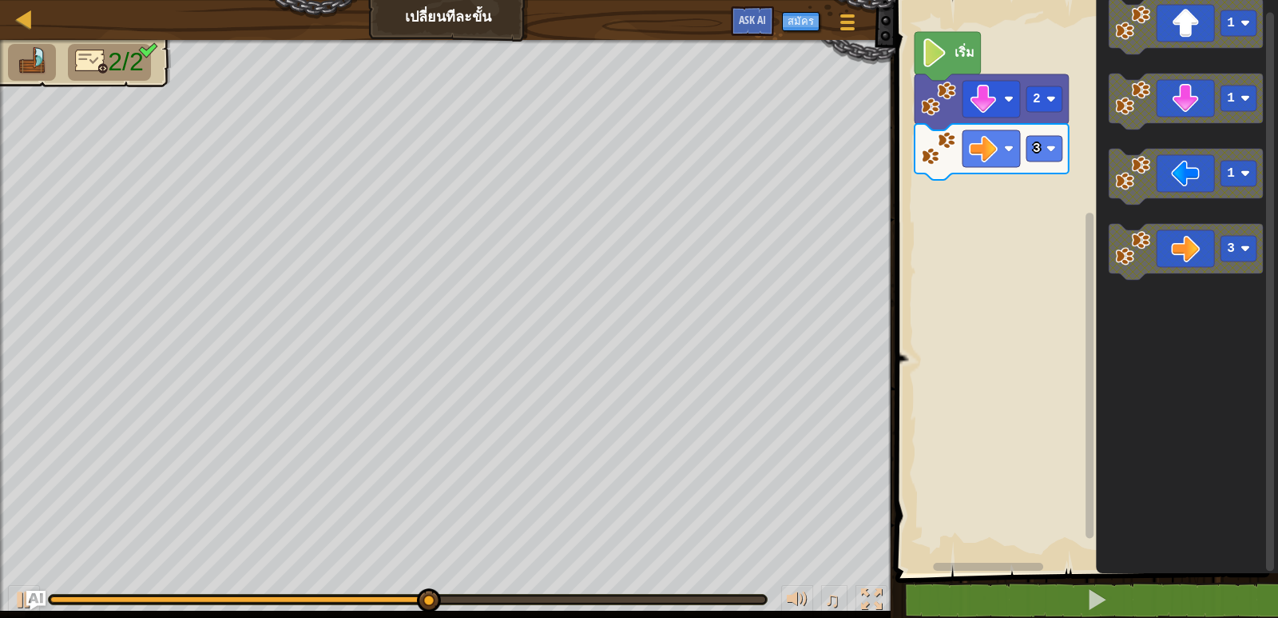
click at [924, 221] on div "2 3 เริ่ม 1 1 1 3" at bounding box center [1084, 282] width 387 height 581
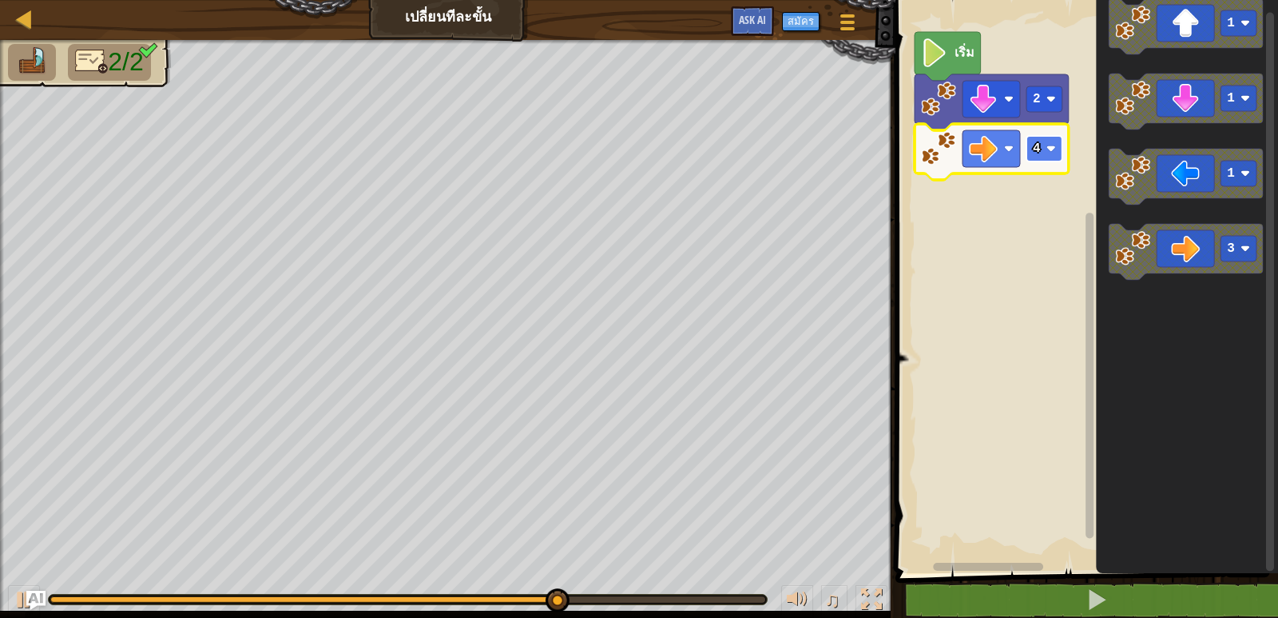
click at [1052, 150] on image "พื้นที่ทำงาน Blockly" at bounding box center [1052, 149] width 10 height 10
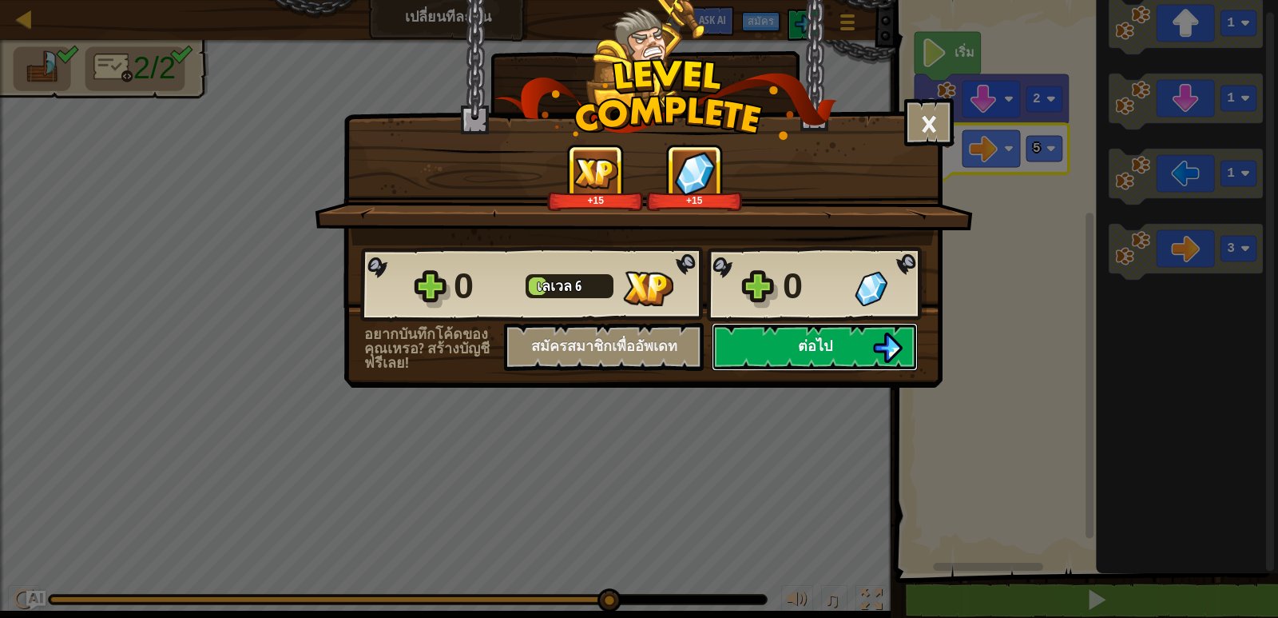
click at [844, 344] on button "ต่อไป" at bounding box center [815, 347] width 206 height 48
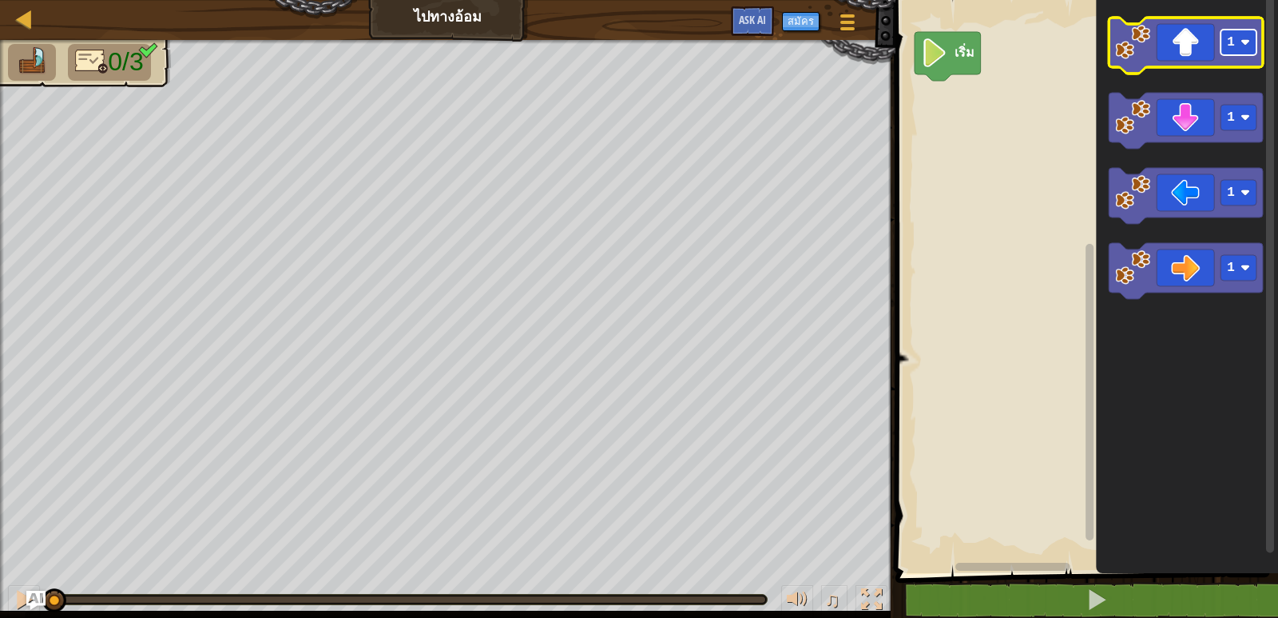
click at [1250, 55] on rect "พื้นที่ทำงาน Blockly" at bounding box center [1239, 43] width 36 height 26
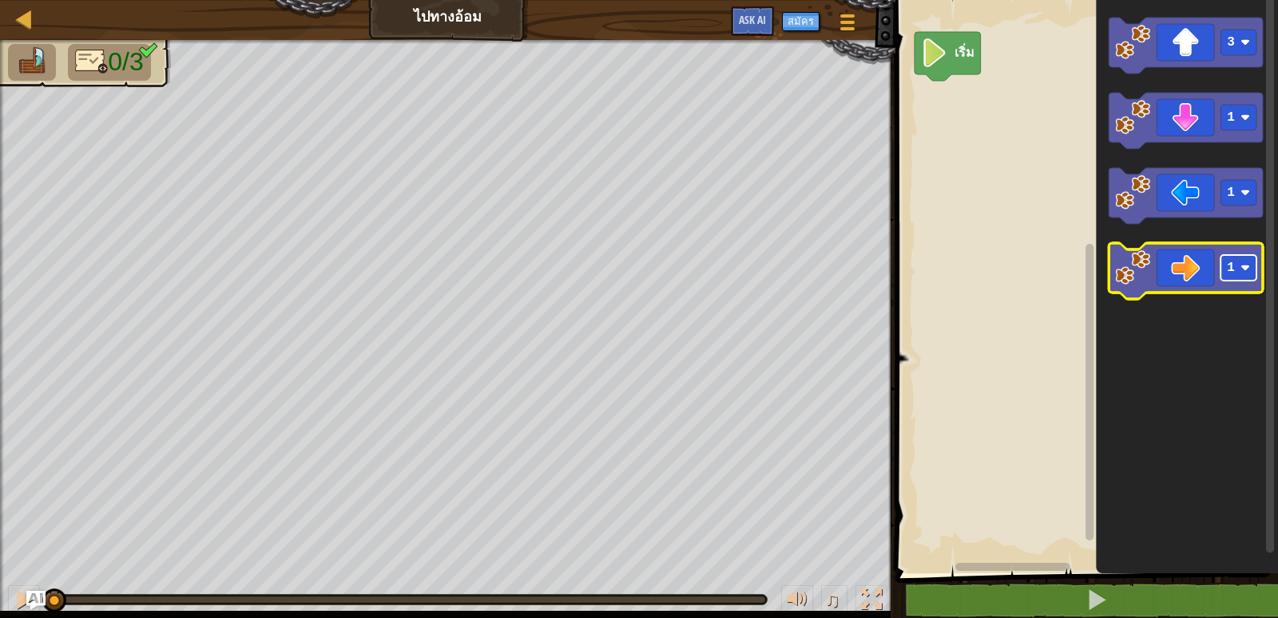
click at [1251, 264] on g "1" at bounding box center [1239, 268] width 36 height 26
click at [1251, 264] on rect "พื้นที่ทำงาน Blockly" at bounding box center [1239, 268] width 36 height 26
click at [1250, 270] on image "พื้นที่ทำงาน Blockly" at bounding box center [1246, 268] width 10 height 10
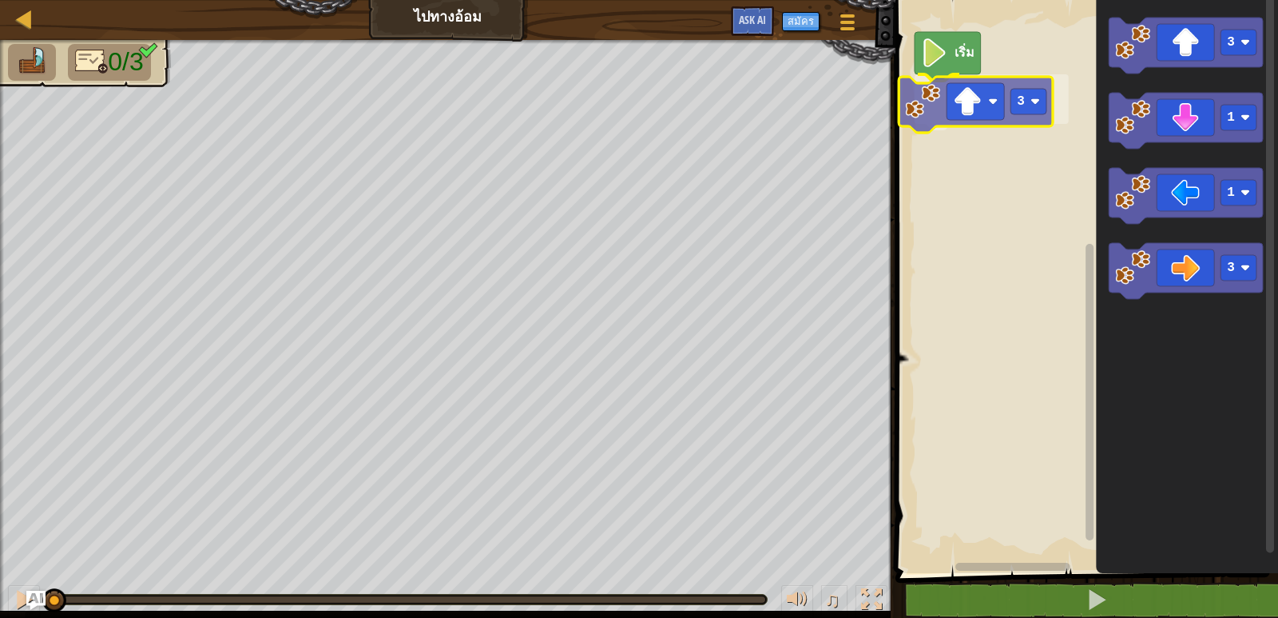
click at [1000, 116] on div "เริ่ม 3 3 1 1 3 3" at bounding box center [1084, 282] width 387 height 581
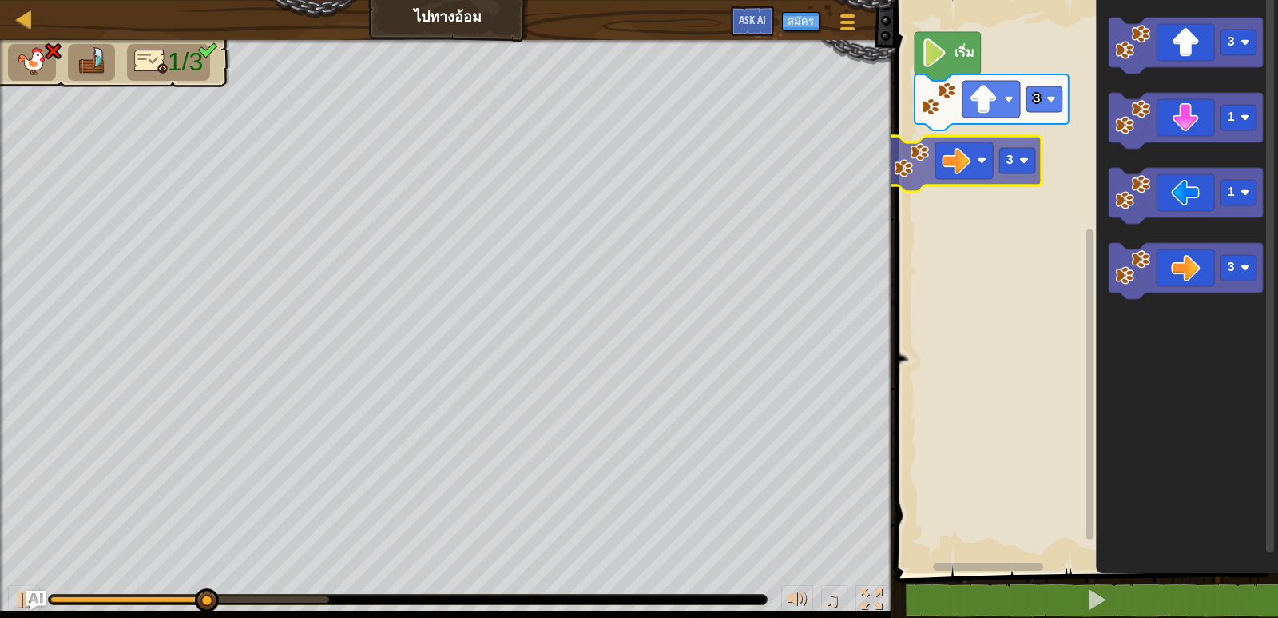
click at [980, 159] on div "เริ่ม 3 3 3 1 1 3 3" at bounding box center [1084, 282] width 387 height 581
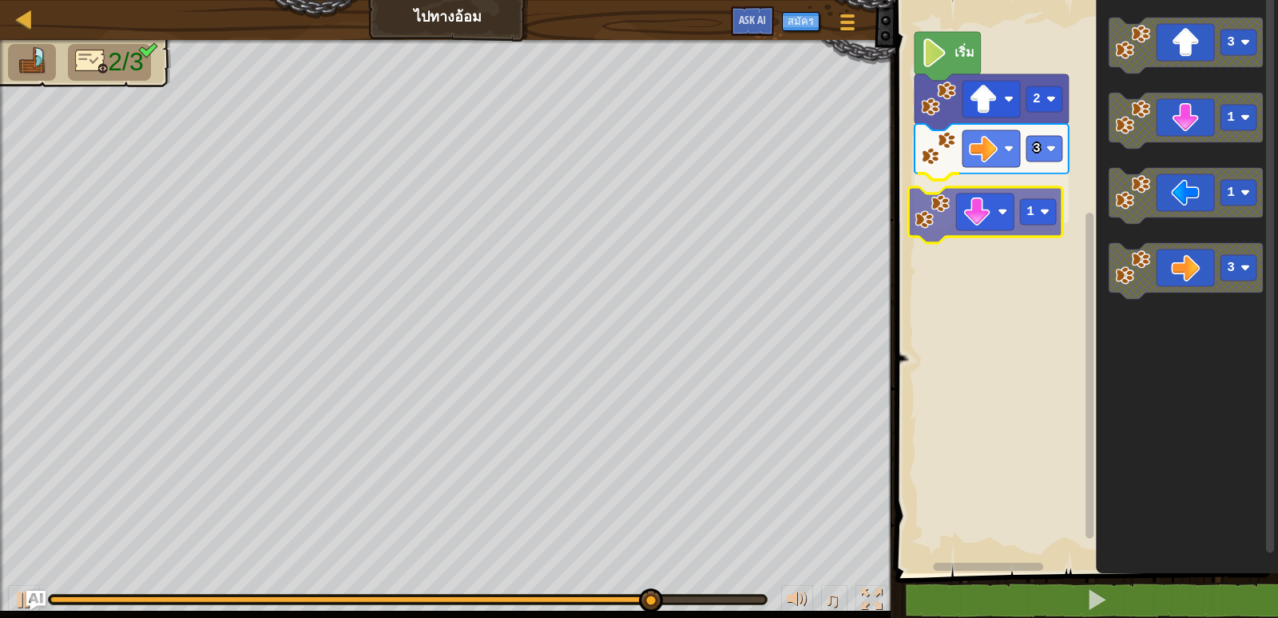
click at [982, 224] on div "เริ่ม 3 1 2 3 1 1 3 1" at bounding box center [1084, 282] width 387 height 581
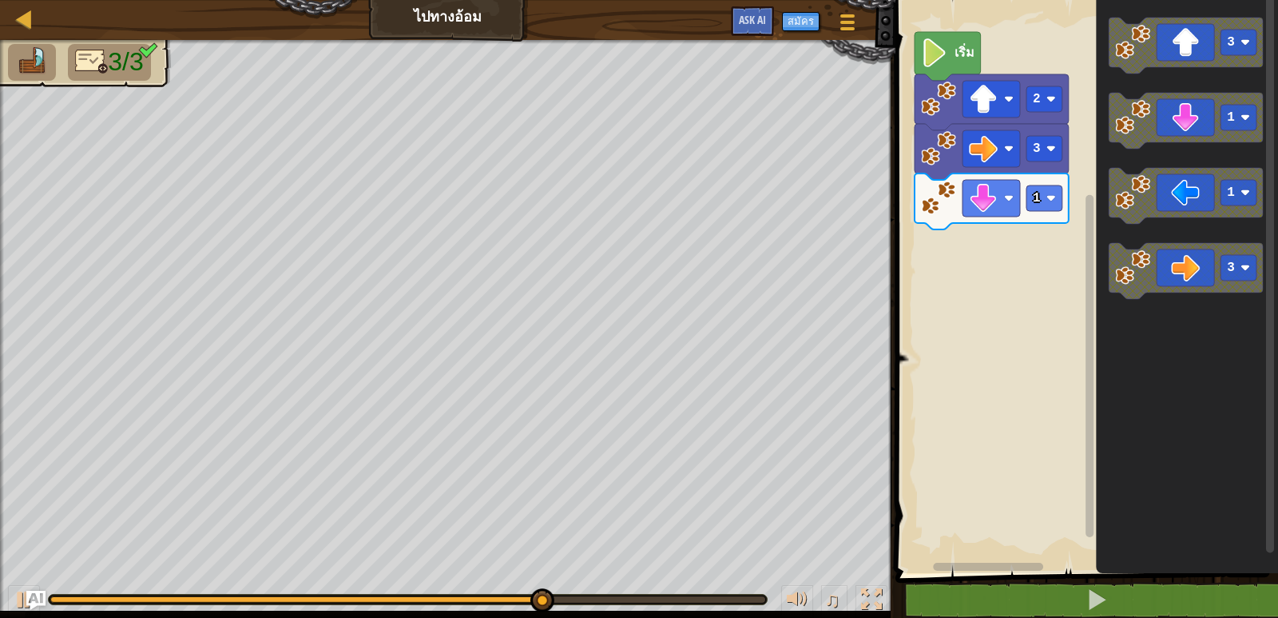
click at [1078, 219] on div "เริ่ม 3 1 2 3 1 1 3" at bounding box center [1084, 282] width 387 height 581
click at [1115, 142] on icon "พื้นที่ทำงาน Blockly" at bounding box center [1186, 121] width 154 height 56
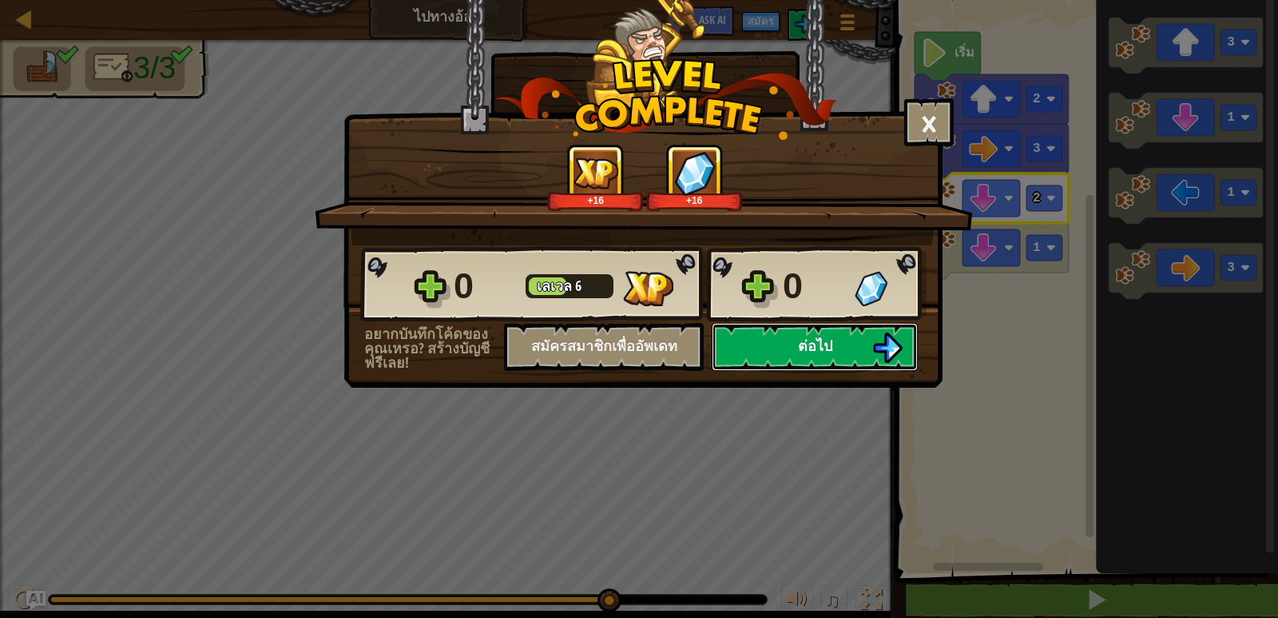
click at [784, 344] on button "ต่อไป" at bounding box center [815, 347] width 206 height 48
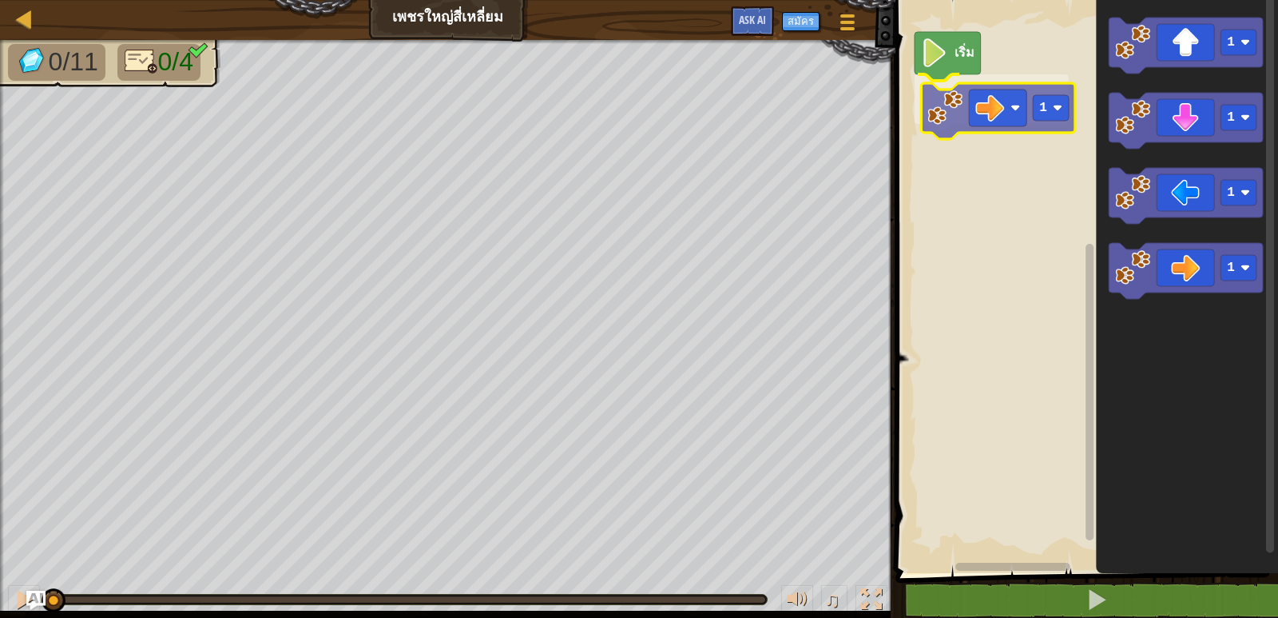
click at [996, 119] on div "เริ่ม 1 1 1 1 1 1" at bounding box center [1084, 282] width 387 height 581
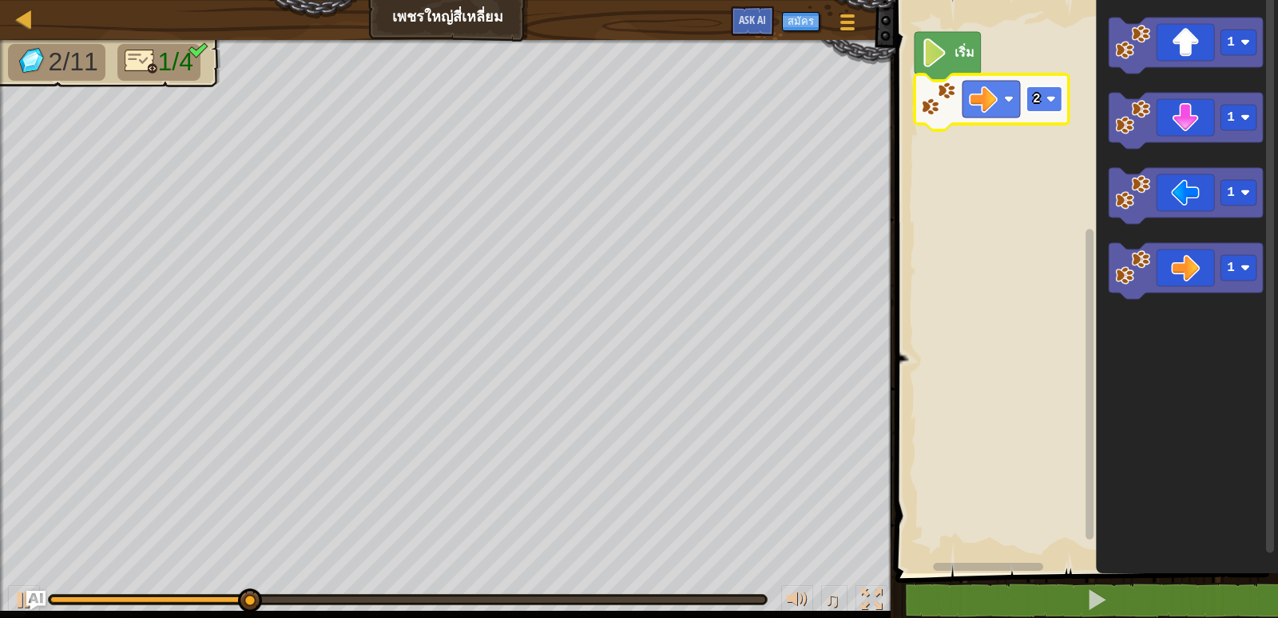
click at [1045, 105] on rect "พื้นที่ทำงาน Blockly" at bounding box center [1045, 99] width 36 height 26
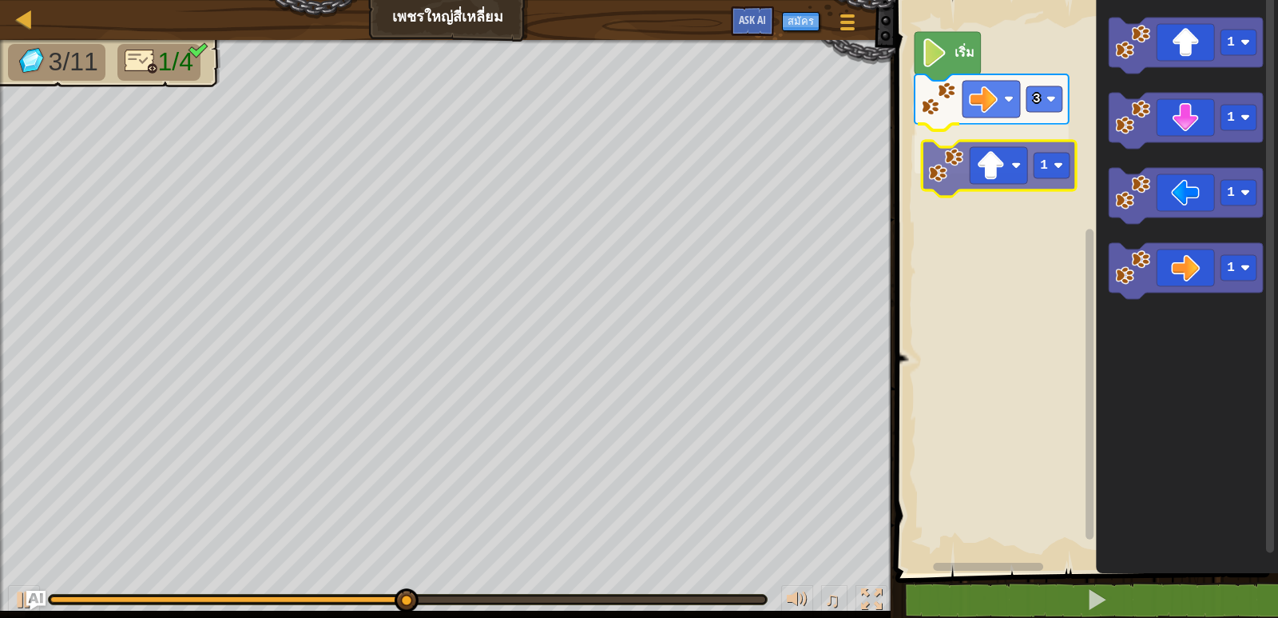
click at [965, 176] on div "เริ่ม 3 1 1 1 1 1 1" at bounding box center [1084, 282] width 387 height 581
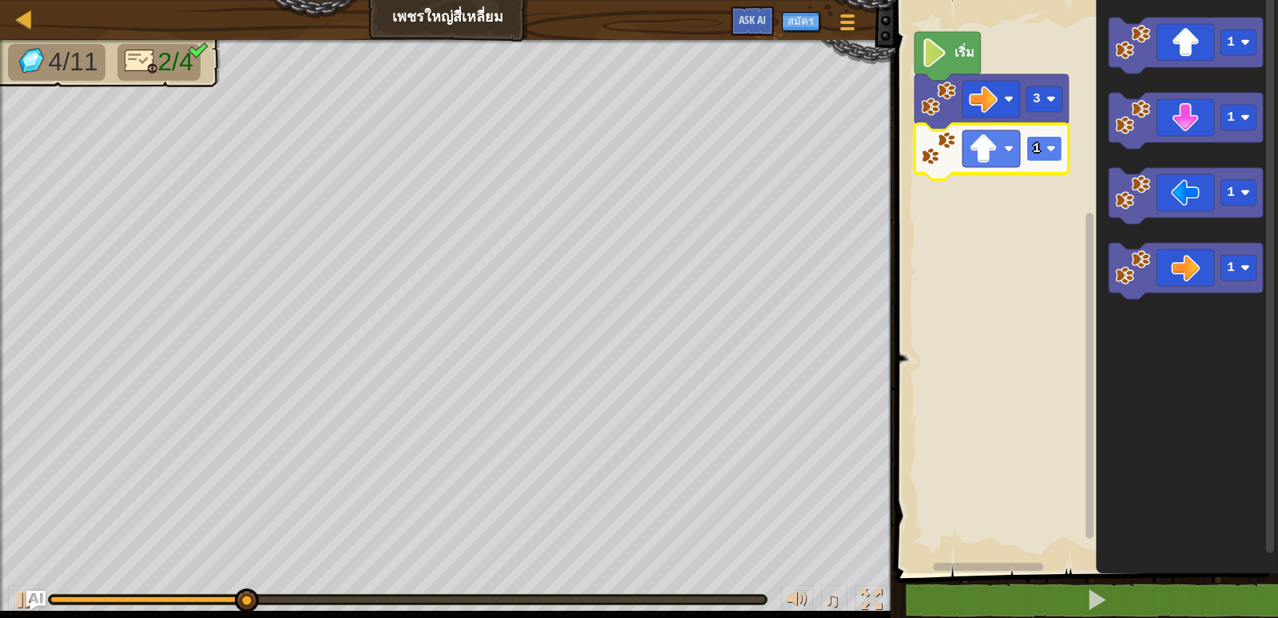
click at [1059, 145] on rect "พื้นที่ทำงาน Blockly" at bounding box center [1045, 149] width 36 height 26
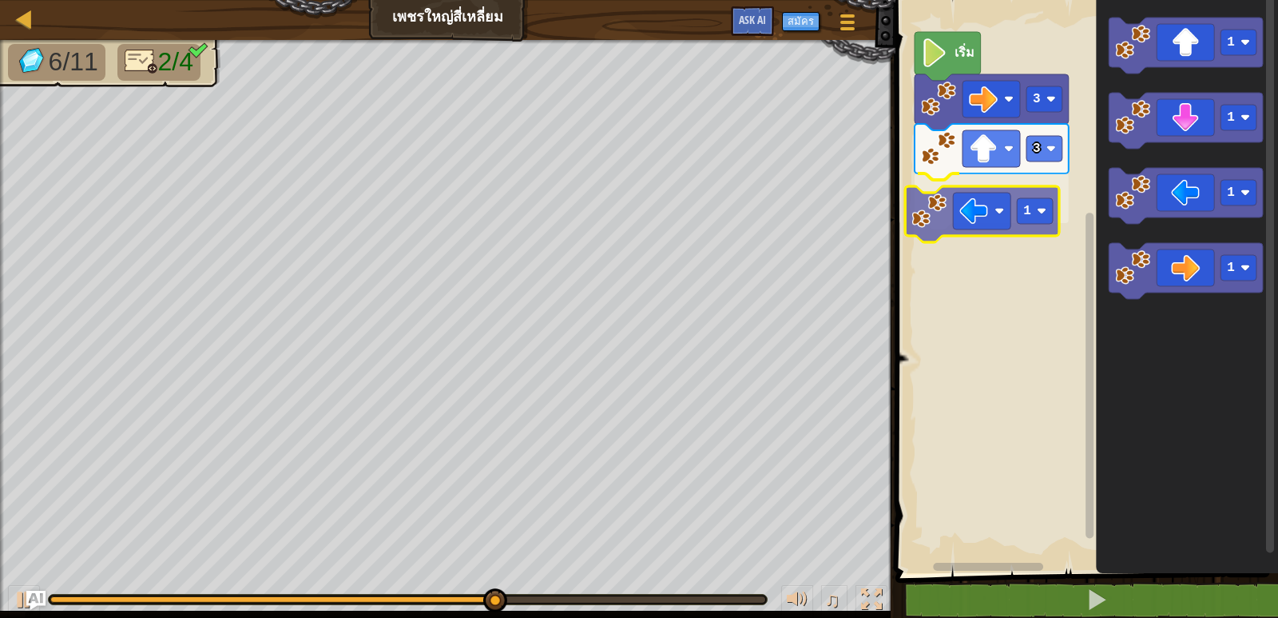
click at [946, 204] on div "เริ่ม 3 3 1 1 1 1 1 1" at bounding box center [1084, 282] width 387 height 581
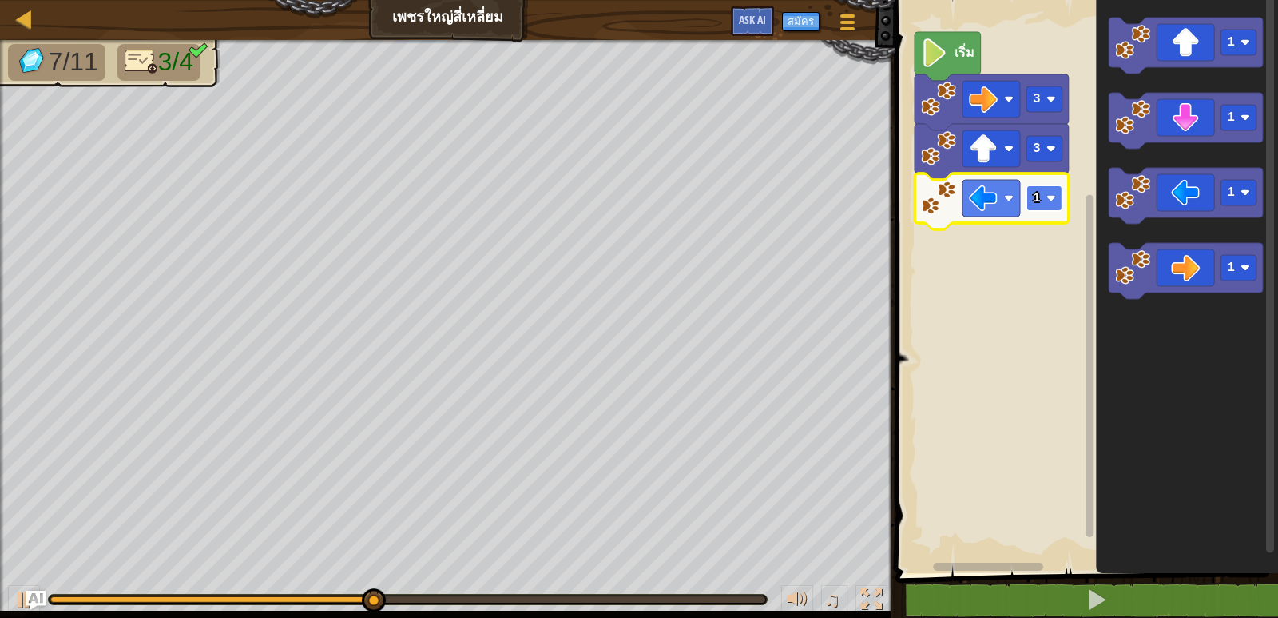
click at [1056, 194] on image "พื้นที่ทำงาน Blockly" at bounding box center [1052, 198] width 10 height 10
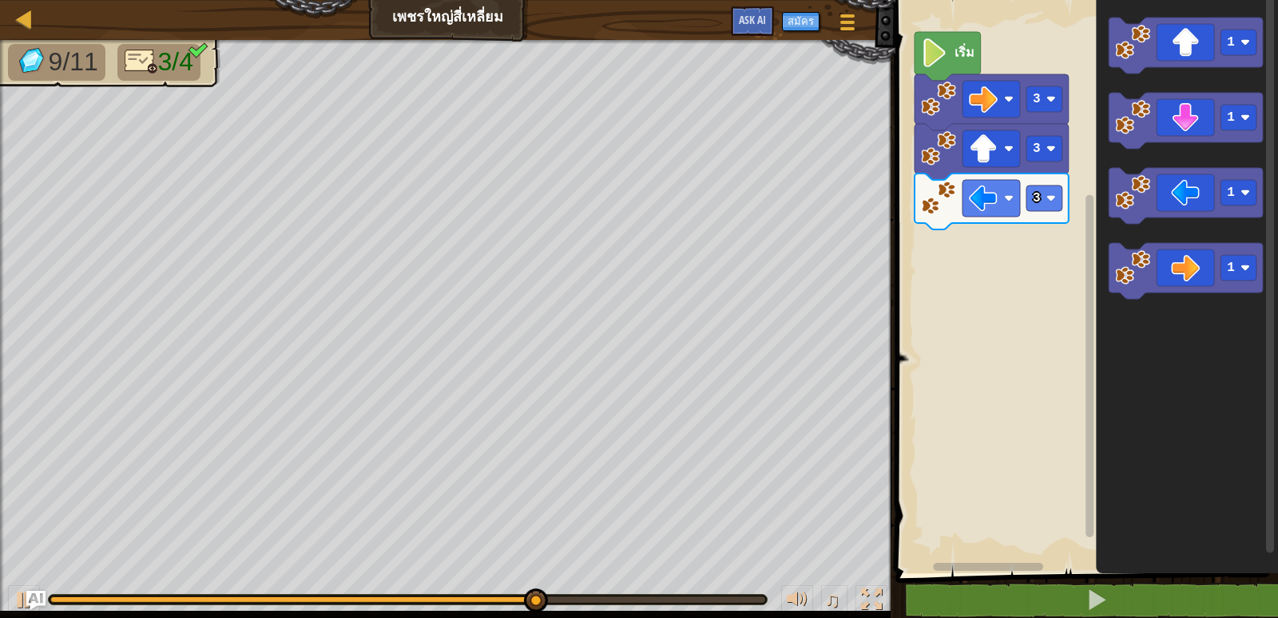
click at [1062, 193] on div "เริ่ม 3 3 3 1 1 1 1" at bounding box center [1084, 282] width 387 height 581
click at [1063, 189] on rect "พื้นที่ทำงาน Blockly" at bounding box center [1045, 198] width 36 height 26
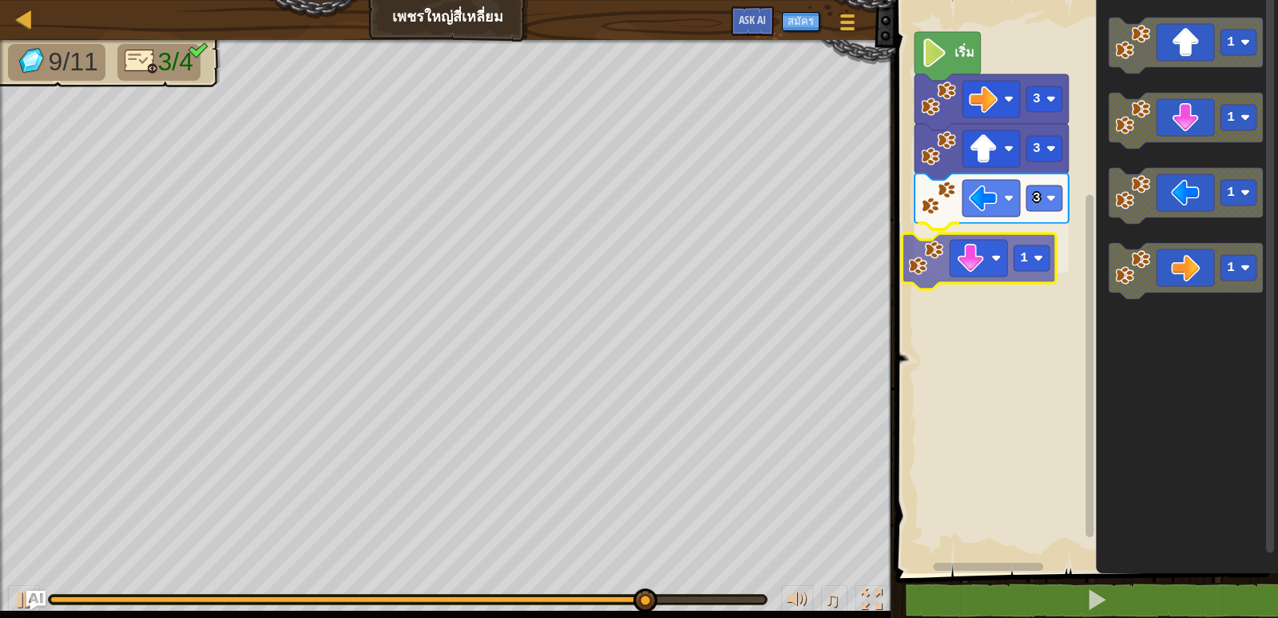
click at [955, 268] on div "เริ่ม 3 3 3 1 1 1 1 1 1" at bounding box center [1084, 282] width 387 height 581
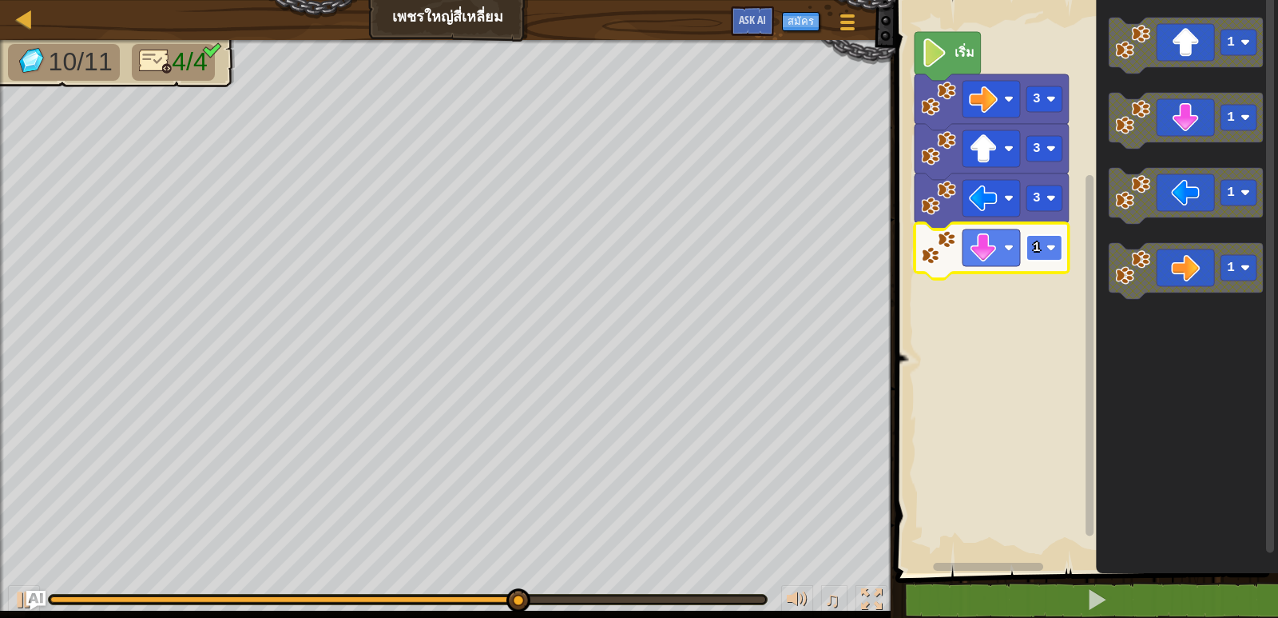
click at [1049, 249] on image "พื้นที่ทำงาน Blockly" at bounding box center [1052, 248] width 10 height 10
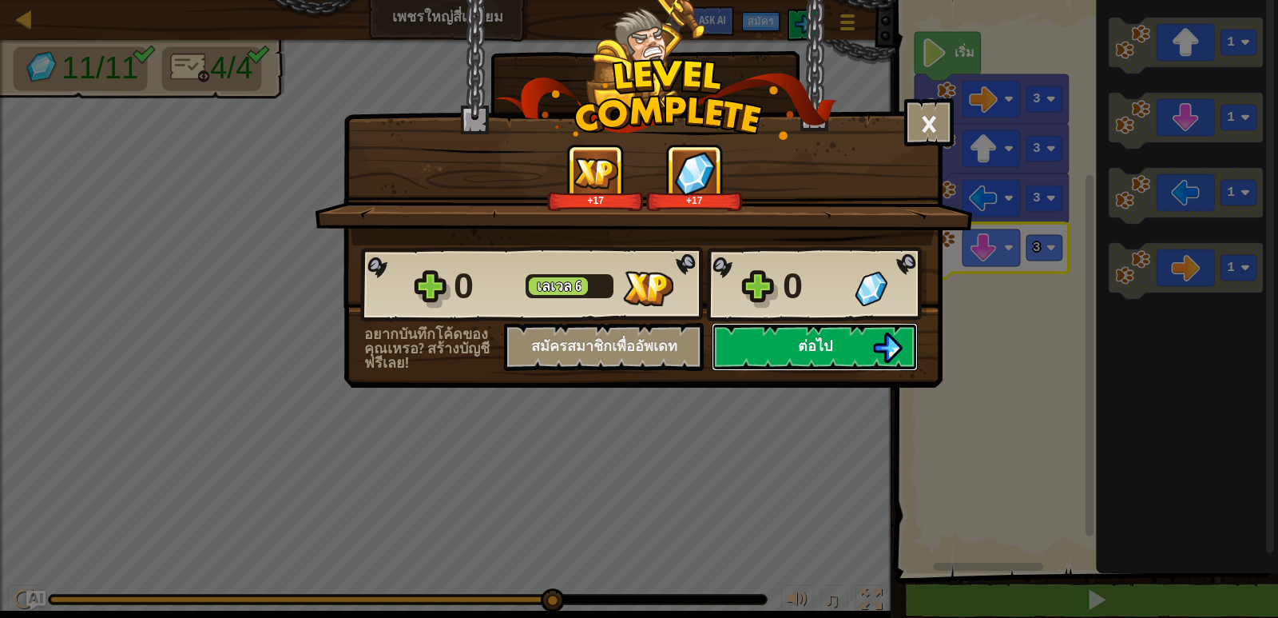
click at [844, 344] on button "ต่อไป" at bounding box center [815, 347] width 206 height 48
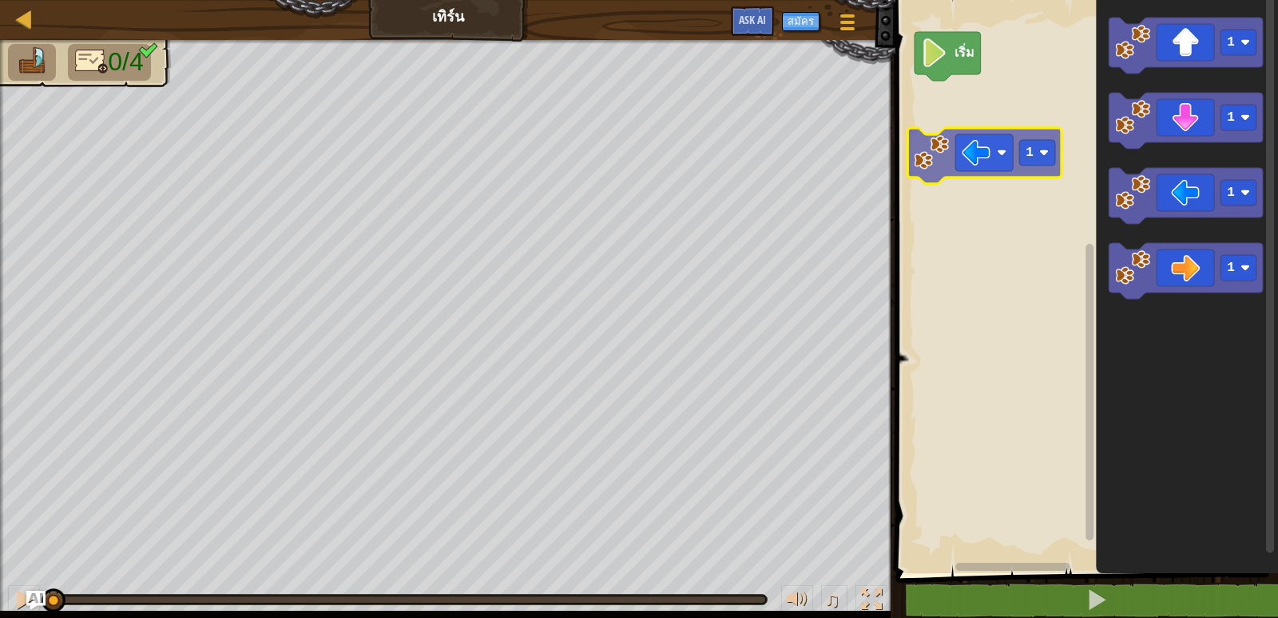
click at [1017, 181] on div "เริ่ม 1 1 1 1 1" at bounding box center [1084, 282] width 387 height 581
click at [1017, 181] on rect "พื้นที่ทำงาน Blockly" at bounding box center [1084, 282] width 387 height 581
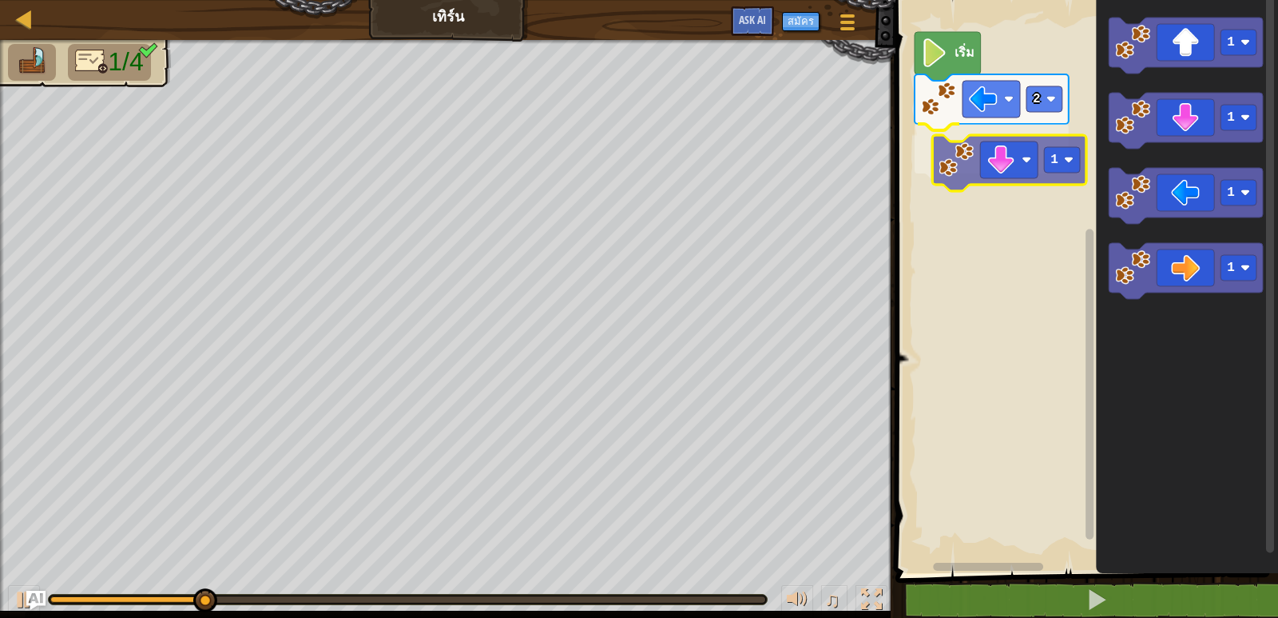
click at [1040, 158] on div "เริ่ม 2 1 1 1 1 1 1" at bounding box center [1084, 282] width 387 height 581
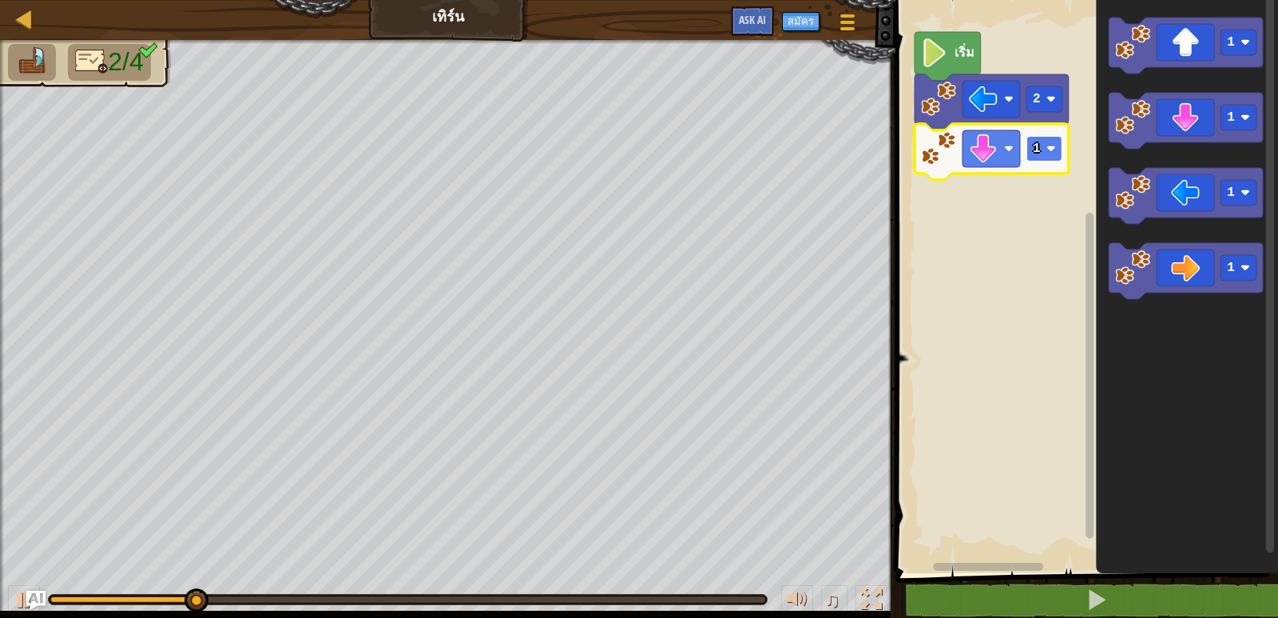
click at [1043, 149] on rect "พื้นที่ทำงาน Blockly" at bounding box center [1045, 149] width 36 height 26
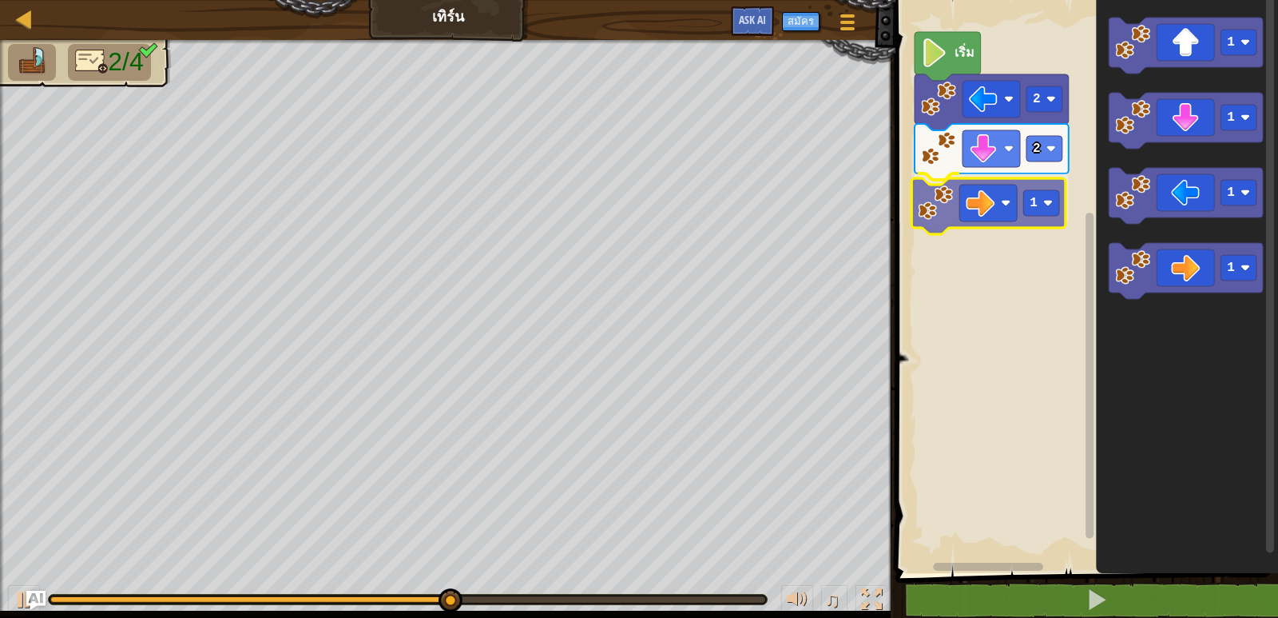
click at [998, 223] on div "เริ่ม 2 2 1 1 1 1 1 1" at bounding box center [1084, 282] width 387 height 581
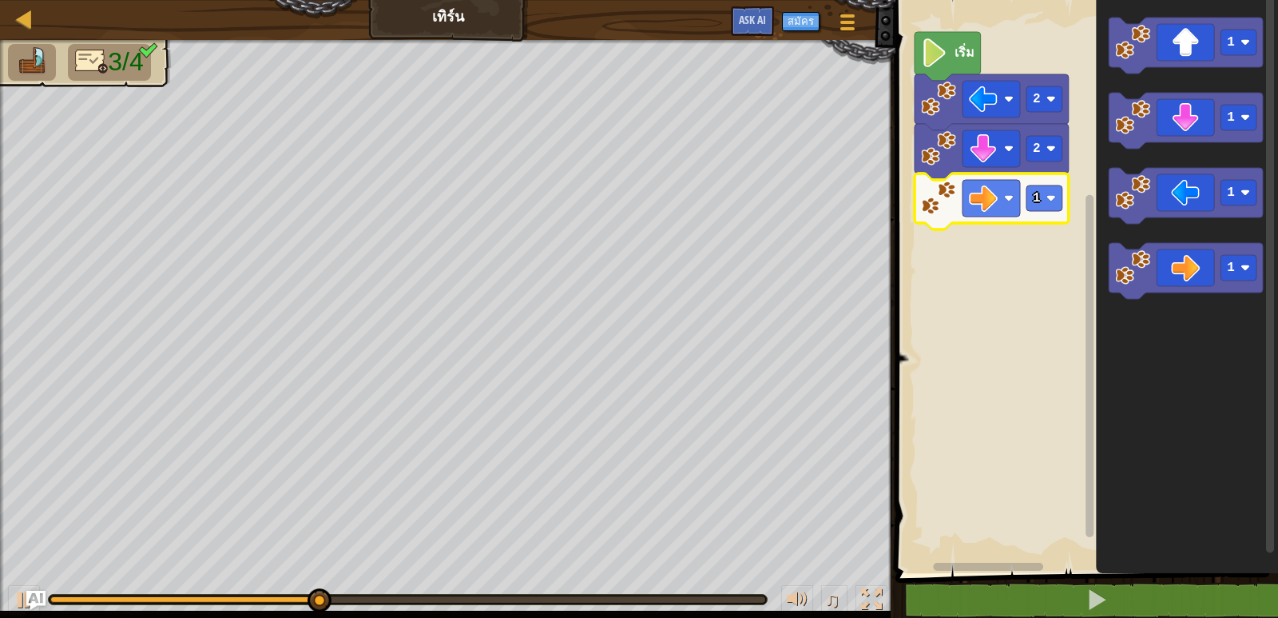
click at [1051, 212] on icon "พื้นที่ทำงาน Blockly" at bounding box center [992, 201] width 154 height 56
click at [1053, 193] on image "พื้นที่ทำงาน Blockly" at bounding box center [1052, 198] width 10 height 10
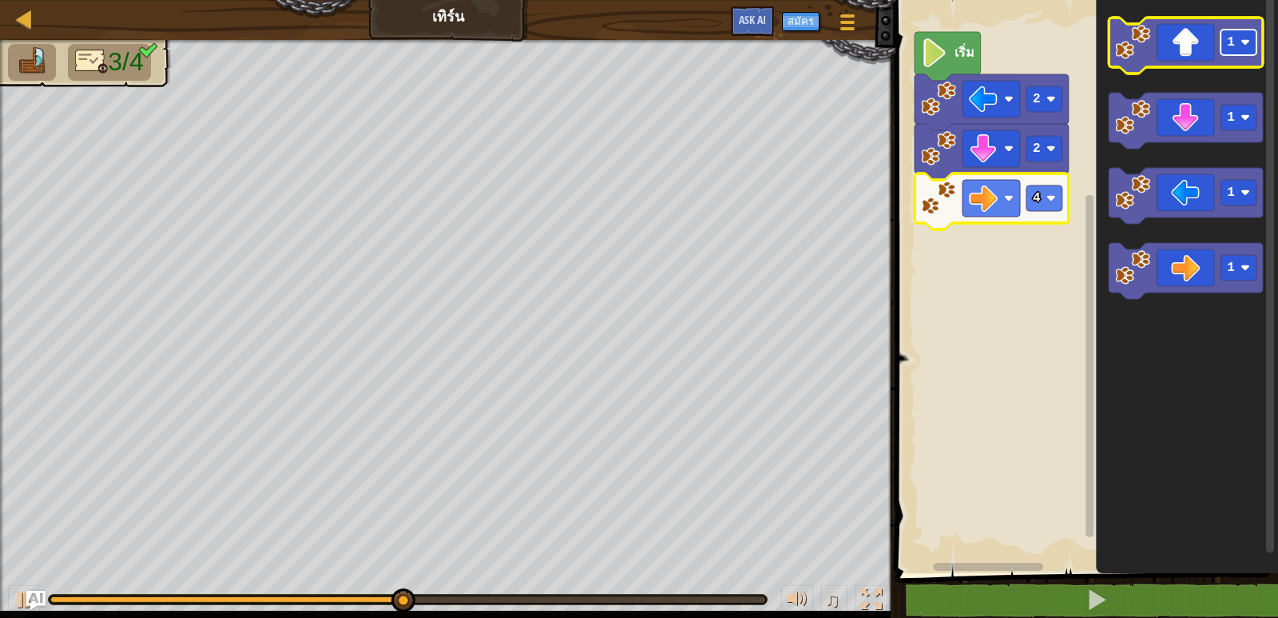
click at [1226, 38] on rect "พื้นที่ทำงาน Blockly" at bounding box center [1239, 43] width 36 height 26
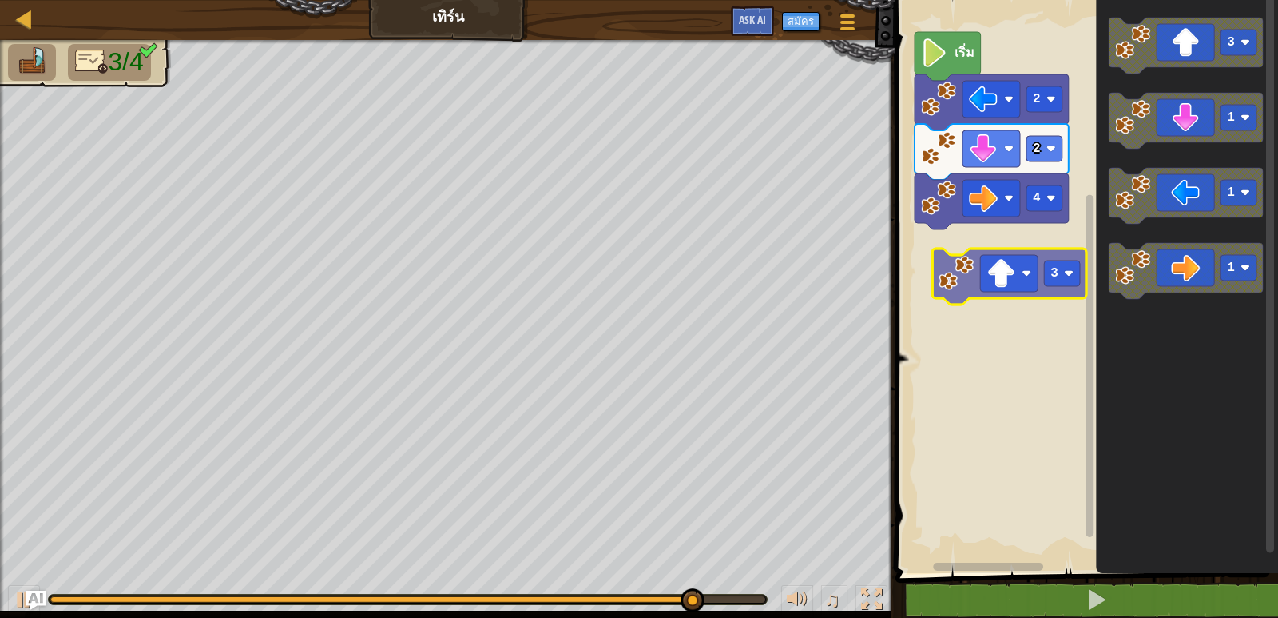
click at [1032, 296] on div "เริ่ม 2 2 4 3 3 1 1 1 3" at bounding box center [1084, 282] width 387 height 581
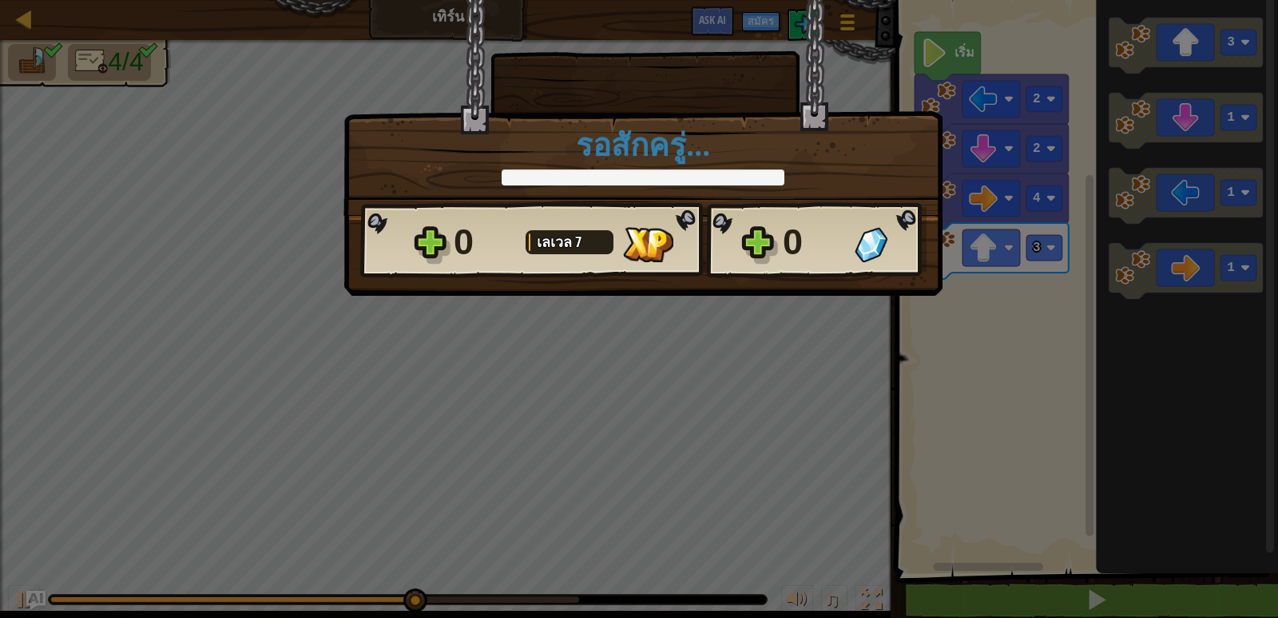
click at [1032, 2] on body "แผนที่ เทิร์น เมนูเกม สมัคร Ask AI 1 הההההההההההההההההההההההההההההההההההההההההה…" at bounding box center [639, 1] width 1278 height 2
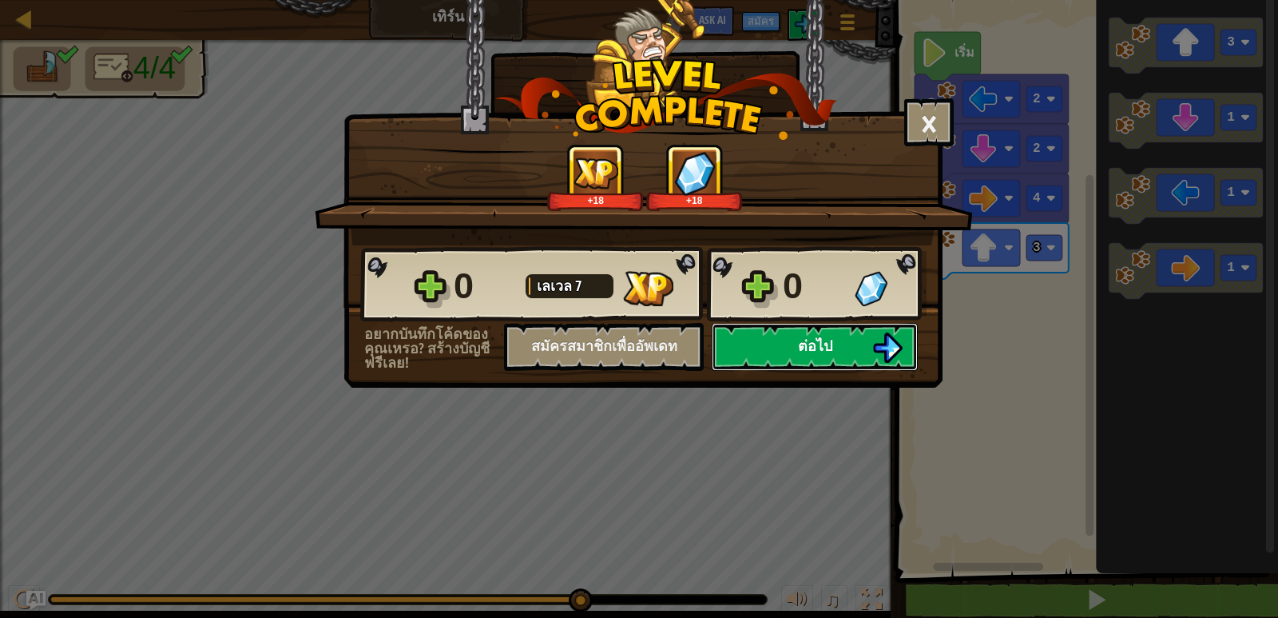
click at [837, 358] on button "ต่อไป" at bounding box center [815, 347] width 206 height 48
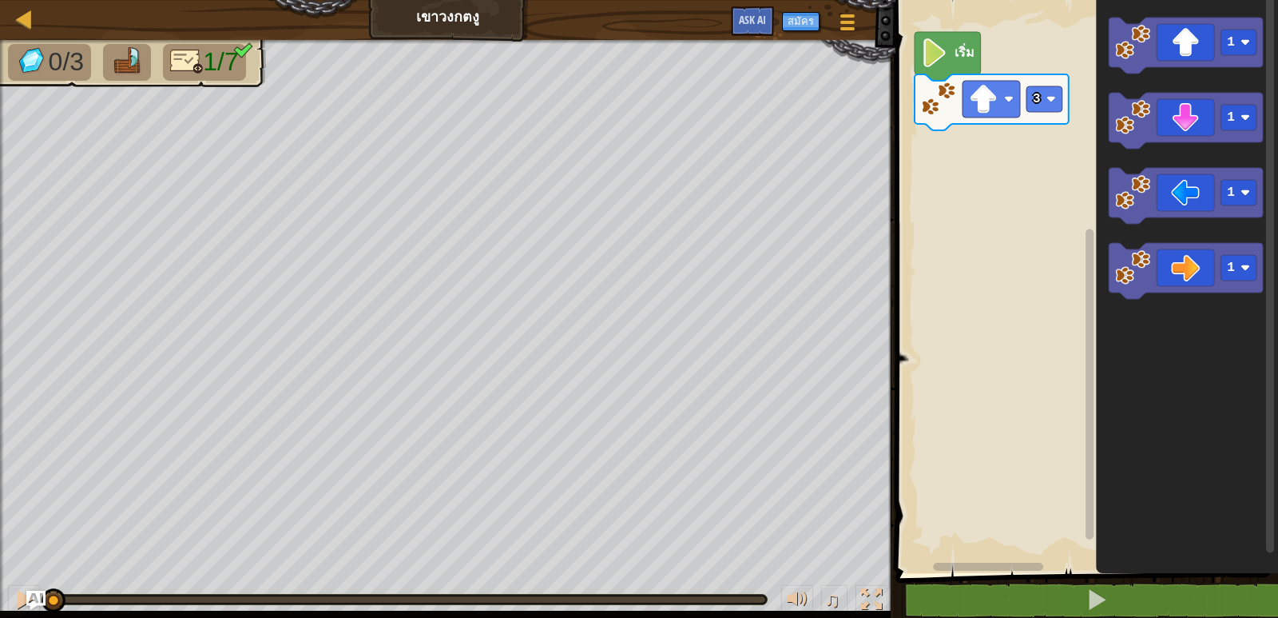
click at [960, 72] on icon "พื้นที่ทำงาน Blockly" at bounding box center [948, 56] width 66 height 49
click at [955, 52] on text "เริ่ม" at bounding box center [965, 52] width 20 height 18
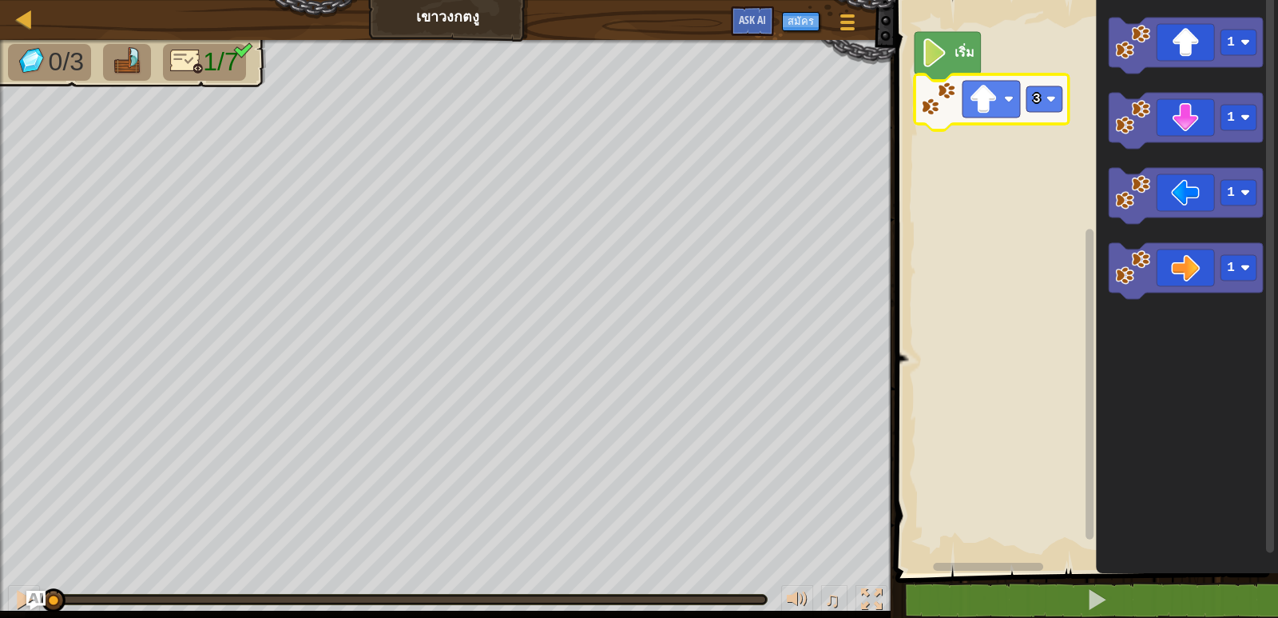
click at [1072, 55] on rect "พื้นที่ทำงาน Blockly" at bounding box center [1084, 282] width 387 height 581
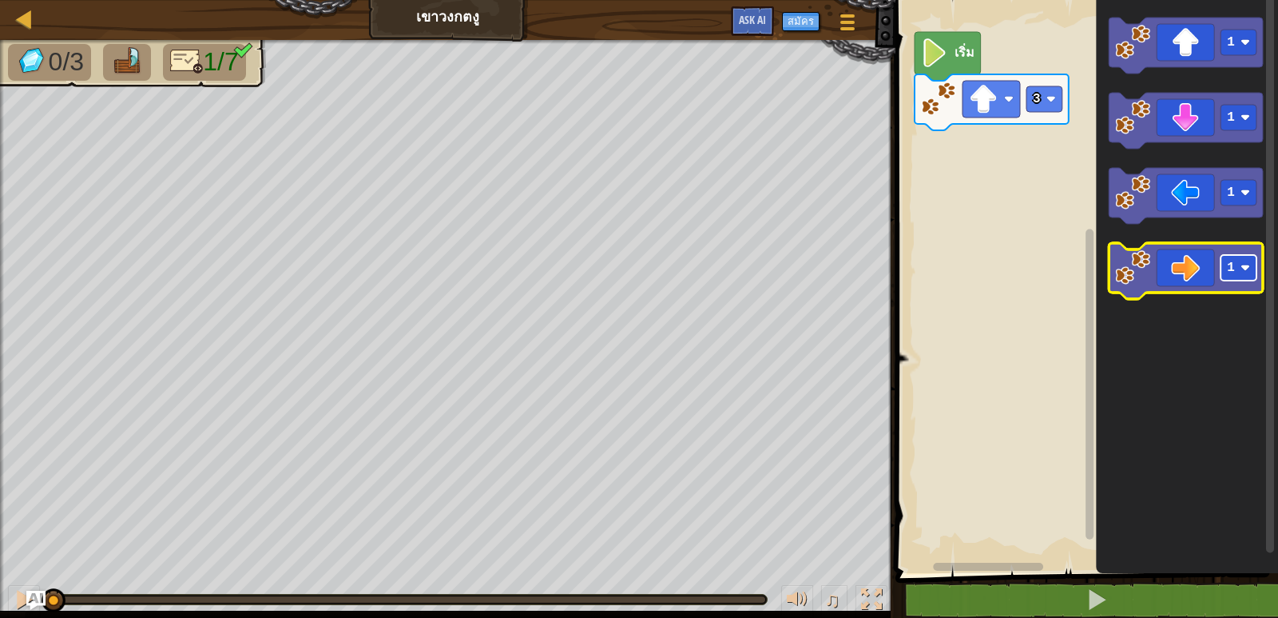
click at [1227, 272] on text "1" at bounding box center [1231, 267] width 8 height 14
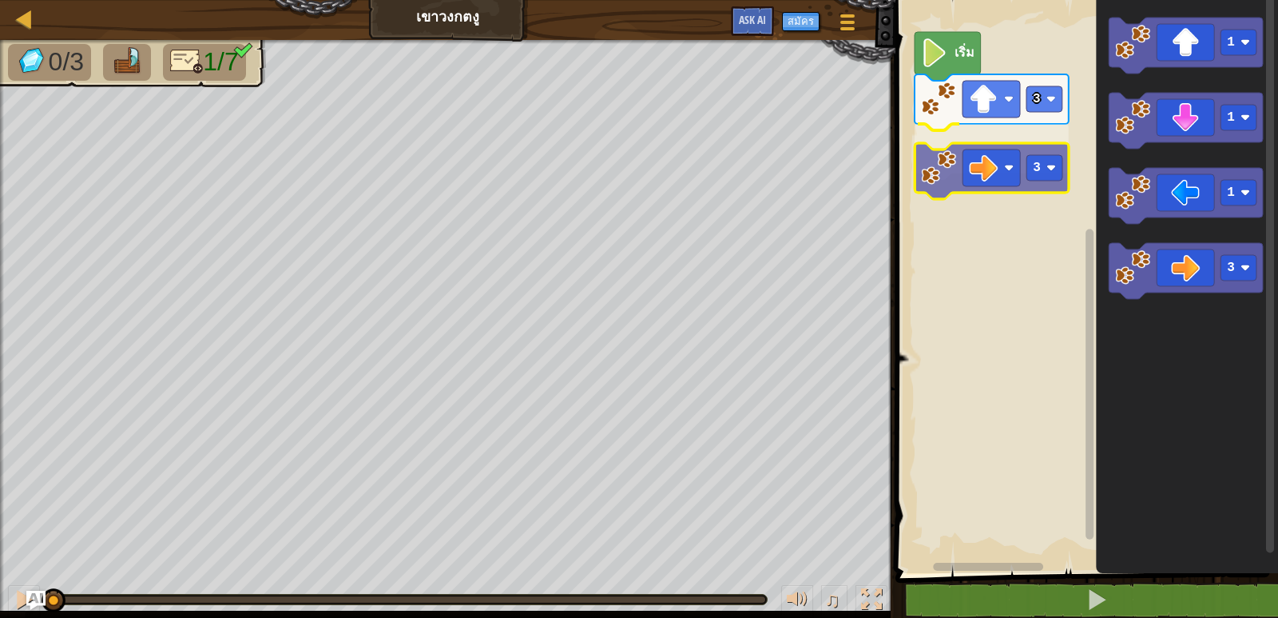
click at [995, 165] on div "เริ่ม 3 3 1 1 1 3 3" at bounding box center [1084, 282] width 387 height 581
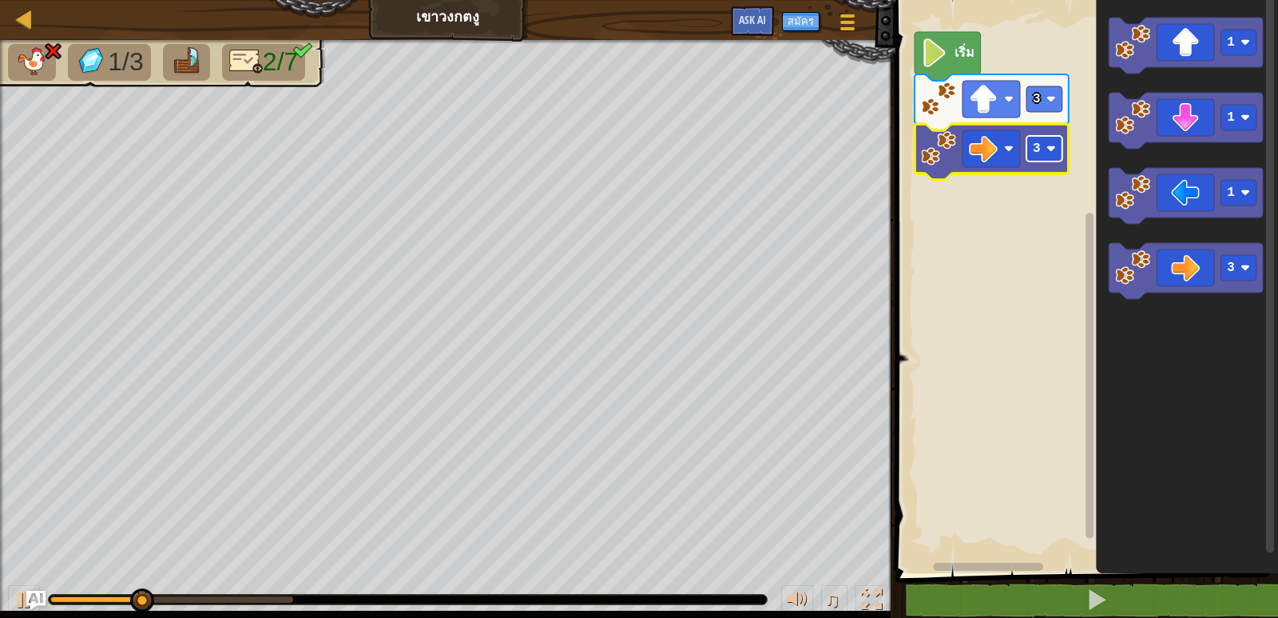
click at [1043, 154] on rect "พื้นที่ทำงาน Blockly" at bounding box center [1045, 149] width 36 height 26
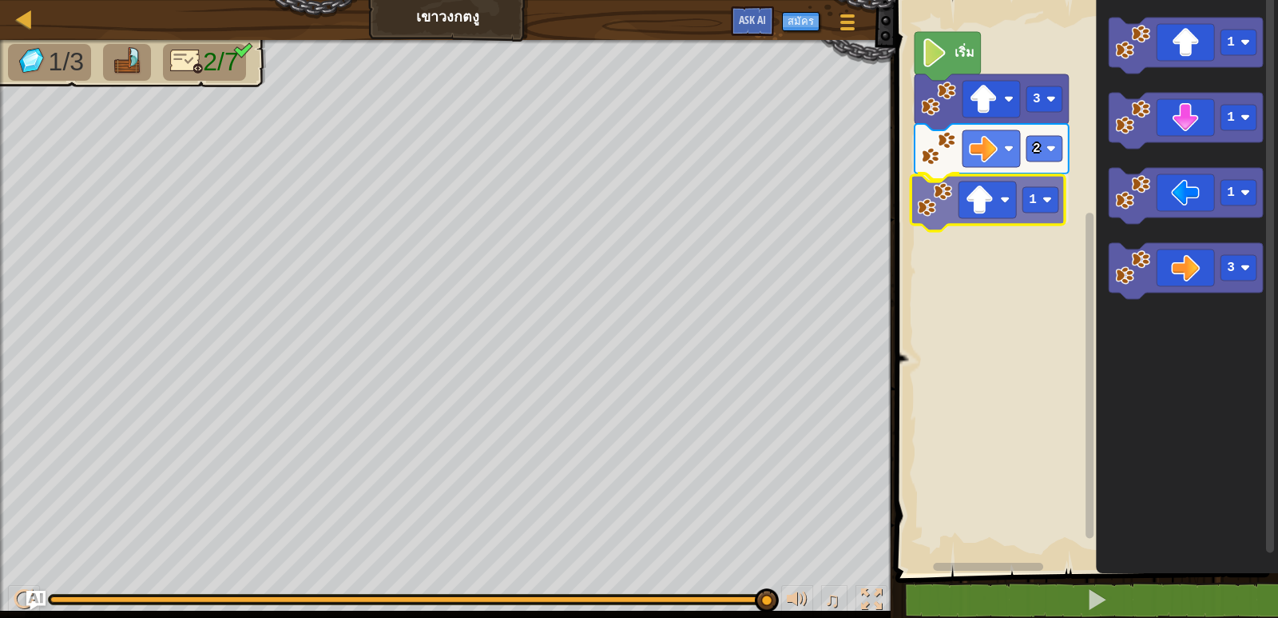
click at [991, 205] on div "เริ่ม 3 2 1 1 1 1 3 1" at bounding box center [1084, 282] width 387 height 581
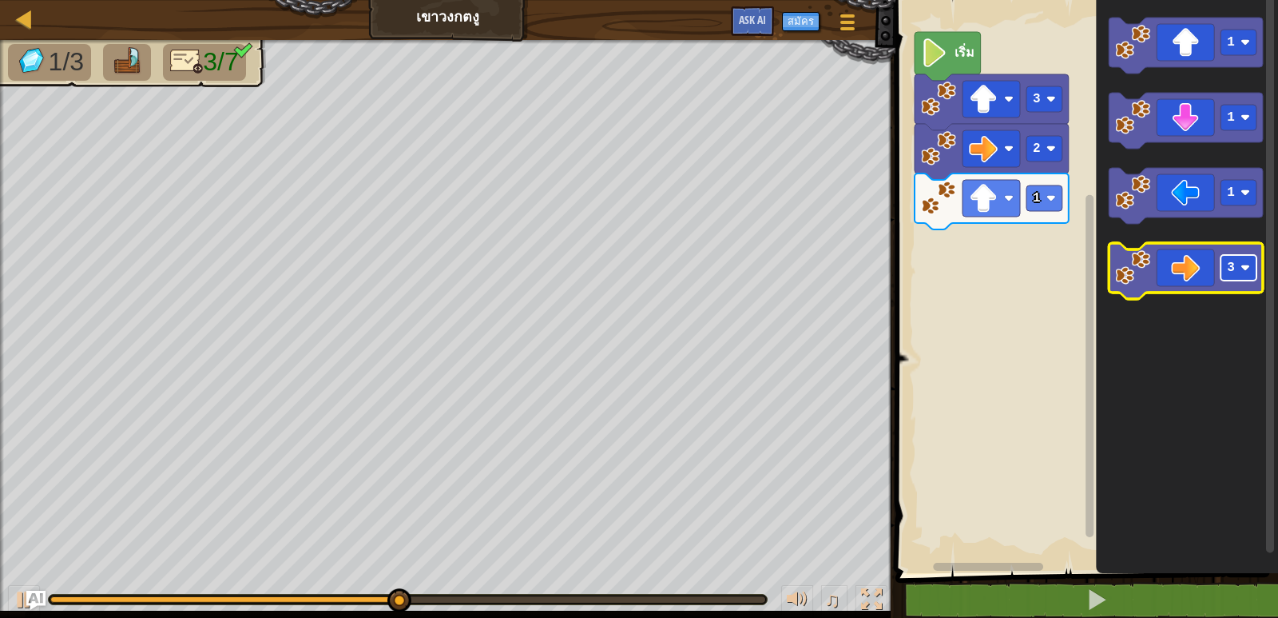
click at [1238, 262] on rect "พื้นที่ทำงาน Blockly" at bounding box center [1239, 268] width 36 height 26
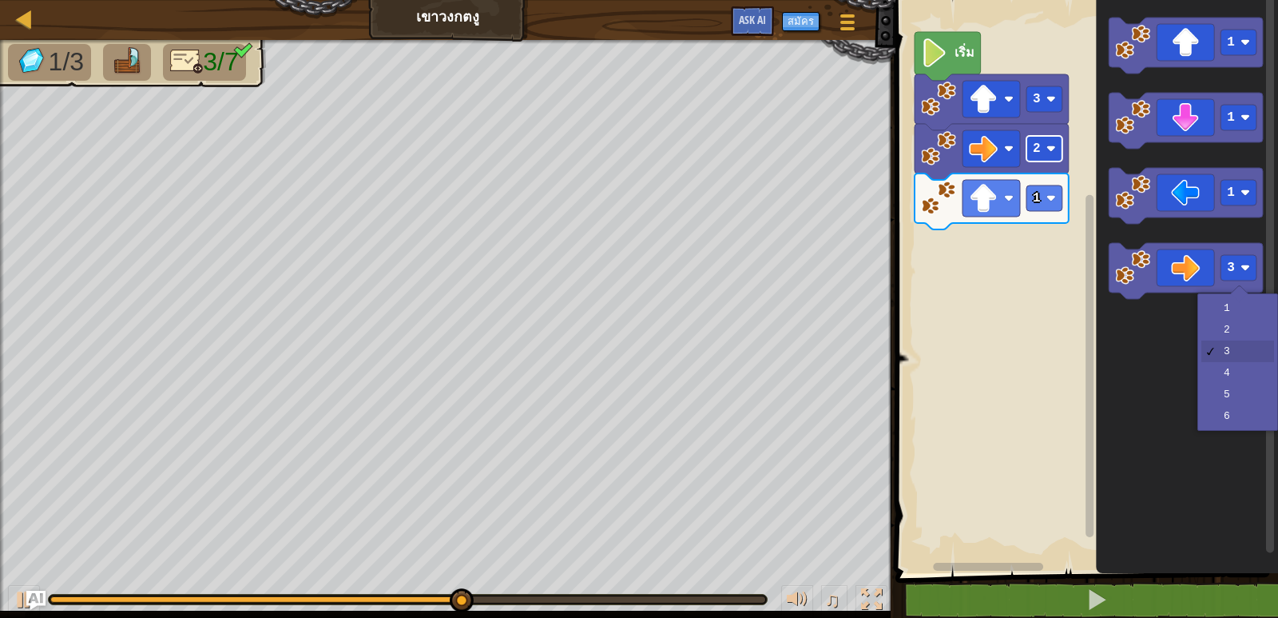
click at [1035, 152] on text "2" at bounding box center [1037, 148] width 8 height 14
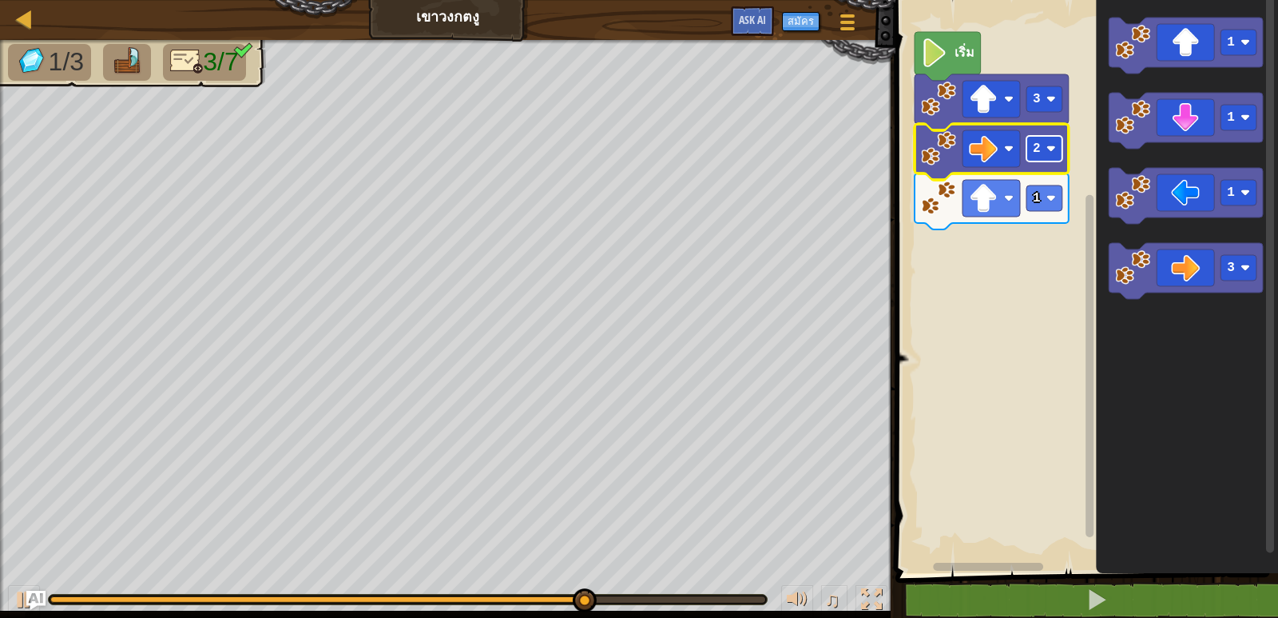
click at [1041, 159] on rect "พื้นที่ทำงาน Blockly" at bounding box center [1045, 149] width 36 height 26
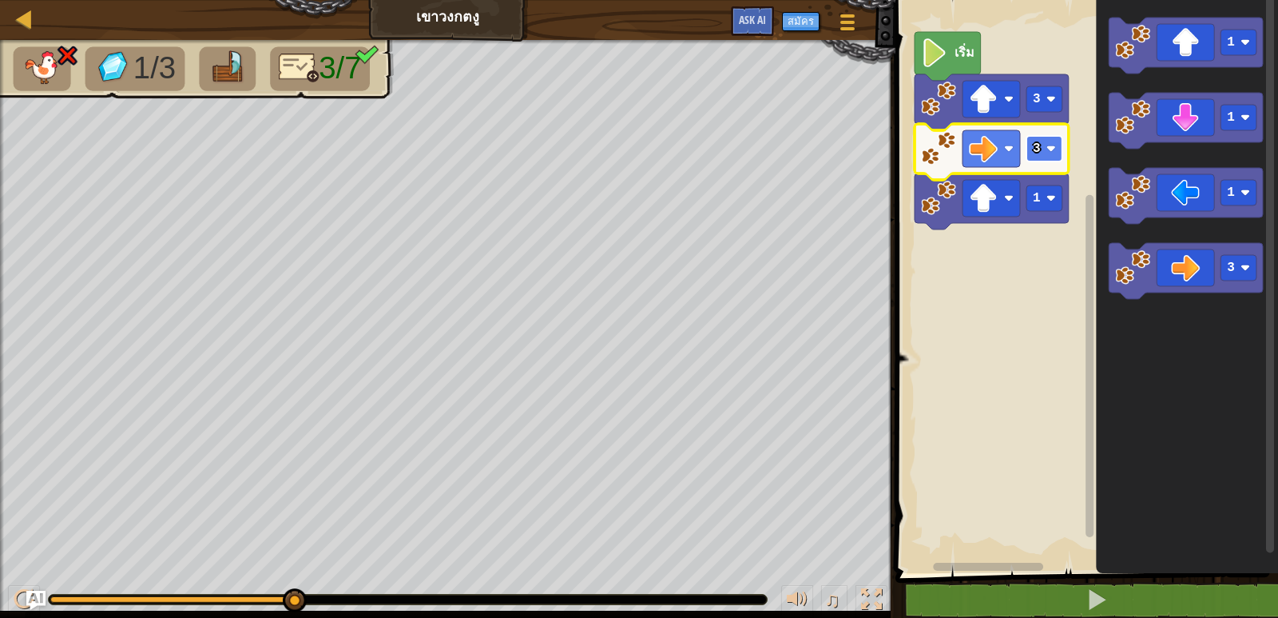
click at [1044, 150] on rect "พื้นที่ทำงาน Blockly" at bounding box center [1045, 149] width 36 height 26
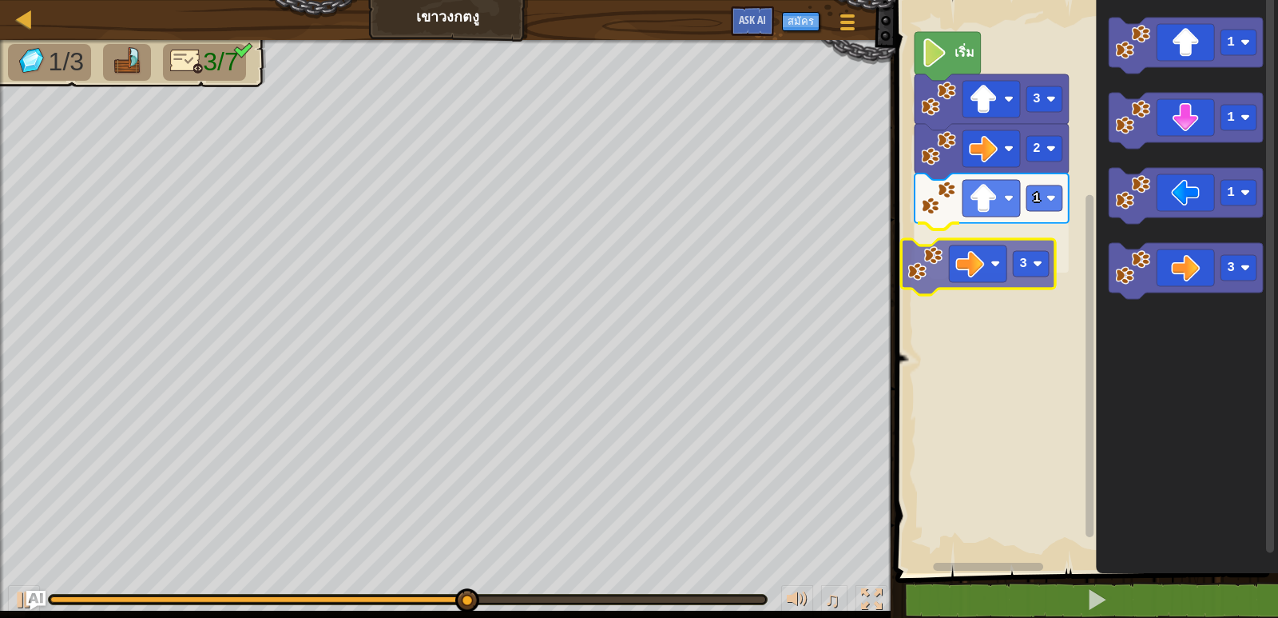
click at [956, 264] on div "เริ่ม 3 2 1 3 1 1 1 3 3" at bounding box center [1084, 282] width 387 height 581
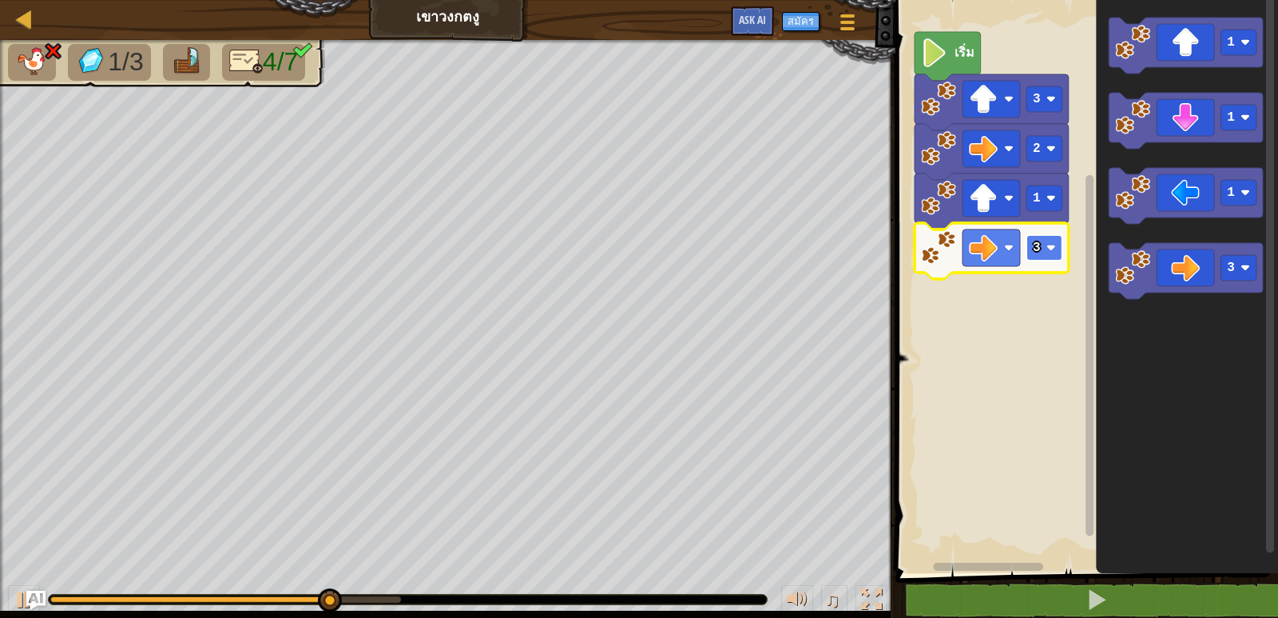
click at [1051, 248] on image "พื้นที่ทำงาน Blockly" at bounding box center [1052, 248] width 10 height 10
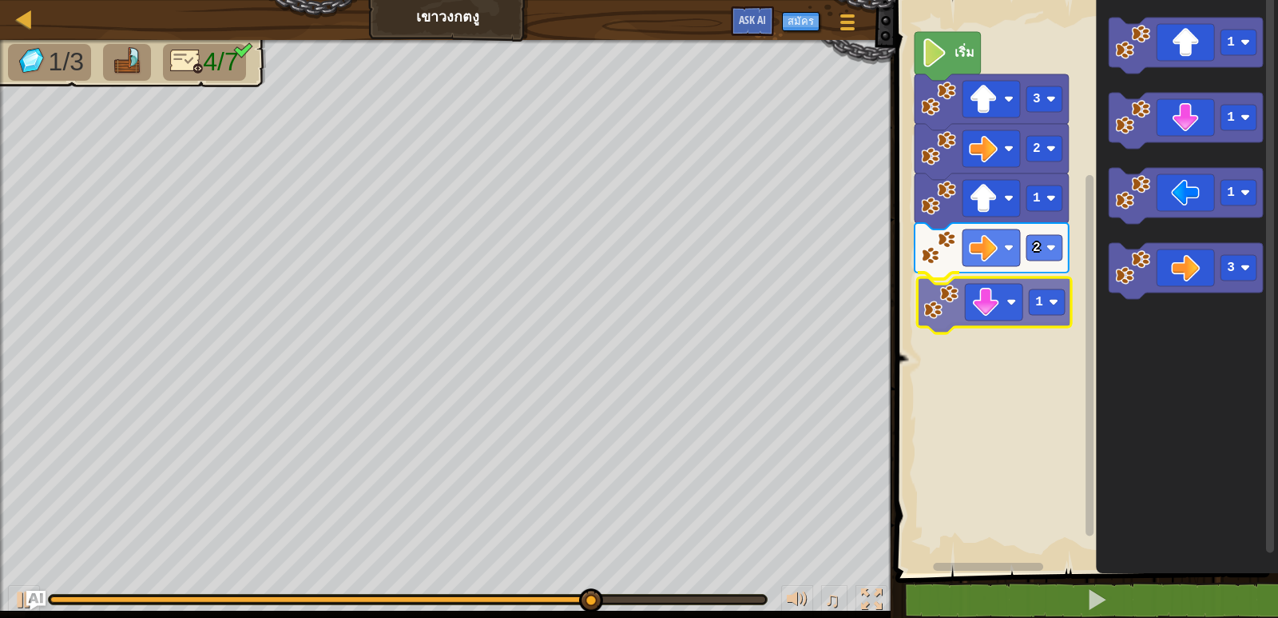
click at [961, 316] on div "เริ่ม 3 2 1 2 1 1 1 1 3 1" at bounding box center [1084, 282] width 387 height 581
click at [961, 316] on icon "พื้นที่ทำงาน Blockly" at bounding box center [994, 305] width 154 height 56
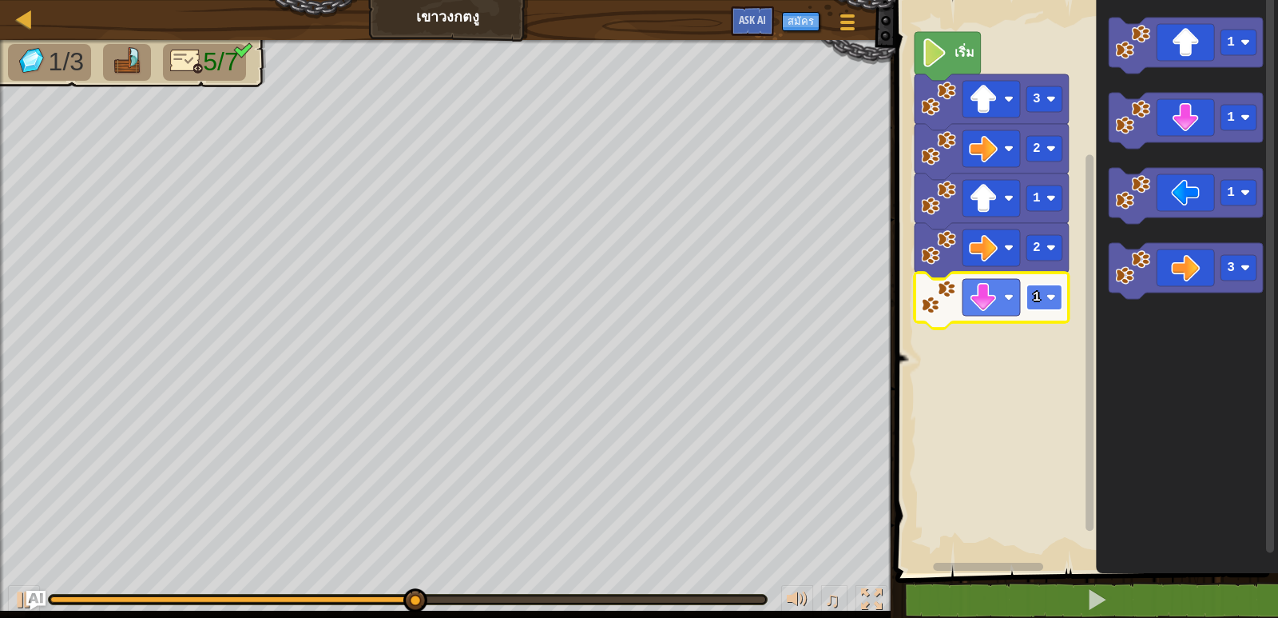
click at [1055, 290] on rect "พื้นที่ทำงาน Blockly" at bounding box center [1045, 297] width 36 height 26
